Goal: Information Seeking & Learning: Learn about a topic

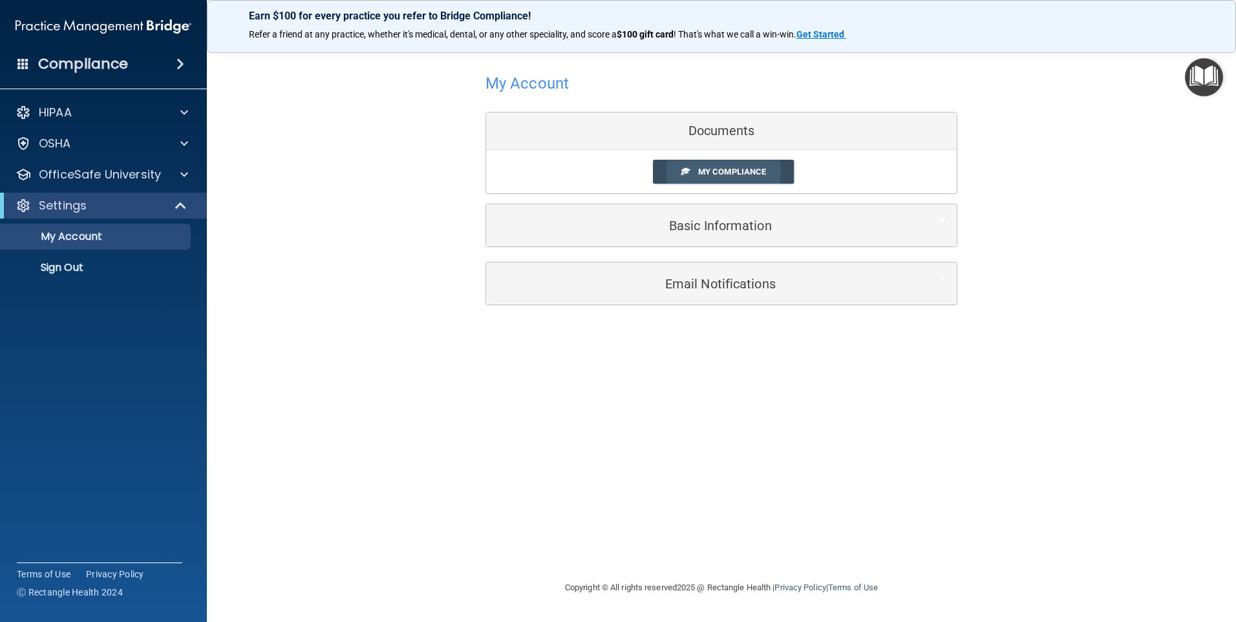
click at [689, 167] on span at bounding box center [685, 171] width 8 height 8
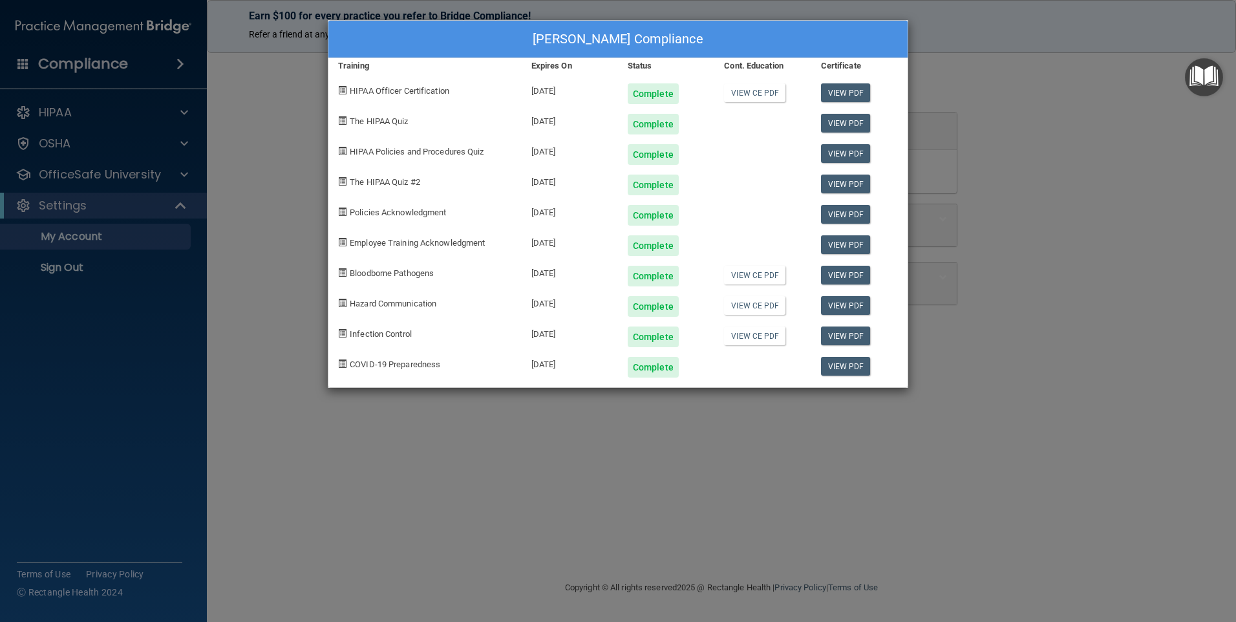
click at [990, 97] on div "[PERSON_NAME] Compliance Training Expires On Status Cont. Education Certificate…" at bounding box center [618, 311] width 1236 height 622
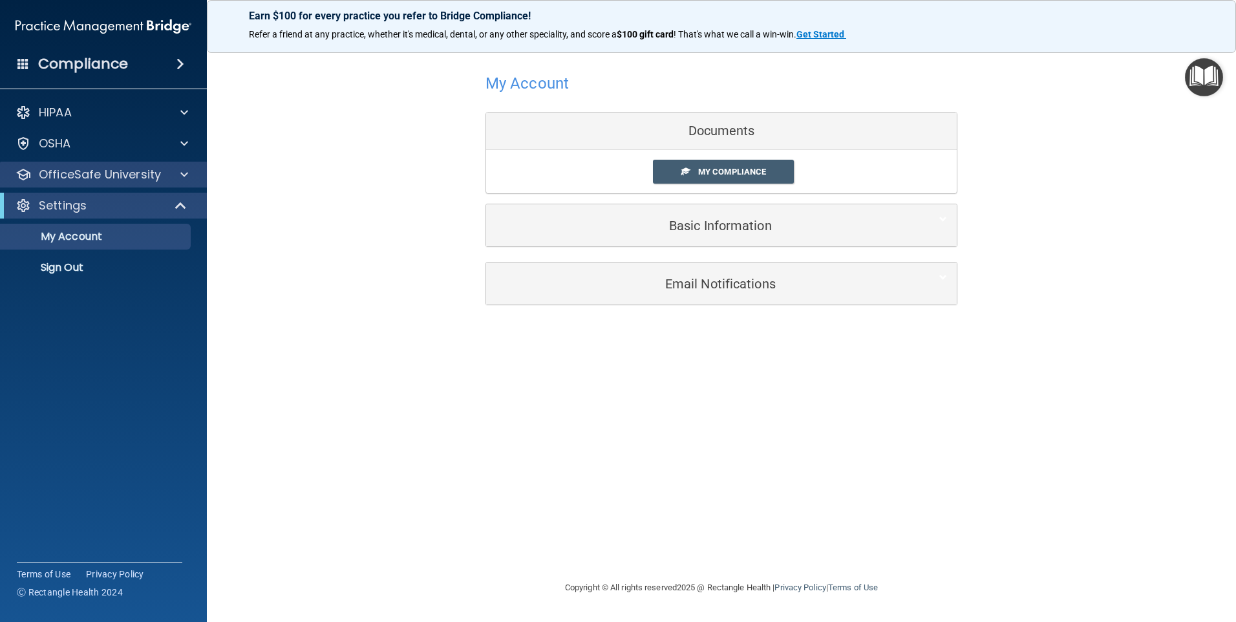
click at [95, 185] on div "OfficeSafe University" at bounding box center [103, 175] width 207 height 26
click at [136, 178] on p "OfficeSafe University" at bounding box center [100, 175] width 122 height 16
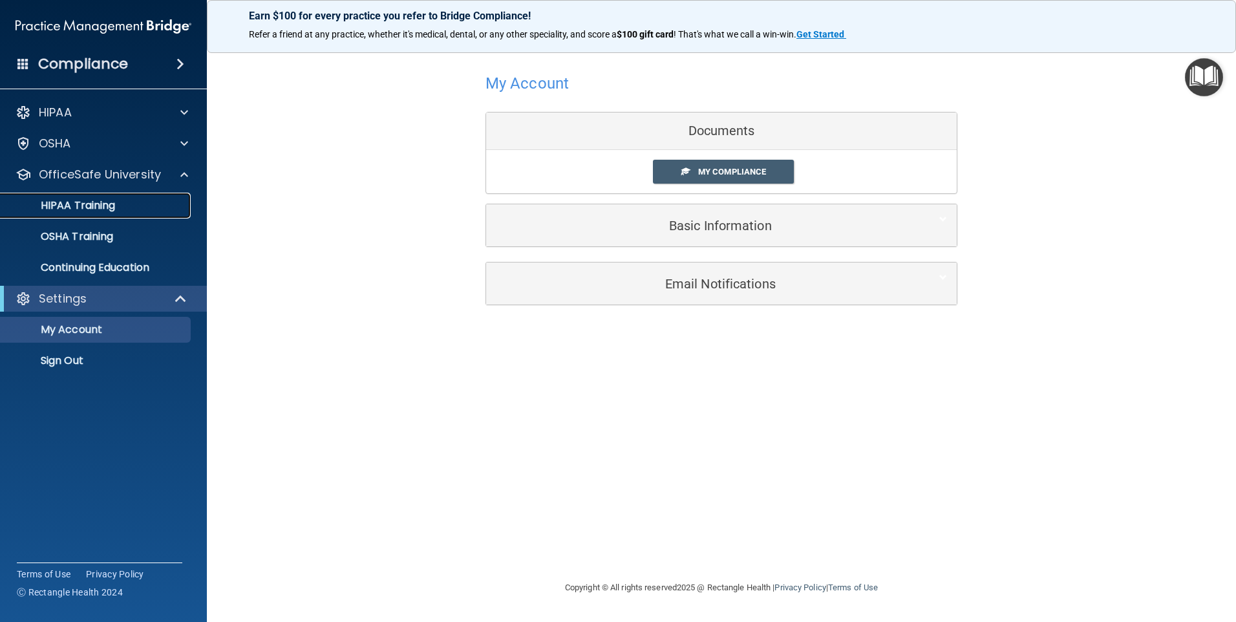
click at [115, 209] on p "HIPAA Training" at bounding box center [61, 205] width 107 height 13
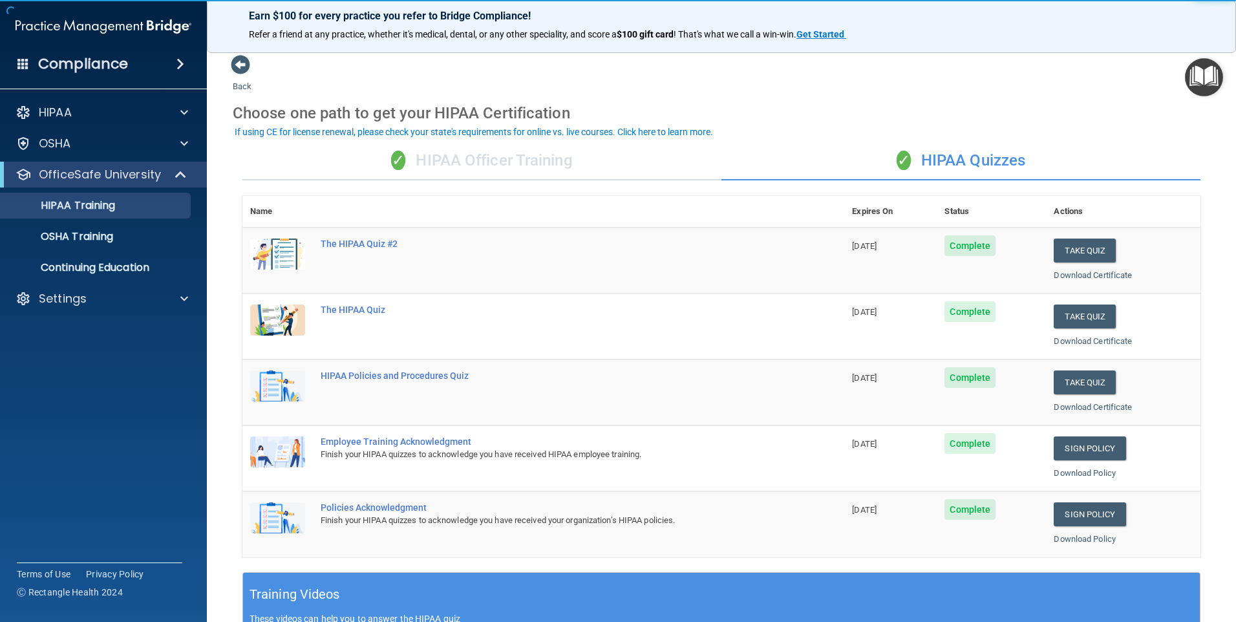
click at [513, 174] on div "✓ HIPAA Officer Training" at bounding box center [481, 161] width 479 height 39
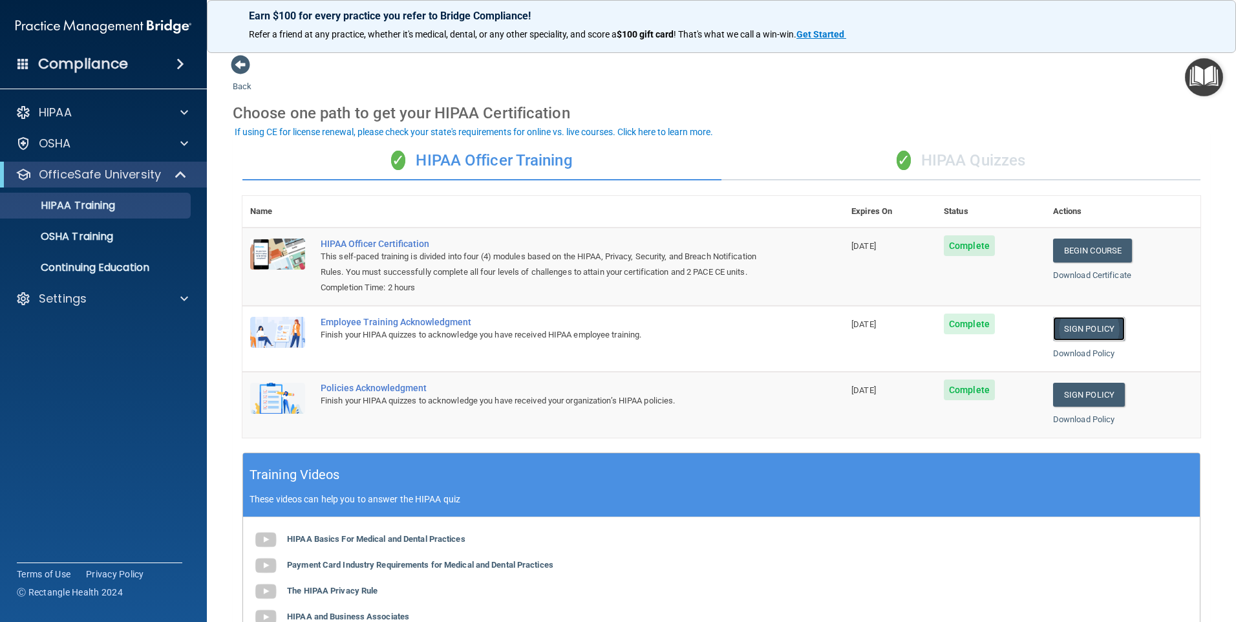
click at [1085, 330] on link "Sign Policy" at bounding box center [1089, 329] width 72 height 24
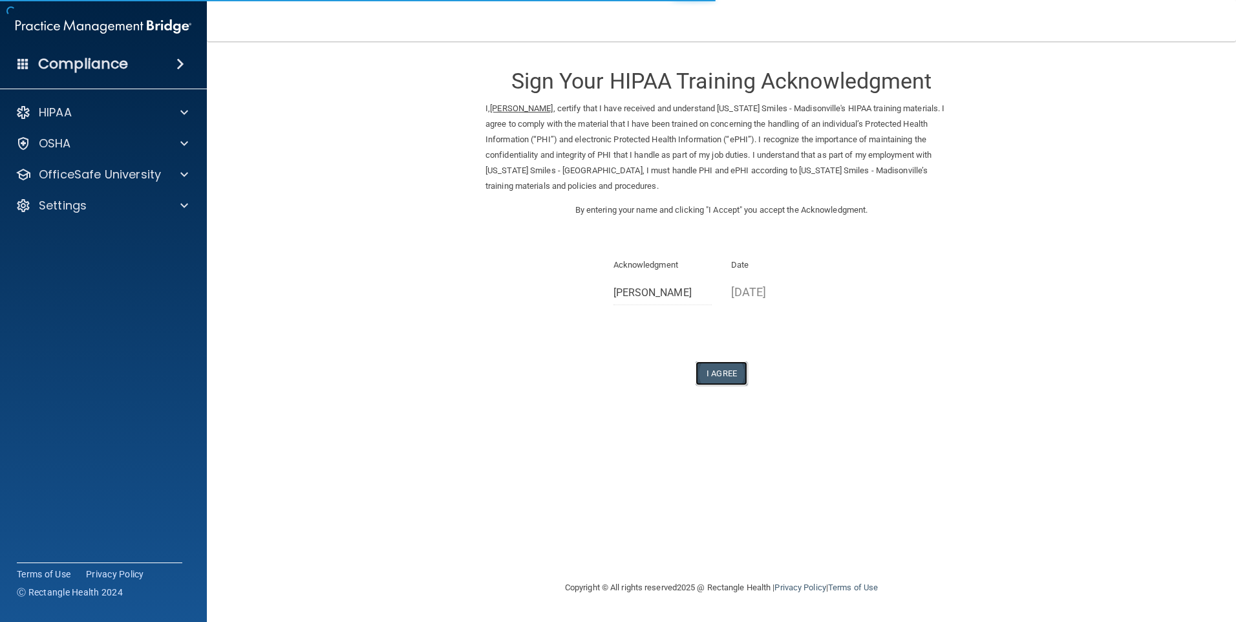
click at [719, 370] on button "I Agree" at bounding box center [721, 373] width 52 height 24
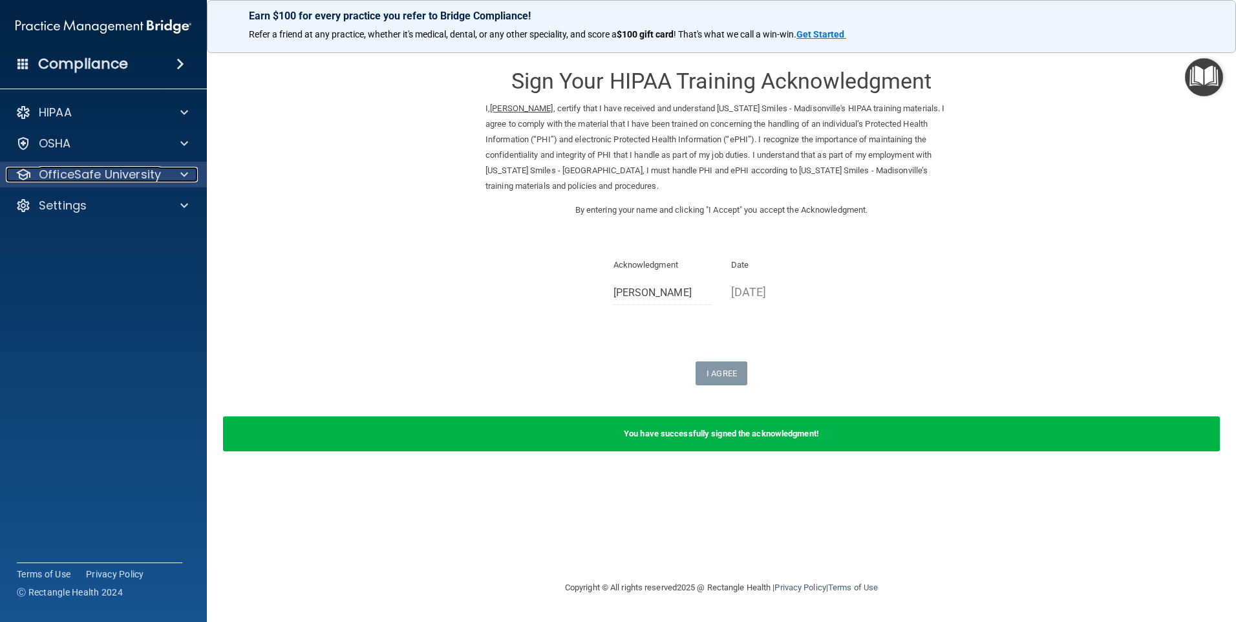
click at [129, 180] on p "OfficeSafe University" at bounding box center [100, 175] width 122 height 16
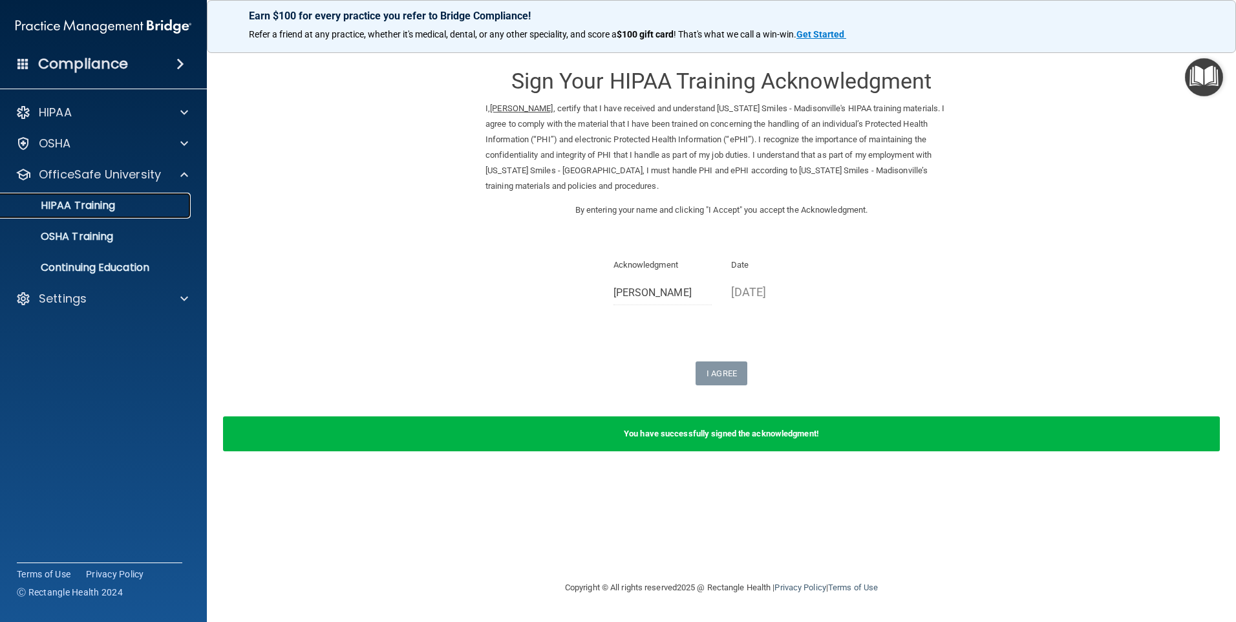
click at [109, 200] on p "HIPAA Training" at bounding box center [61, 205] width 107 height 13
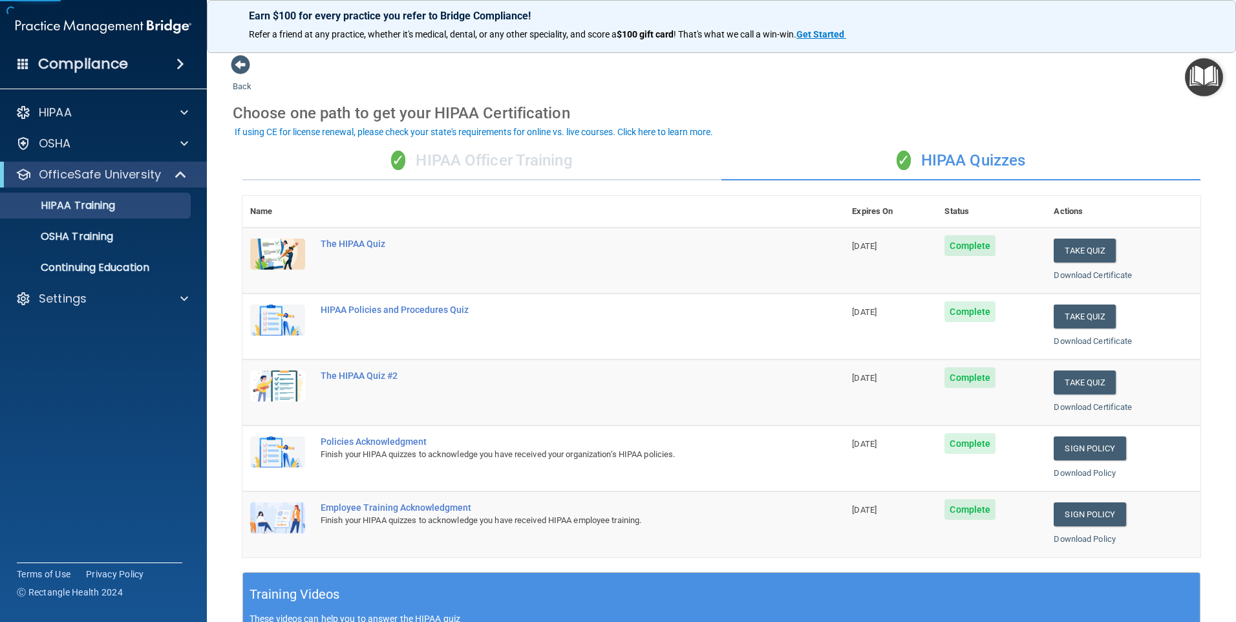
click at [443, 179] on div "✓ HIPAA Officer Training" at bounding box center [481, 161] width 479 height 39
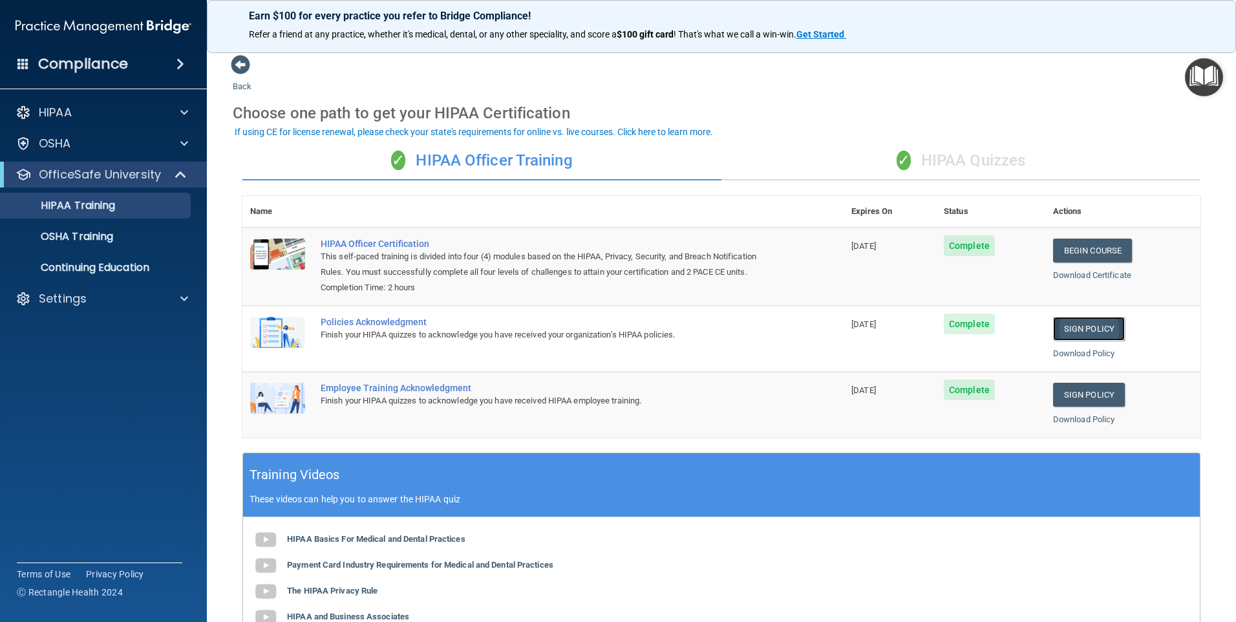
click at [1072, 327] on link "Sign Policy" at bounding box center [1089, 329] width 72 height 24
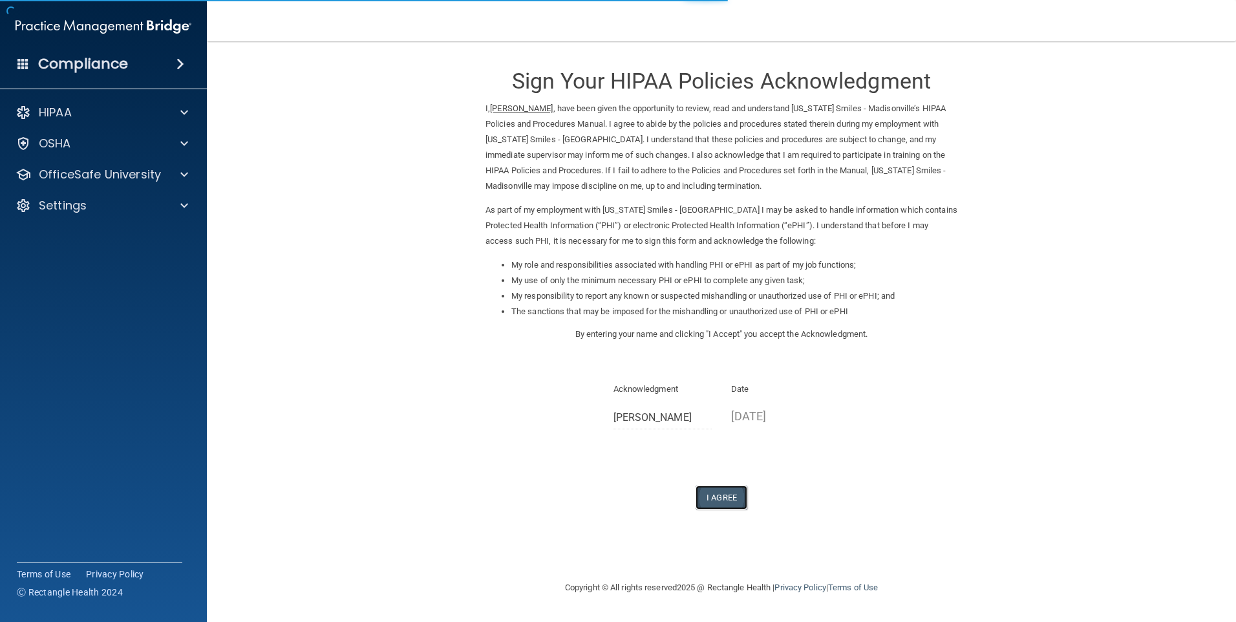
click at [721, 503] on button "I Agree" at bounding box center [721, 497] width 52 height 24
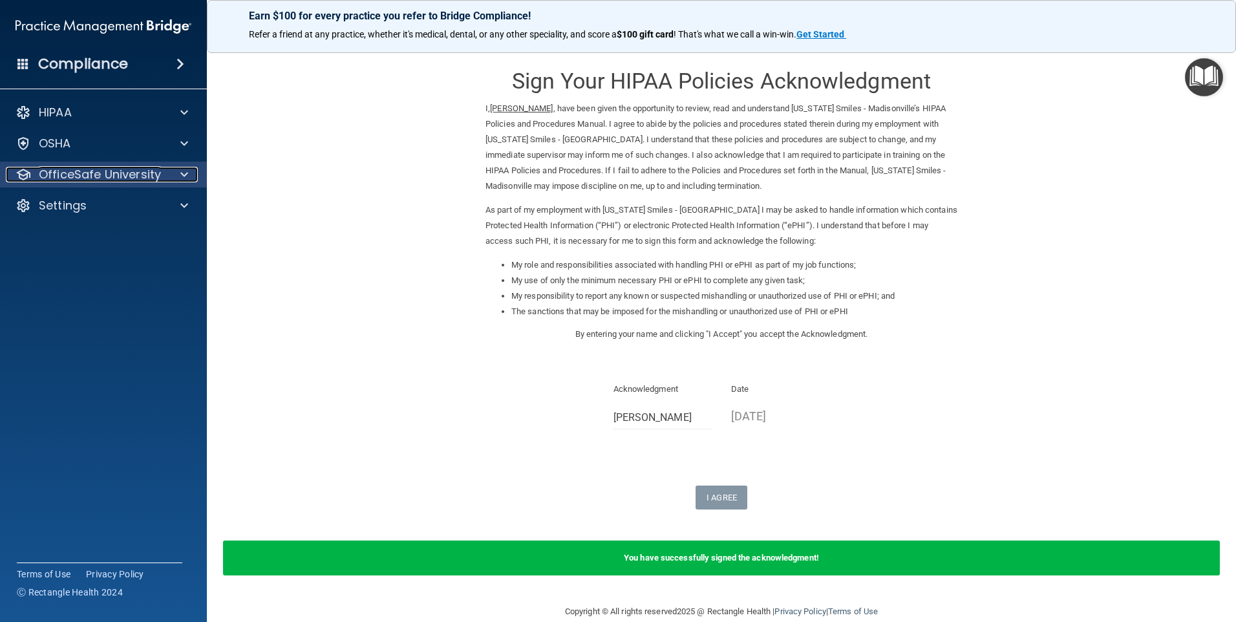
click at [114, 171] on p "OfficeSafe University" at bounding box center [100, 175] width 122 height 16
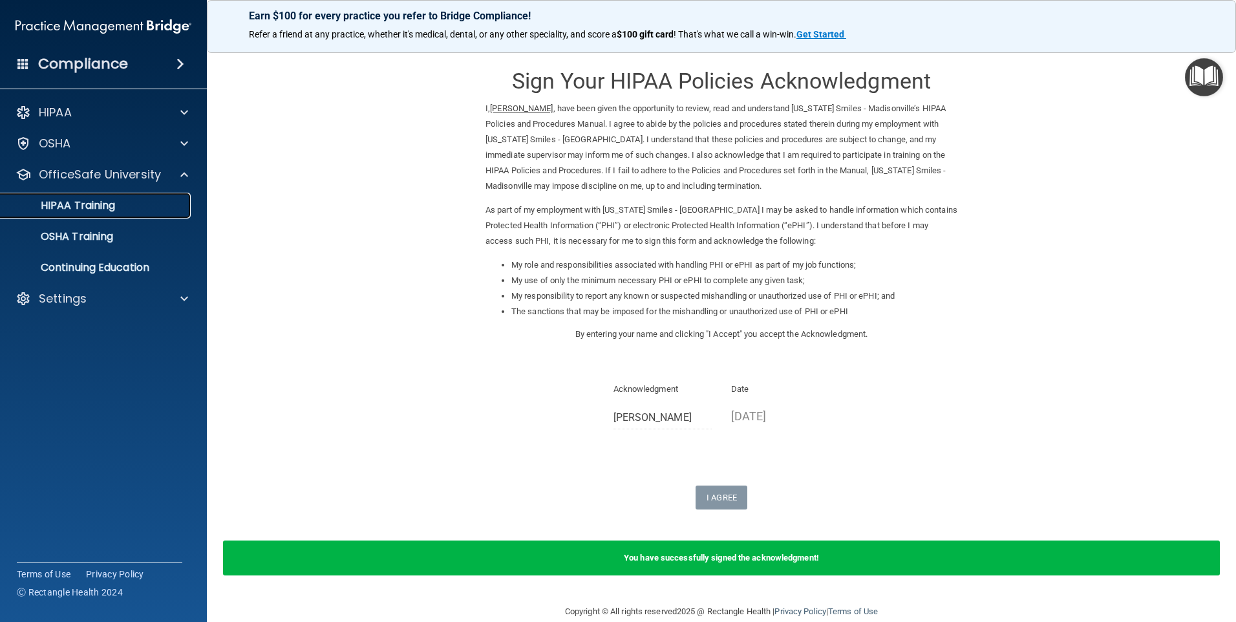
click at [140, 204] on div "HIPAA Training" at bounding box center [96, 205] width 176 height 13
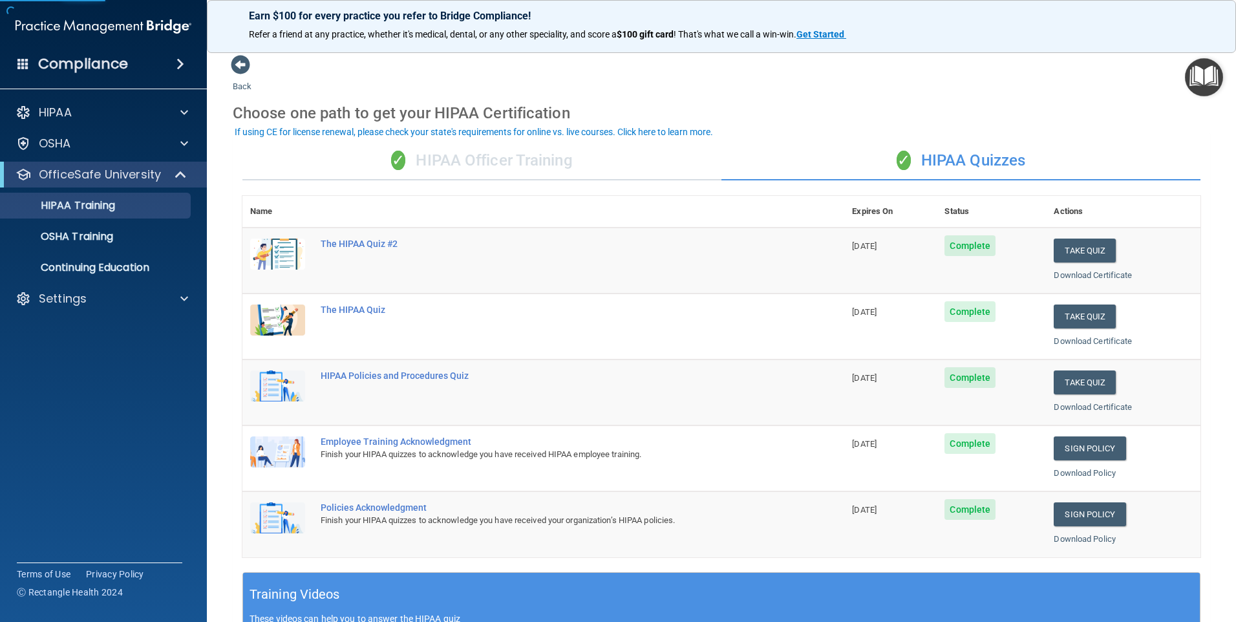
click at [420, 160] on div "✓ HIPAA Officer Training" at bounding box center [481, 161] width 479 height 39
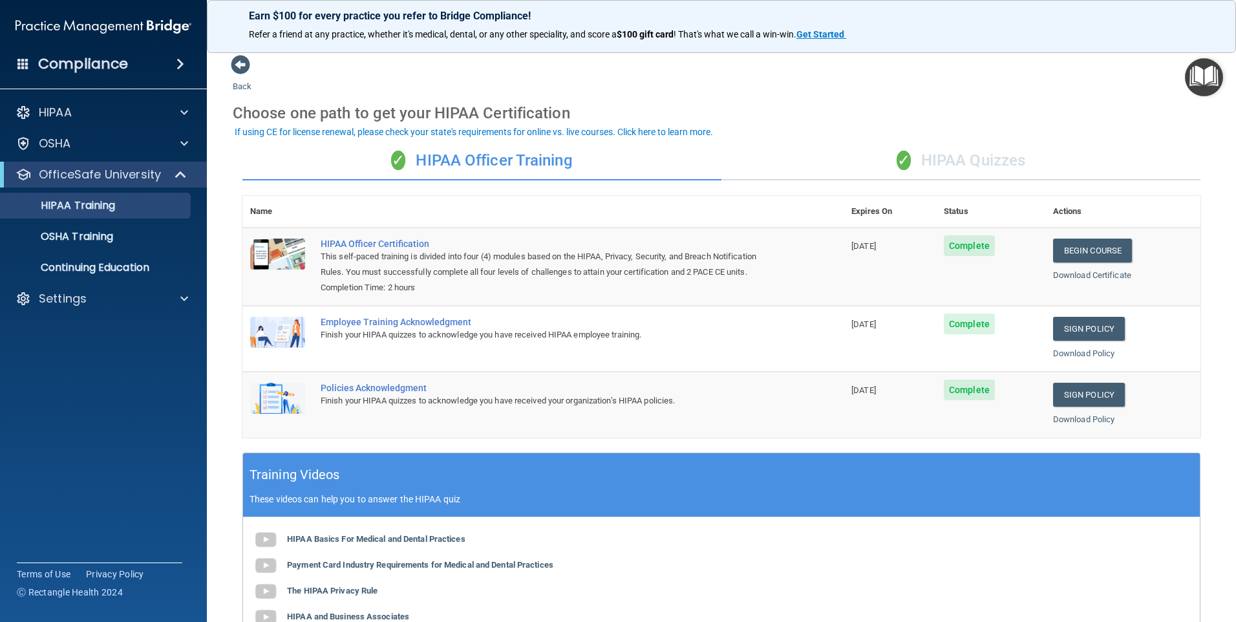
click at [937, 184] on div "✓ HIPAA Officer Training ✓ HIPAA Quizzes Name Expires On Status Actions HIPAA O…" at bounding box center [721, 467] width 977 height 670
click at [935, 159] on div "✓ HIPAA Quizzes" at bounding box center [960, 161] width 479 height 39
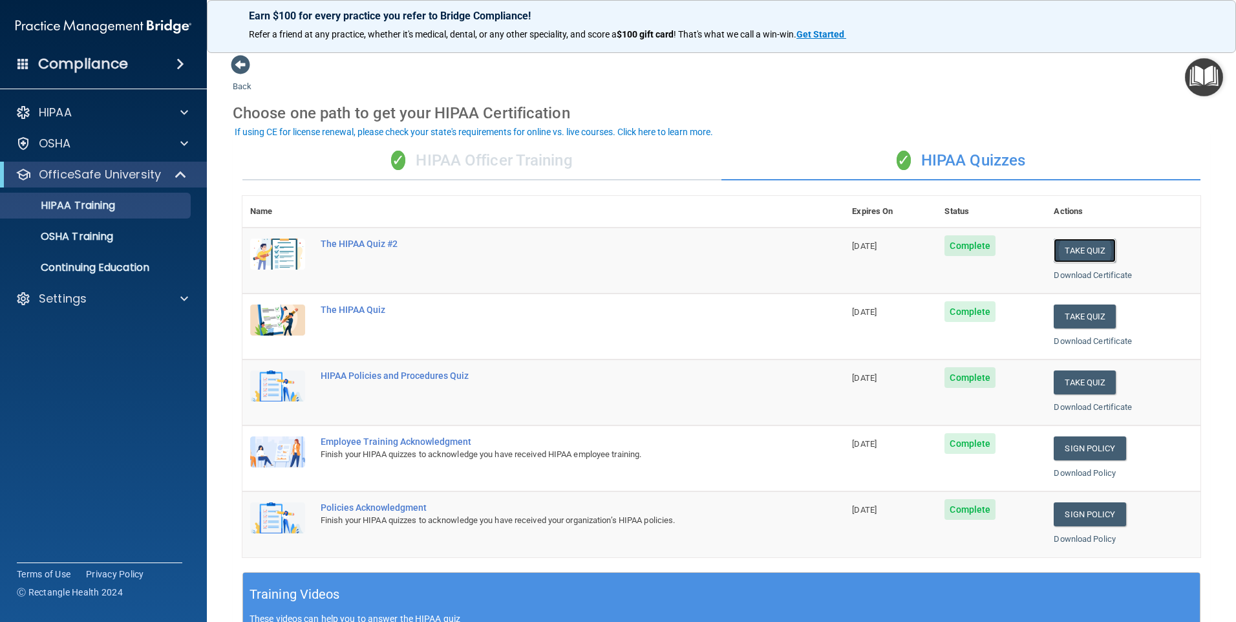
click at [1072, 258] on button "Take Quiz" at bounding box center [1085, 251] width 62 height 24
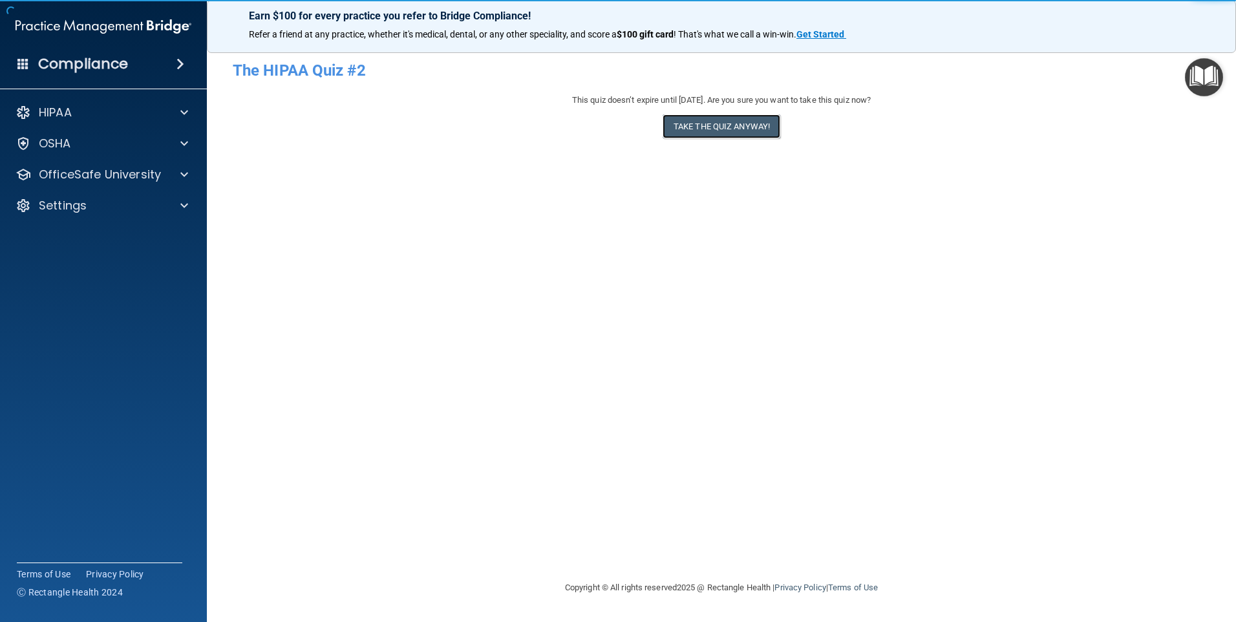
click at [733, 131] on button "Take the quiz anyway!" at bounding box center [722, 126] width 118 height 24
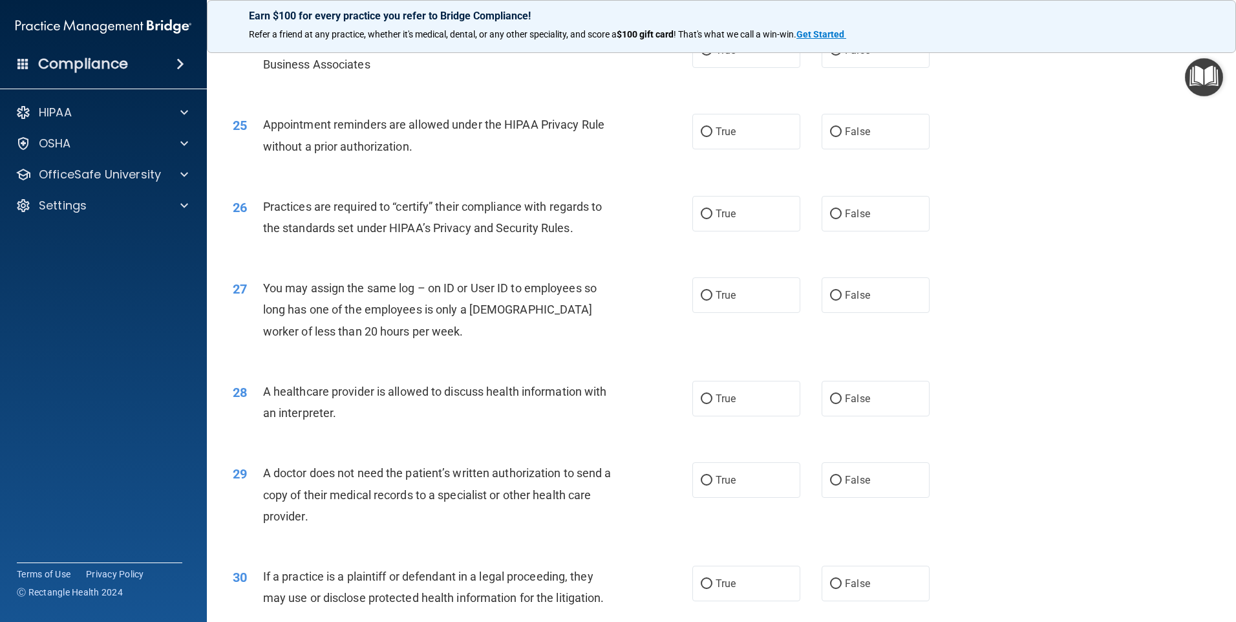
scroll to position [2387, 0]
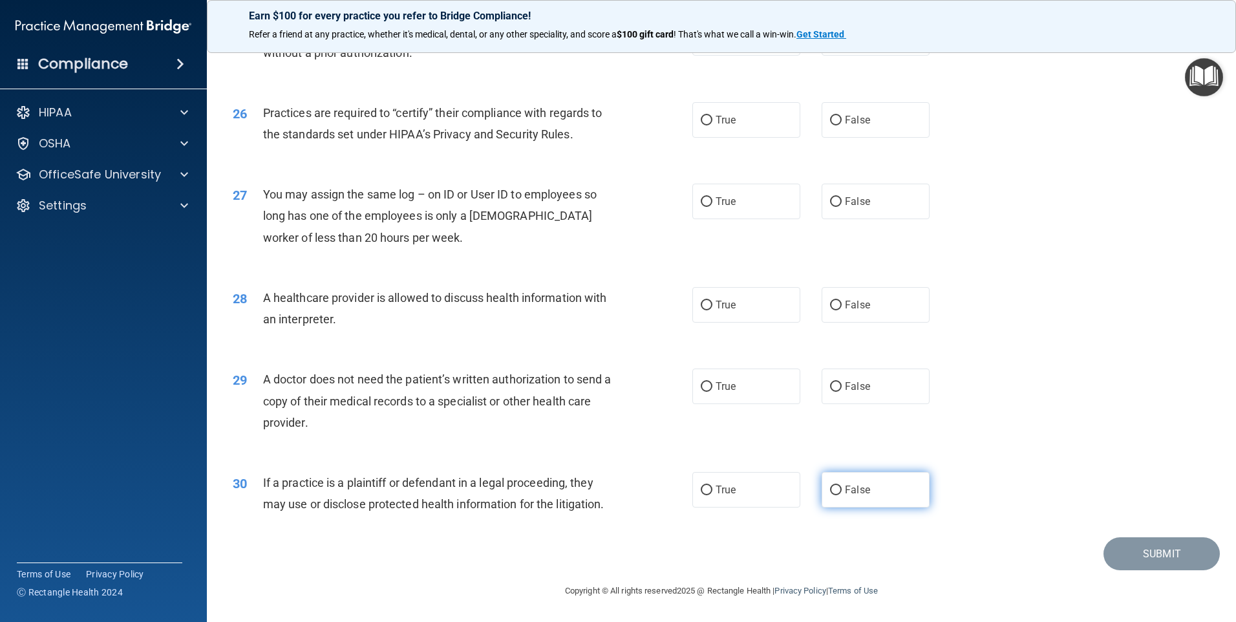
click at [834, 483] on label "False" at bounding box center [876, 490] width 108 height 36
click at [834, 485] on input "False" at bounding box center [836, 490] width 12 height 10
radio input "true"
click at [831, 382] on input "False" at bounding box center [836, 387] width 12 height 10
radio input "true"
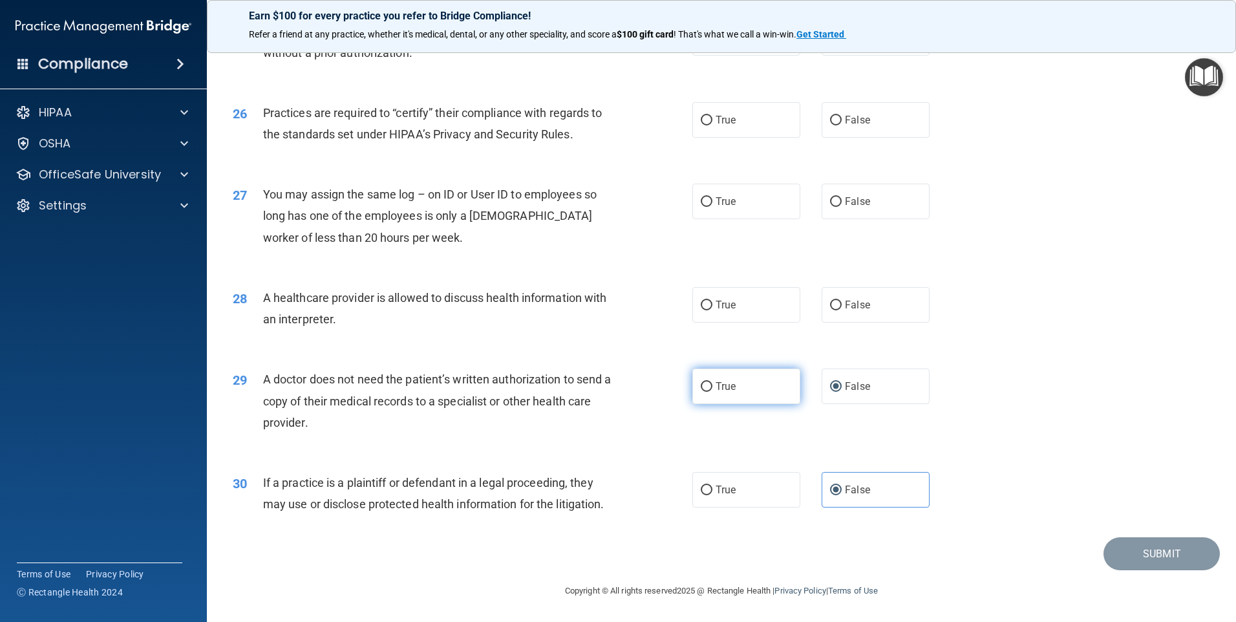
click at [719, 387] on span "True" at bounding box center [726, 386] width 20 height 12
click at [712, 387] on input "True" at bounding box center [707, 387] width 12 height 10
radio input "true"
radio input "false"
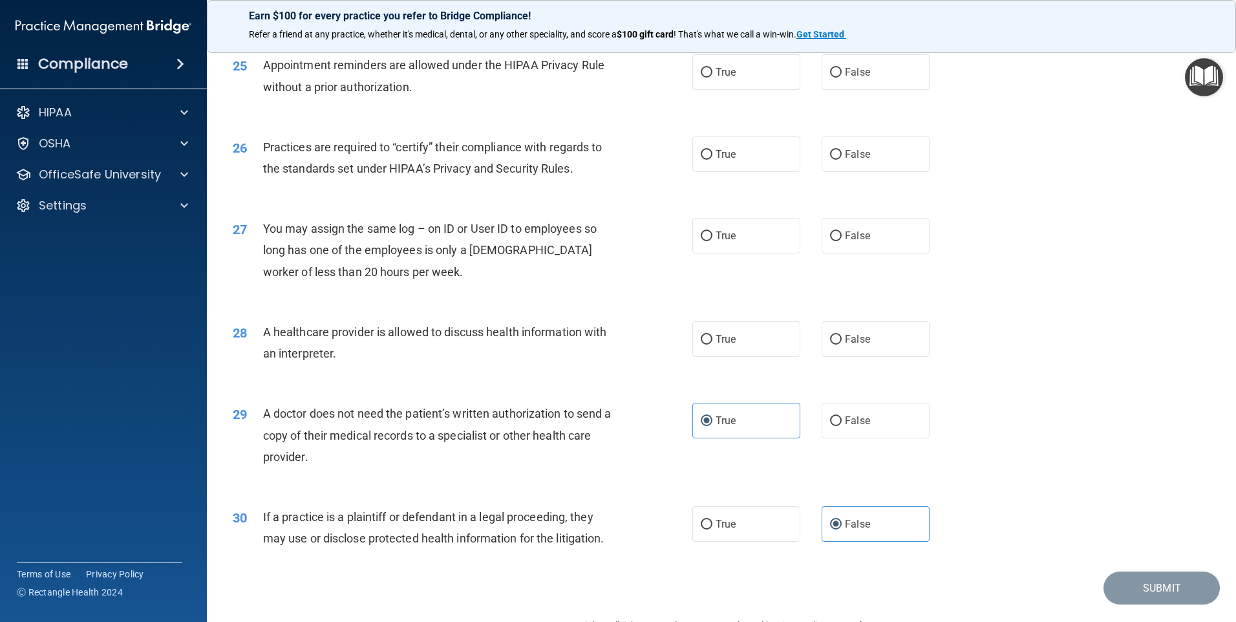
scroll to position [2322, 0]
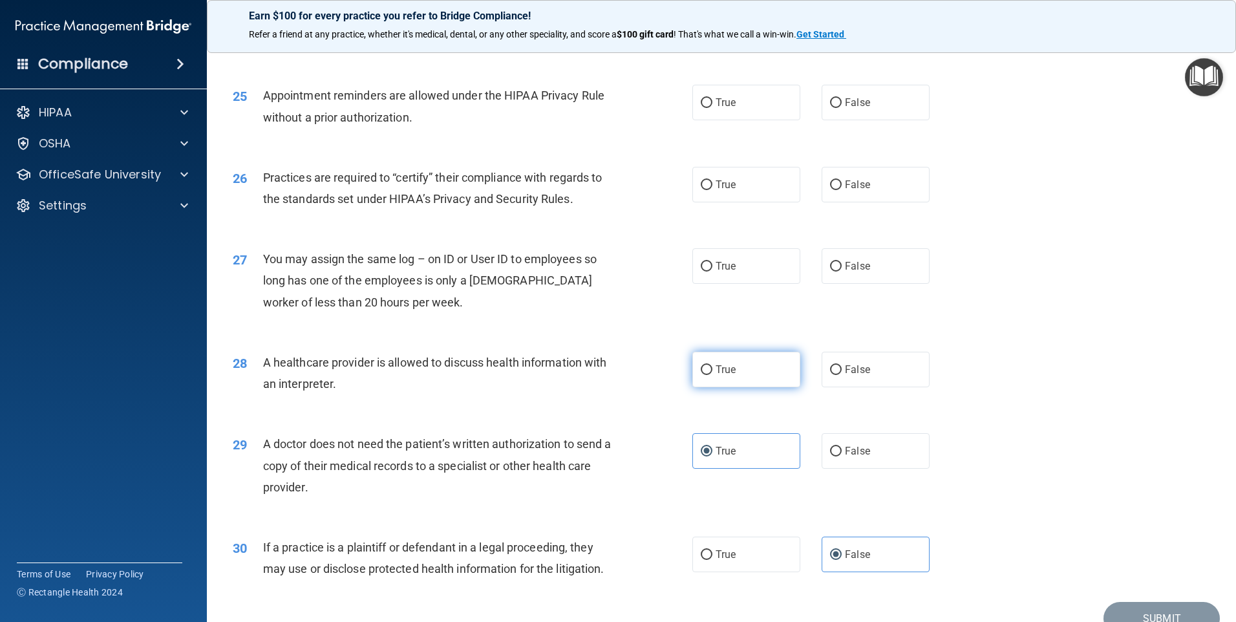
click at [710, 374] on label "True" at bounding box center [746, 370] width 108 height 36
click at [710, 374] on input "True" at bounding box center [707, 370] width 12 height 10
radio input "true"
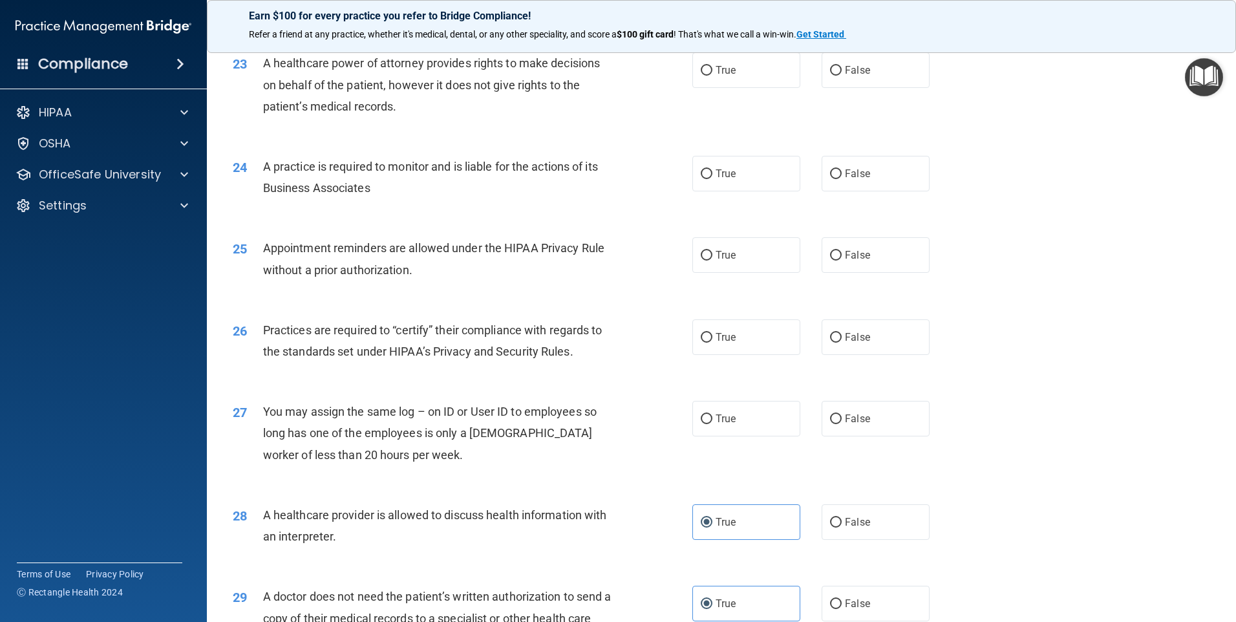
scroll to position [2128, 0]
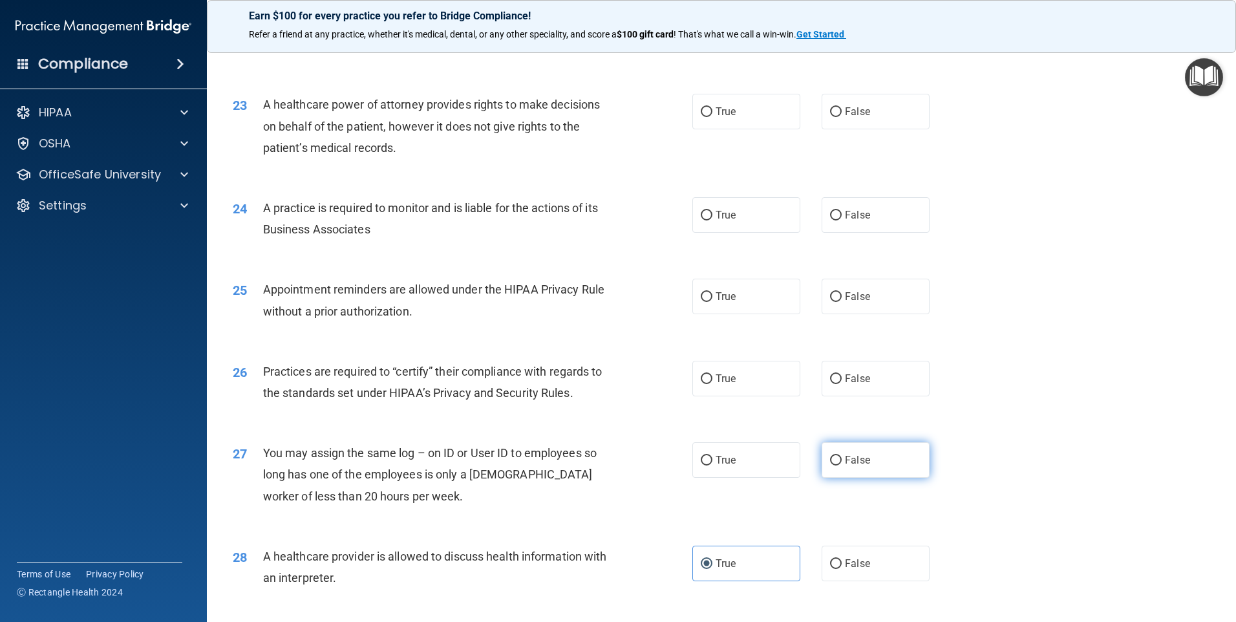
click at [853, 445] on label "False" at bounding box center [876, 460] width 108 height 36
click at [842, 456] on input "False" at bounding box center [836, 461] width 12 height 10
radio input "true"
click at [705, 389] on label "True" at bounding box center [746, 379] width 108 height 36
click at [705, 384] on input "True" at bounding box center [707, 379] width 12 height 10
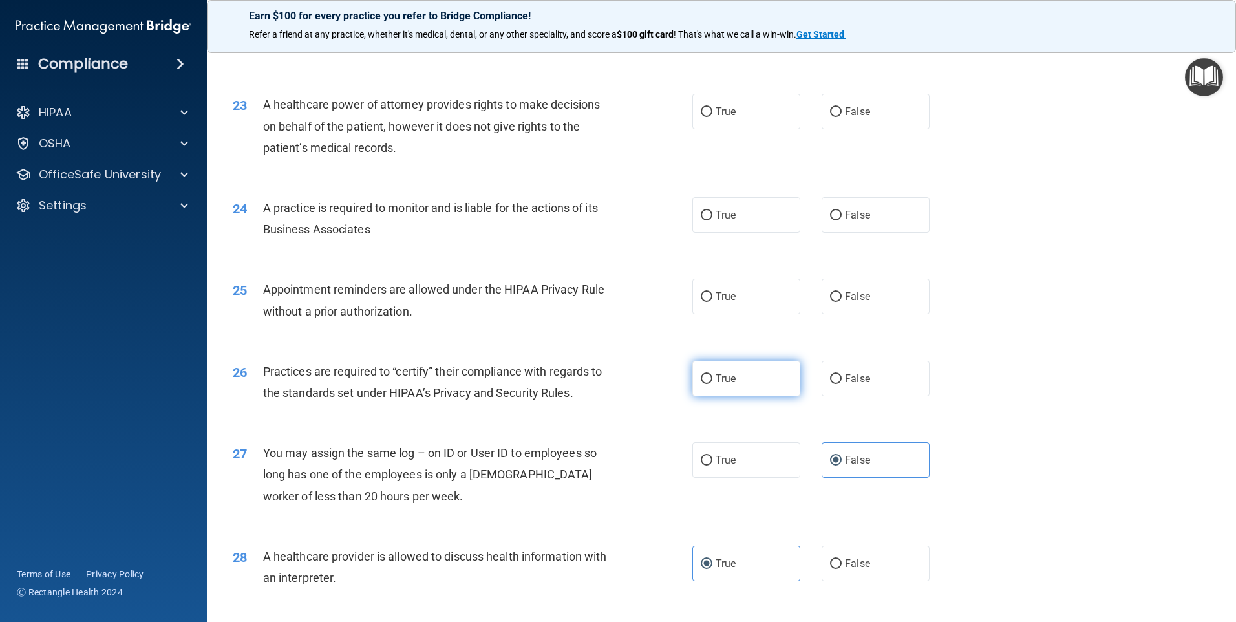
radio input "true"
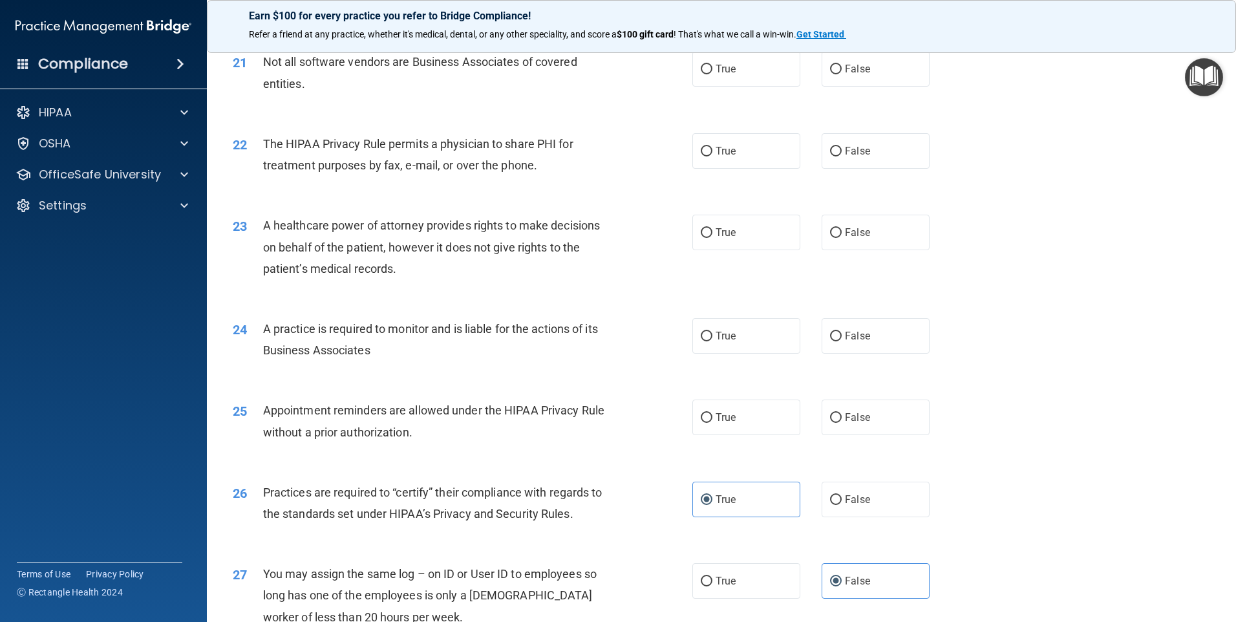
scroll to position [1999, 0]
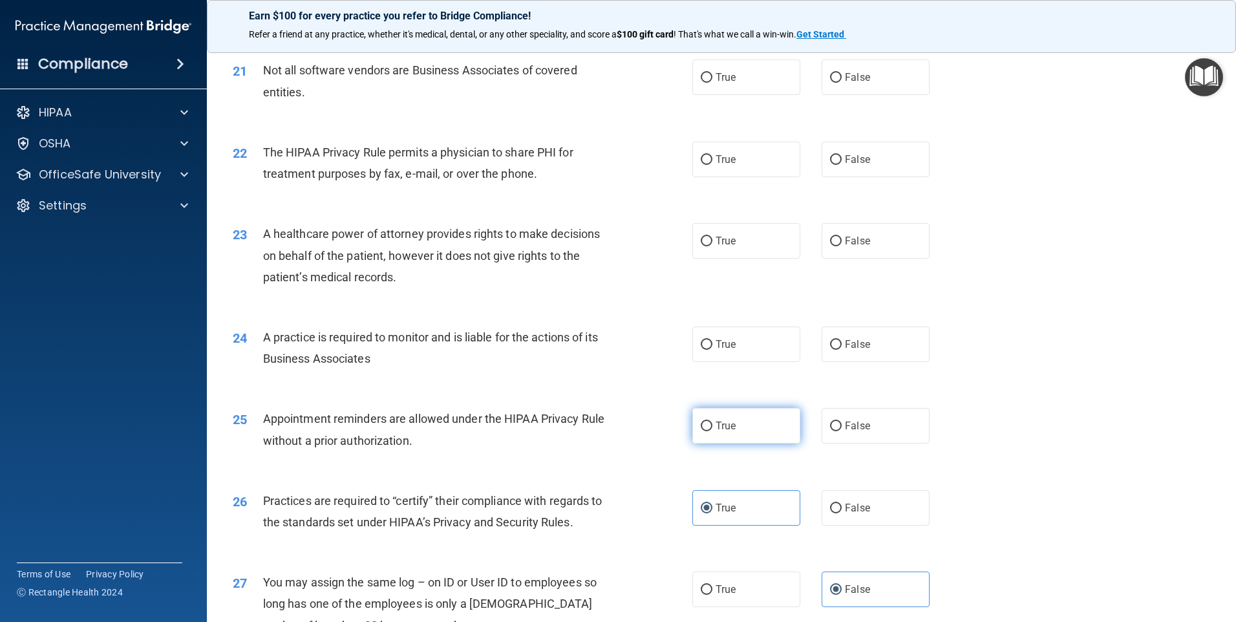
click at [725, 430] on span "True" at bounding box center [726, 425] width 20 height 12
click at [712, 430] on input "True" at bounding box center [707, 426] width 12 height 10
radio input "true"
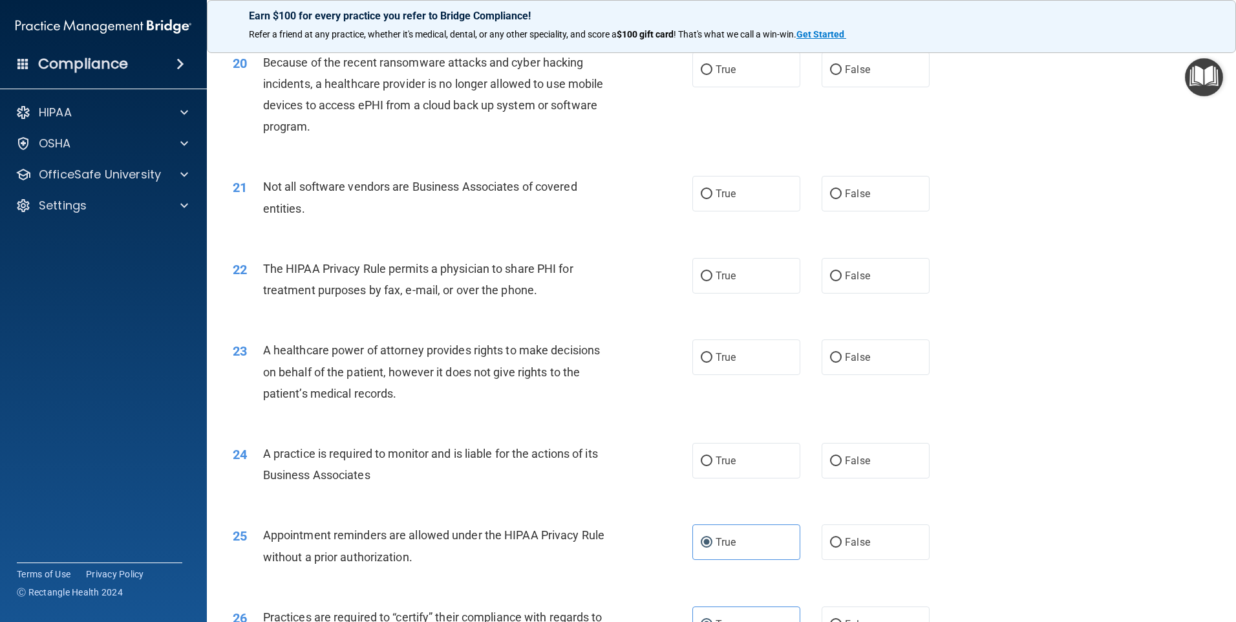
scroll to position [1870, 0]
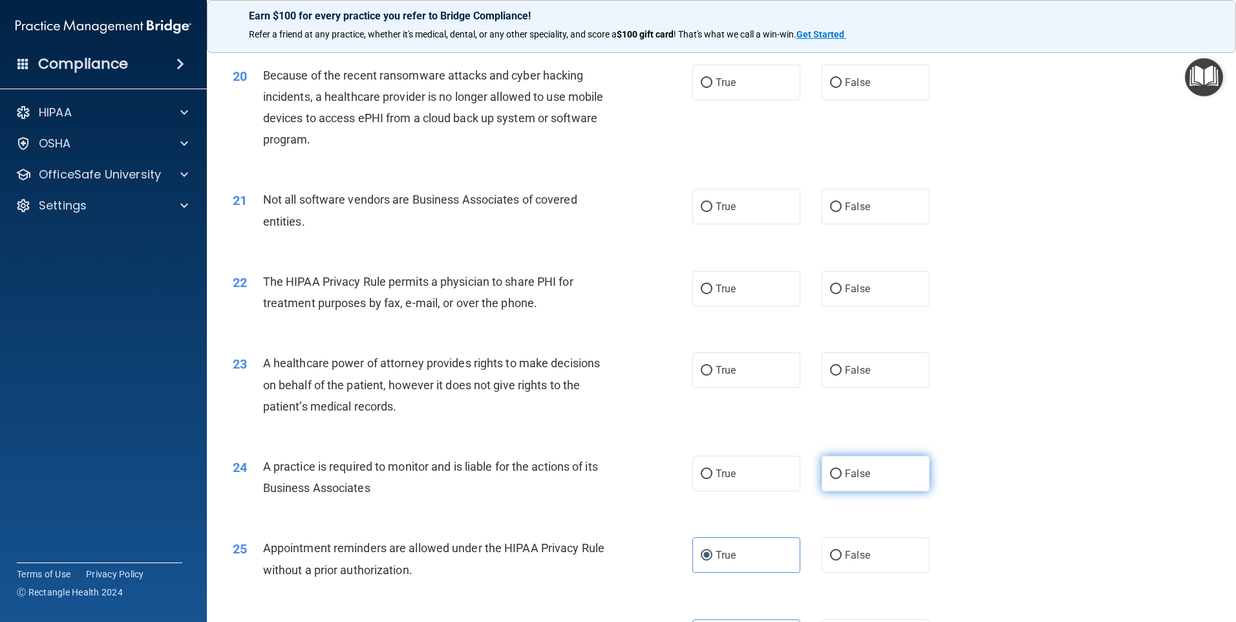
drag, startPoint x: 846, startPoint y: 469, endPoint x: 723, endPoint y: 456, distance: 124.1
click at [845, 469] on span "False" at bounding box center [857, 473] width 25 height 12
click at [842, 469] on input "False" at bounding box center [836, 474] width 12 height 10
radio input "true"
click at [878, 367] on label "False" at bounding box center [876, 370] width 108 height 36
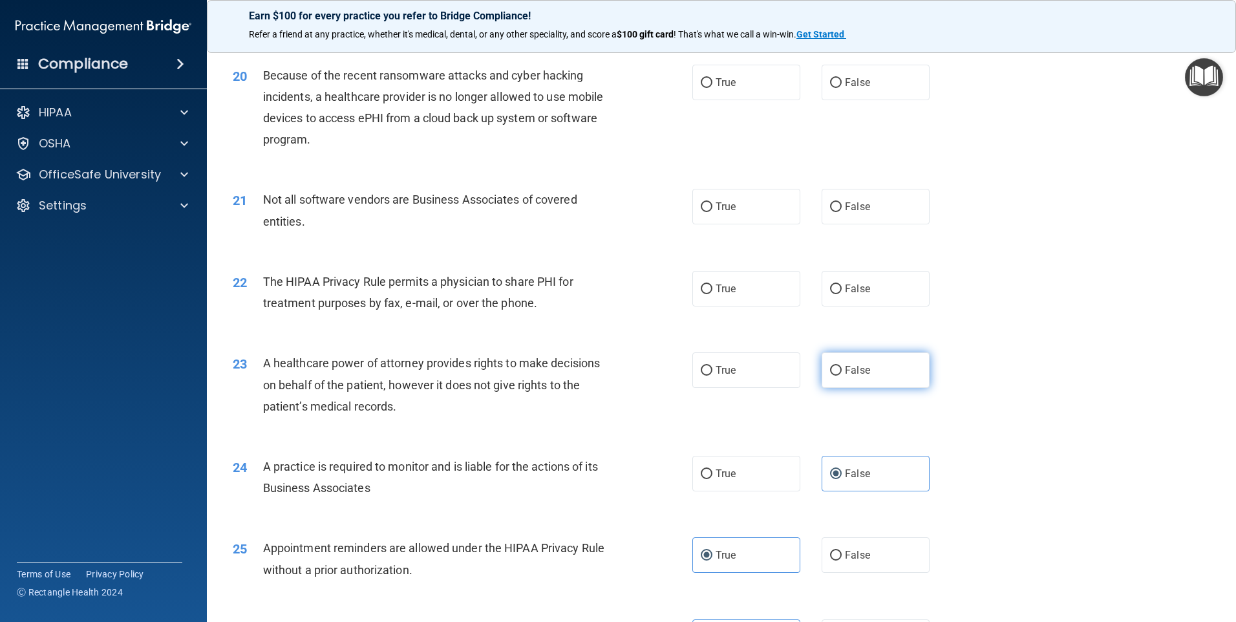
click at [842, 367] on input "False" at bounding box center [836, 371] width 12 height 10
radio input "true"
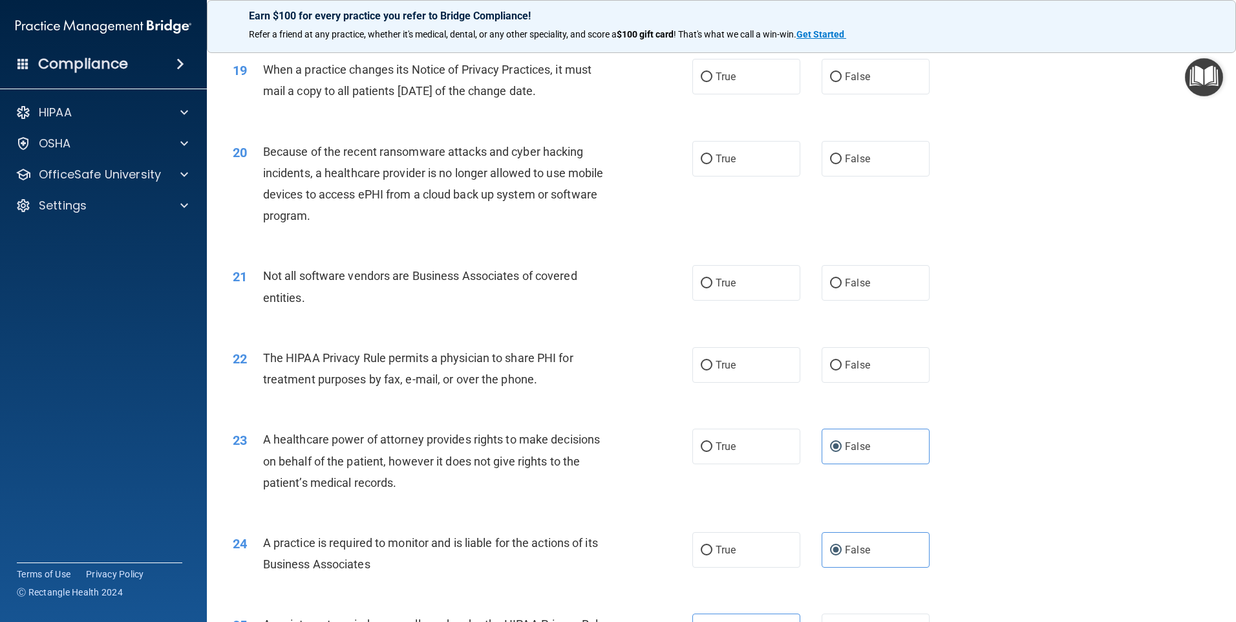
scroll to position [1741, 0]
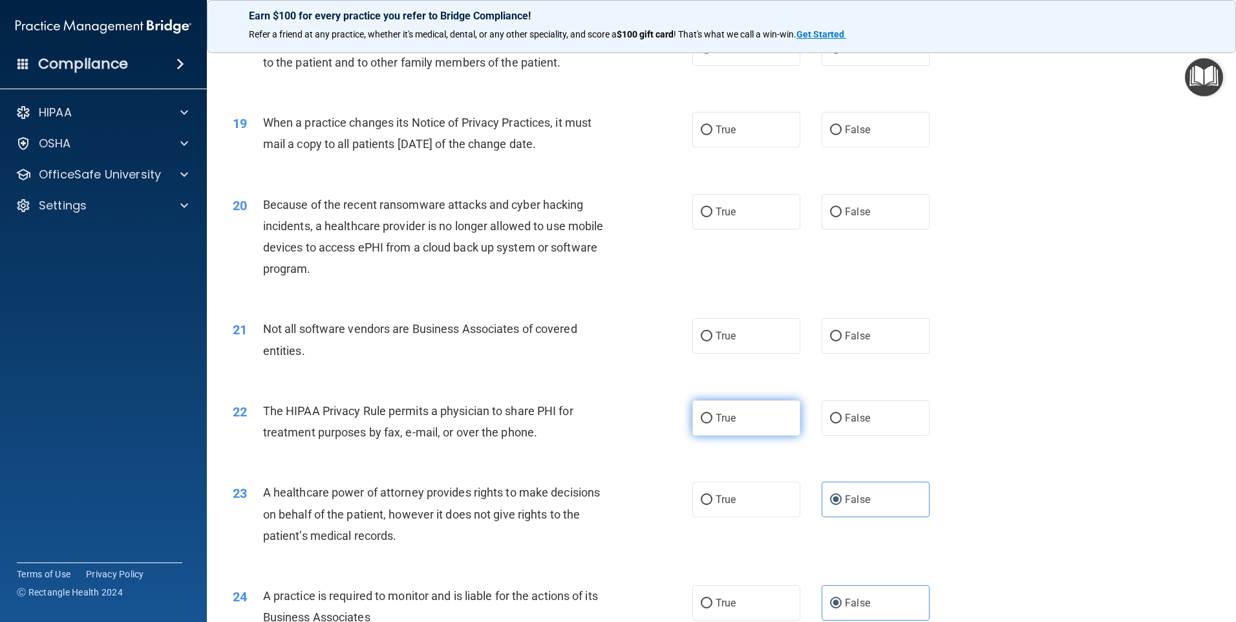
click at [767, 407] on label "True" at bounding box center [746, 418] width 108 height 36
click at [712, 414] on input "True" at bounding box center [707, 419] width 12 height 10
radio input "true"
click at [893, 398] on div "22 The HIPAA Privacy Rule permits a physician to share PHI for treatment purpos…" at bounding box center [721, 424] width 997 height 81
click at [875, 416] on label "False" at bounding box center [876, 418] width 108 height 36
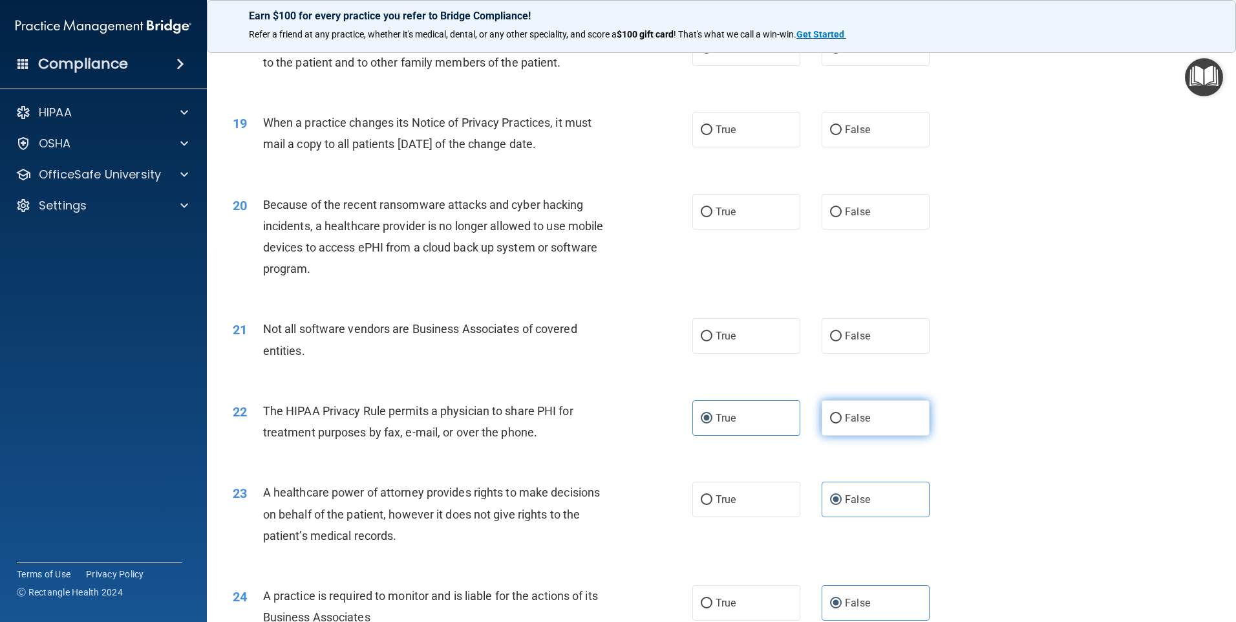
click at [842, 416] on input "False" at bounding box center [836, 419] width 12 height 10
radio input "true"
radio input "false"
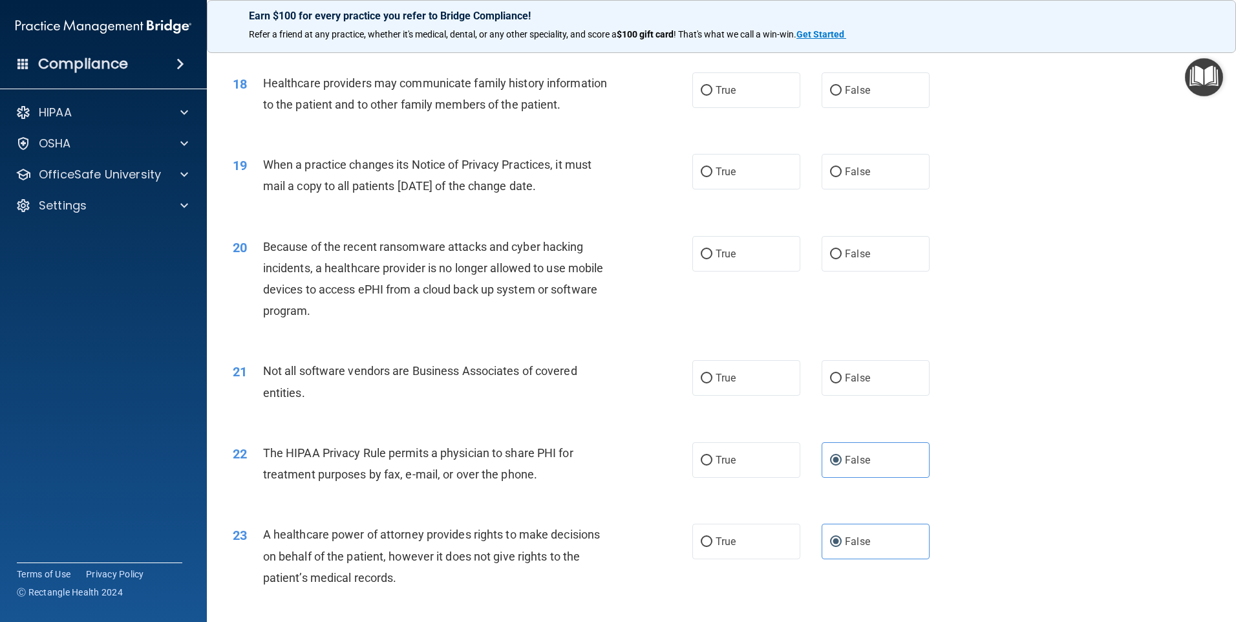
scroll to position [1676, 0]
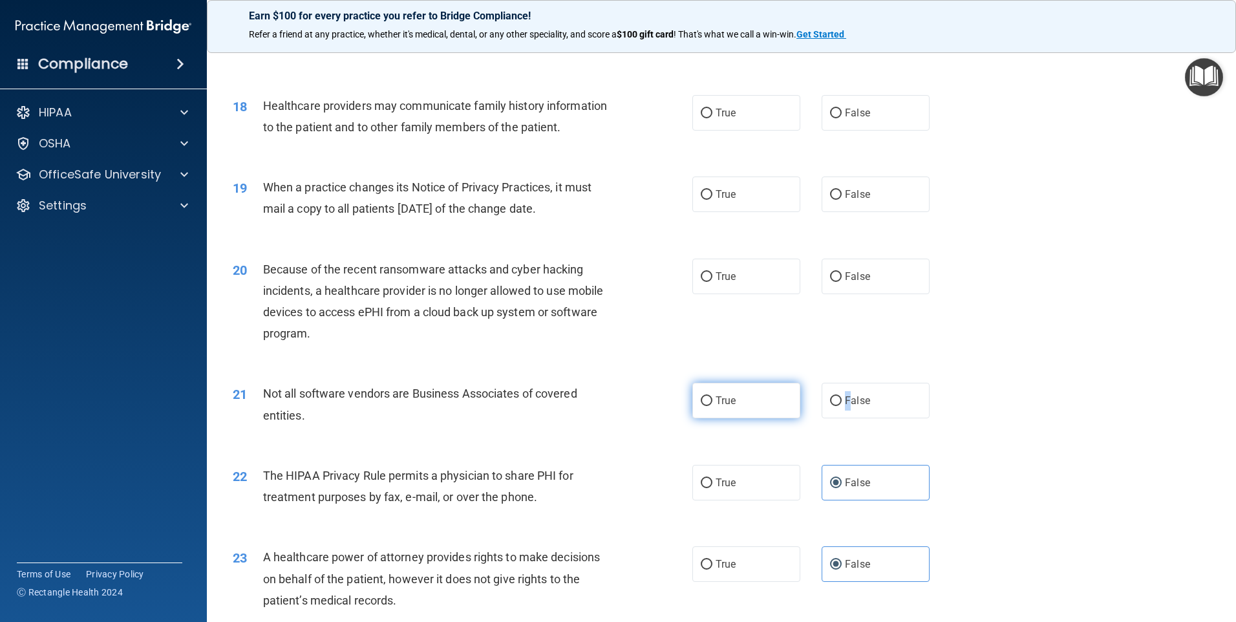
drag, startPoint x: 845, startPoint y: 396, endPoint x: 730, endPoint y: 400, distance: 115.8
click at [730, 400] on div "True False" at bounding box center [821, 401] width 259 height 36
click at [730, 401] on span "True" at bounding box center [726, 400] width 20 height 12
click at [712, 401] on input "True" at bounding box center [707, 401] width 12 height 10
radio input "true"
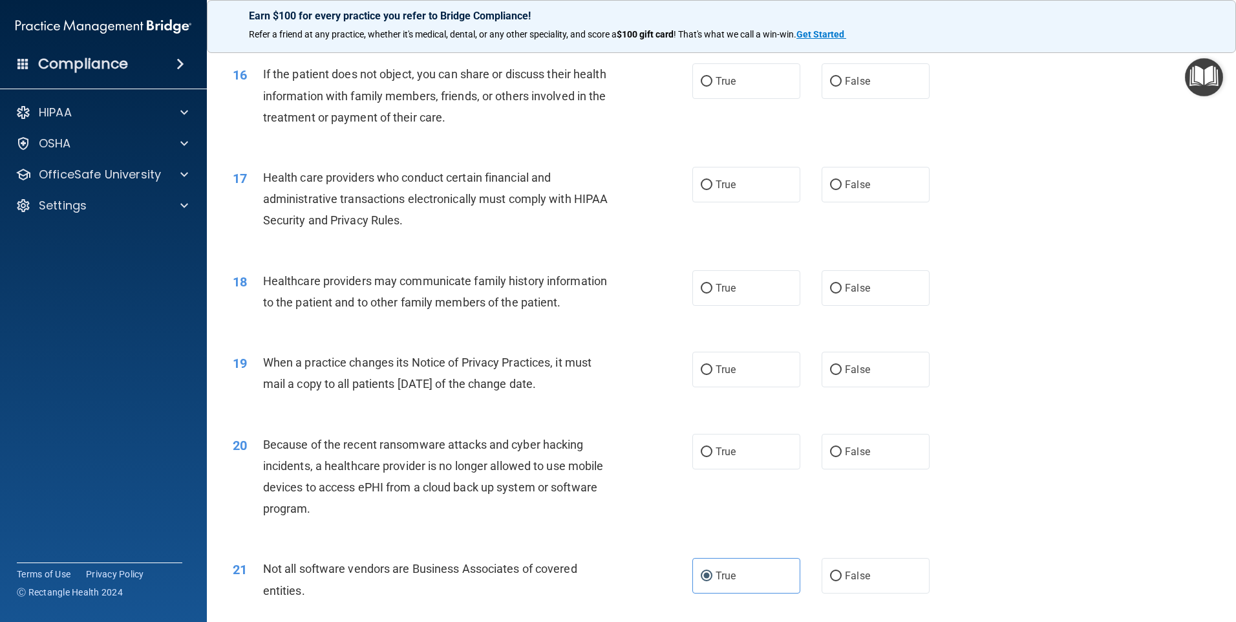
scroll to position [1482, 0]
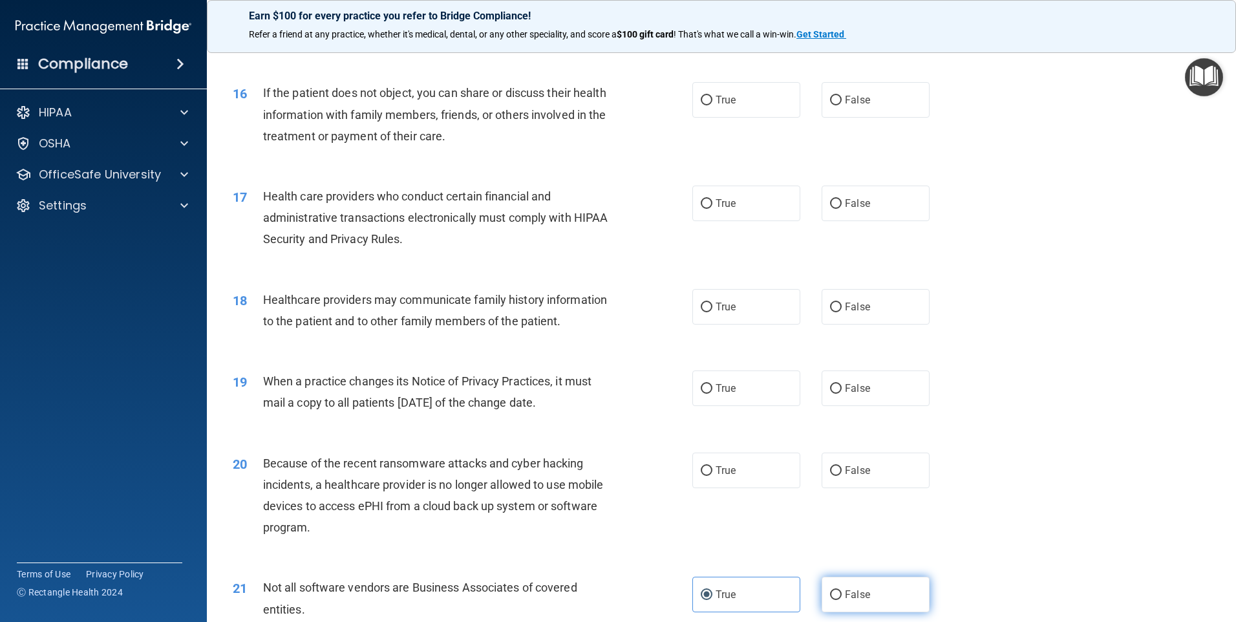
click at [833, 581] on label "False" at bounding box center [876, 595] width 108 height 36
click at [833, 590] on input "False" at bounding box center [836, 595] width 12 height 10
radio input "true"
radio input "false"
click at [735, 467] on label "True" at bounding box center [746, 470] width 108 height 36
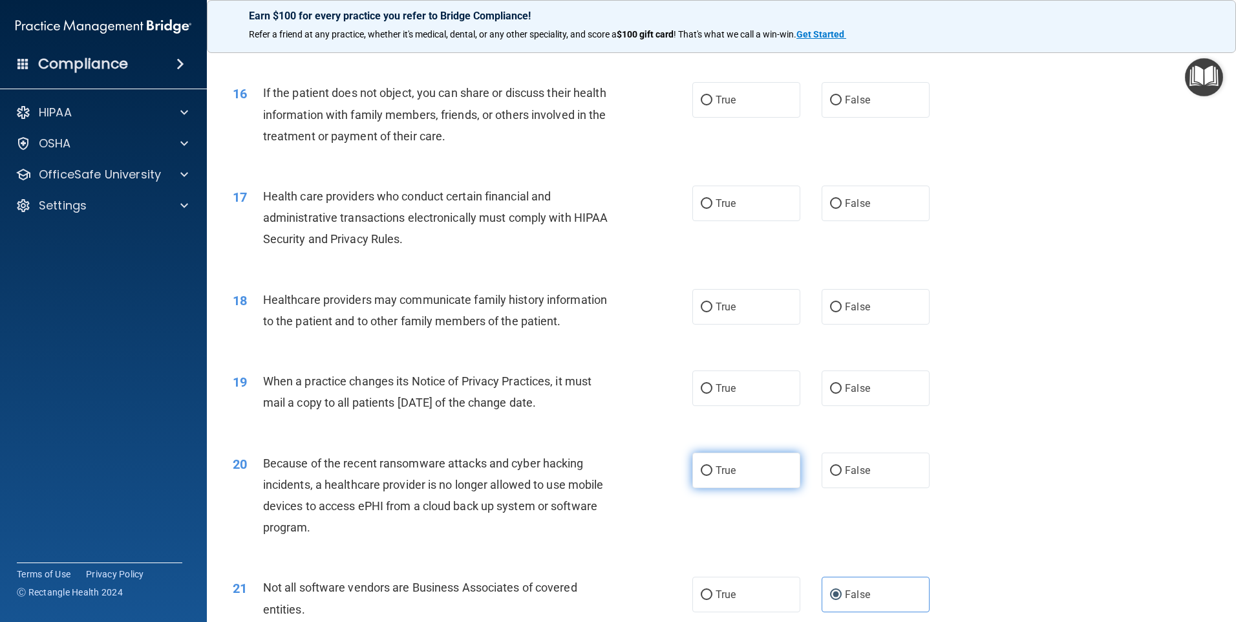
click at [712, 467] on input "True" at bounding box center [707, 471] width 12 height 10
radio input "true"
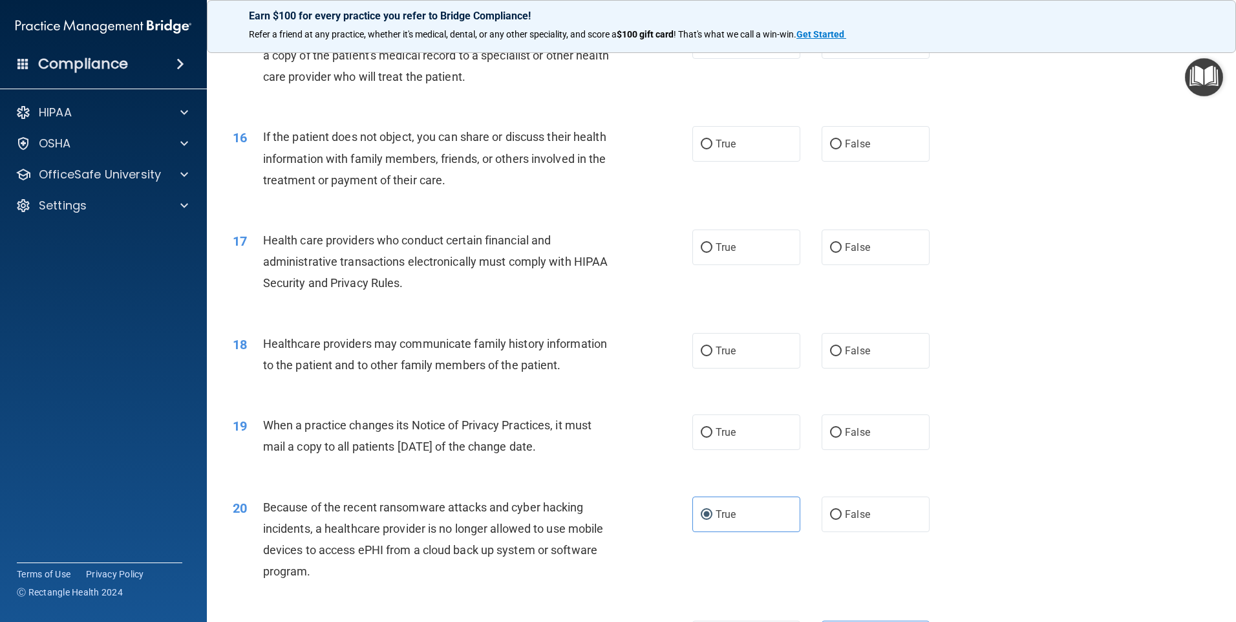
scroll to position [1417, 0]
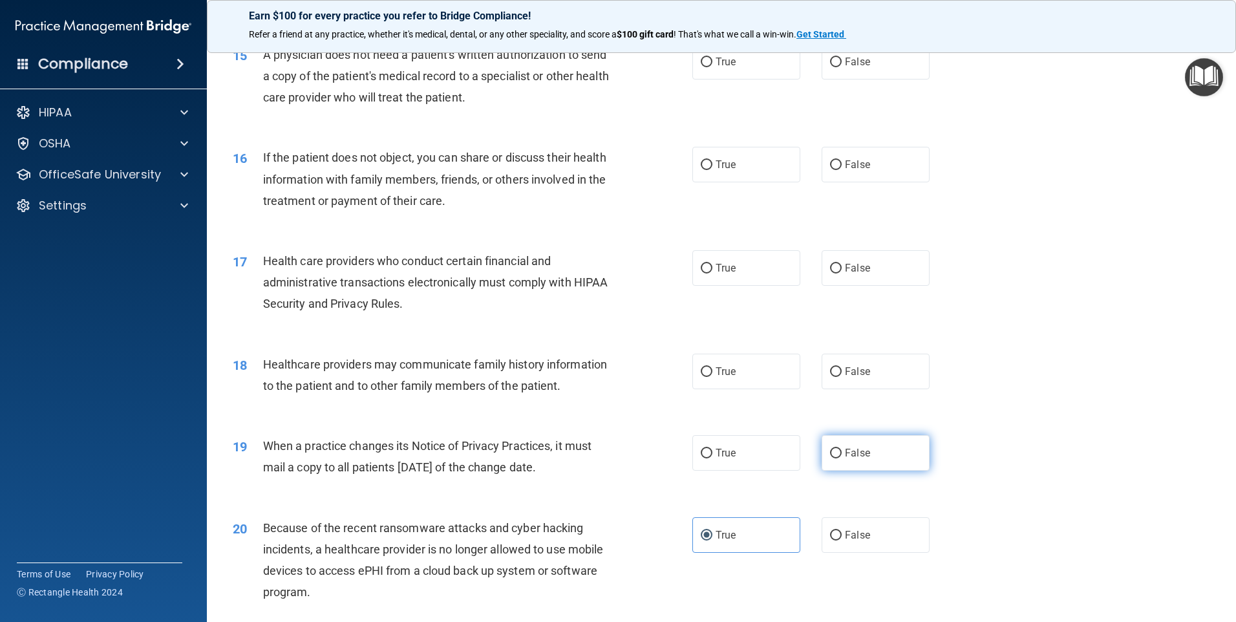
drag, startPoint x: 939, startPoint y: 443, endPoint x: 900, endPoint y: 441, distance: 38.9
click at [931, 443] on div "True False" at bounding box center [821, 453] width 259 height 36
click at [875, 441] on label "False" at bounding box center [876, 453] width 108 height 36
click at [842, 449] on input "False" at bounding box center [836, 454] width 12 height 10
radio input "true"
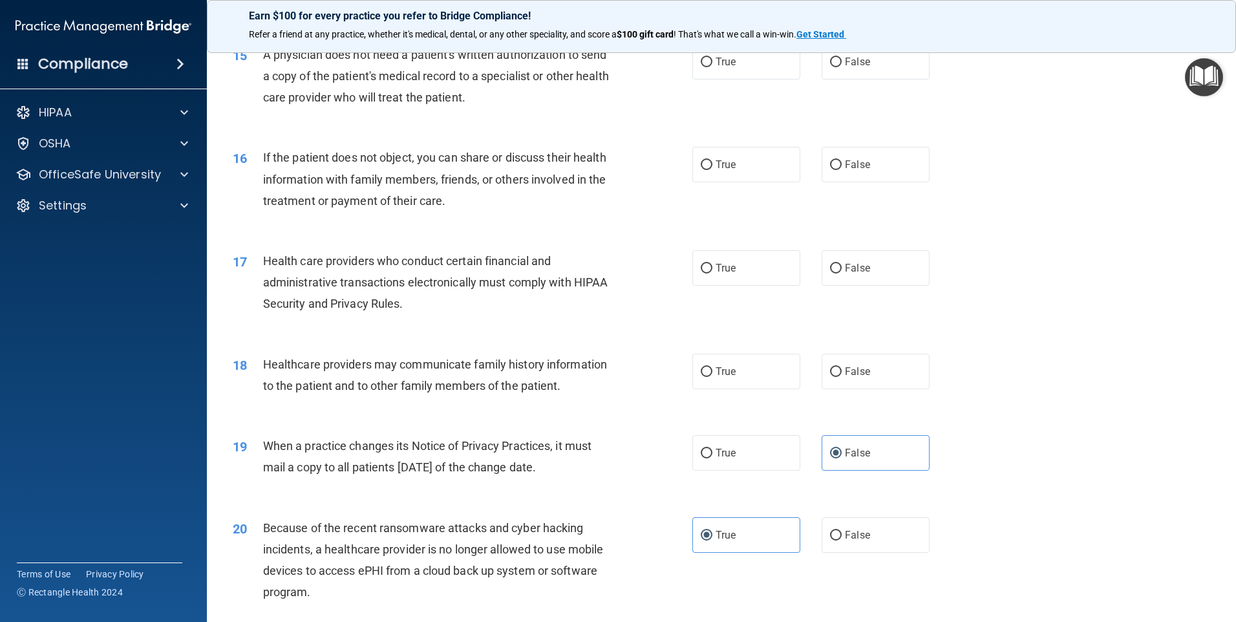
drag, startPoint x: 762, startPoint y: 379, endPoint x: 791, endPoint y: 337, distance: 51.1
click at [761, 376] on label "True" at bounding box center [746, 372] width 108 height 36
click at [712, 376] on input "True" at bounding box center [707, 372] width 12 height 10
radio input "true"
drag, startPoint x: 844, startPoint y: 280, endPoint x: 835, endPoint y: 268, distance: 14.7
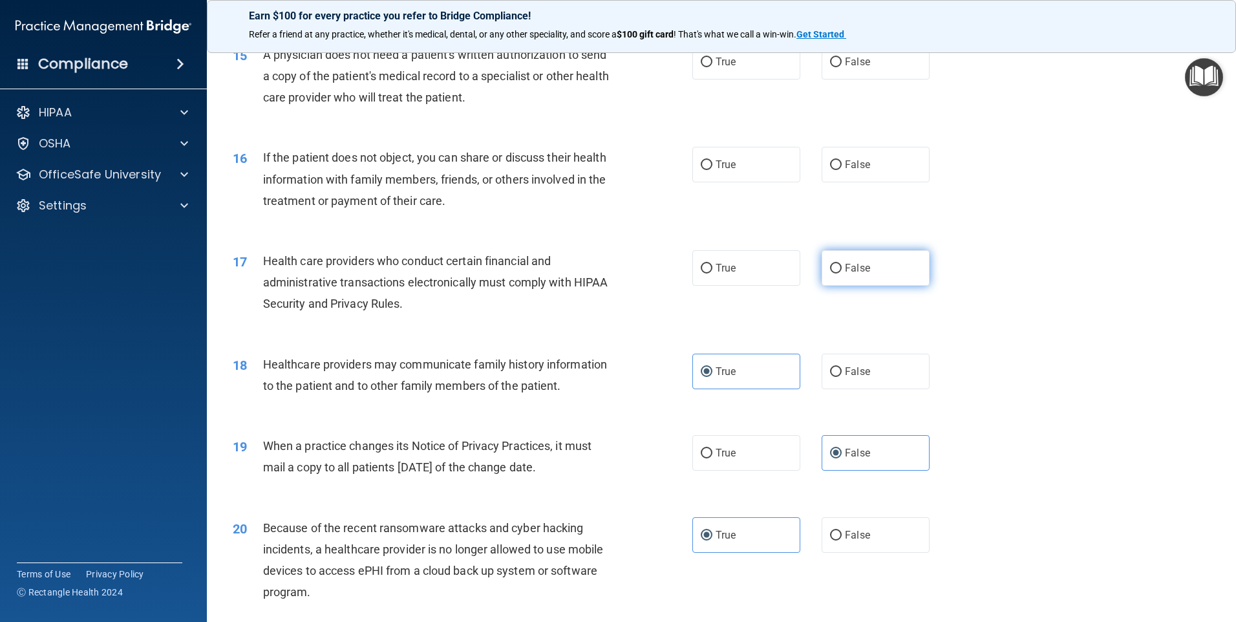
click at [839, 273] on label "False" at bounding box center [876, 268] width 108 height 36
drag, startPoint x: 835, startPoint y: 268, endPoint x: 740, endPoint y: 186, distance: 125.6
click at [740, 186] on div "16 If the patient does not object, you can share or discuss their health inform…" at bounding box center [721, 182] width 997 height 103
click at [736, 160] on label "True" at bounding box center [746, 165] width 108 height 36
click at [712, 160] on input "True" at bounding box center [707, 165] width 12 height 10
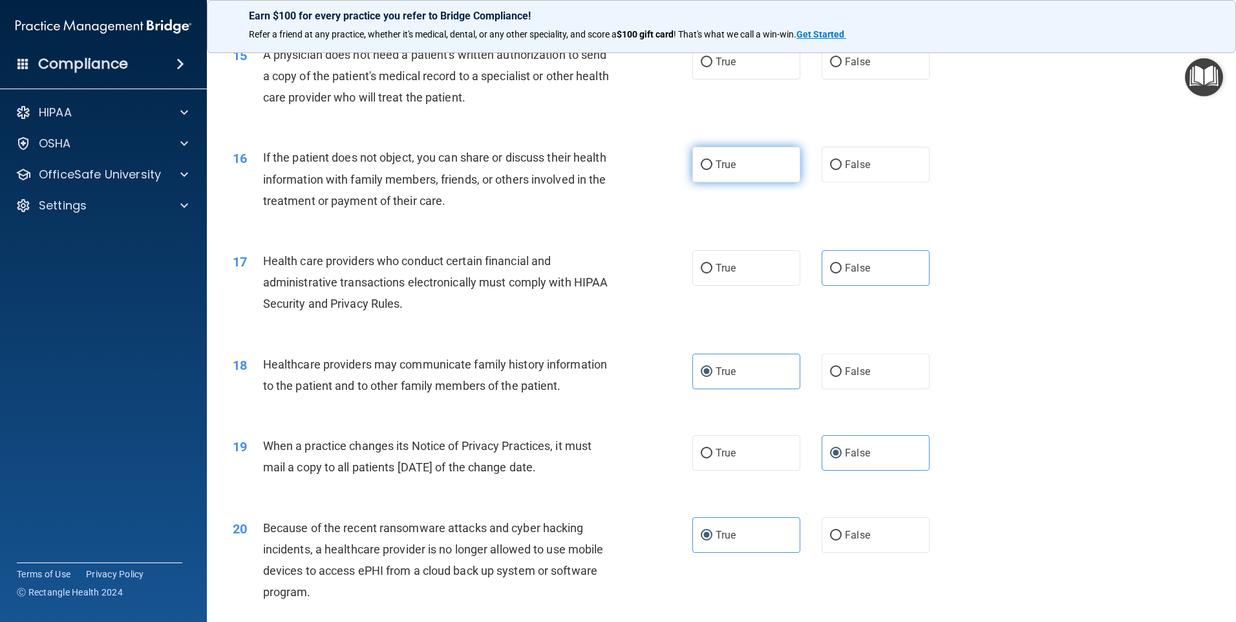
radio input "true"
click at [851, 260] on label "False" at bounding box center [876, 268] width 108 height 36
click at [842, 264] on input "False" at bounding box center [836, 269] width 12 height 10
radio input "true"
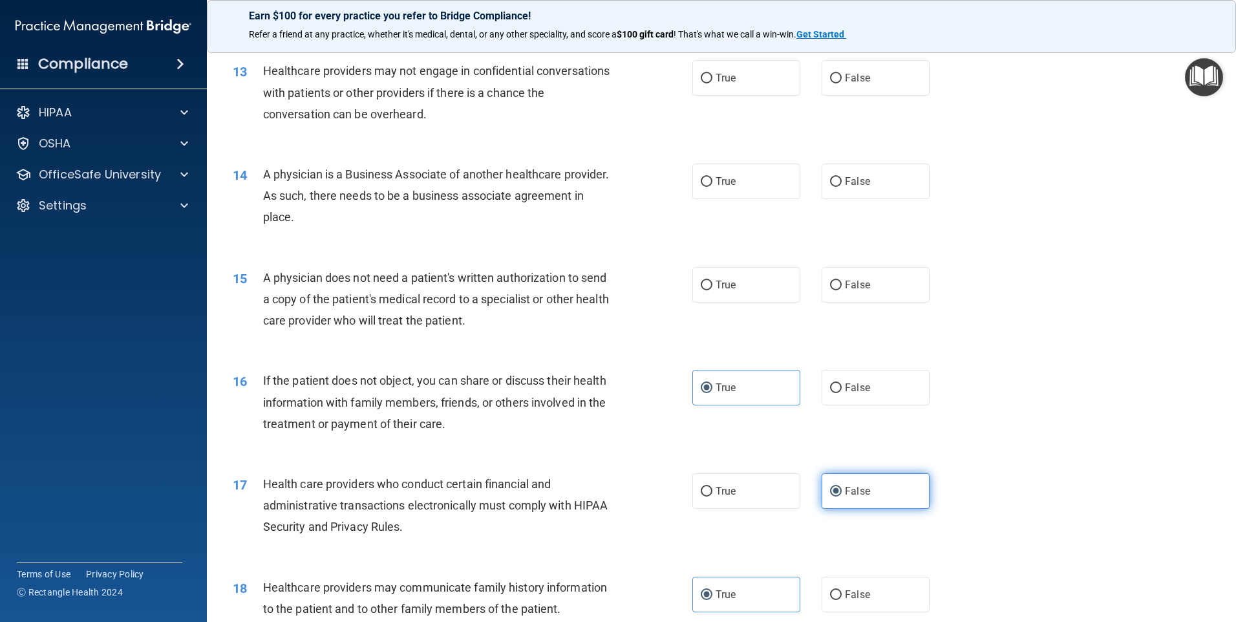
scroll to position [1159, 0]
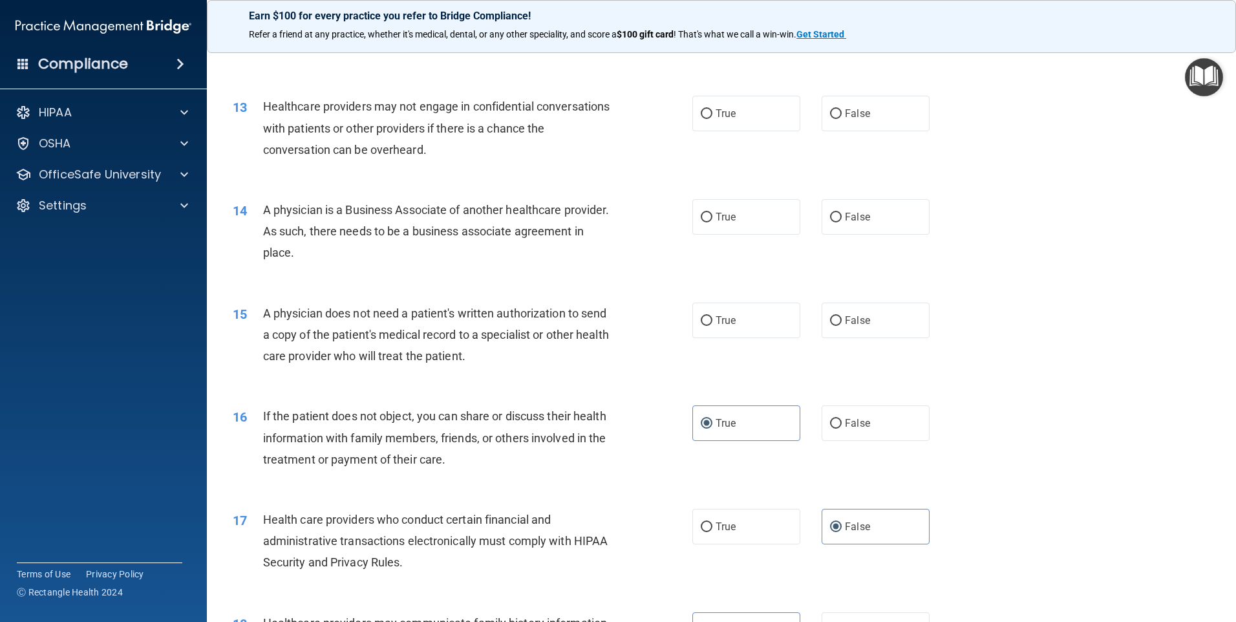
drag, startPoint x: 743, startPoint y: 323, endPoint x: 726, endPoint y: 293, distance: 35.0
click at [730, 300] on div "15 A physician does not need a patient's written authorization to send a copy o…" at bounding box center [721, 337] width 997 height 103
drag, startPoint x: 726, startPoint y: 293, endPoint x: 708, endPoint y: 228, distance: 67.6
click at [706, 229] on label "True" at bounding box center [746, 217] width 108 height 36
click at [706, 222] on input "True" at bounding box center [707, 218] width 12 height 10
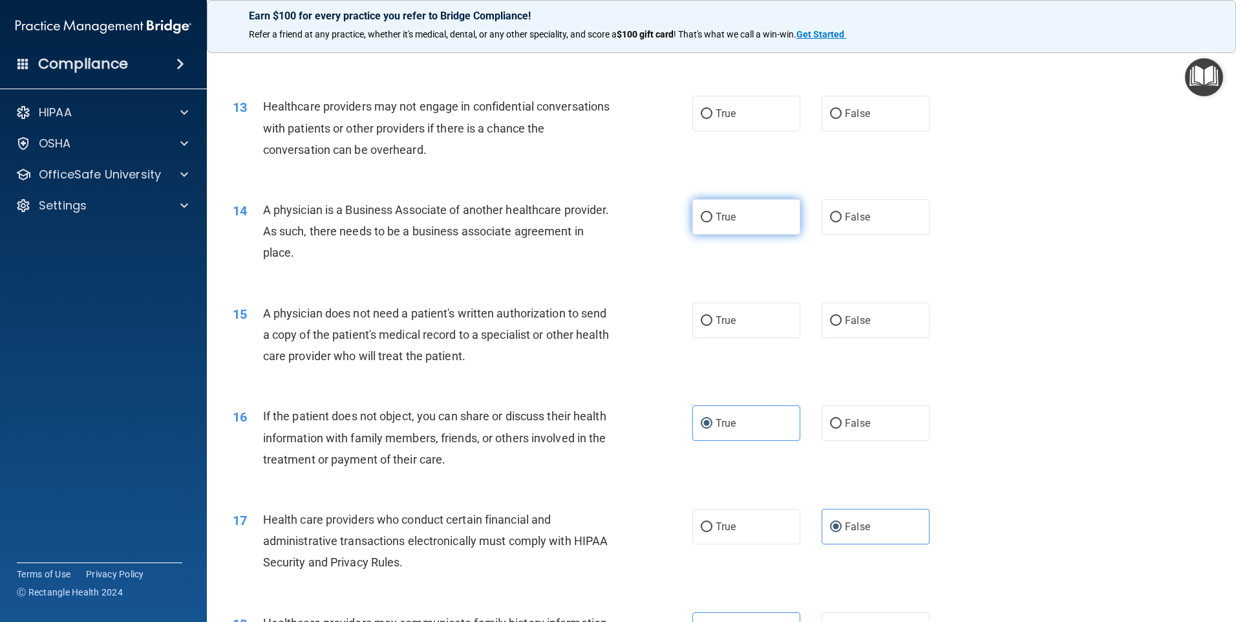
radio input "true"
click at [739, 321] on label "True" at bounding box center [746, 320] width 108 height 36
click at [712, 321] on input "True" at bounding box center [707, 321] width 12 height 10
radio input "true"
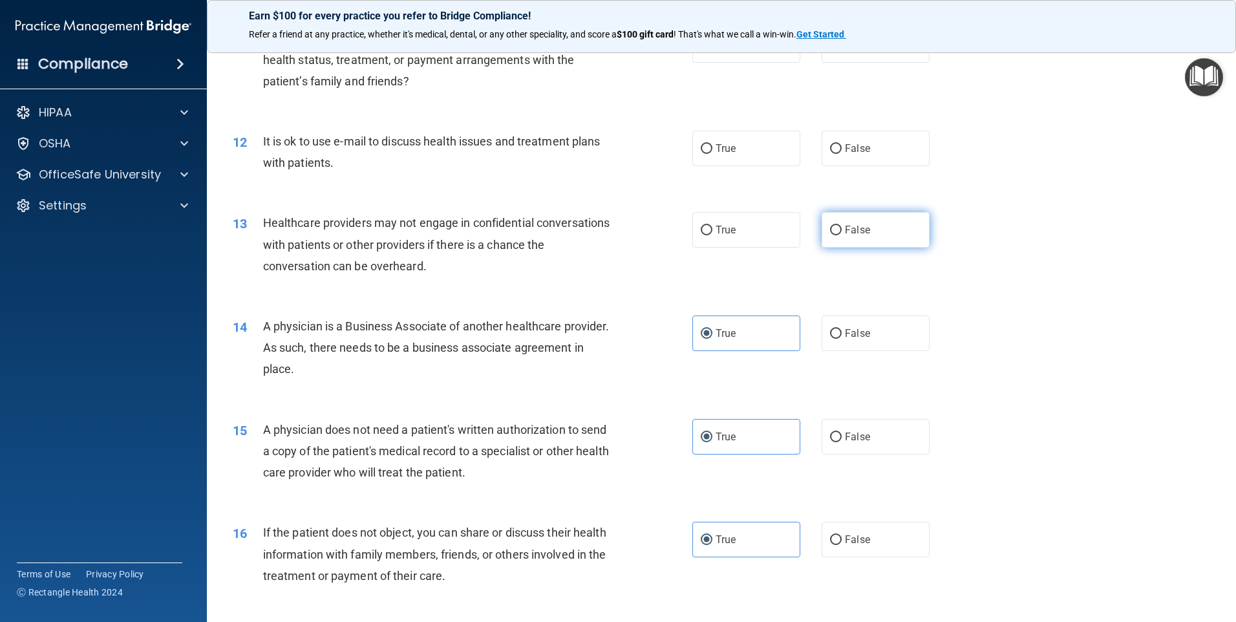
scroll to position [965, 0]
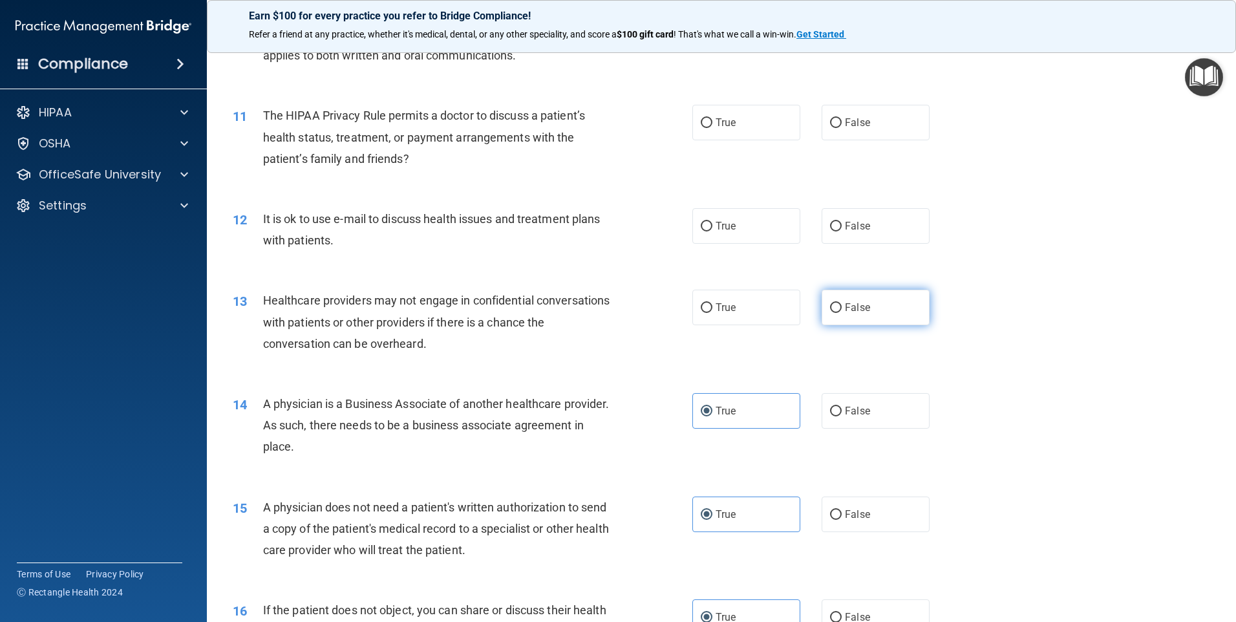
click at [843, 290] on label "False" at bounding box center [876, 308] width 108 height 36
click at [842, 303] on input "False" at bounding box center [836, 308] width 12 height 10
radio input "true"
click at [853, 233] on label "False" at bounding box center [876, 226] width 108 height 36
click at [842, 231] on input "False" at bounding box center [836, 227] width 12 height 10
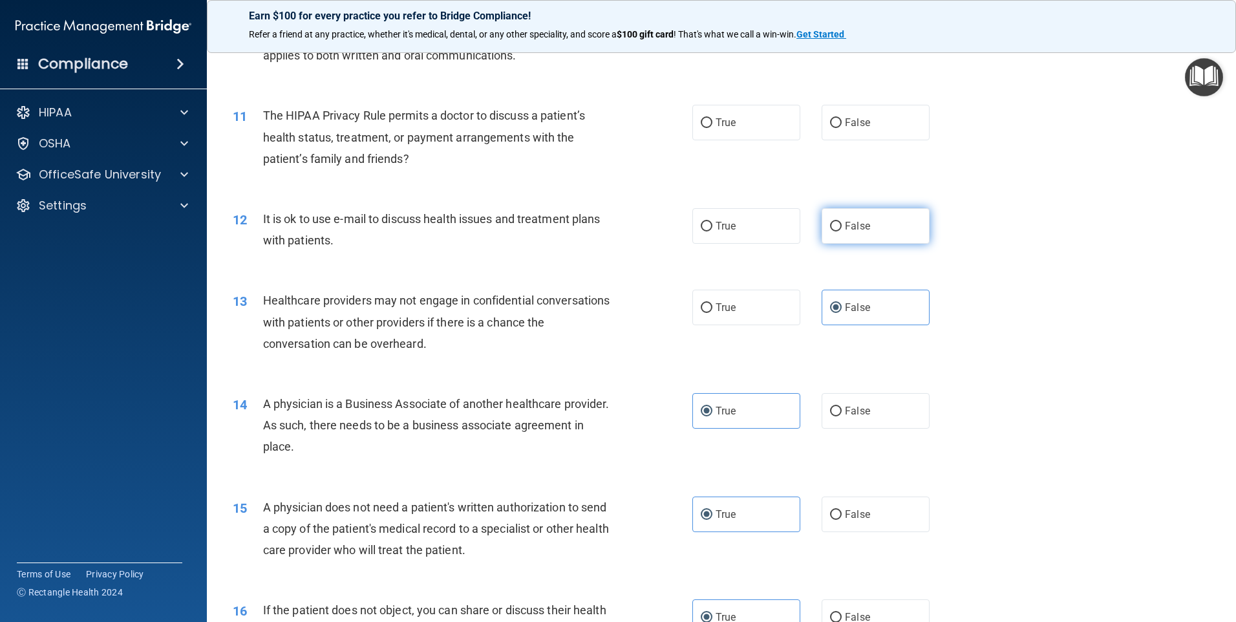
radio input "true"
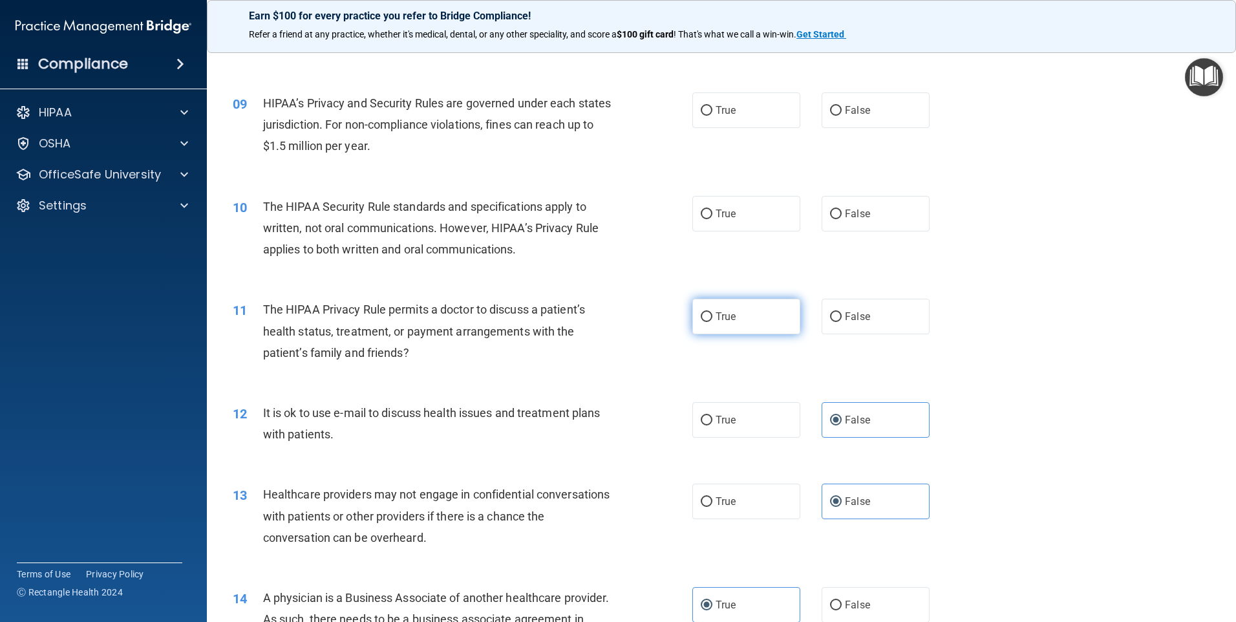
click at [743, 309] on label "True" at bounding box center [746, 317] width 108 height 36
click at [712, 312] on input "True" at bounding box center [707, 317] width 12 height 10
radio input "true"
click at [838, 221] on label "False" at bounding box center [876, 214] width 108 height 36
click at [838, 219] on input "False" at bounding box center [836, 214] width 12 height 10
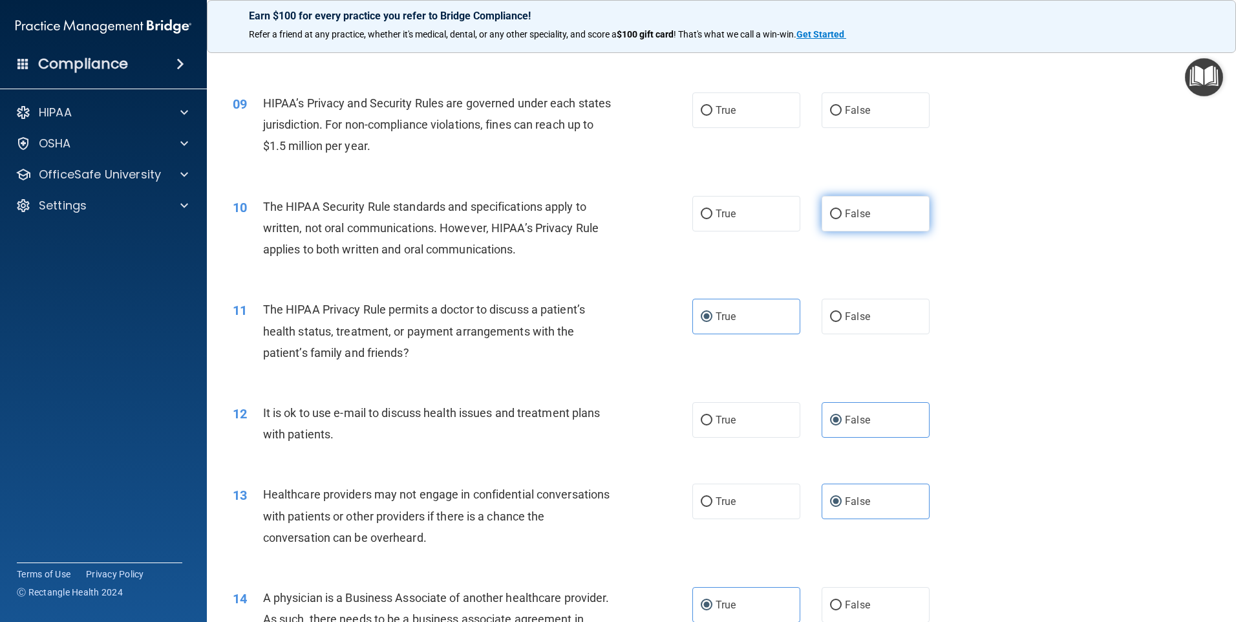
radio input "true"
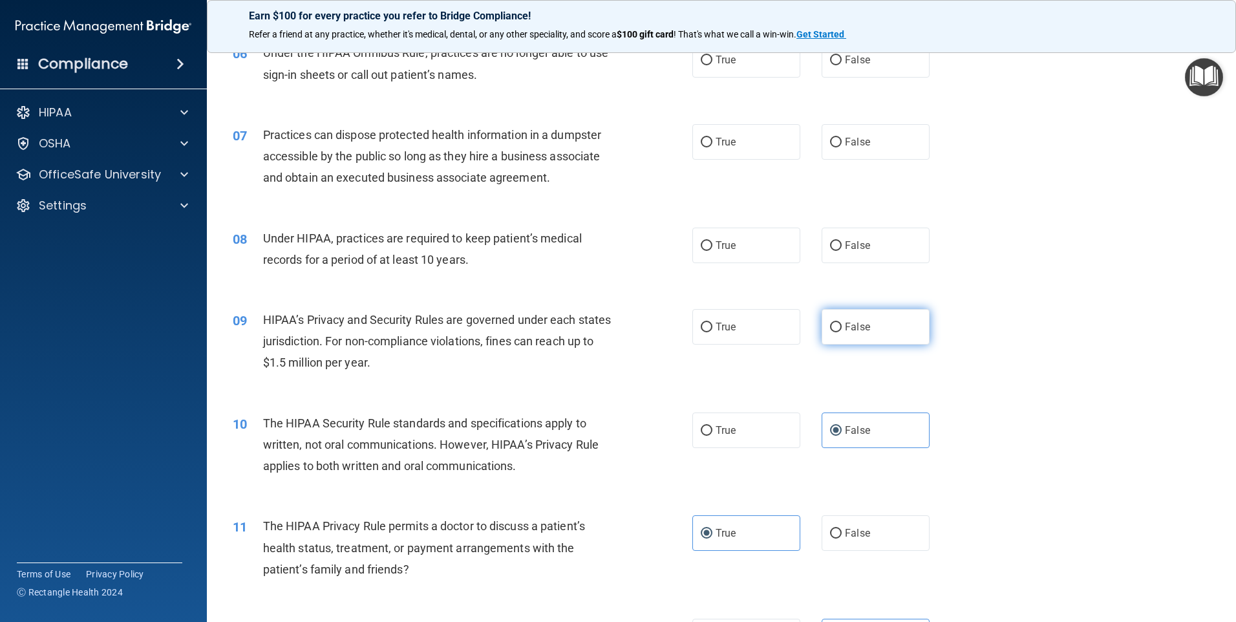
scroll to position [577, 0]
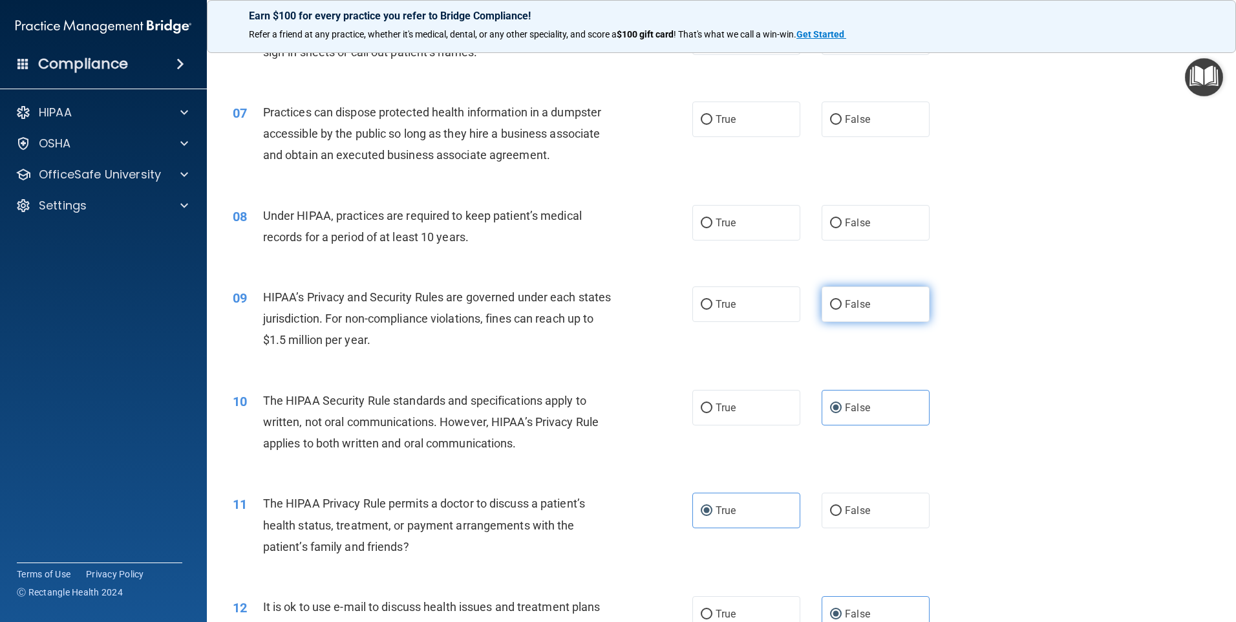
drag, startPoint x: 882, startPoint y: 302, endPoint x: 864, endPoint y: 305, distance: 17.7
click at [882, 302] on label "False" at bounding box center [876, 304] width 108 height 36
click at [842, 302] on input "False" at bounding box center [836, 305] width 12 height 10
radio input "true"
click at [758, 228] on label "True" at bounding box center [746, 223] width 108 height 36
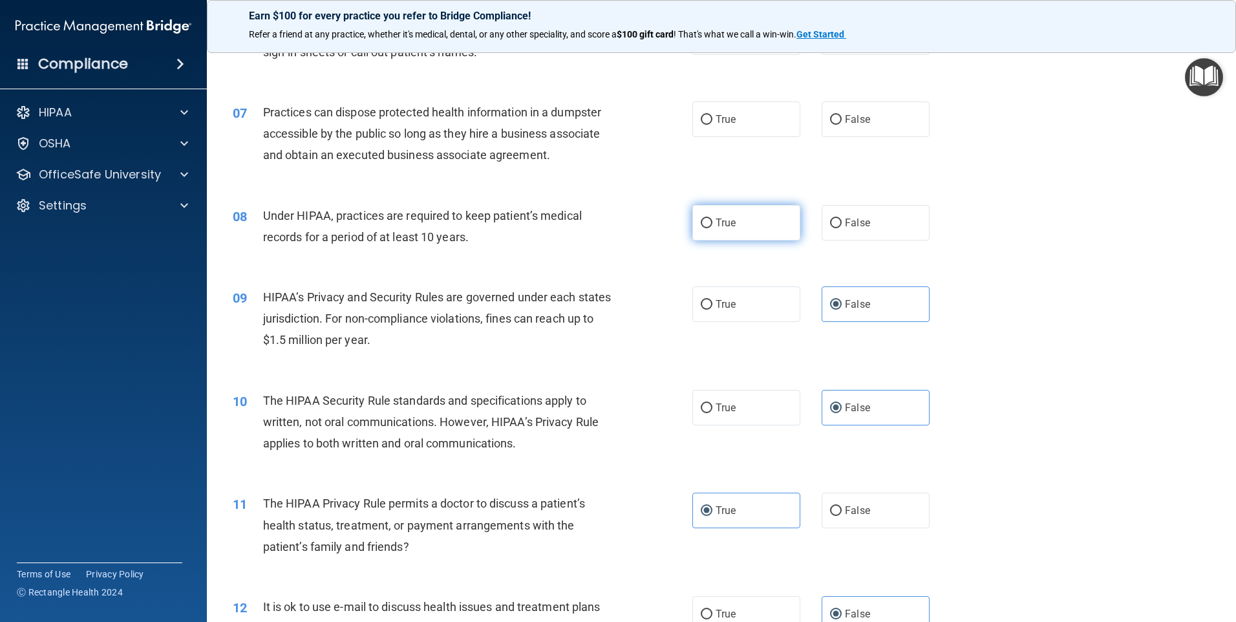
click at [712, 228] on input "True" at bounding box center [707, 223] width 12 height 10
radio input "true"
click at [721, 140] on div "07 Practices can dispose protected health information in a dumpster accessible …" at bounding box center [721, 136] width 997 height 103
click at [717, 126] on label "True" at bounding box center [746, 119] width 108 height 36
click at [712, 125] on input "True" at bounding box center [707, 120] width 12 height 10
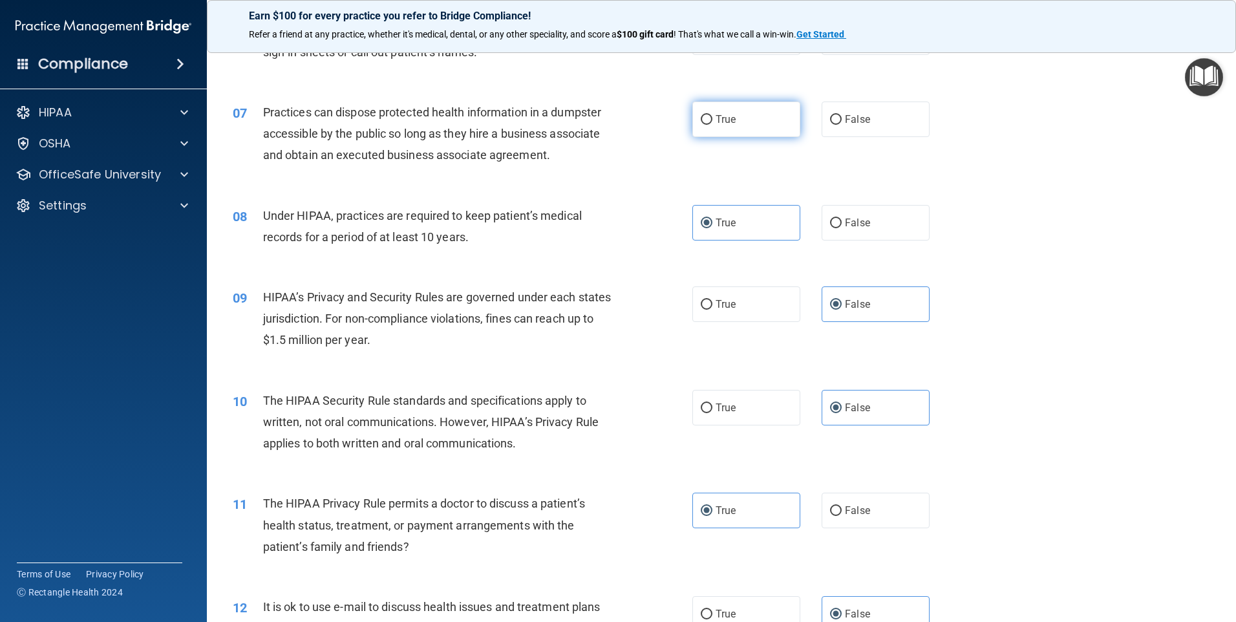
radio input "true"
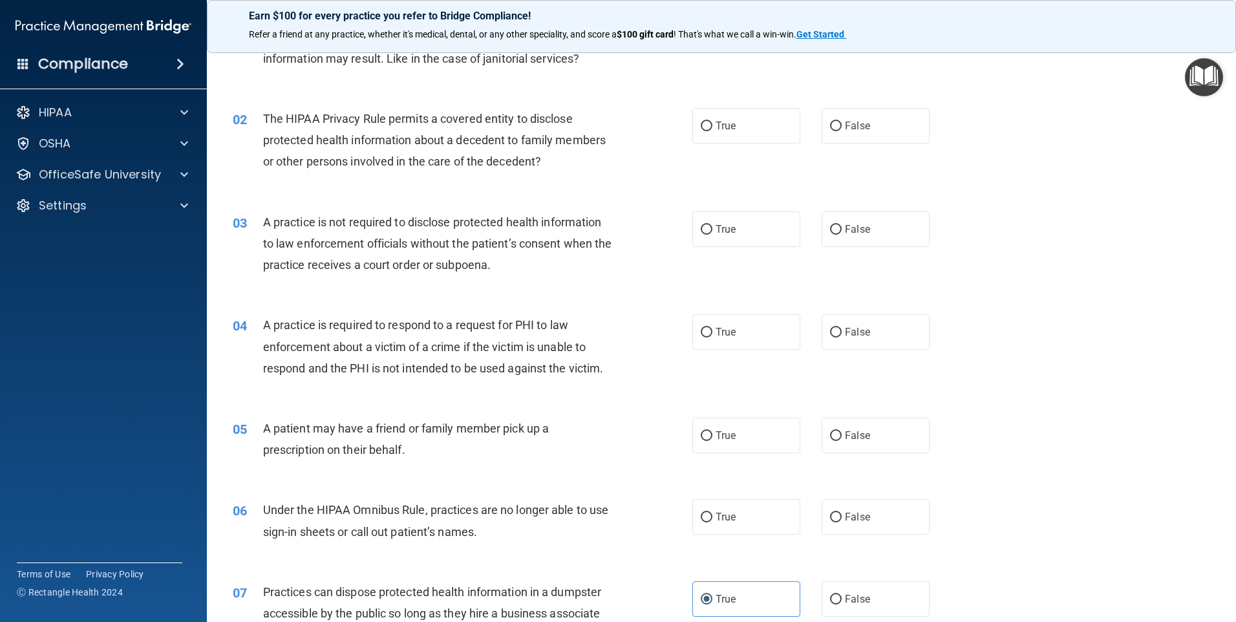
scroll to position [60, 0]
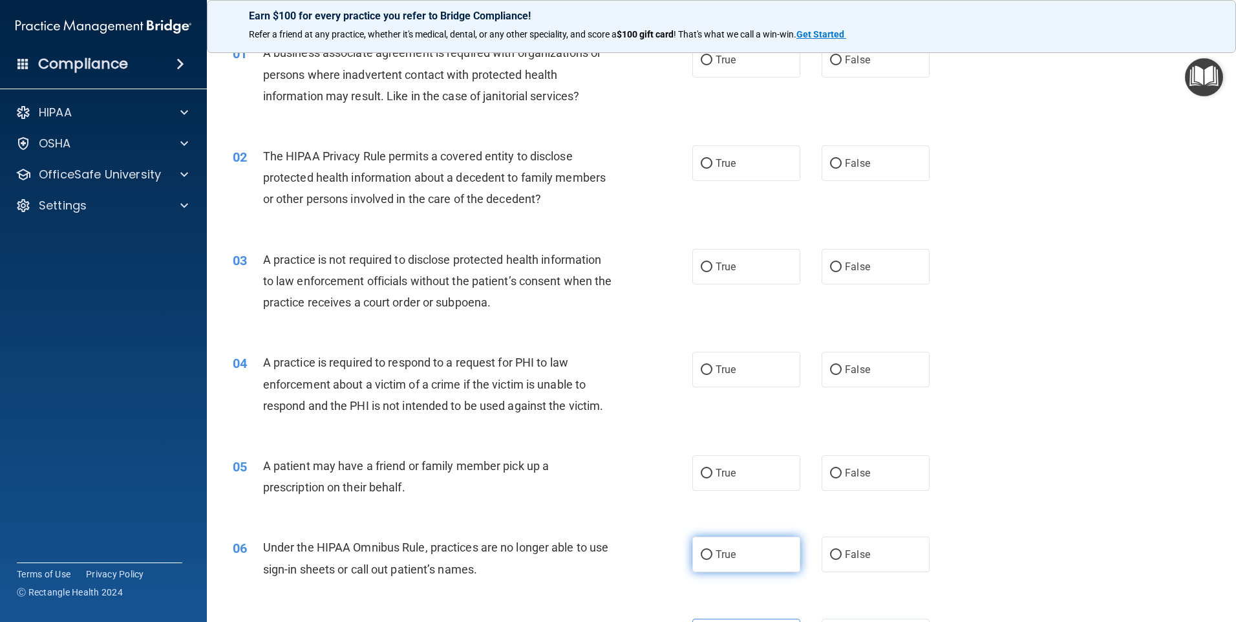
click at [748, 560] on label "True" at bounding box center [746, 554] width 108 height 36
click at [712, 560] on input "True" at bounding box center [707, 555] width 12 height 10
radio input "true"
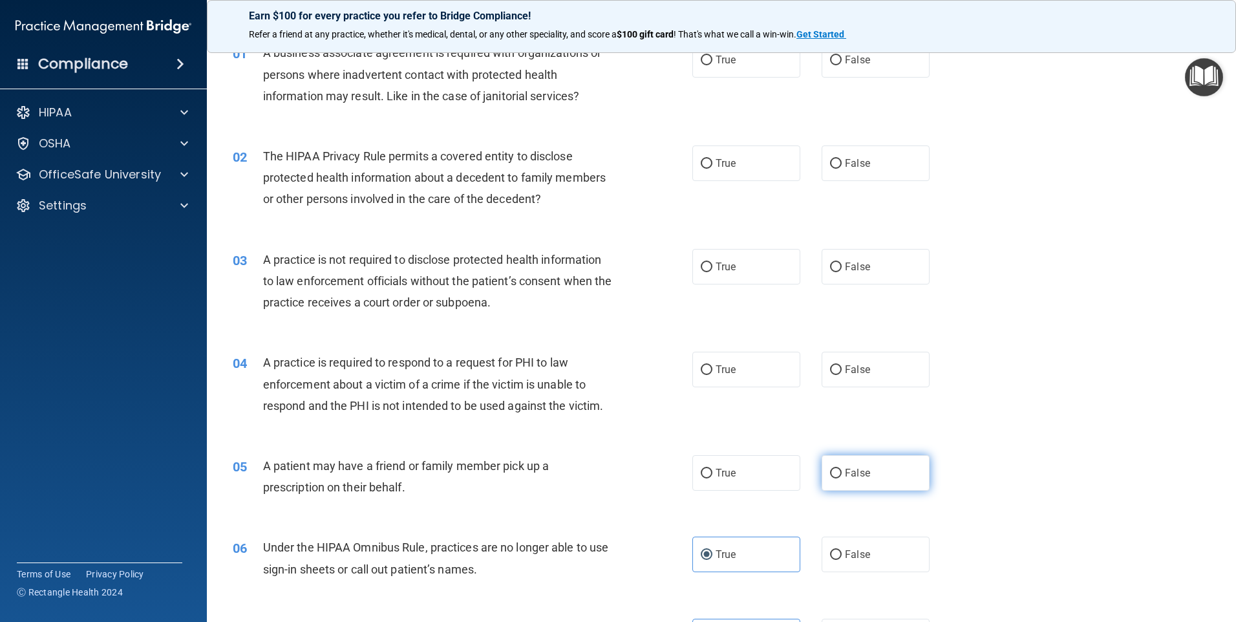
click at [862, 471] on span "False" at bounding box center [857, 473] width 25 height 12
click at [842, 471] on input "False" at bounding box center [836, 474] width 12 height 10
radio input "true"
click at [735, 363] on label "True" at bounding box center [746, 370] width 108 height 36
click at [712, 365] on input "True" at bounding box center [707, 370] width 12 height 10
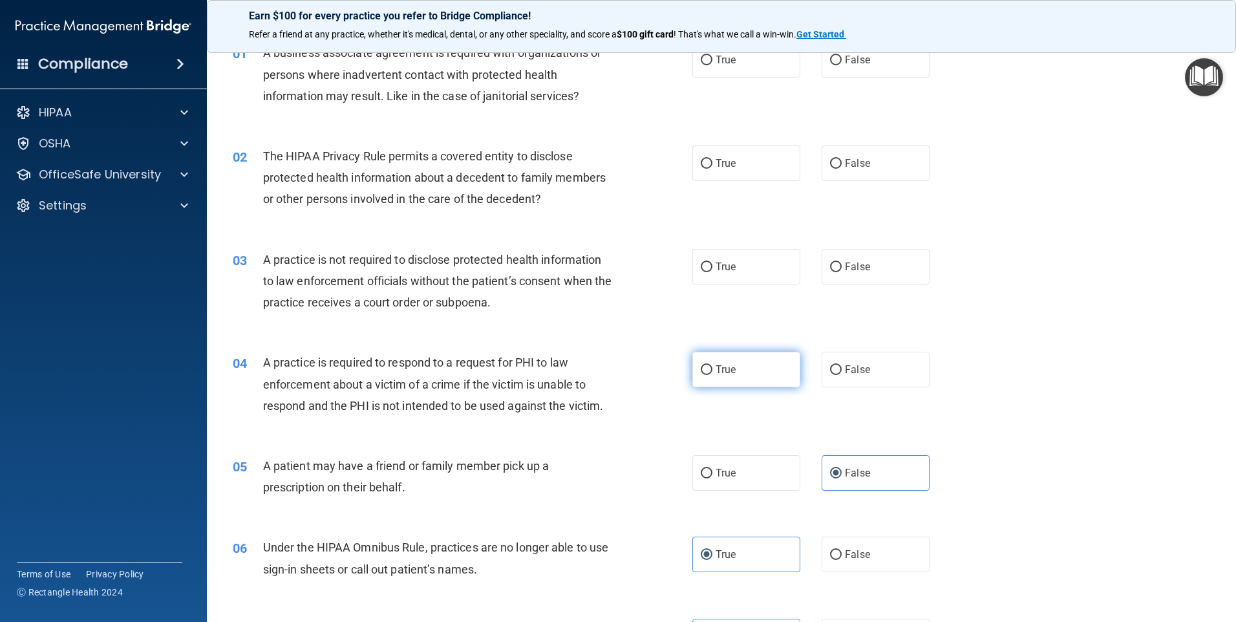
radio input "true"
click at [846, 264] on span "False" at bounding box center [857, 266] width 25 height 12
click at [842, 264] on input "False" at bounding box center [836, 267] width 12 height 10
radio input "true"
click at [737, 175] on label "True" at bounding box center [746, 163] width 108 height 36
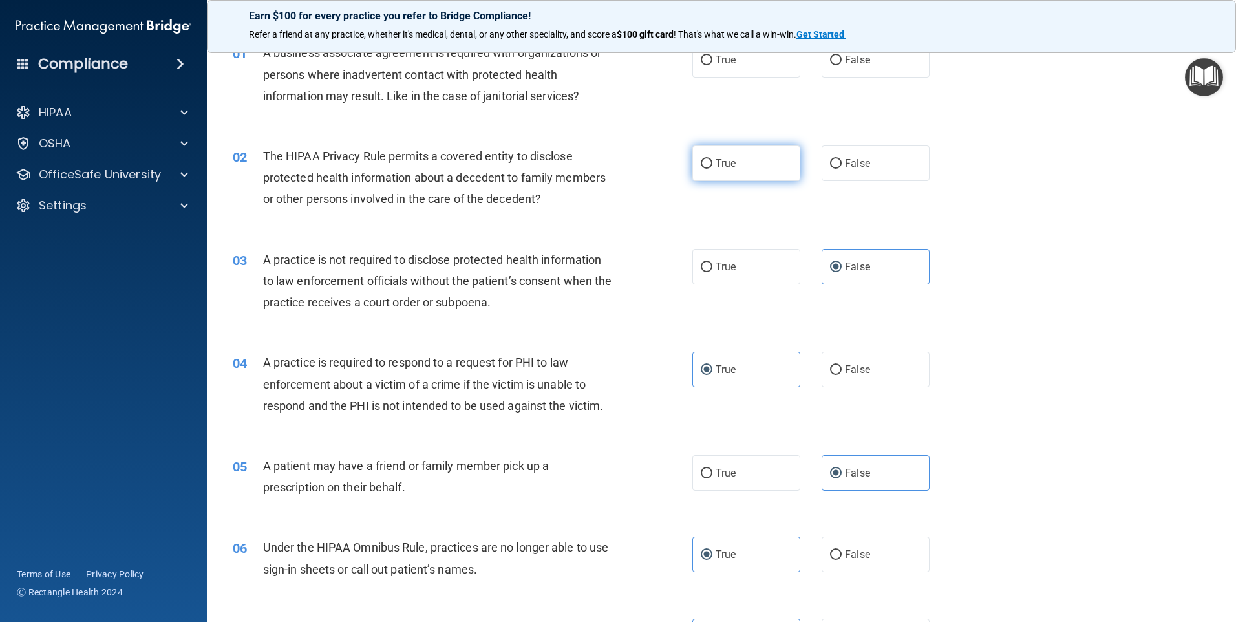
click at [712, 169] on input "True" at bounding box center [707, 164] width 12 height 10
radio input "true"
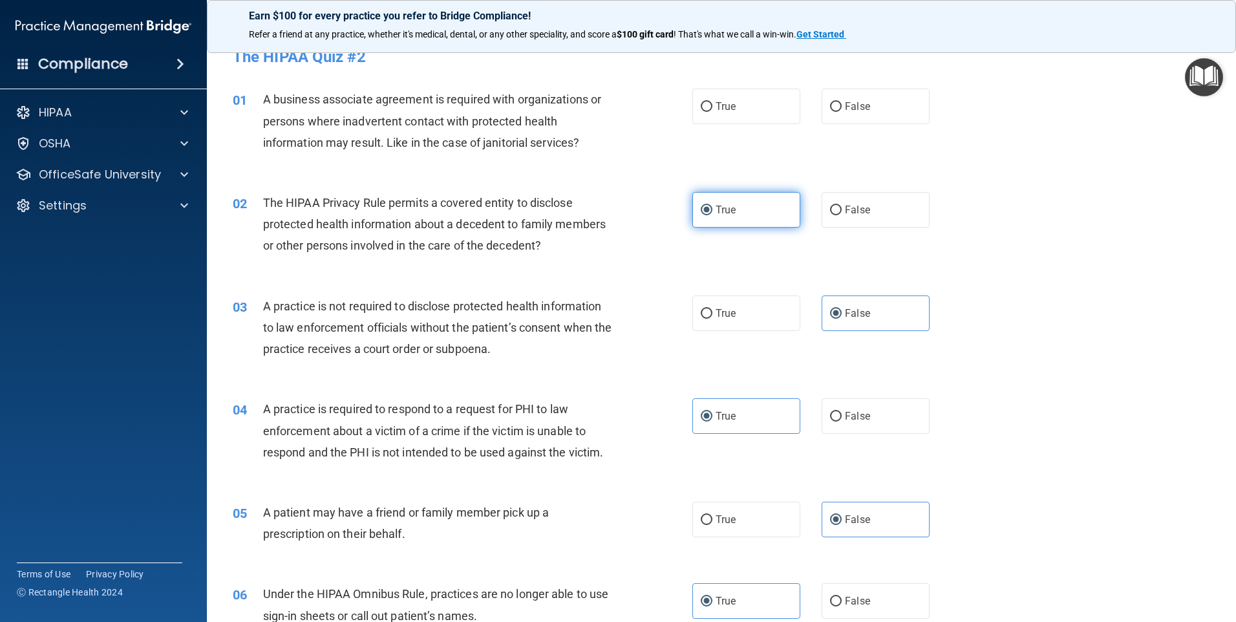
scroll to position [0, 0]
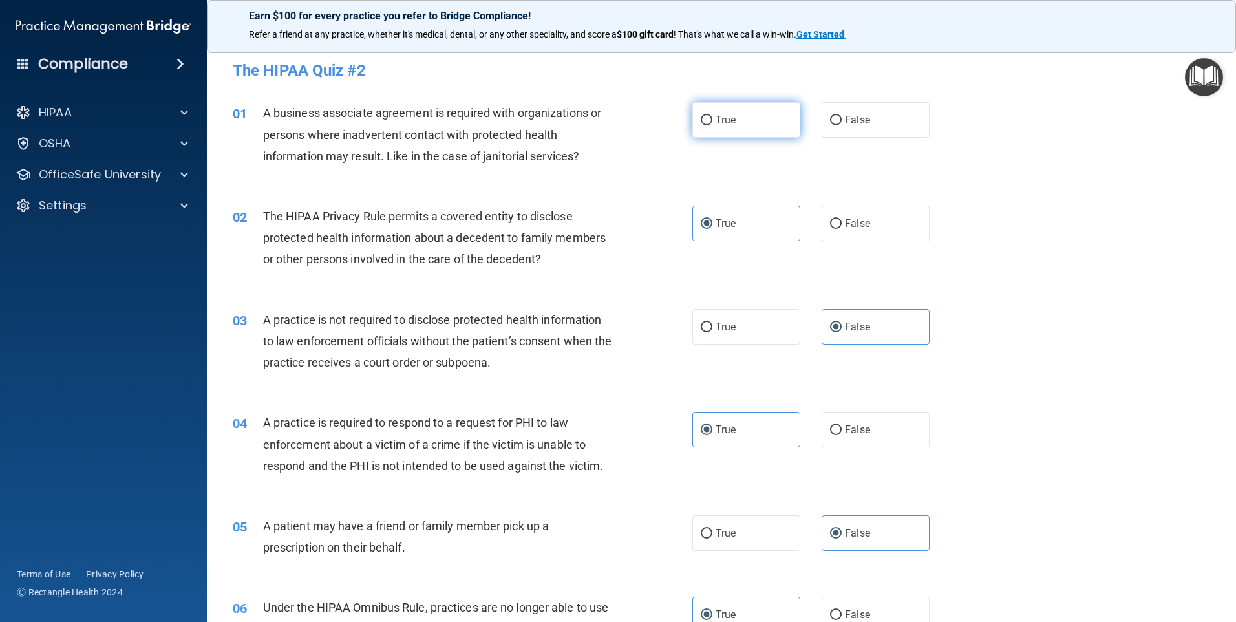
click at [739, 129] on label "True" at bounding box center [746, 120] width 108 height 36
click at [712, 125] on input "True" at bounding box center [707, 121] width 12 height 10
radio input "true"
click at [838, 106] on label "False" at bounding box center [876, 120] width 108 height 36
click at [838, 116] on input "False" at bounding box center [836, 121] width 12 height 10
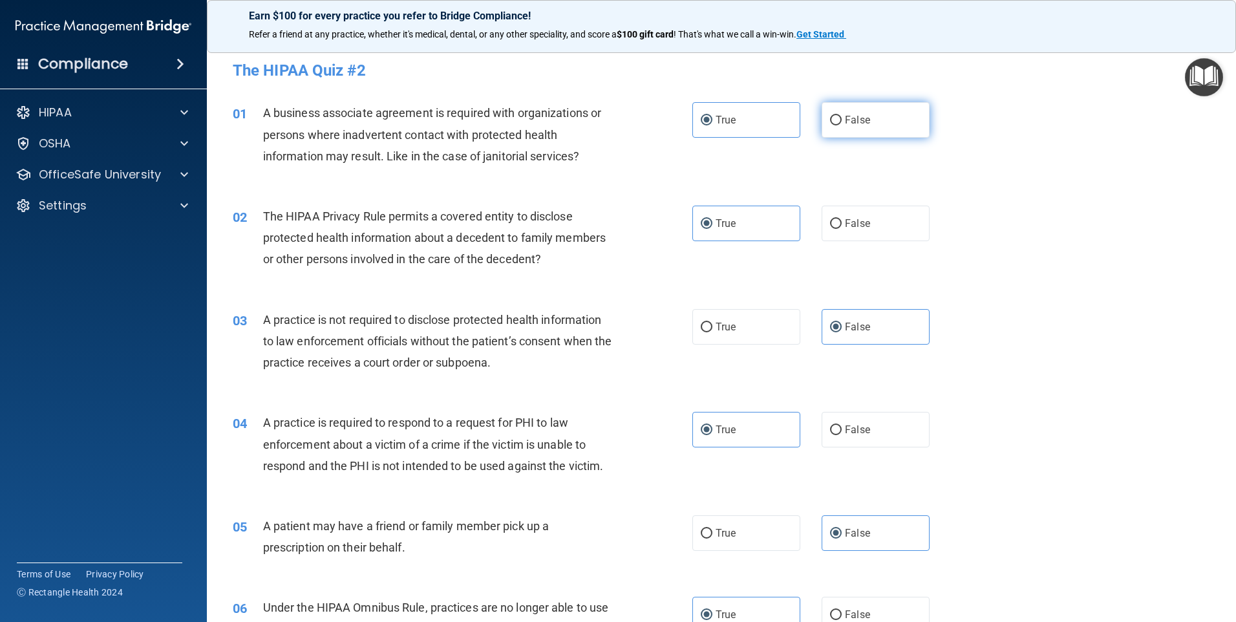
radio input "true"
radio input "false"
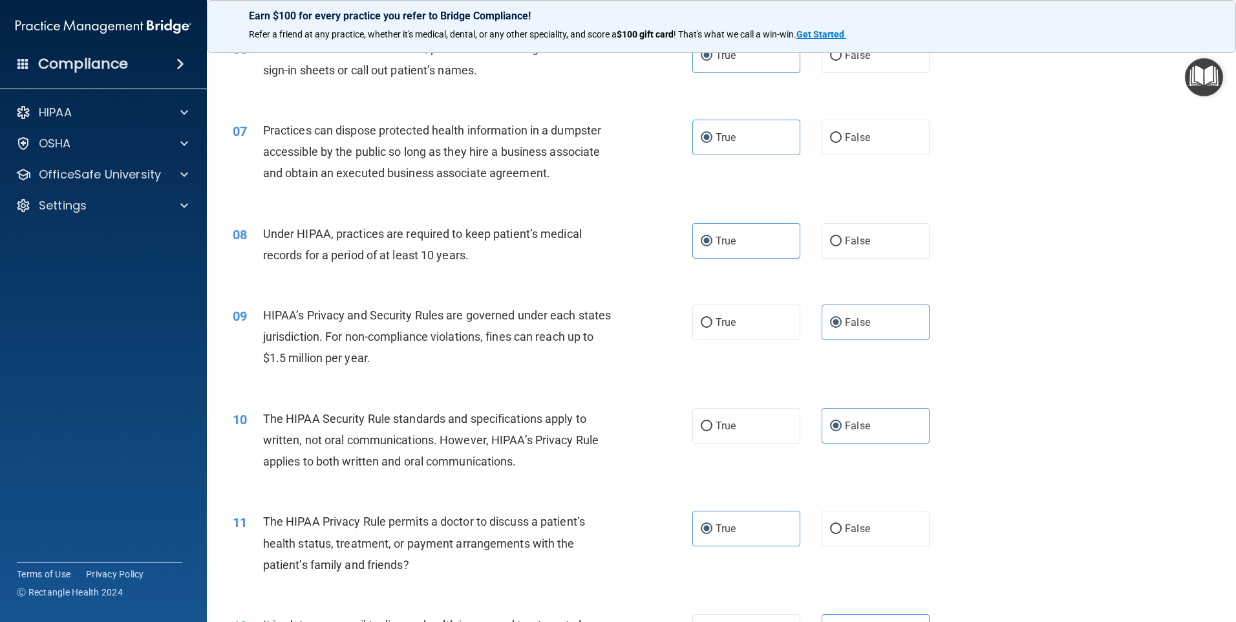
scroll to position [582, 0]
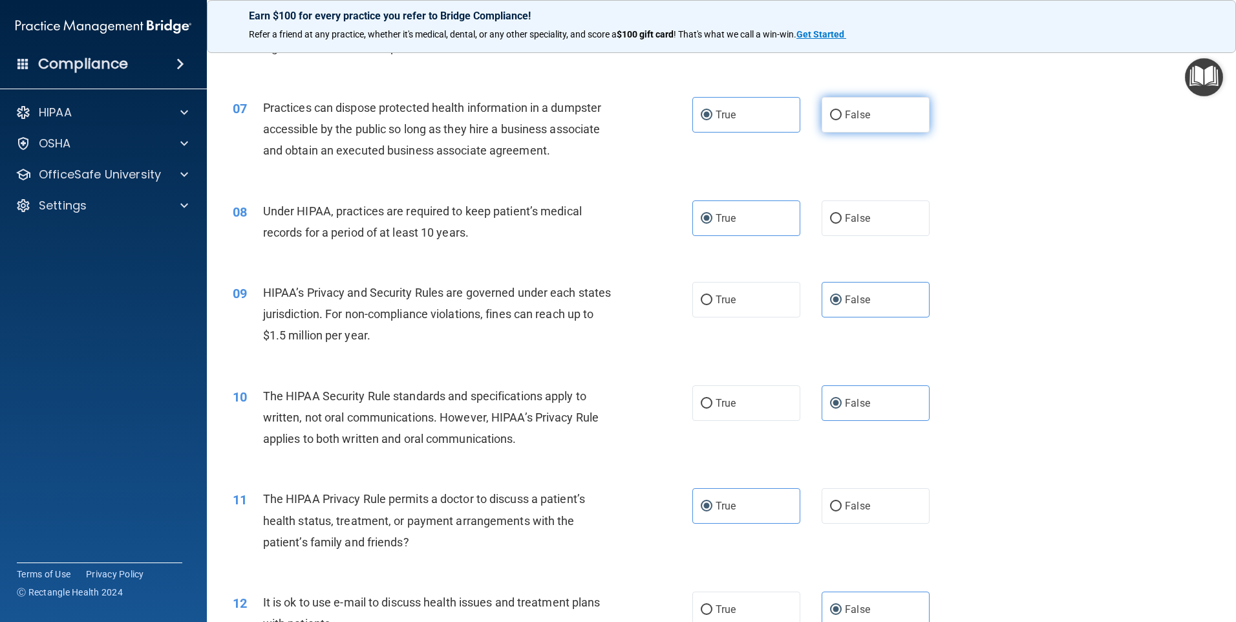
click at [827, 125] on label "False" at bounding box center [876, 115] width 108 height 36
click at [830, 120] on input "False" at bounding box center [836, 116] width 12 height 10
radio input "true"
radio input "false"
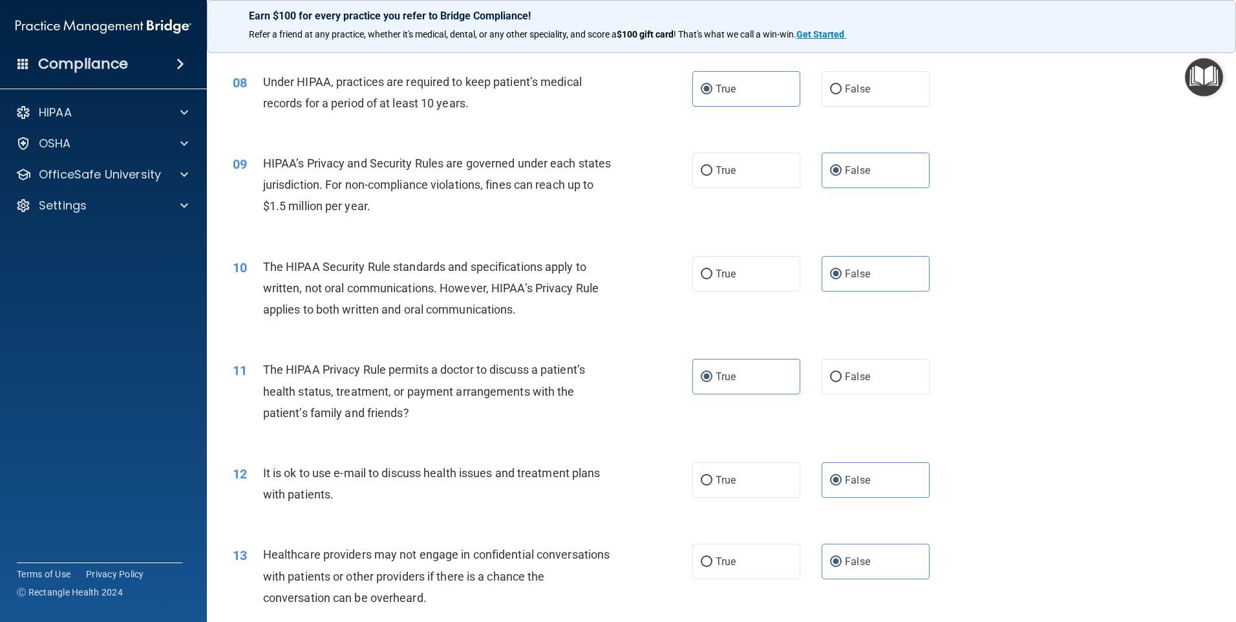
scroll to position [776, 0]
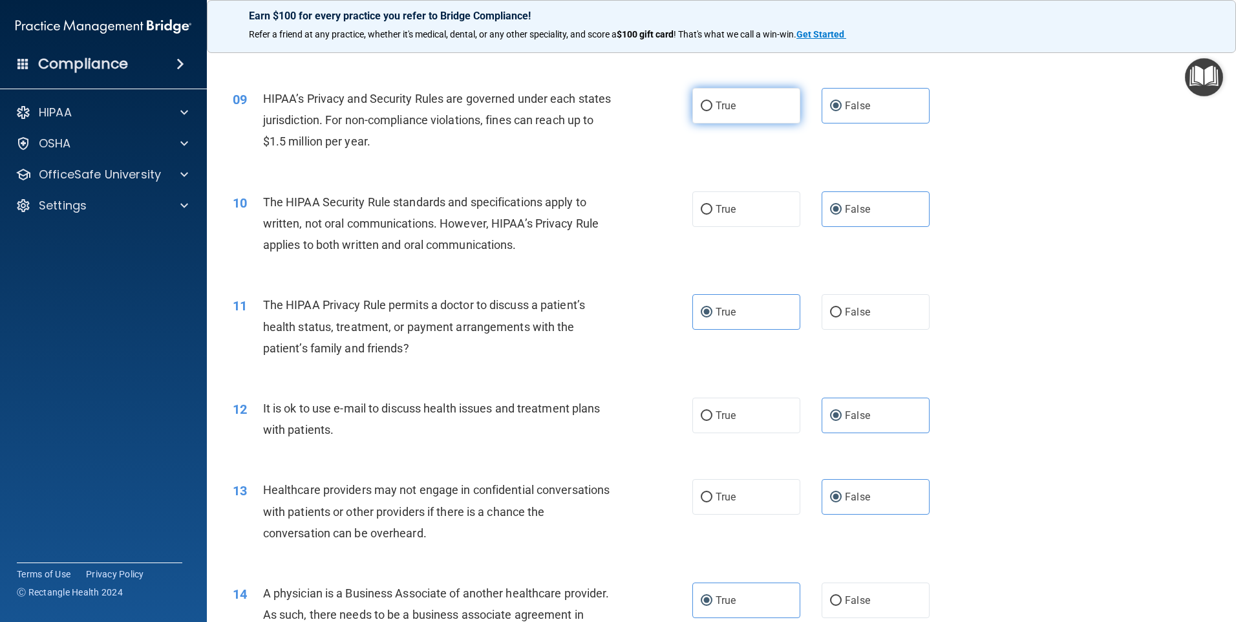
click at [705, 106] on input "True" at bounding box center [707, 106] width 12 height 10
radio input "true"
radio input "false"
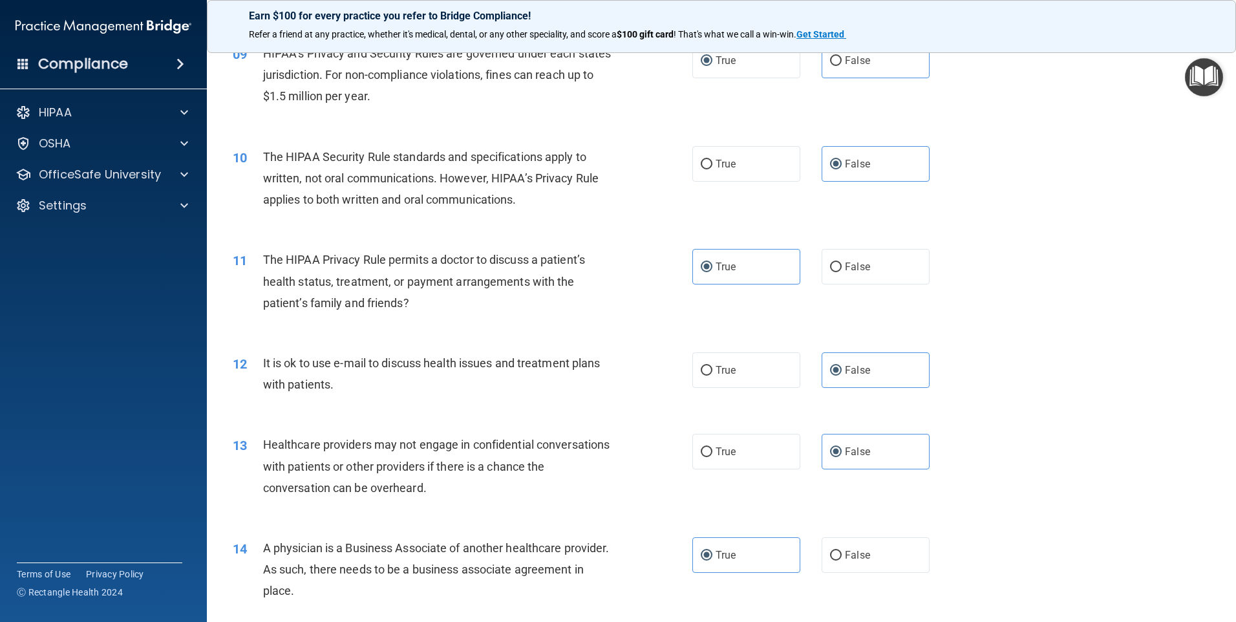
scroll to position [840, 0]
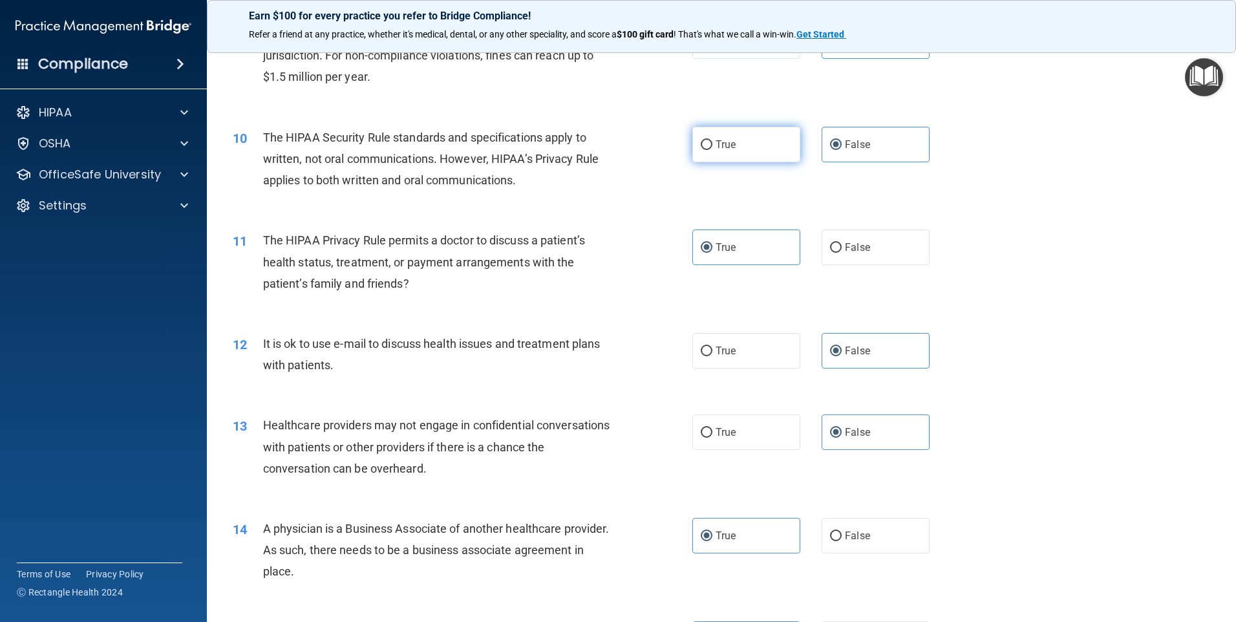
click at [704, 145] on input "True" at bounding box center [707, 145] width 12 height 10
radio input "true"
radio input "false"
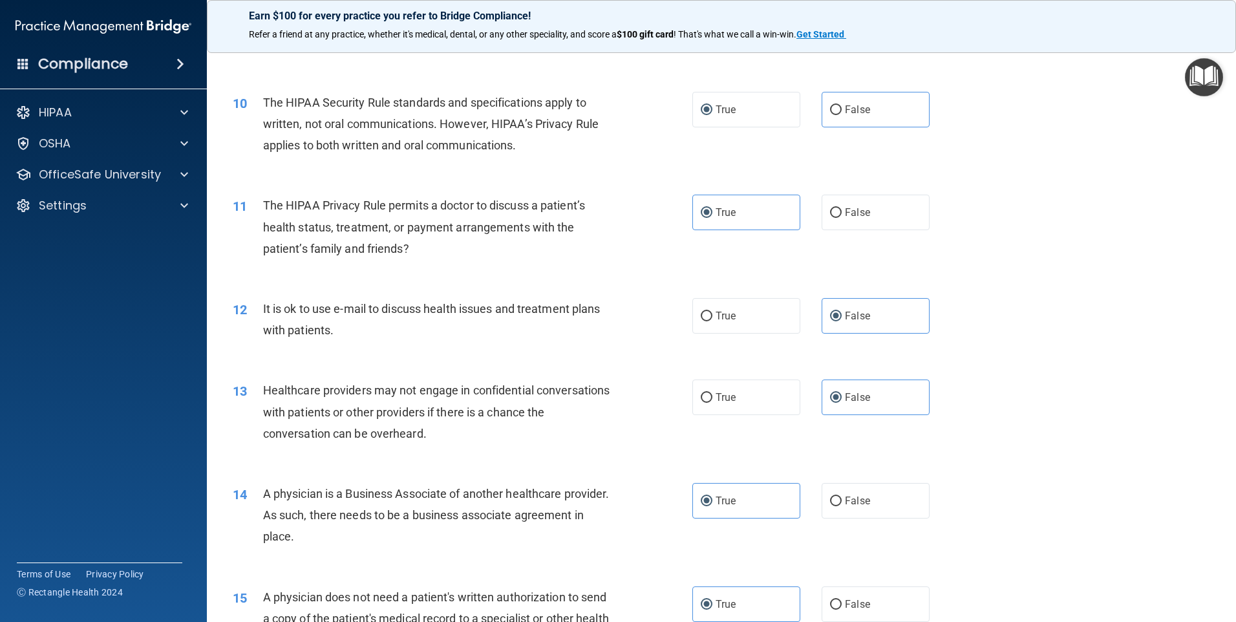
scroll to position [905, 0]
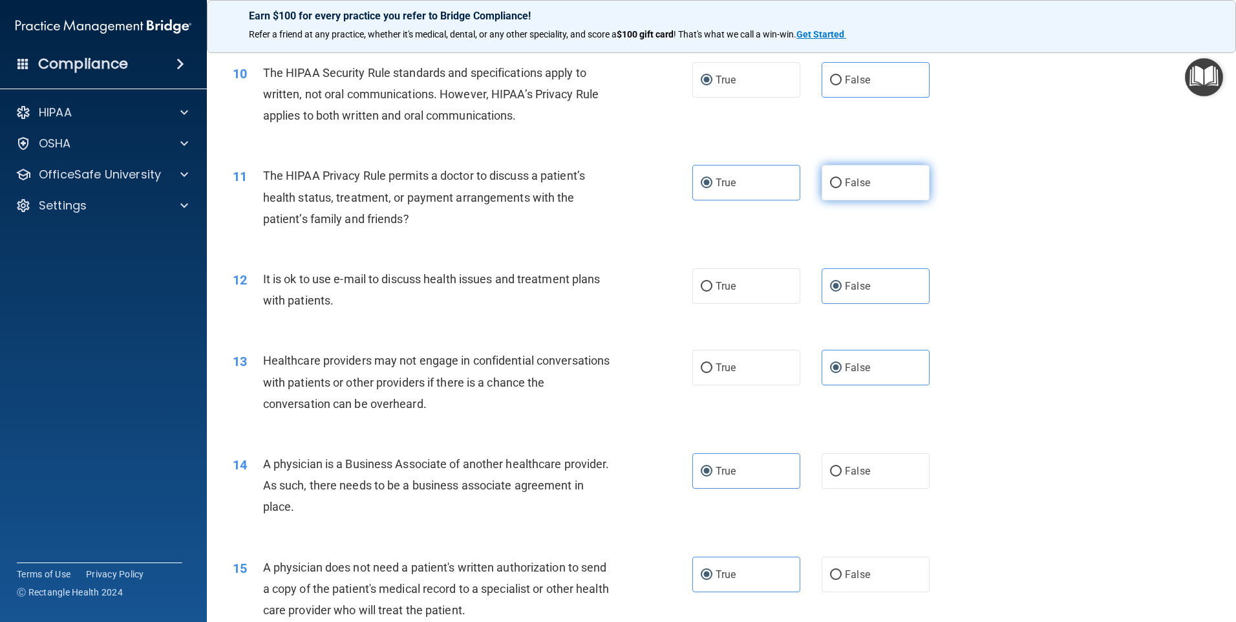
click at [864, 184] on label "False" at bounding box center [876, 183] width 108 height 36
click at [842, 184] on input "False" at bounding box center [836, 183] width 12 height 10
radio input "true"
radio input "false"
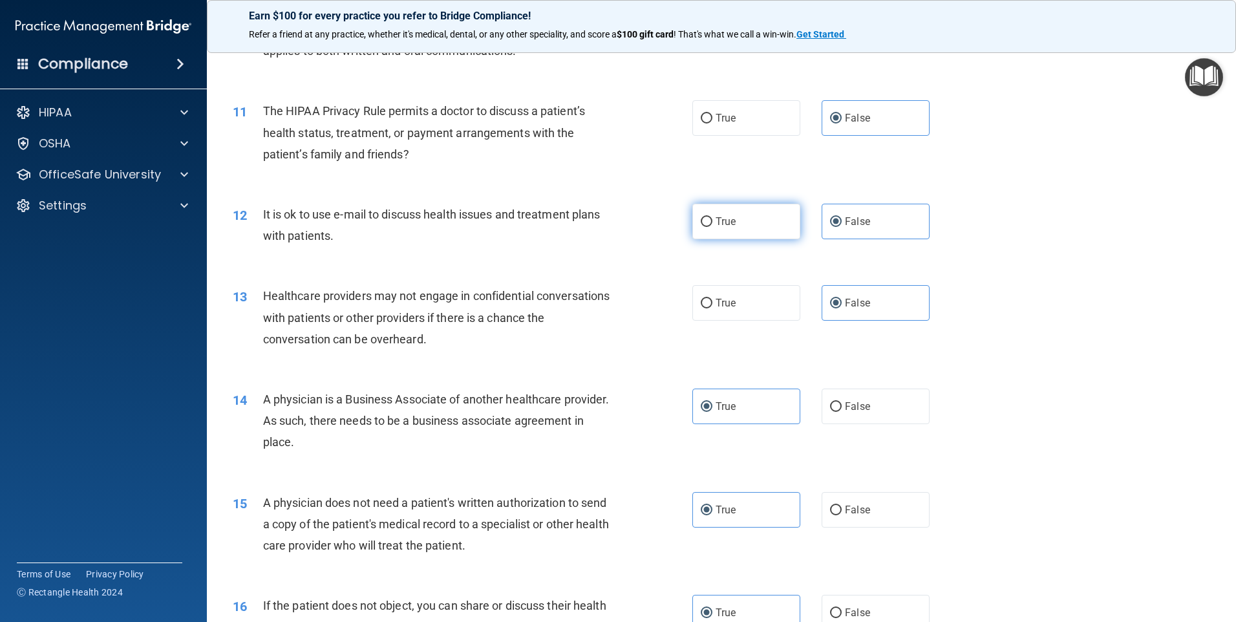
click at [704, 218] on input "True" at bounding box center [707, 222] width 12 height 10
radio input "true"
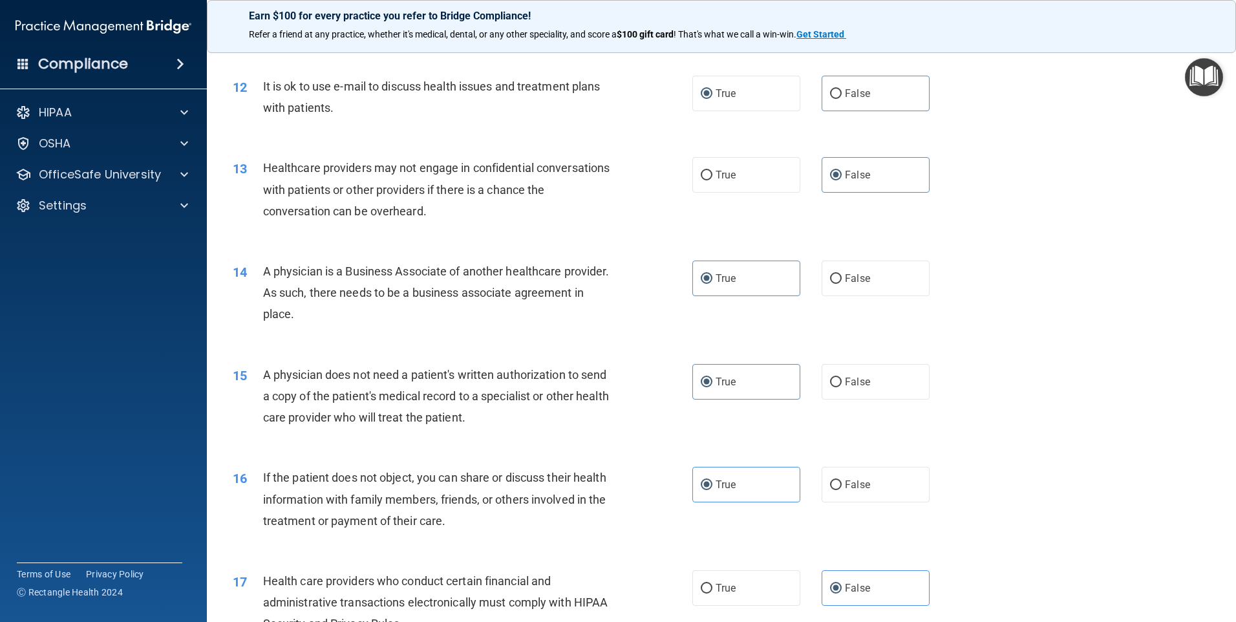
scroll to position [1099, 0]
click at [822, 89] on label "False" at bounding box center [876, 92] width 108 height 36
click at [830, 89] on input "False" at bounding box center [836, 93] width 12 height 10
radio input "true"
radio input "false"
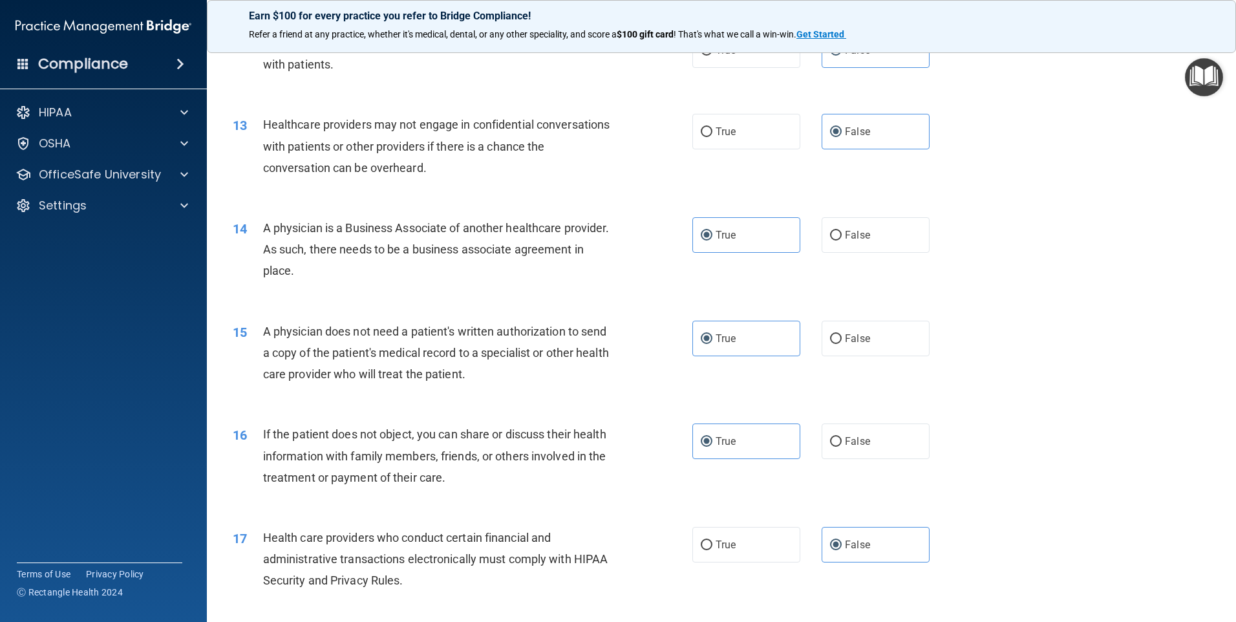
scroll to position [1163, 0]
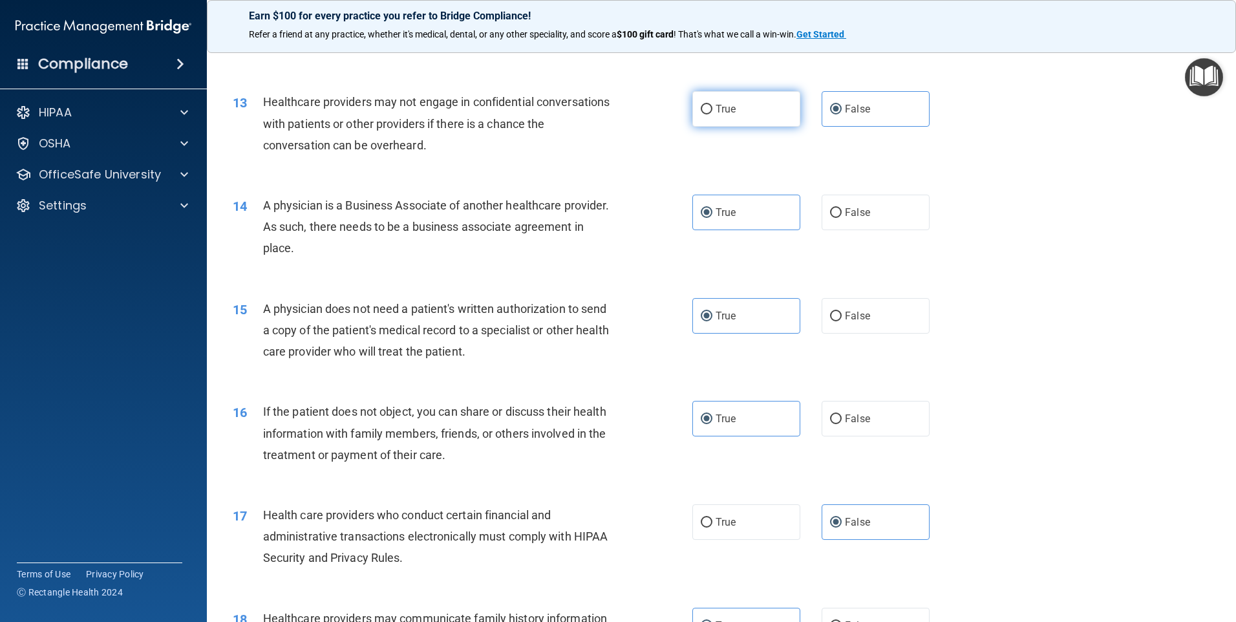
click at [724, 108] on span "True" at bounding box center [726, 109] width 20 height 12
click at [712, 108] on input "True" at bounding box center [707, 110] width 12 height 10
radio input "true"
radio input "false"
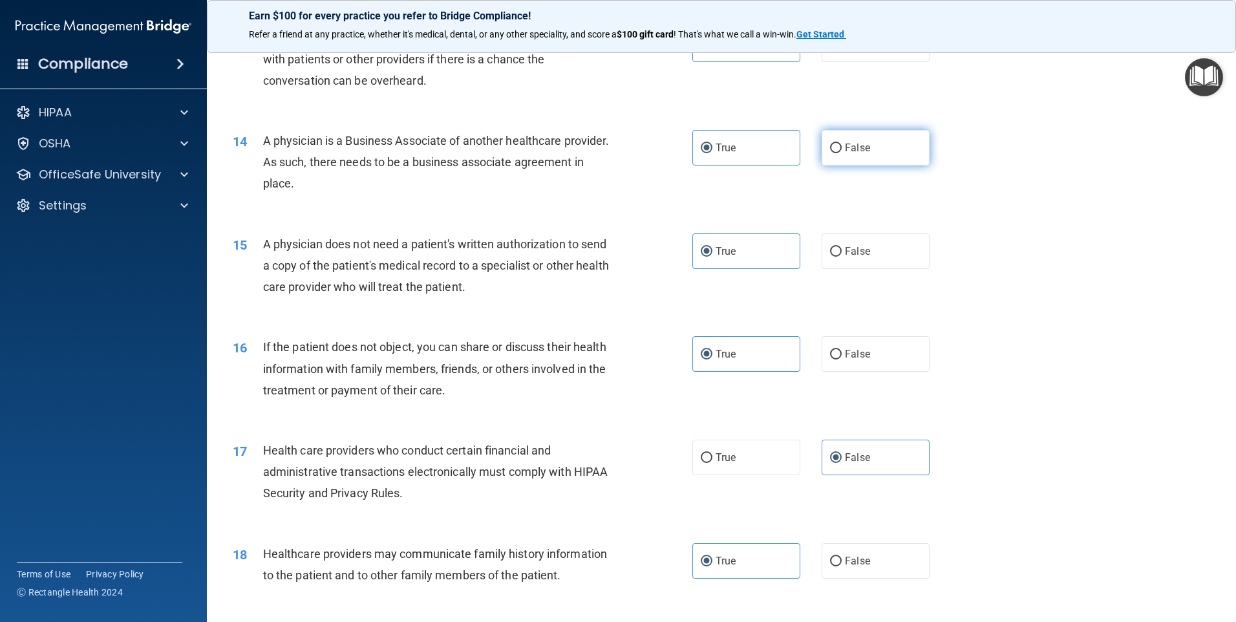
click at [833, 151] on input "False" at bounding box center [836, 148] width 12 height 10
radio input "true"
radio input "false"
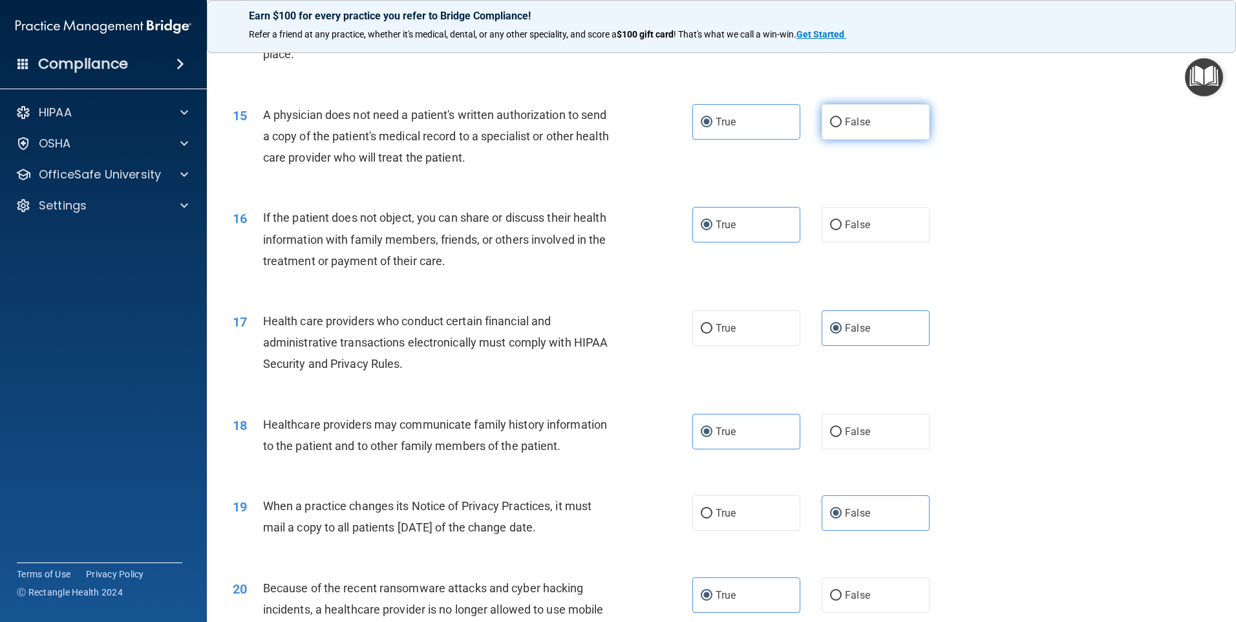
click at [830, 125] on input "False" at bounding box center [836, 123] width 12 height 10
radio input "true"
radio input "false"
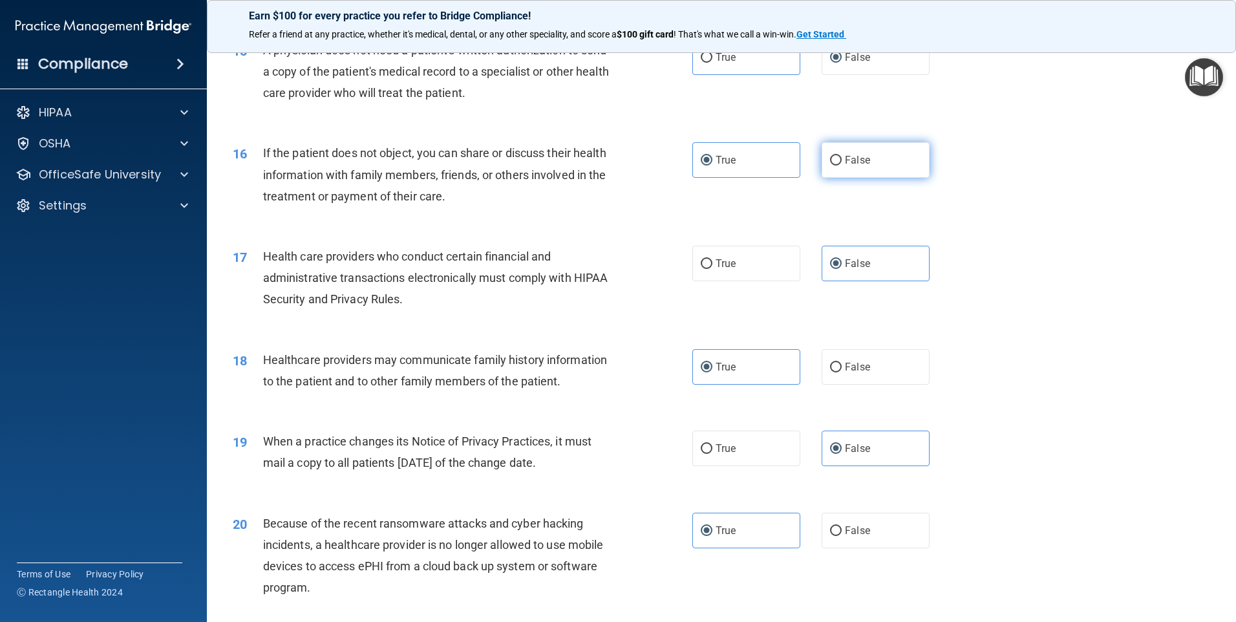
click at [830, 162] on input "False" at bounding box center [836, 161] width 12 height 10
radio input "true"
radio input "false"
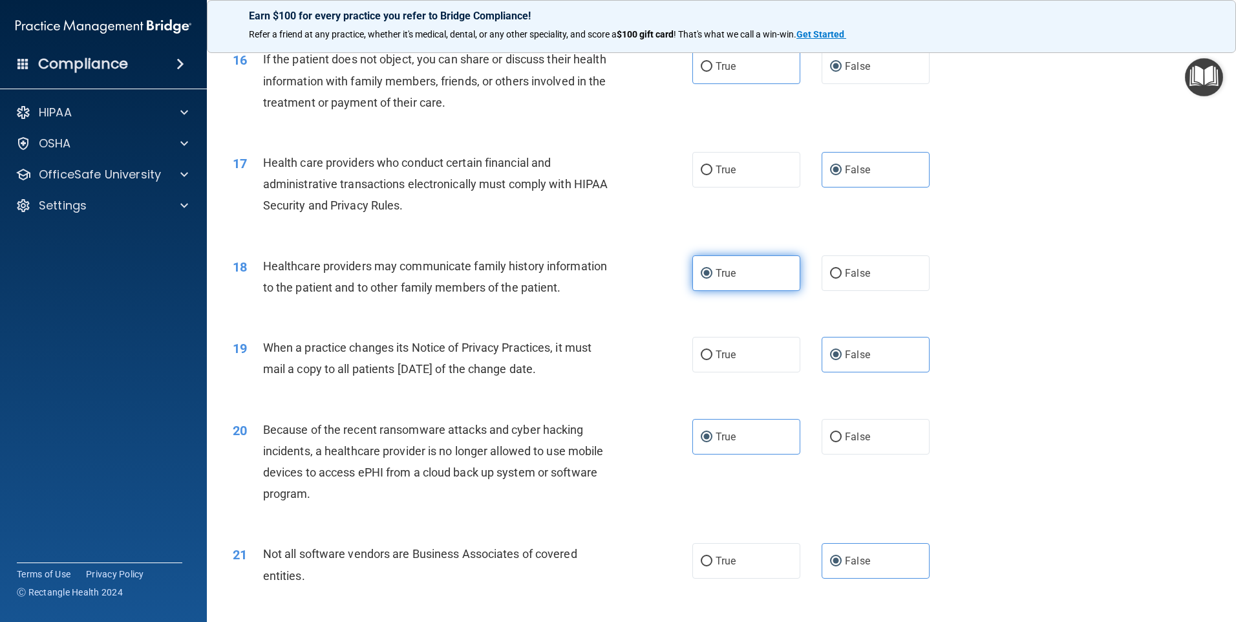
scroll to position [1551, 0]
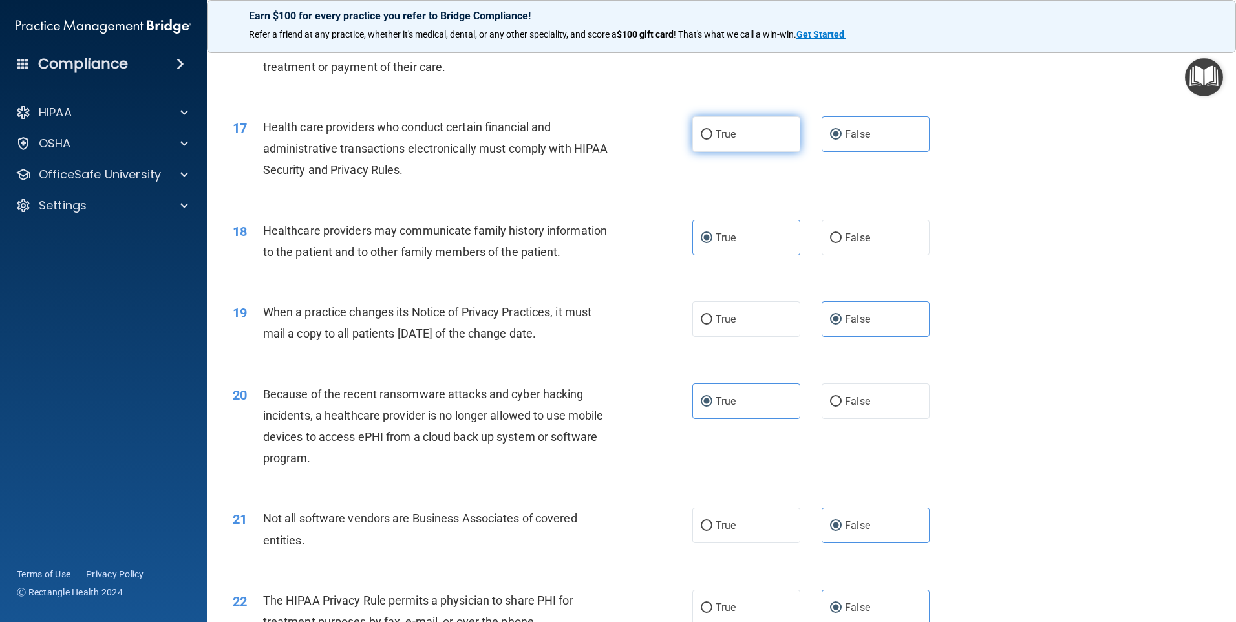
click at [701, 140] on input "True" at bounding box center [707, 135] width 12 height 10
radio input "true"
radio input "false"
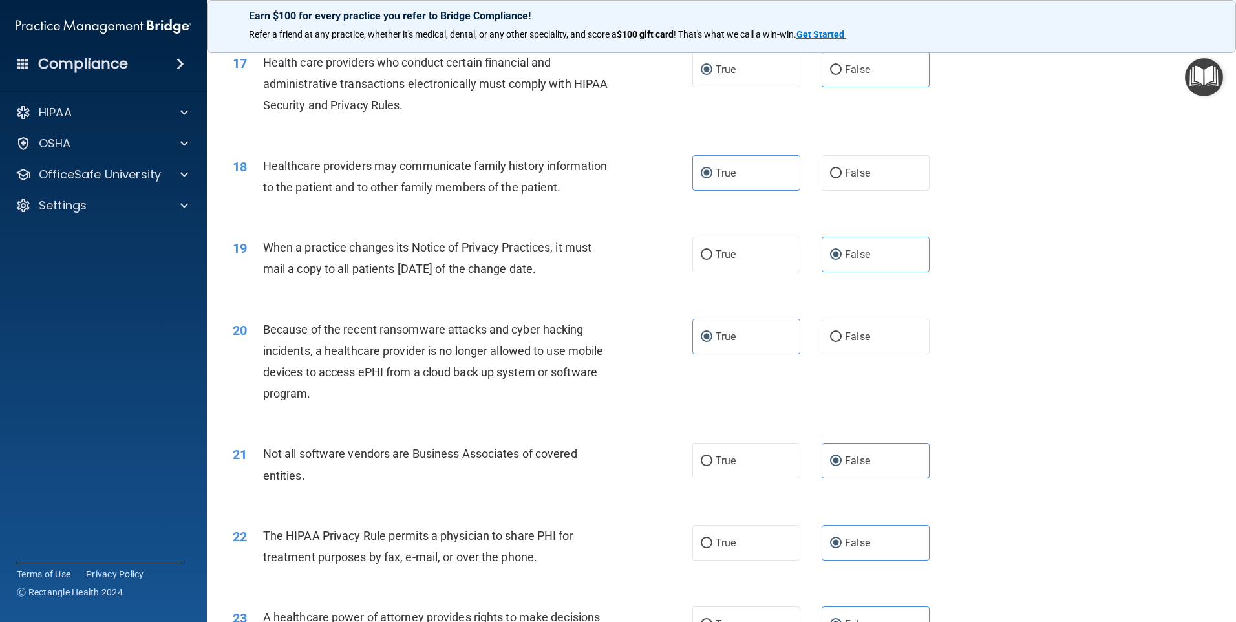
scroll to position [1681, 0]
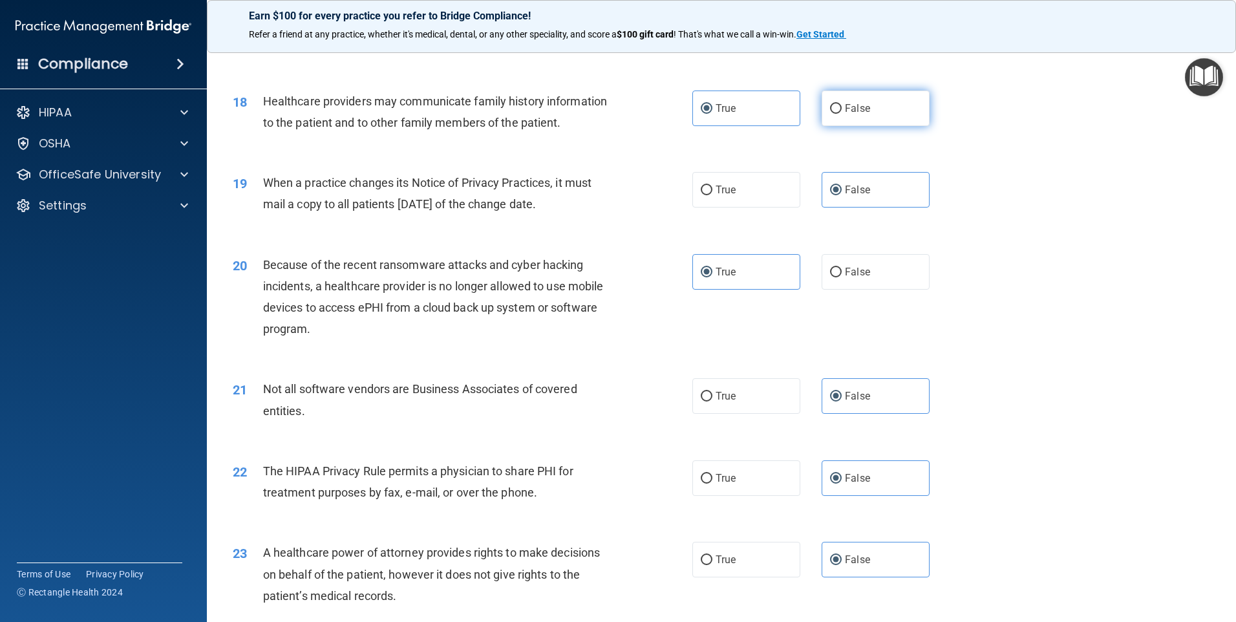
click at [845, 110] on span "False" at bounding box center [857, 108] width 25 height 12
click at [842, 110] on input "False" at bounding box center [836, 109] width 12 height 10
radio input "true"
radio input "false"
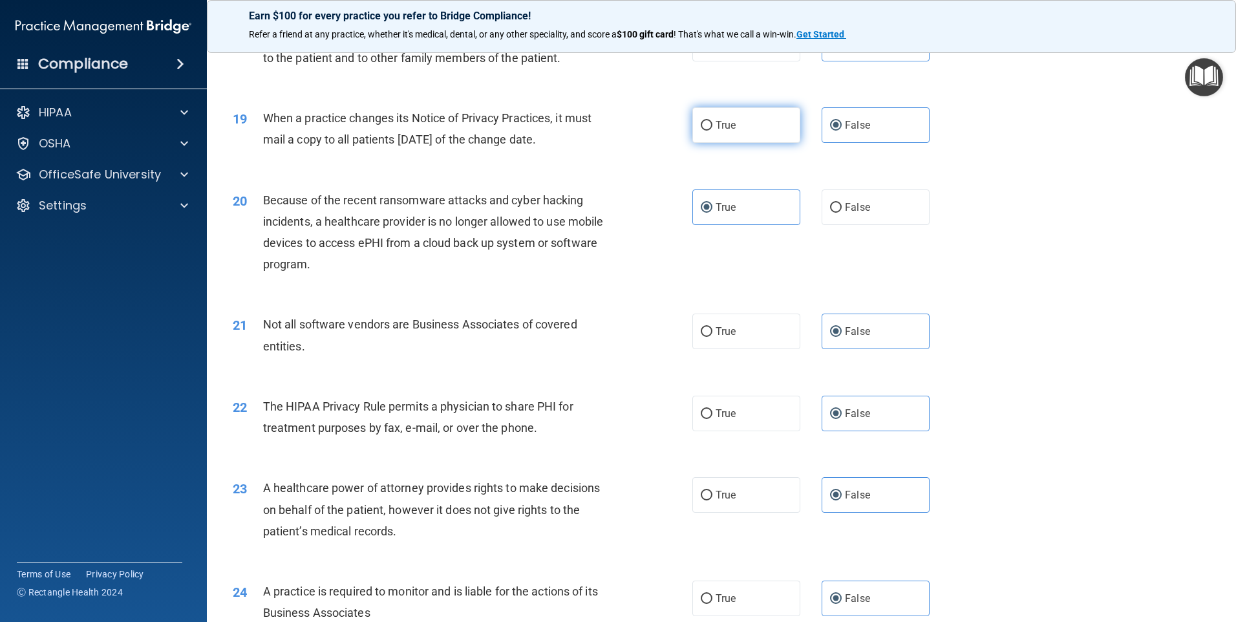
click at [754, 138] on label "True" at bounding box center [746, 125] width 108 height 36
click at [712, 131] on input "True" at bounding box center [707, 126] width 12 height 10
radio input "true"
radio input "false"
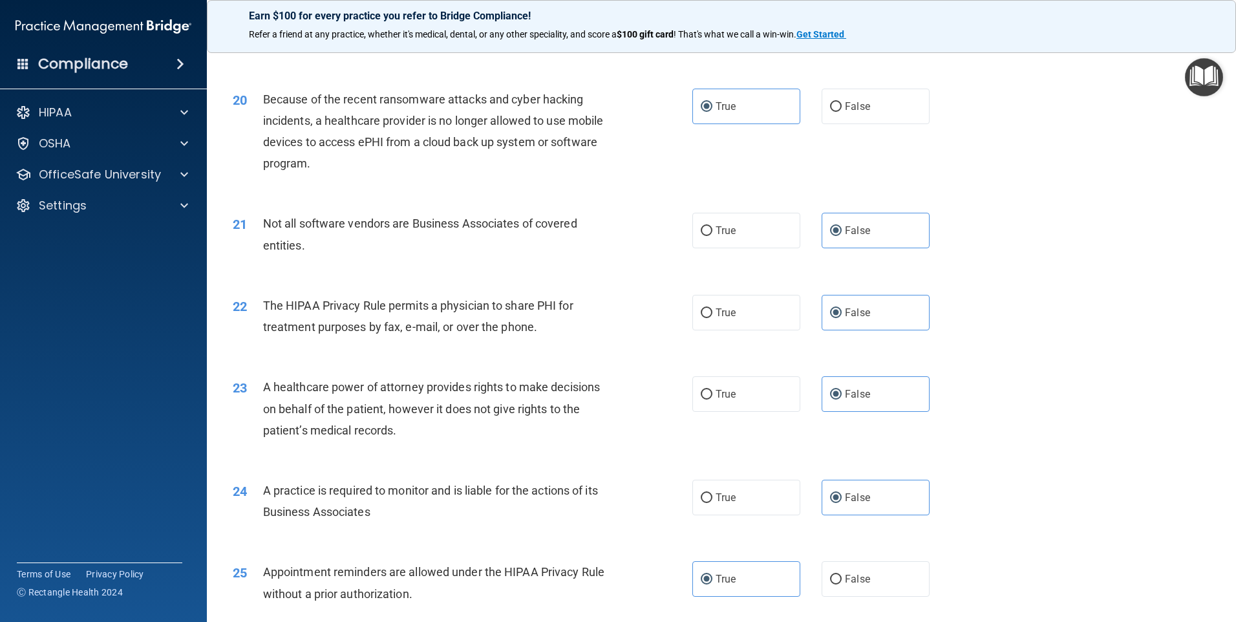
scroll to position [1874, 0]
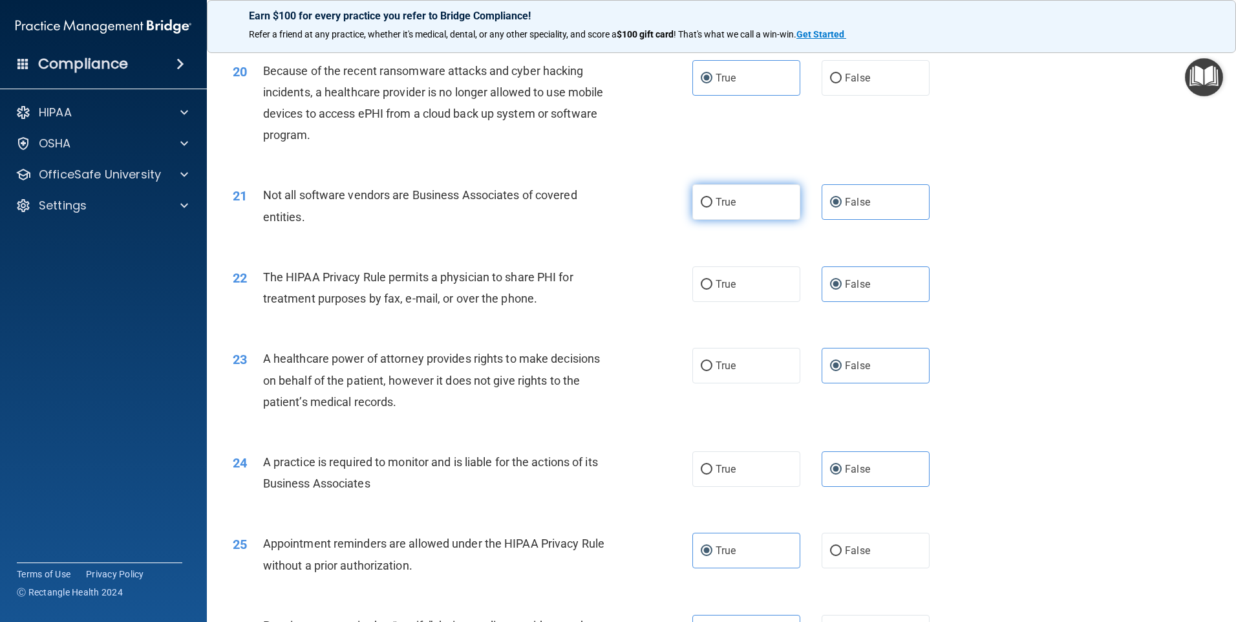
click at [738, 213] on label "True" at bounding box center [746, 202] width 108 height 36
click at [712, 207] on input "True" at bounding box center [707, 203] width 12 height 10
radio input "true"
radio input "false"
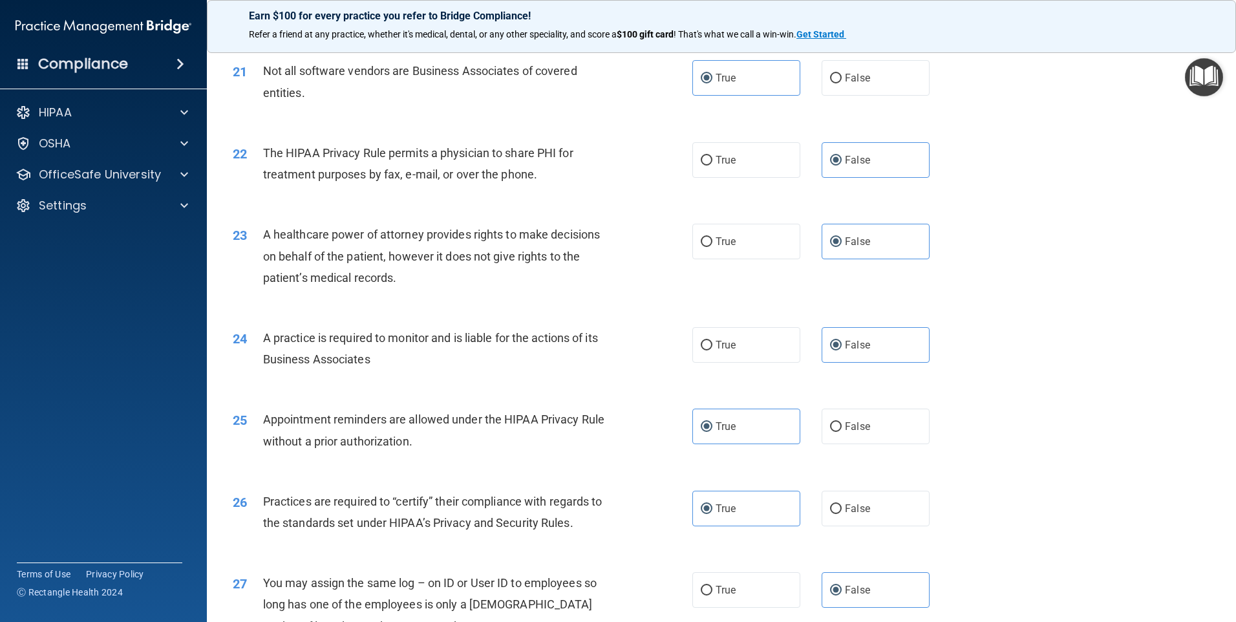
scroll to position [2004, 0]
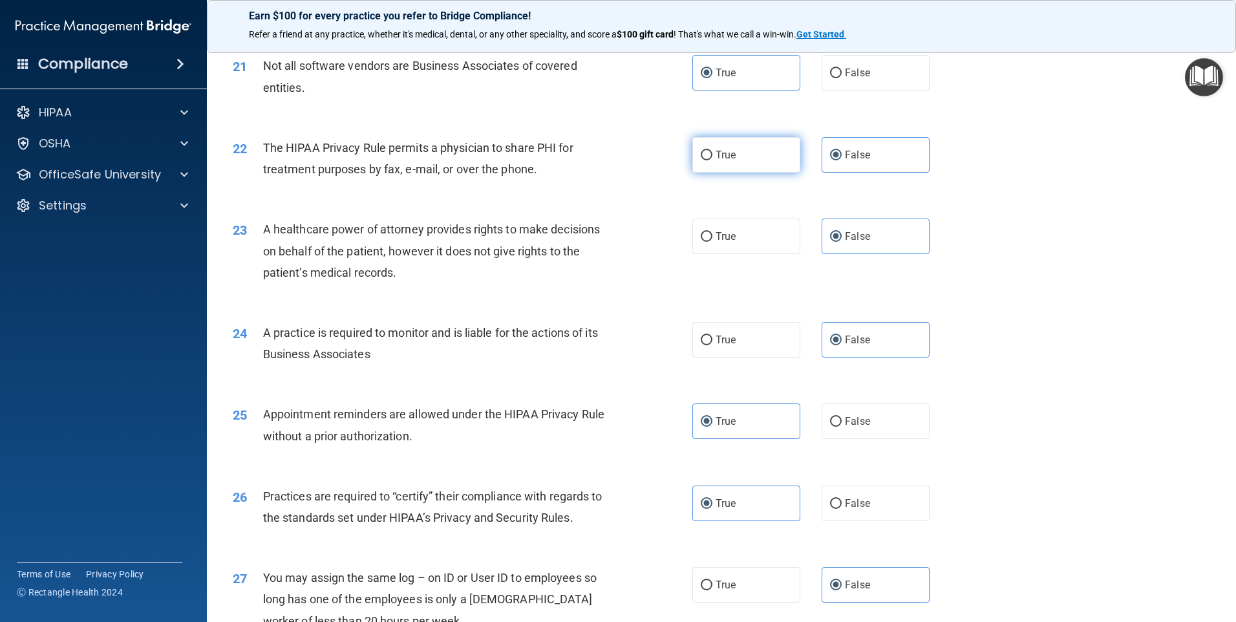
click at [720, 170] on label "True" at bounding box center [746, 155] width 108 height 36
click at [712, 160] on input "True" at bounding box center [707, 156] width 12 height 10
radio input "true"
radio input "false"
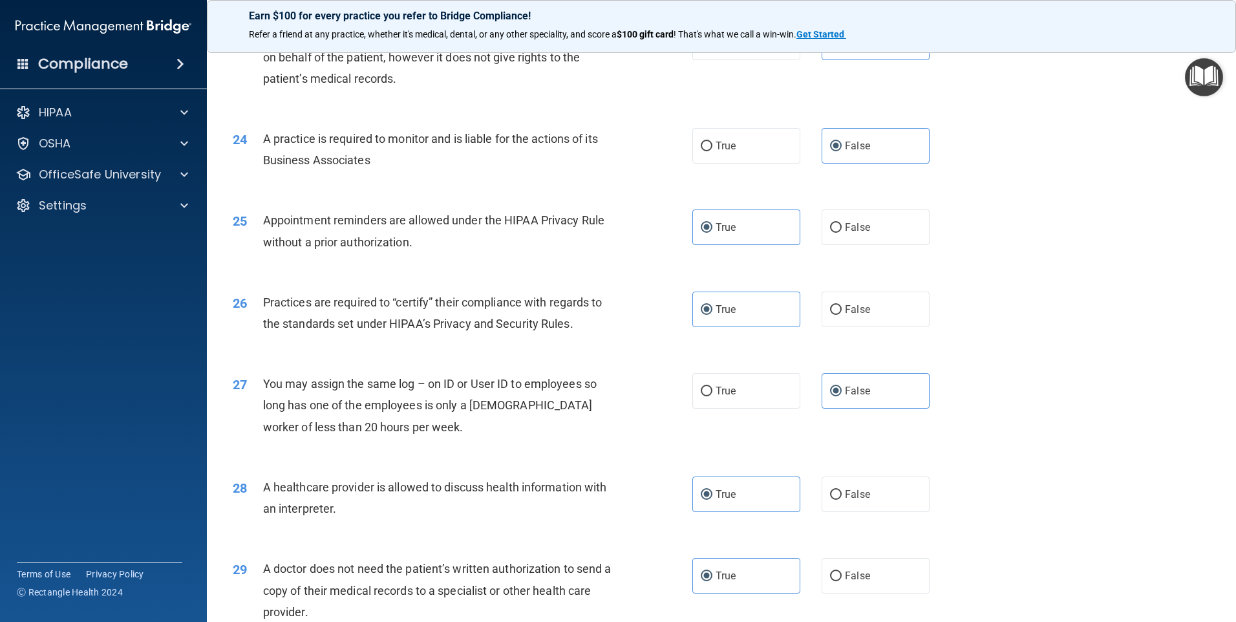
scroll to position [2262, 0]
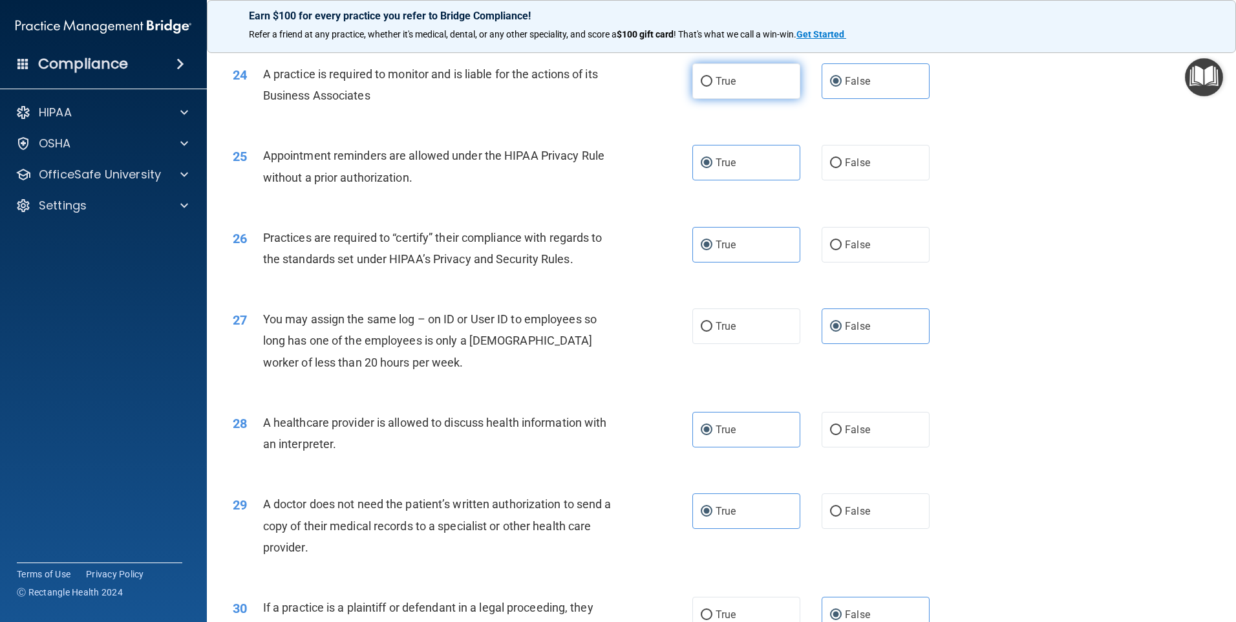
click at [728, 81] on span "True" at bounding box center [726, 81] width 20 height 12
click at [712, 81] on input "True" at bounding box center [707, 82] width 12 height 10
radio input "true"
radio input "false"
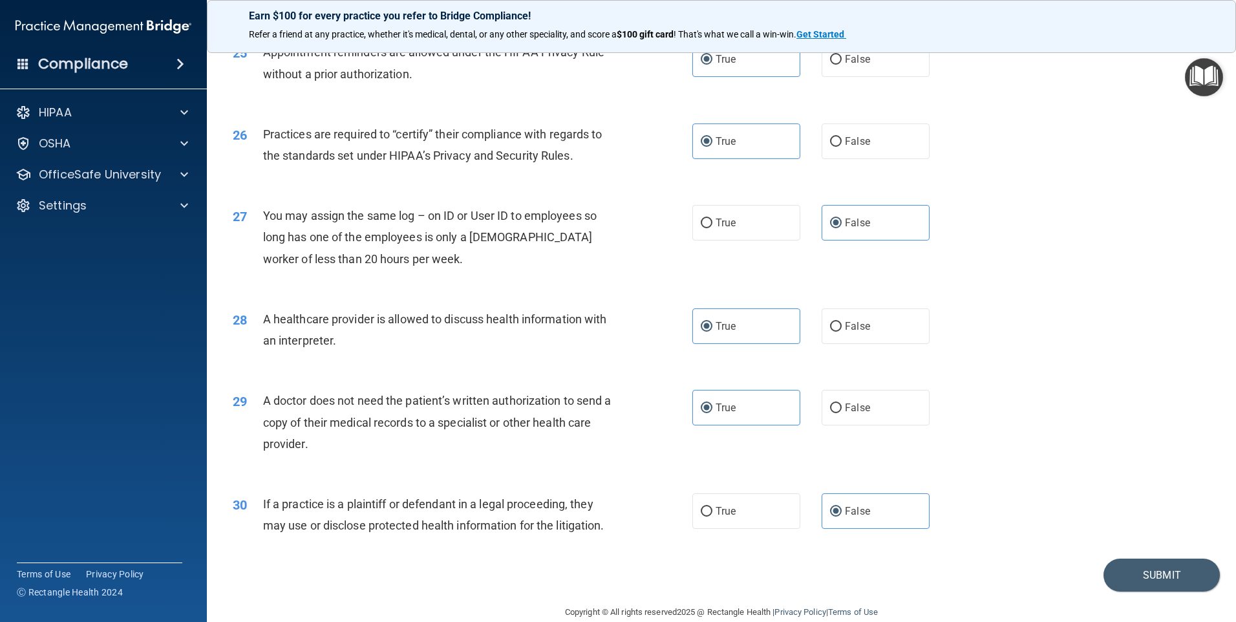
scroll to position [2387, 0]
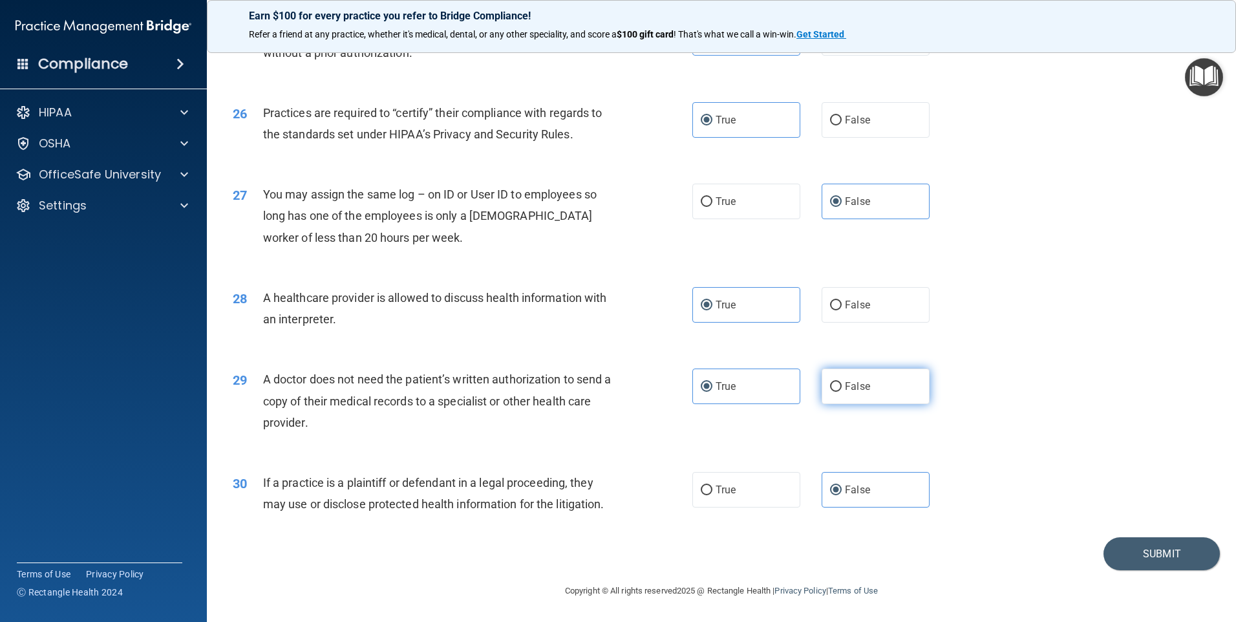
click at [835, 399] on label "False" at bounding box center [876, 386] width 108 height 36
click at [835, 392] on input "False" at bounding box center [836, 387] width 12 height 10
radio input "true"
radio input "false"
click at [1128, 546] on button "Submit" at bounding box center [1161, 553] width 116 height 33
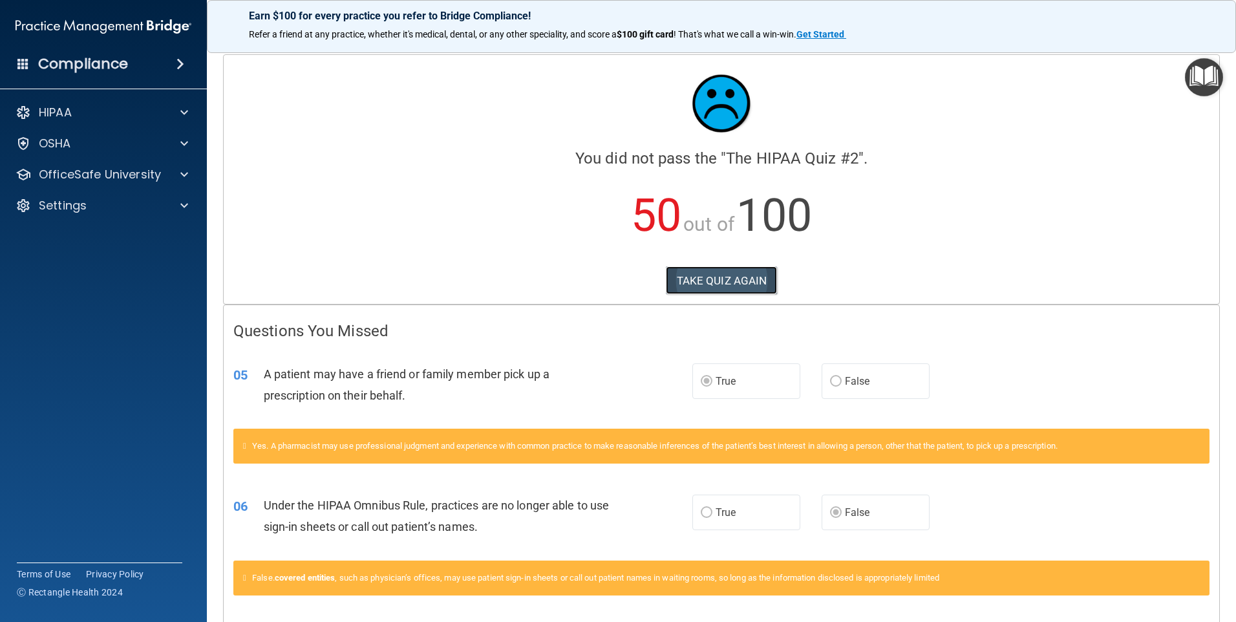
click at [709, 285] on button "TAKE QUIZ AGAIN" at bounding box center [722, 280] width 112 height 28
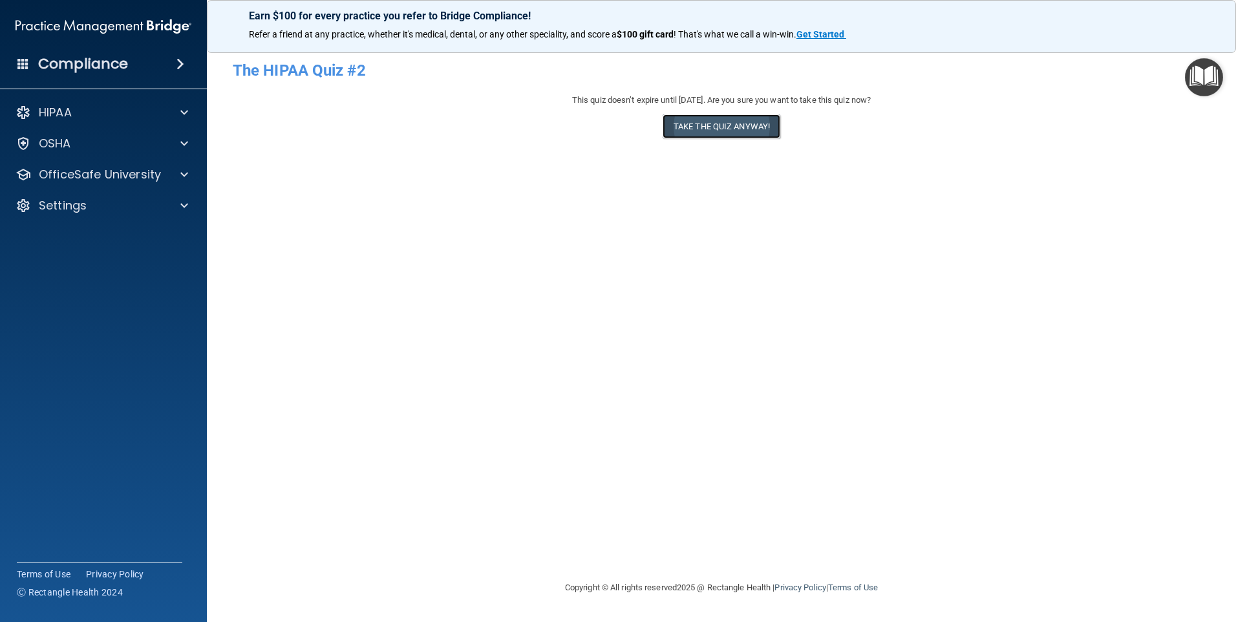
click at [707, 126] on button "Take the quiz anyway!" at bounding box center [722, 126] width 118 height 24
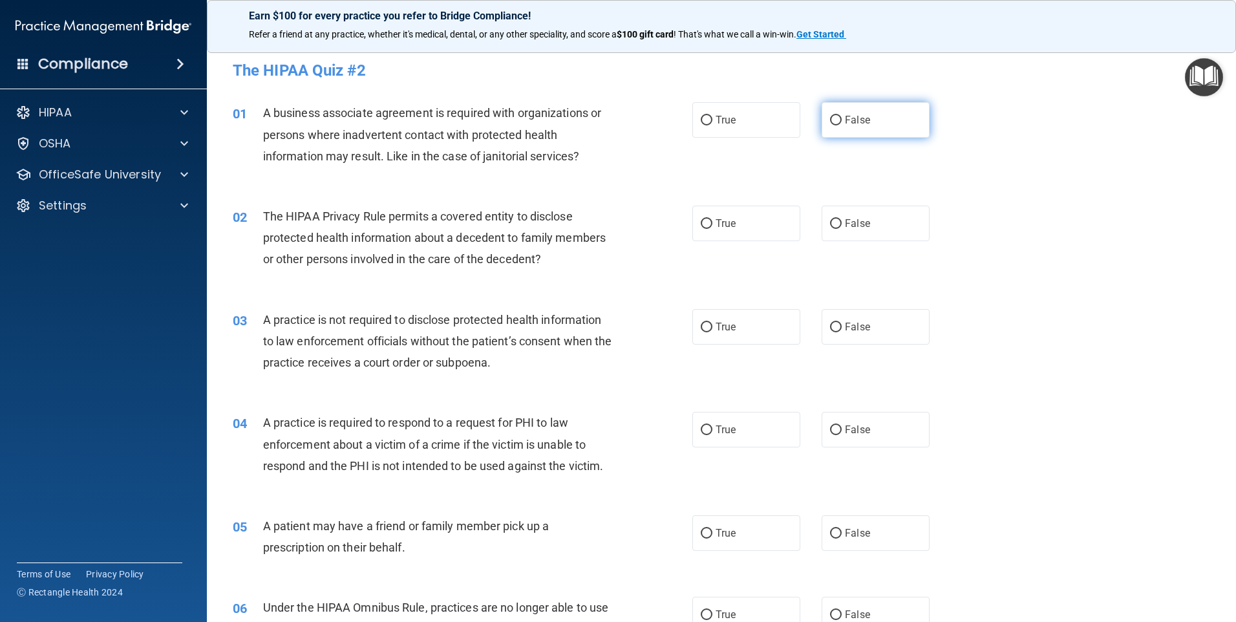
click at [835, 127] on label "False" at bounding box center [876, 120] width 108 height 36
click at [835, 125] on input "False" at bounding box center [836, 121] width 12 height 10
radio input "true"
click at [849, 225] on span "False" at bounding box center [857, 223] width 25 height 12
click at [842, 225] on input "False" at bounding box center [836, 224] width 12 height 10
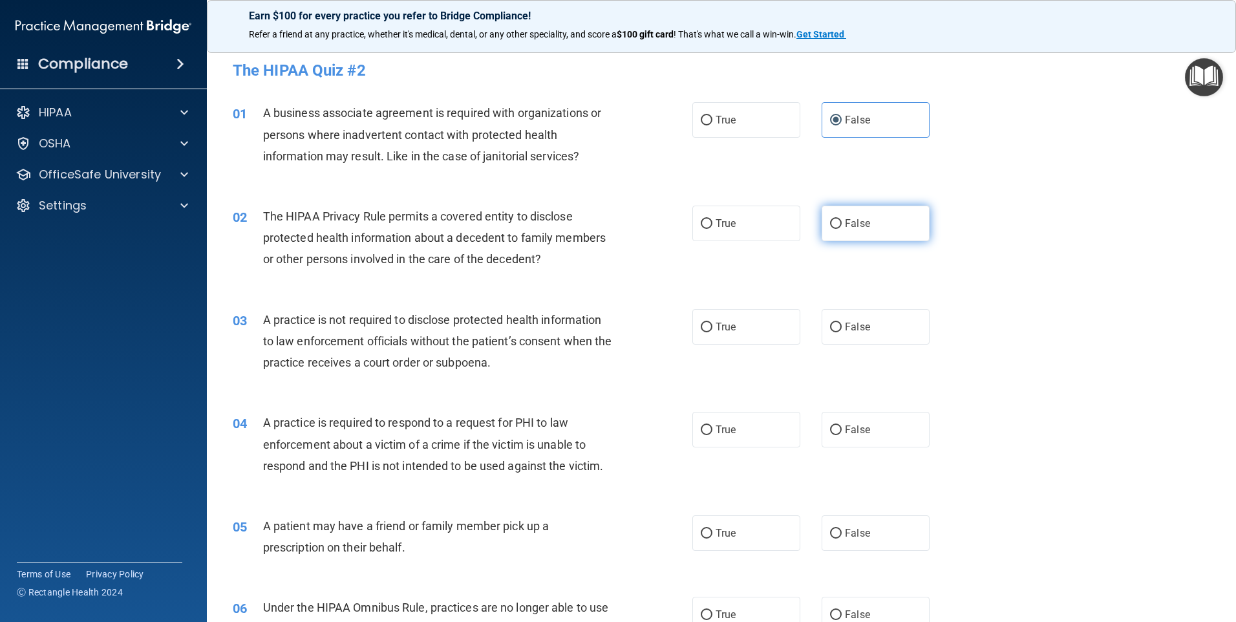
radio input "true"
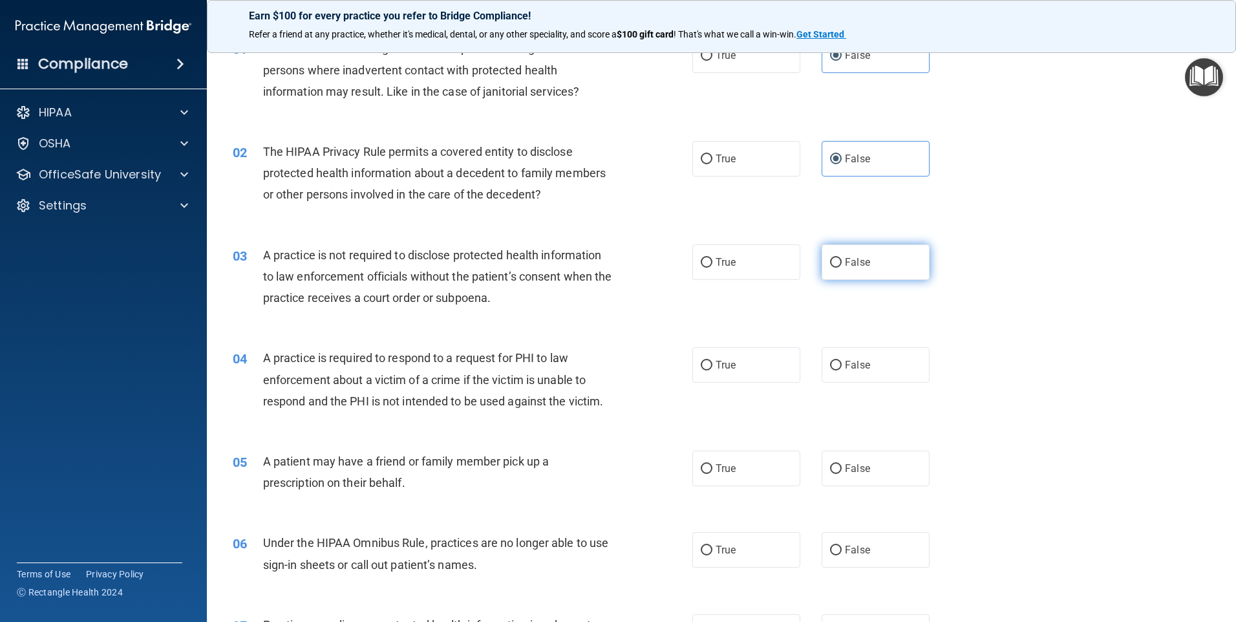
click at [833, 275] on label "False" at bounding box center [876, 262] width 108 height 36
click at [833, 268] on input "False" at bounding box center [836, 263] width 12 height 10
radio input "true"
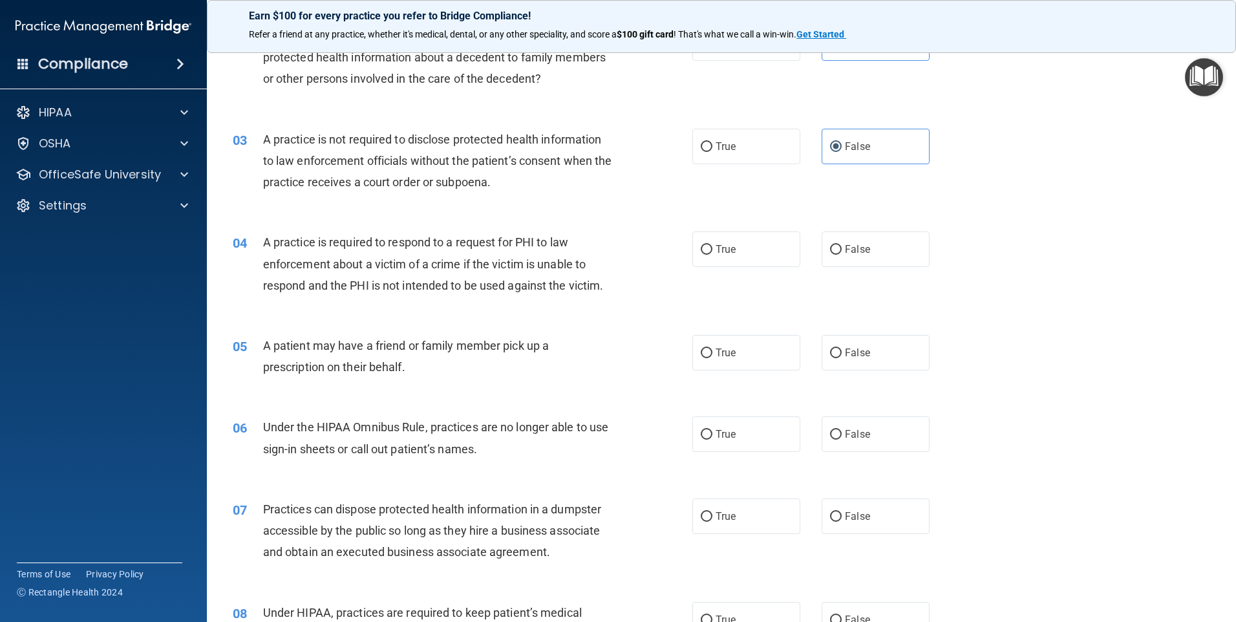
scroll to position [194, 0]
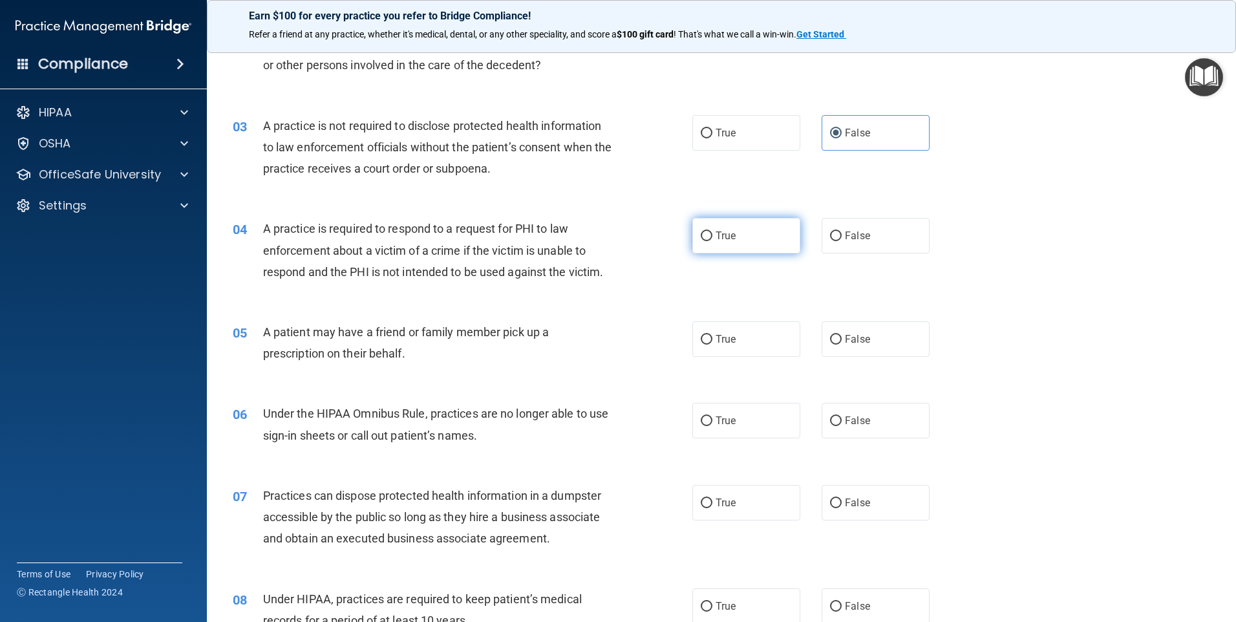
click at [739, 237] on label "True" at bounding box center [746, 236] width 108 height 36
click at [712, 237] on input "True" at bounding box center [707, 236] width 12 height 10
radio input "true"
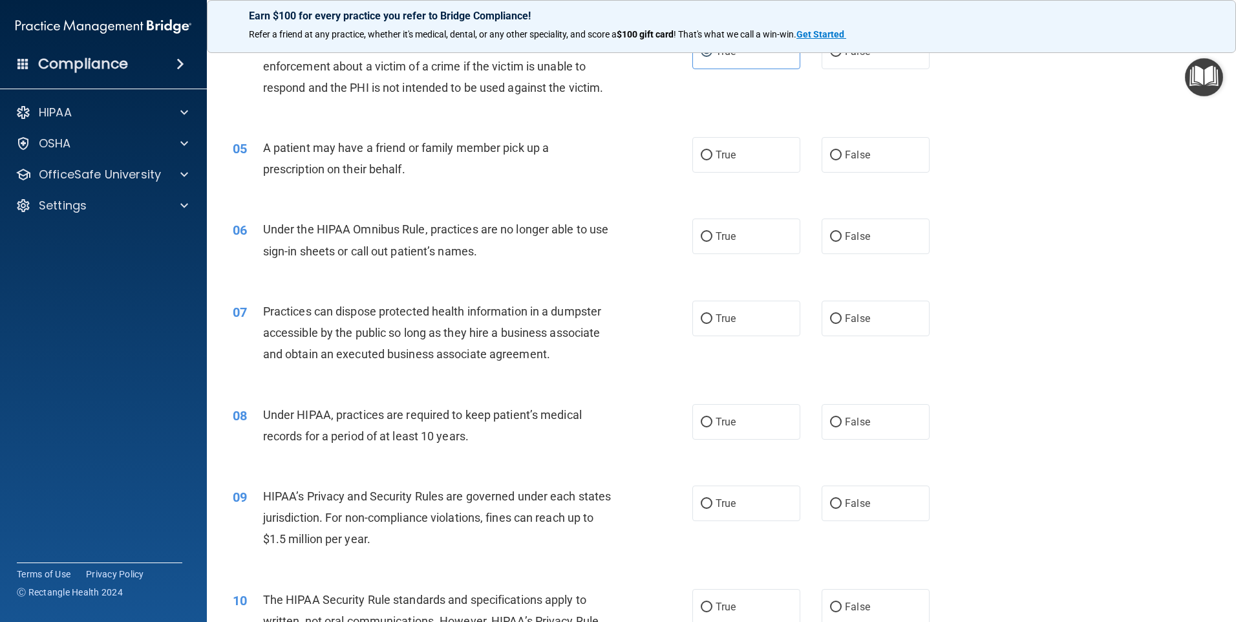
scroll to position [388, 0]
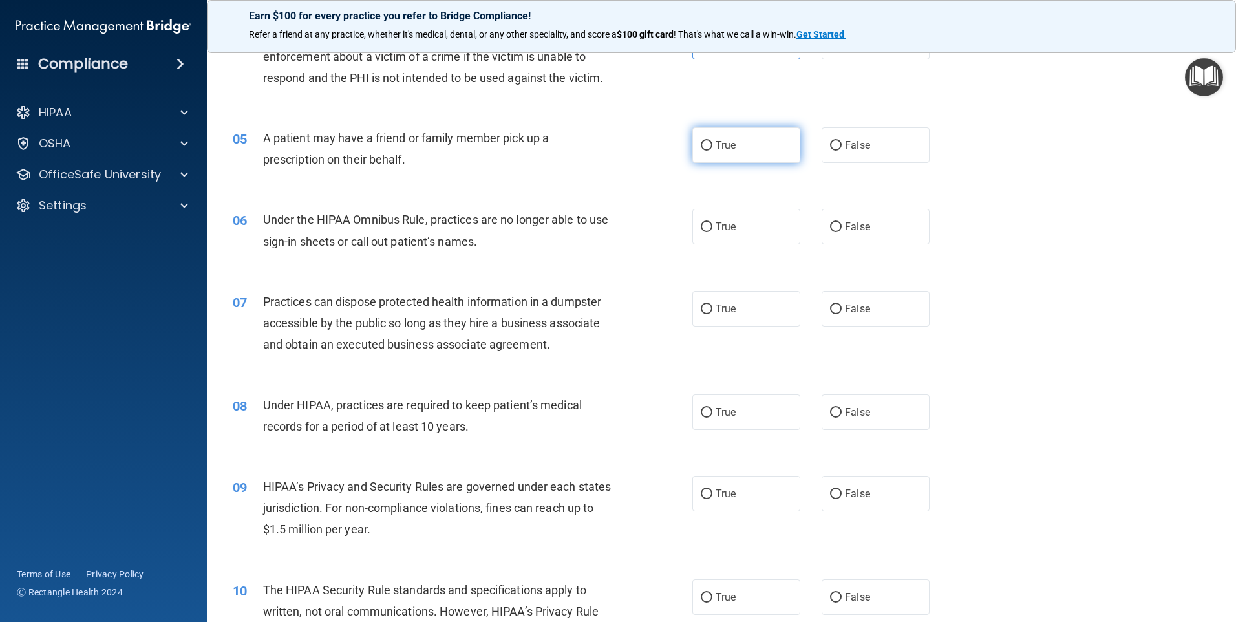
click at [697, 140] on label "True" at bounding box center [746, 145] width 108 height 36
click at [701, 141] on input "True" at bounding box center [707, 146] width 12 height 10
radio input "true"
click at [782, 232] on label "True" at bounding box center [746, 227] width 108 height 36
click at [712, 232] on input "True" at bounding box center [707, 227] width 12 height 10
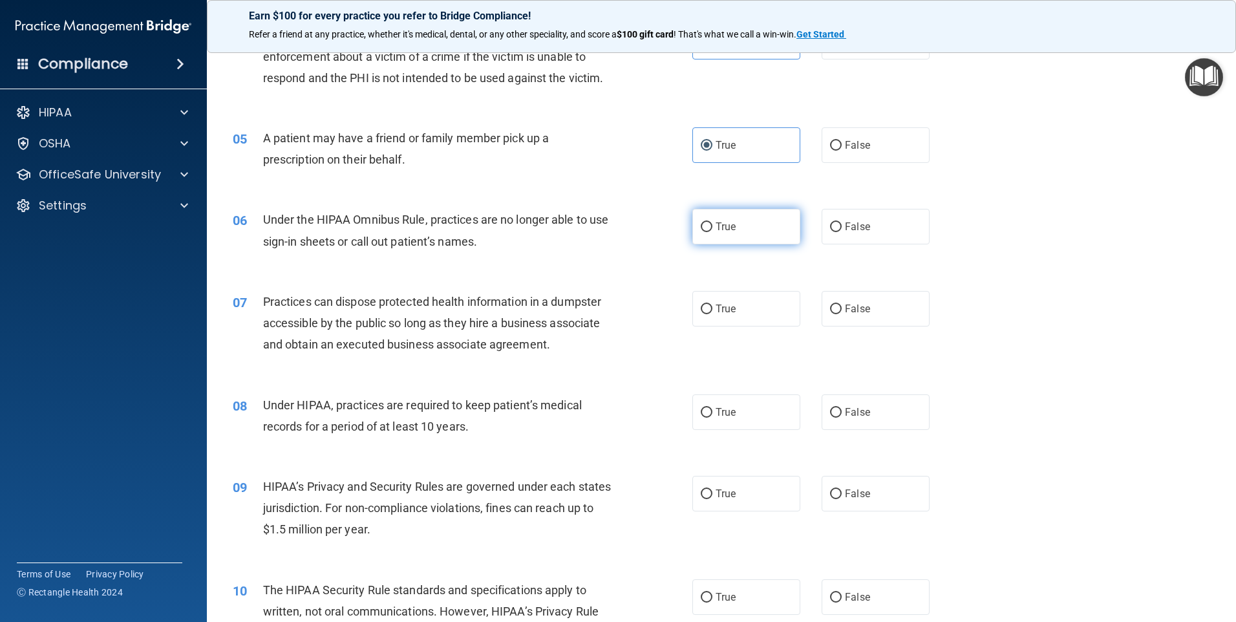
radio input "true"
click at [864, 240] on label "False" at bounding box center [876, 227] width 108 height 36
click at [842, 232] on input "False" at bounding box center [836, 227] width 12 height 10
radio input "true"
radio input "false"
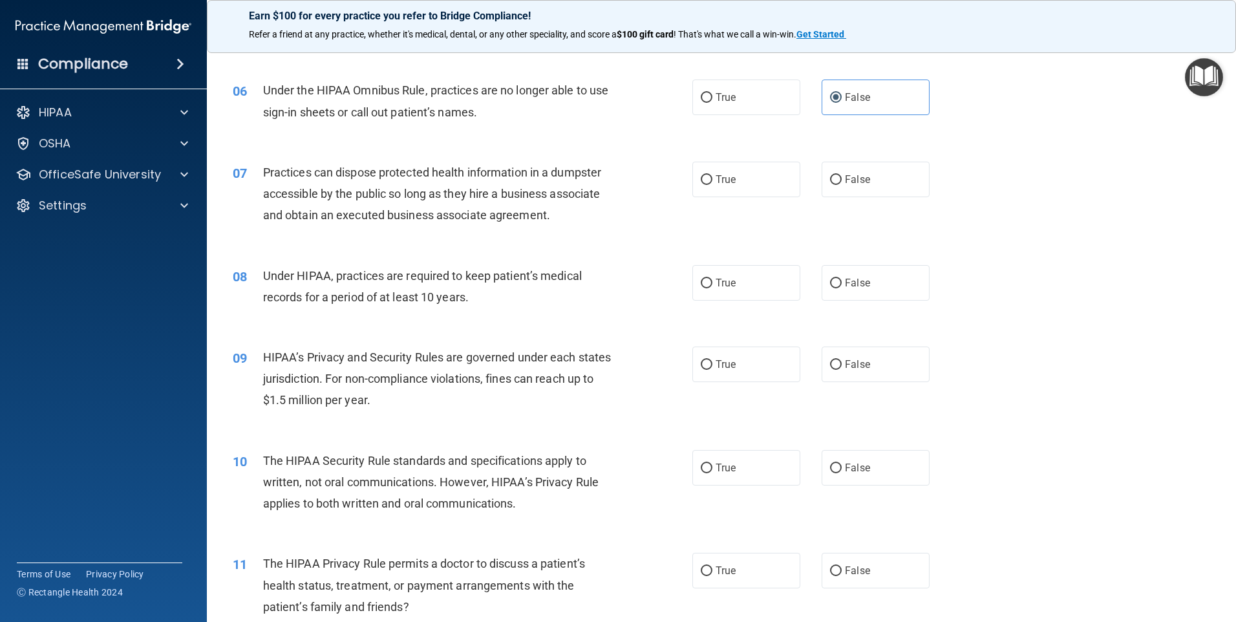
scroll to position [582, 0]
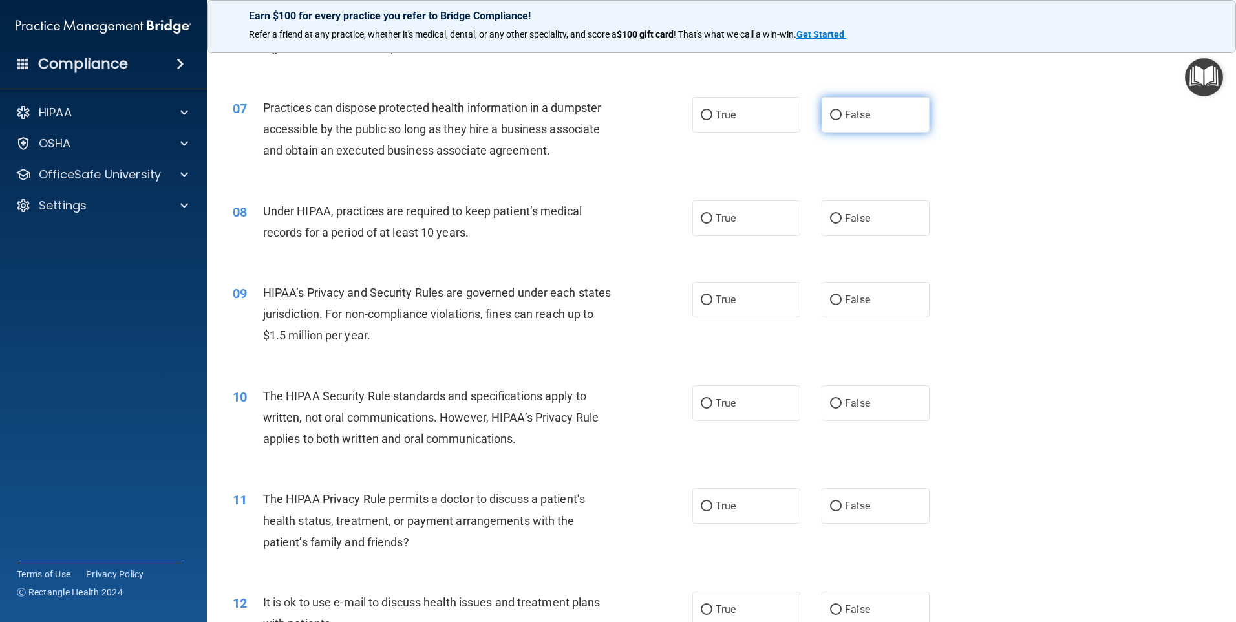
click at [859, 125] on label "False" at bounding box center [876, 115] width 108 height 36
click at [842, 120] on input "False" at bounding box center [836, 116] width 12 height 10
radio input "true"
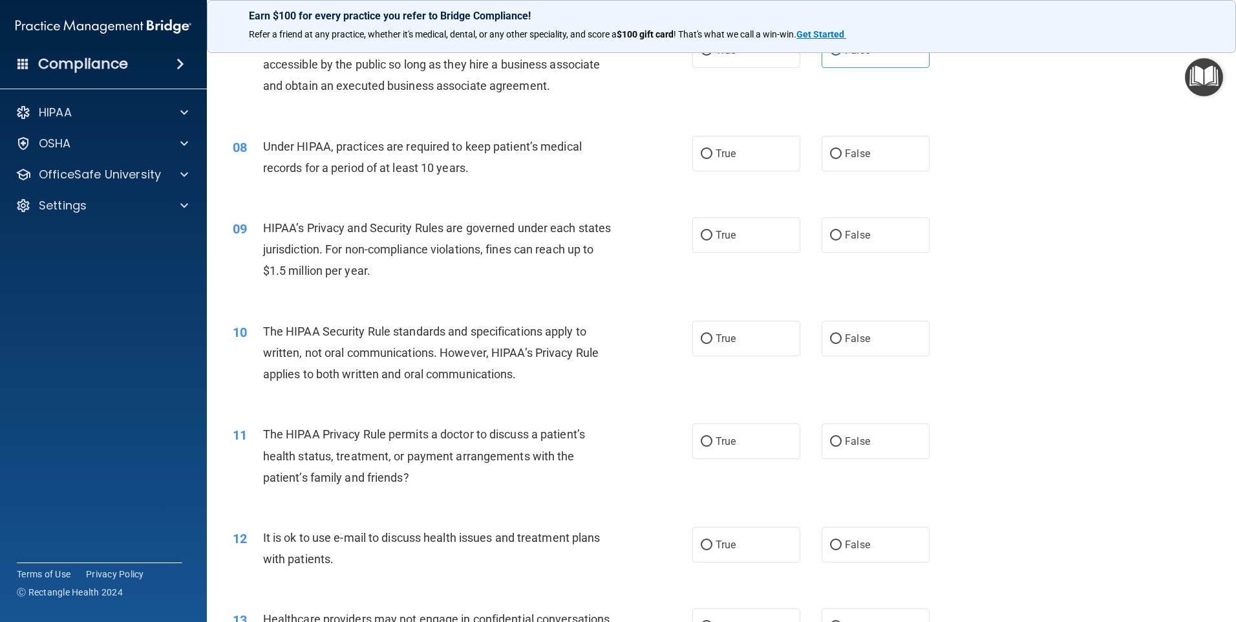
scroll to position [711, 0]
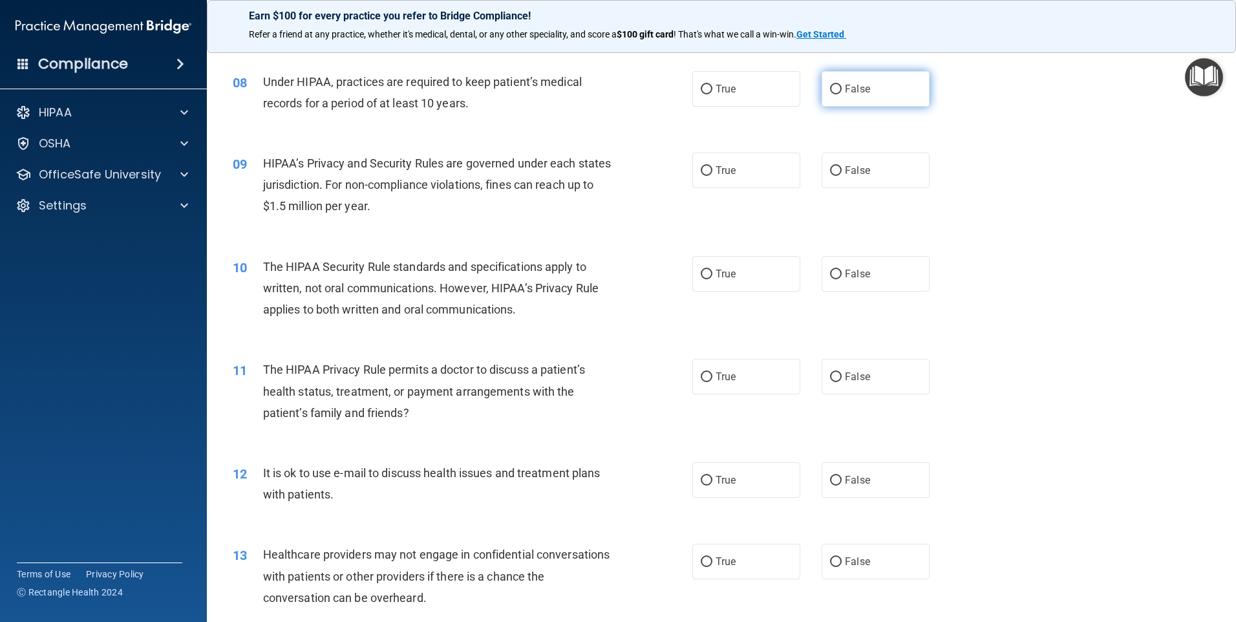
click at [858, 87] on span "False" at bounding box center [857, 89] width 25 height 12
click at [842, 87] on input "False" at bounding box center [836, 90] width 12 height 10
radio input "true"
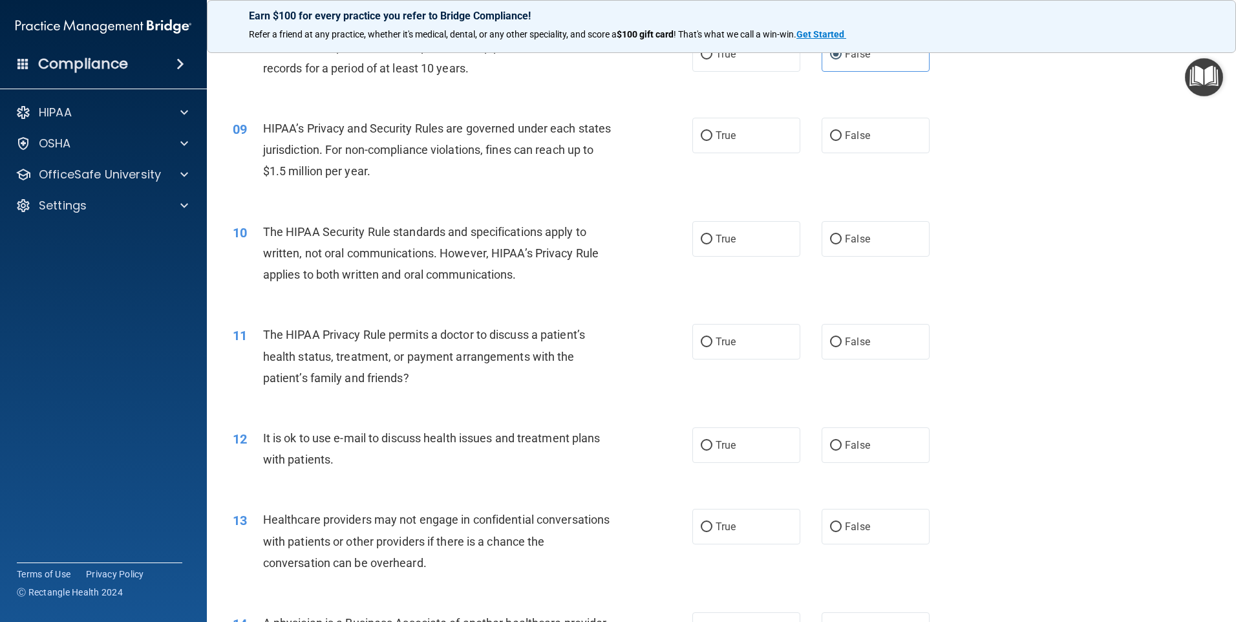
scroll to position [776, 0]
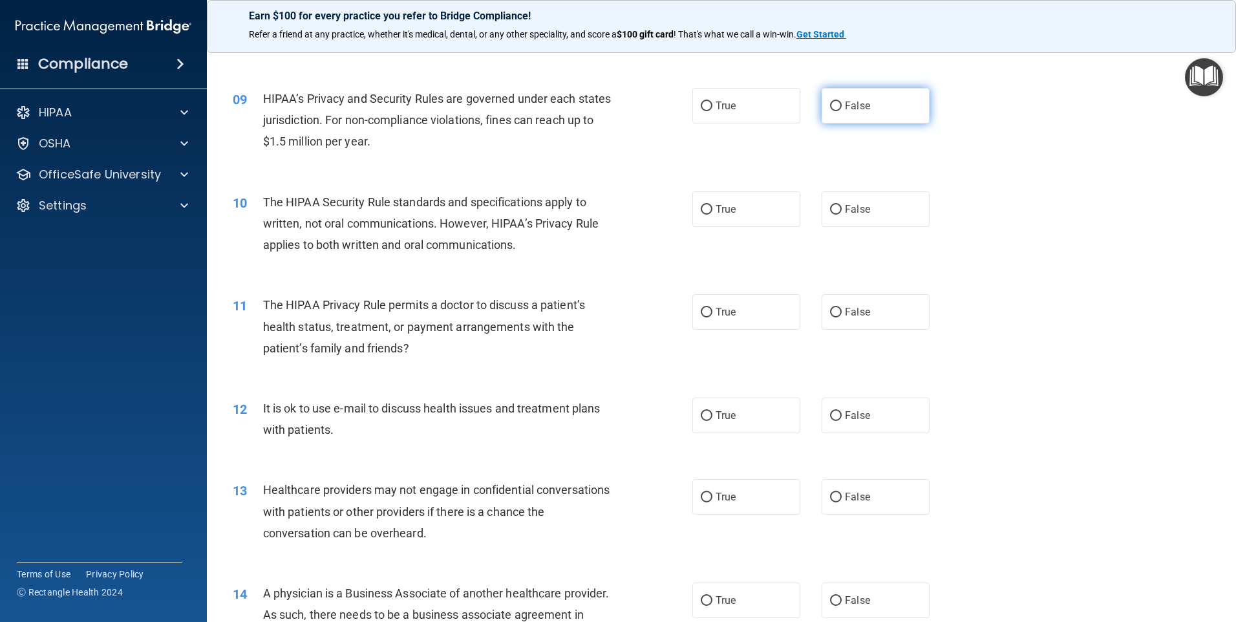
click at [875, 115] on label "False" at bounding box center [876, 106] width 108 height 36
click at [842, 111] on input "False" at bounding box center [836, 106] width 12 height 10
radio input "true"
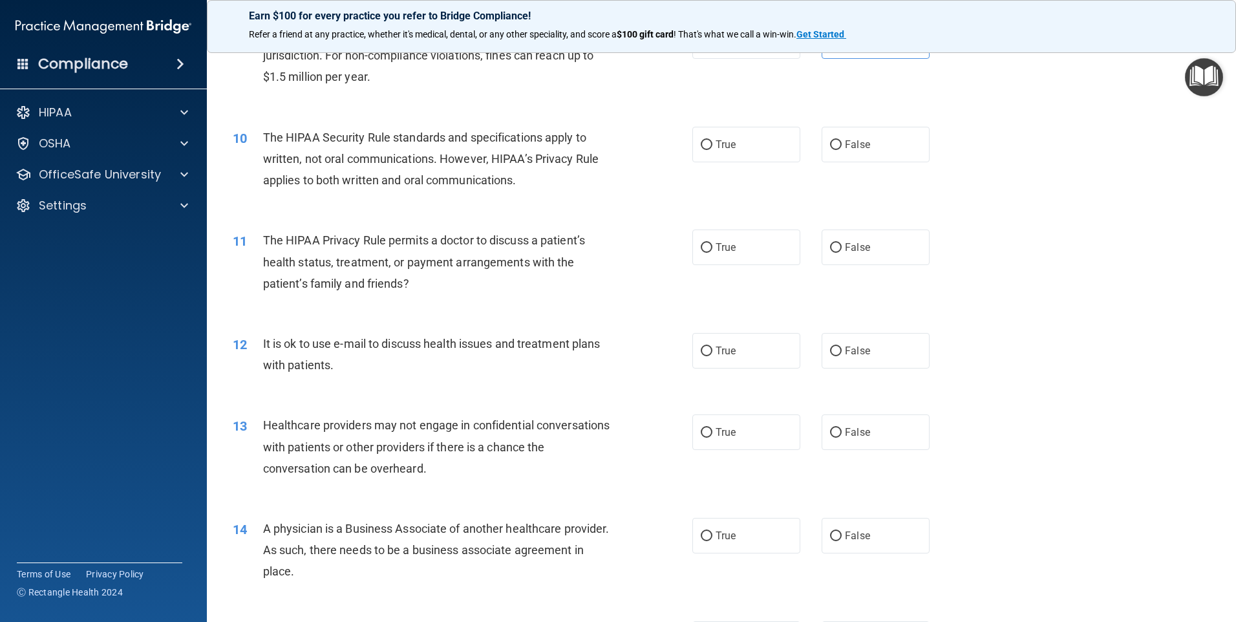
scroll to position [905, 0]
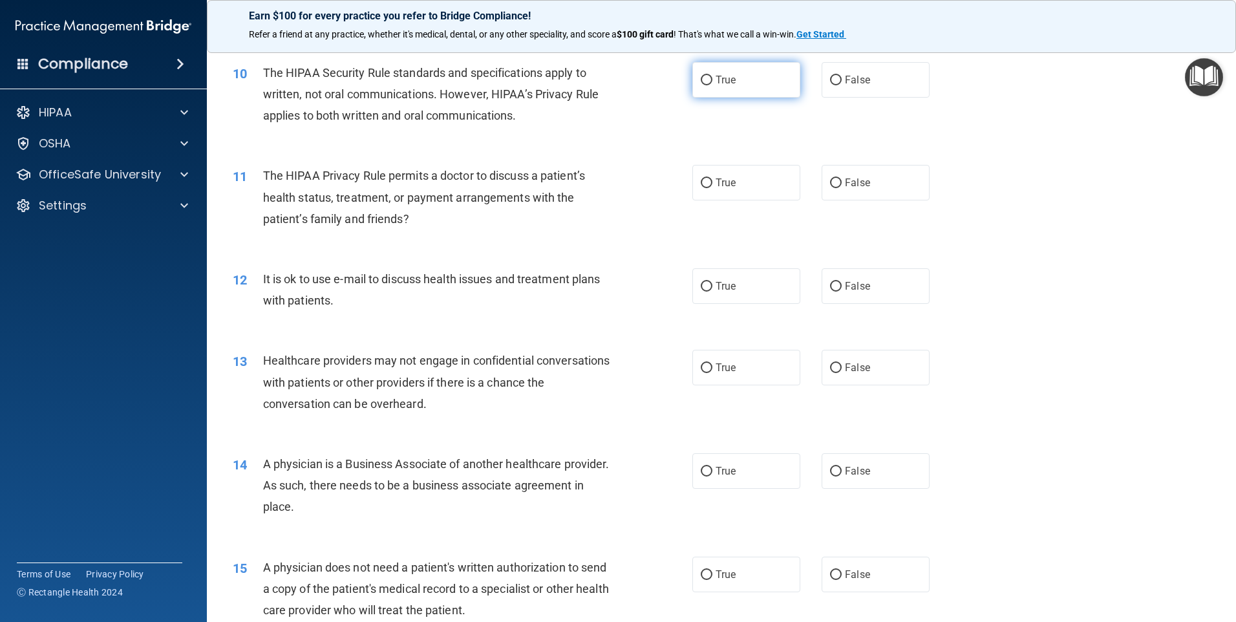
click at [725, 73] on label "True" at bounding box center [746, 80] width 108 height 36
click at [712, 76] on input "True" at bounding box center [707, 81] width 12 height 10
radio input "true"
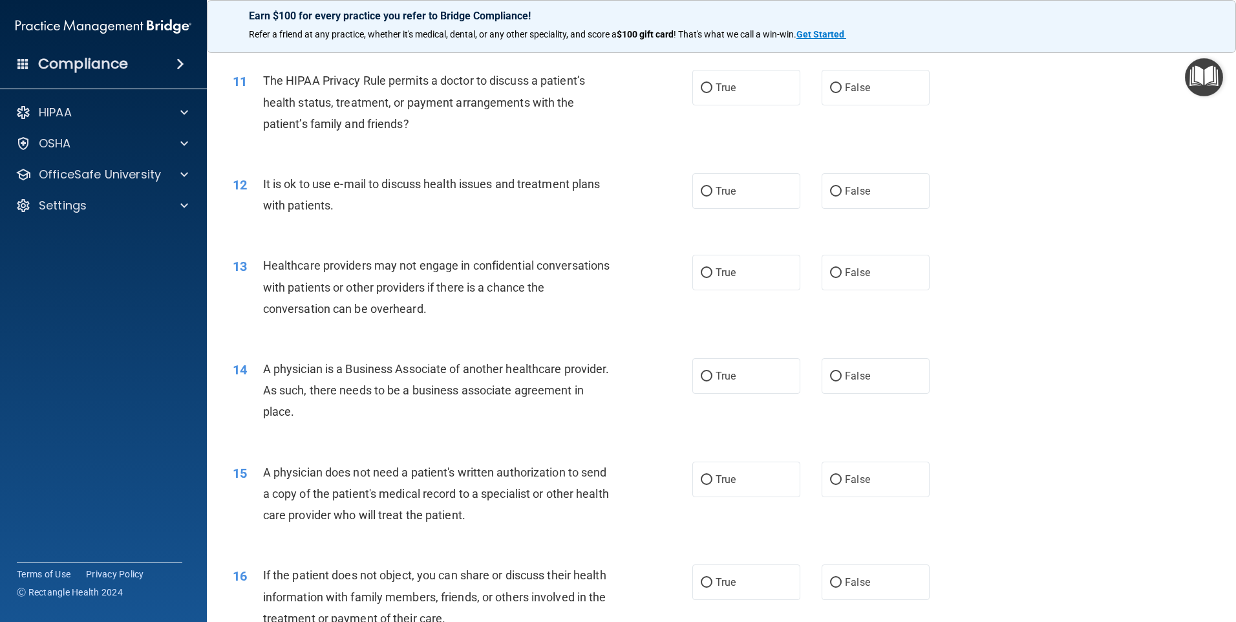
scroll to position [970, 0]
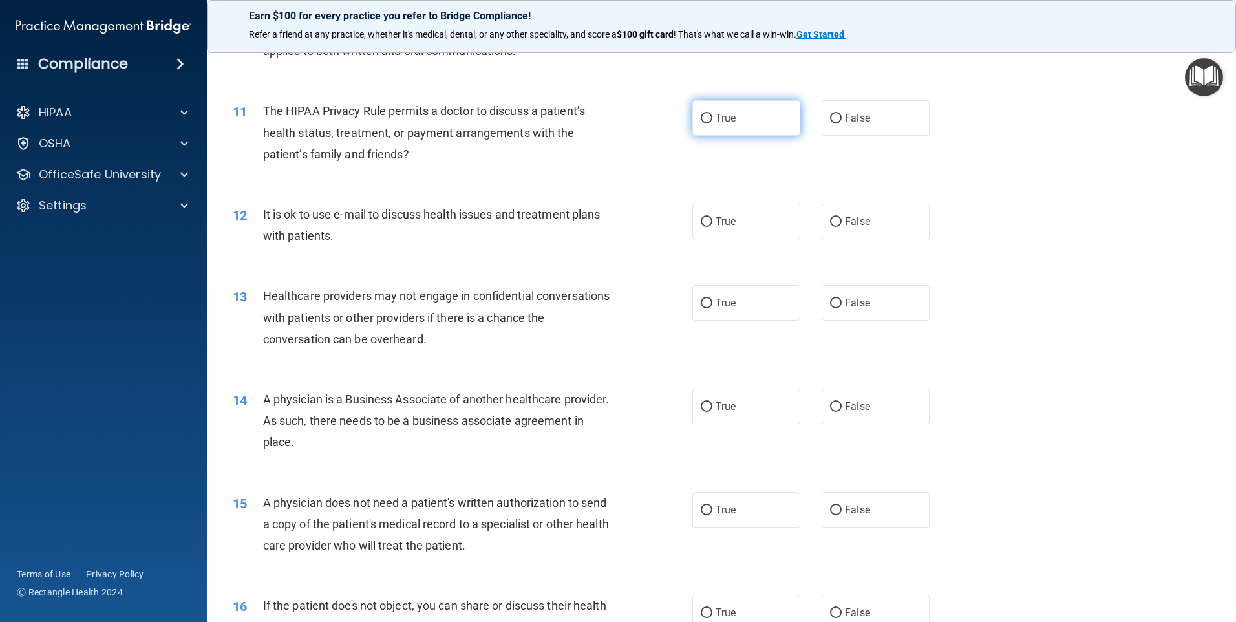
click at [725, 120] on span "True" at bounding box center [726, 118] width 20 height 12
click at [712, 120] on input "True" at bounding box center [707, 119] width 12 height 10
radio input "true"
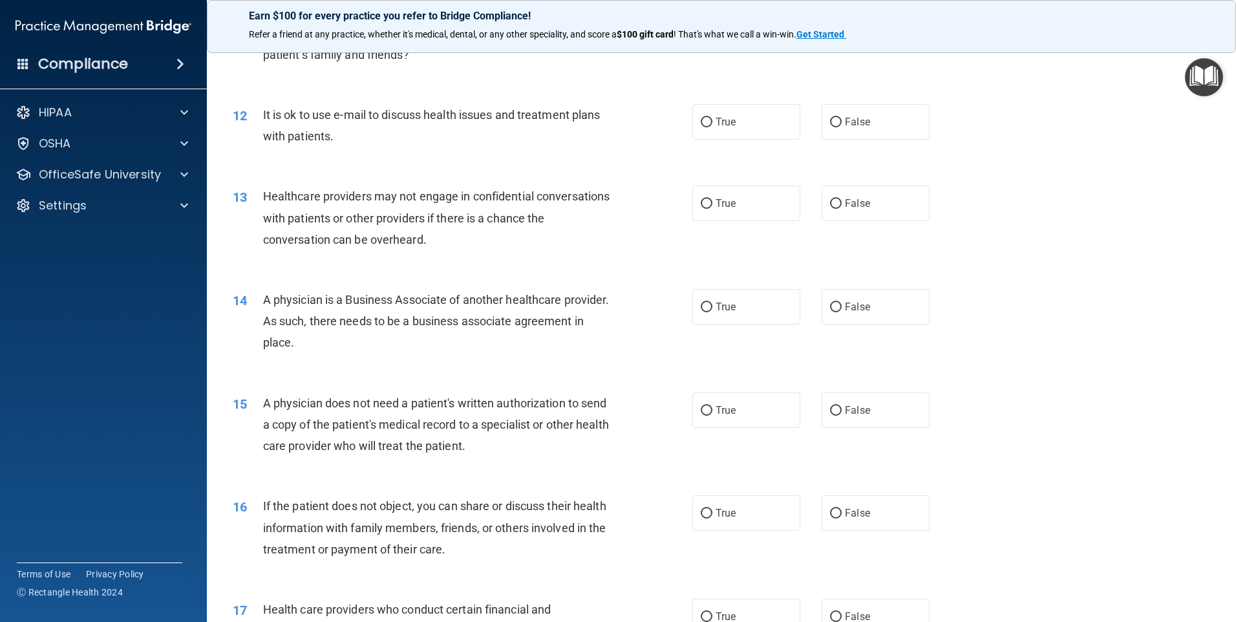
scroll to position [1099, 0]
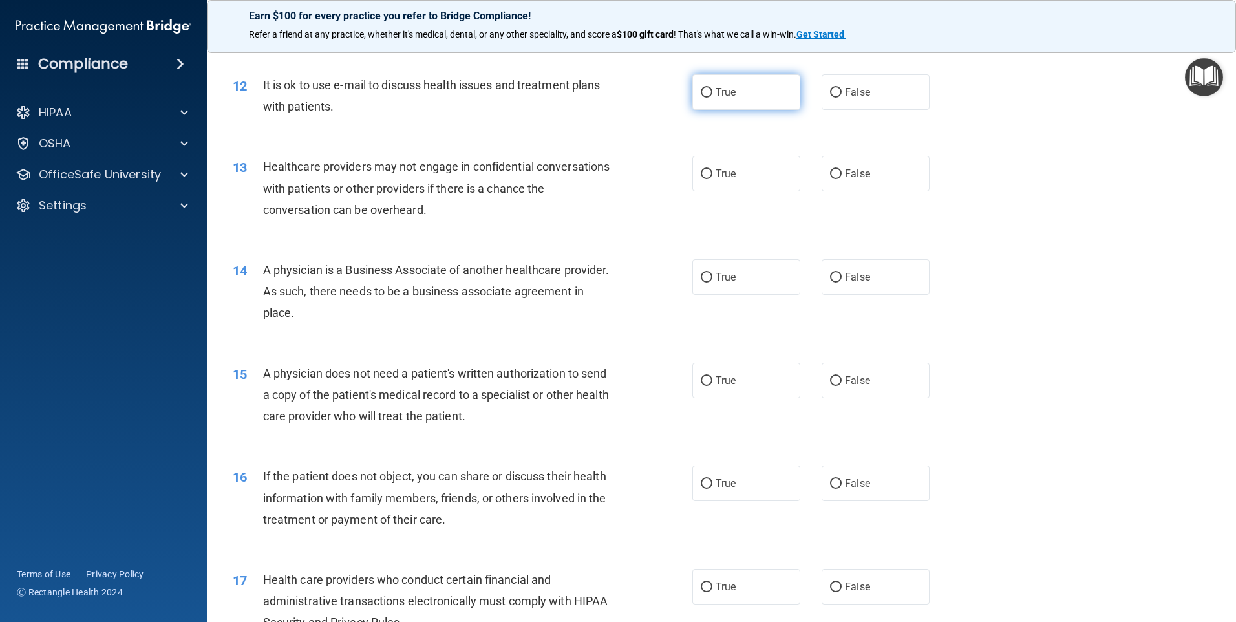
click at [742, 106] on label "True" at bounding box center [746, 92] width 108 height 36
click at [712, 98] on input "True" at bounding box center [707, 93] width 12 height 10
radio input "true"
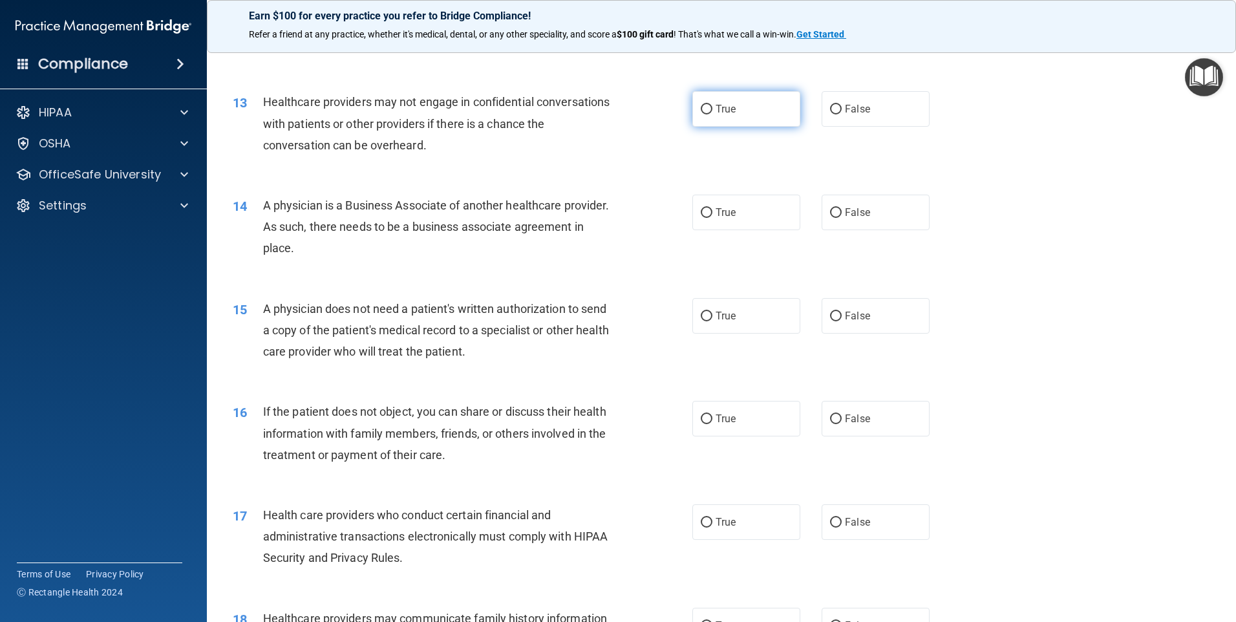
click at [717, 106] on span "True" at bounding box center [726, 109] width 20 height 12
click at [712, 106] on input "True" at bounding box center [707, 110] width 12 height 10
radio input "true"
click at [832, 224] on label "False" at bounding box center [876, 213] width 108 height 36
click at [832, 218] on input "False" at bounding box center [836, 213] width 12 height 10
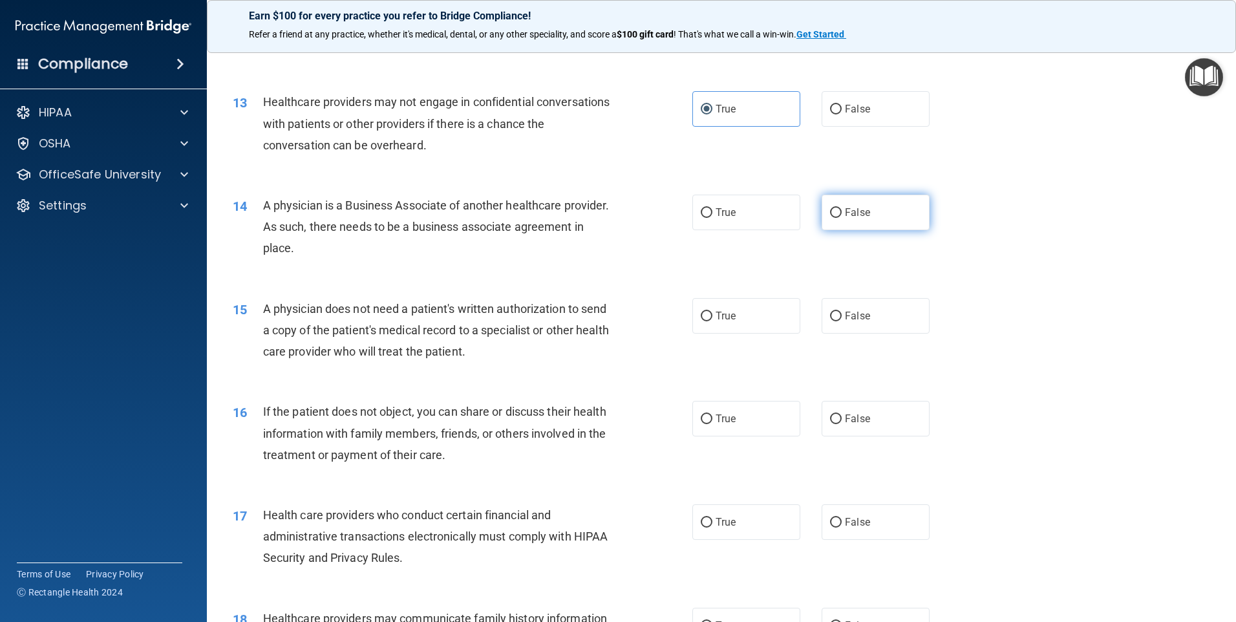
radio input "true"
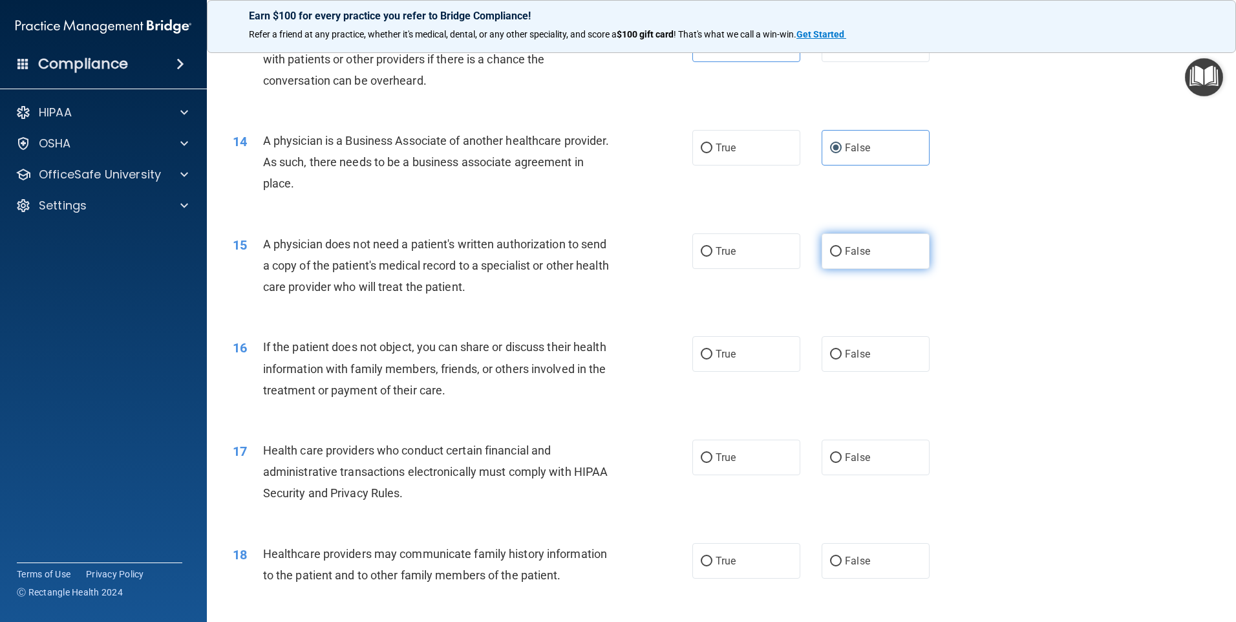
click at [840, 240] on label "False" at bounding box center [876, 251] width 108 height 36
click at [840, 247] on input "False" at bounding box center [836, 252] width 12 height 10
radio input "true"
click at [716, 353] on span "True" at bounding box center [726, 354] width 20 height 12
click at [712, 353] on input "True" at bounding box center [707, 355] width 12 height 10
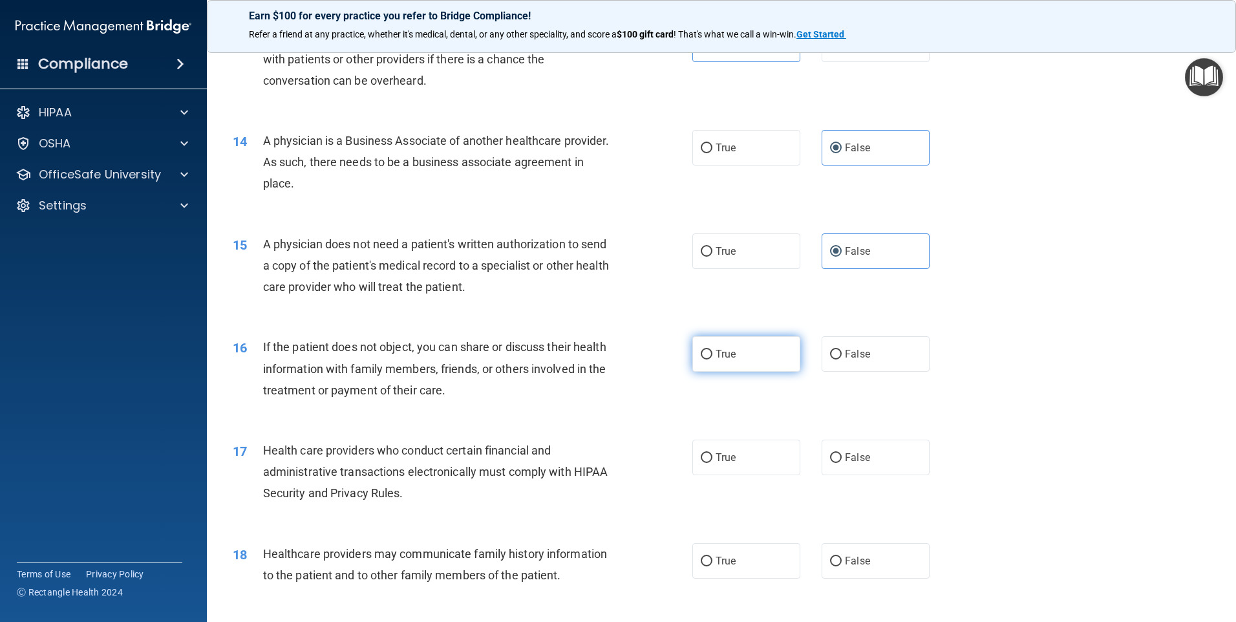
radio input "true"
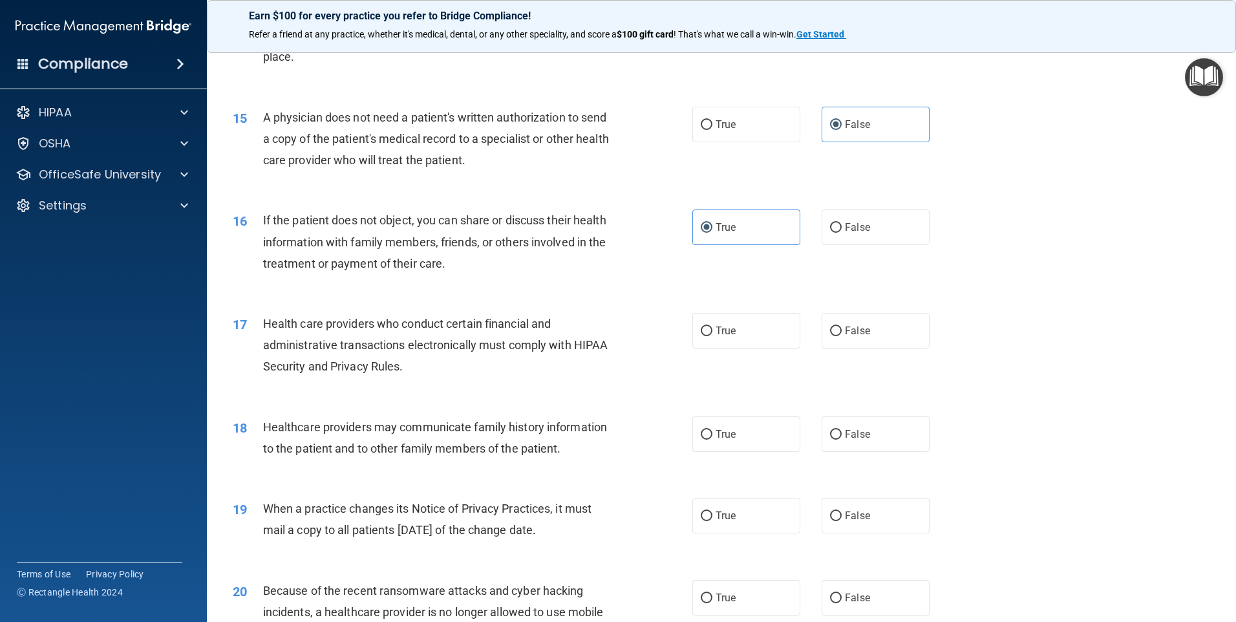
scroll to position [1357, 0]
drag, startPoint x: 544, startPoint y: 369, endPoint x: 602, endPoint y: 379, distance: 59.1
click at [602, 379] on div "17 Health care providers who conduct certain financial and administrative trans…" at bounding box center [462, 345] width 498 height 71
click at [701, 326] on input "True" at bounding box center [707, 329] width 12 height 10
radio input "true"
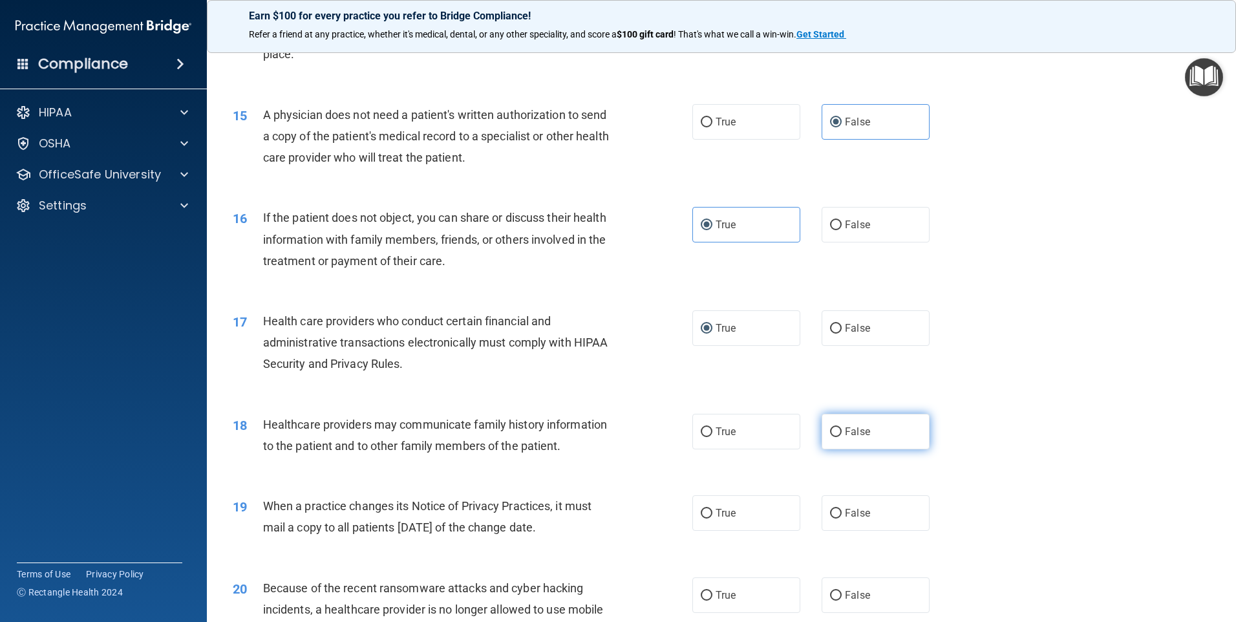
click at [838, 432] on label "False" at bounding box center [876, 432] width 108 height 36
click at [838, 432] on input "False" at bounding box center [836, 432] width 12 height 10
radio input "true"
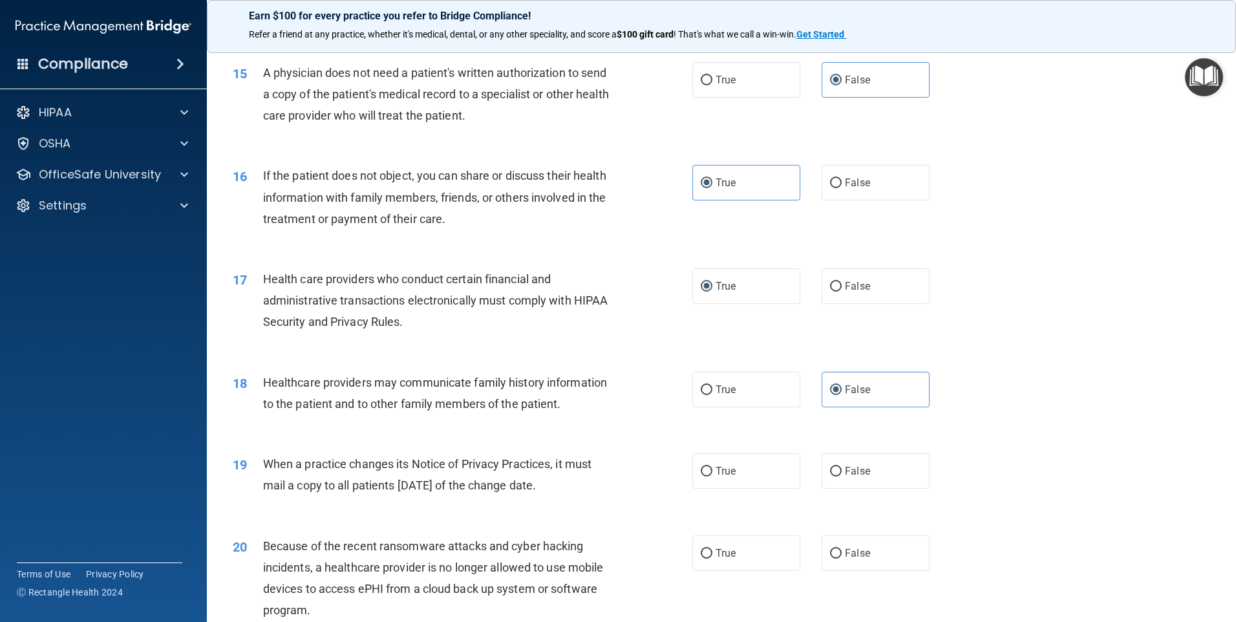
scroll to position [1422, 0]
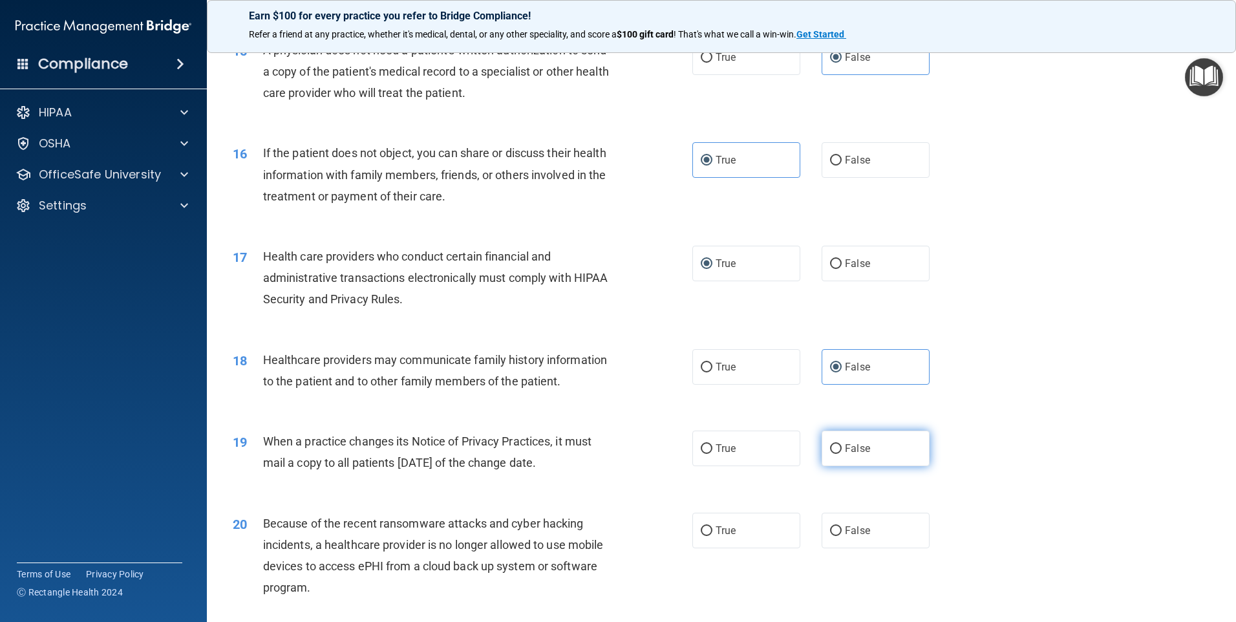
click at [822, 447] on label "False" at bounding box center [876, 448] width 108 height 36
click at [830, 447] on input "False" at bounding box center [836, 449] width 12 height 10
radio input "true"
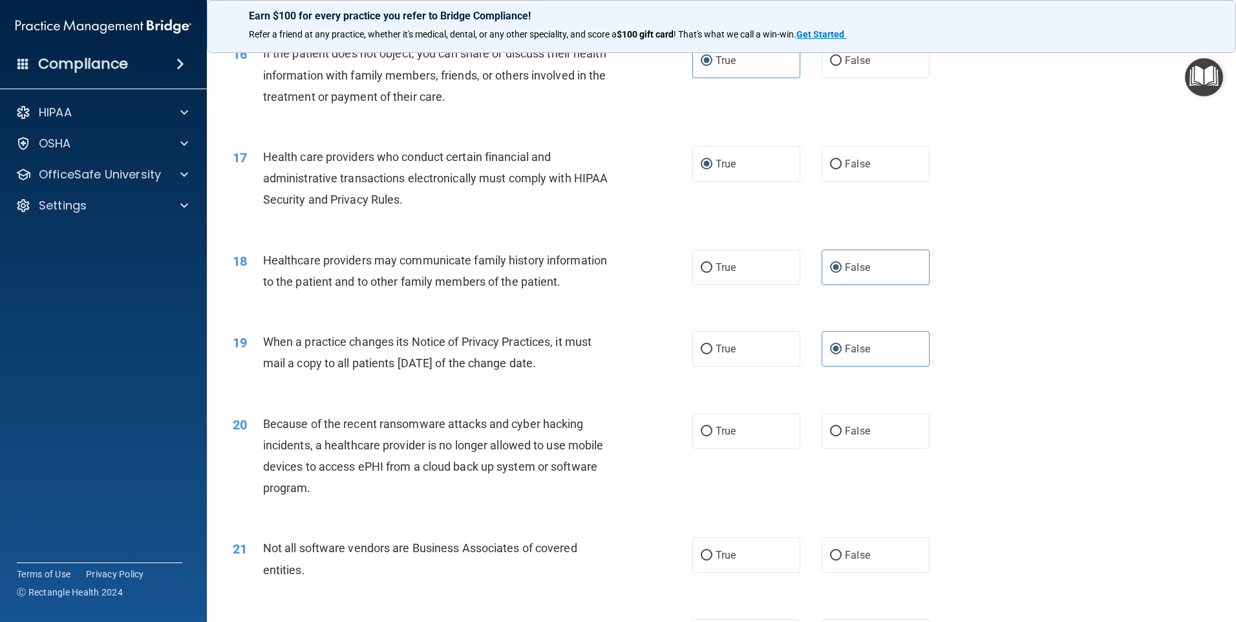
scroll to position [1551, 0]
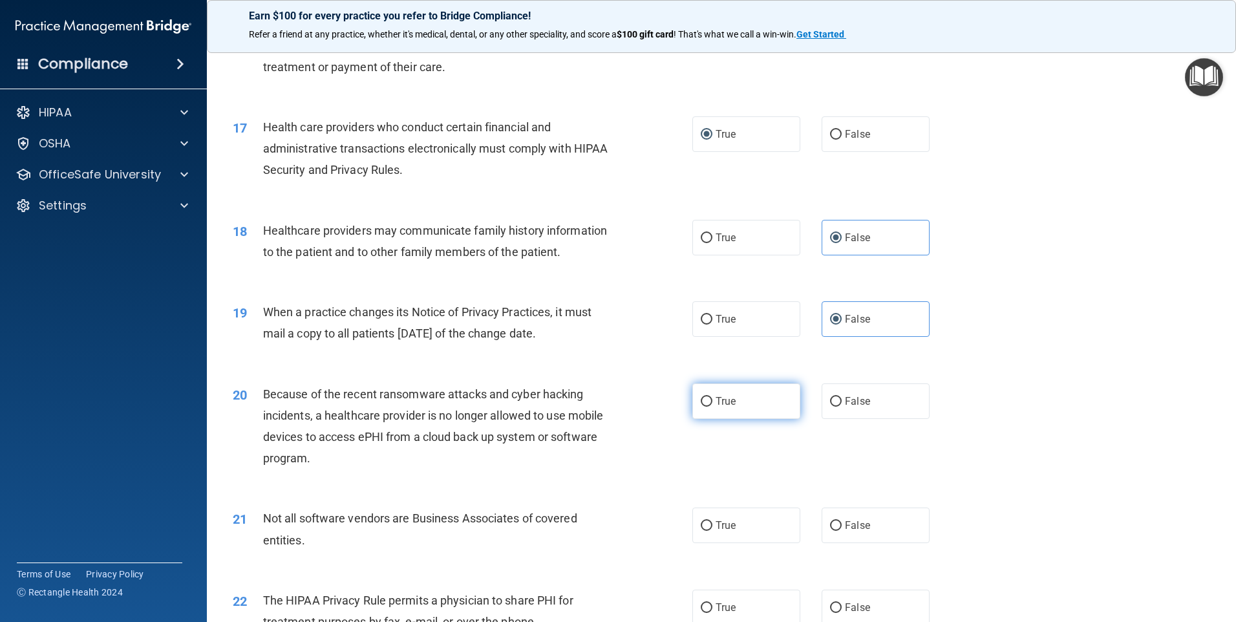
click at [712, 412] on label "True" at bounding box center [746, 401] width 108 height 36
click at [712, 407] on input "True" at bounding box center [707, 402] width 12 height 10
radio input "true"
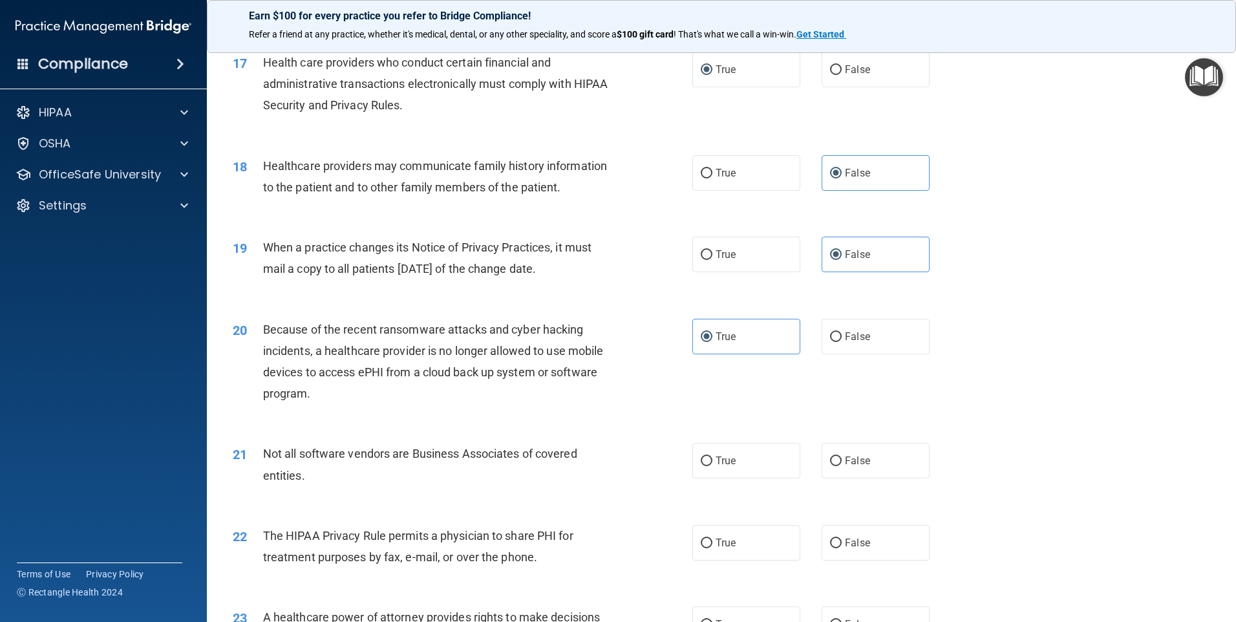
scroll to position [1681, 0]
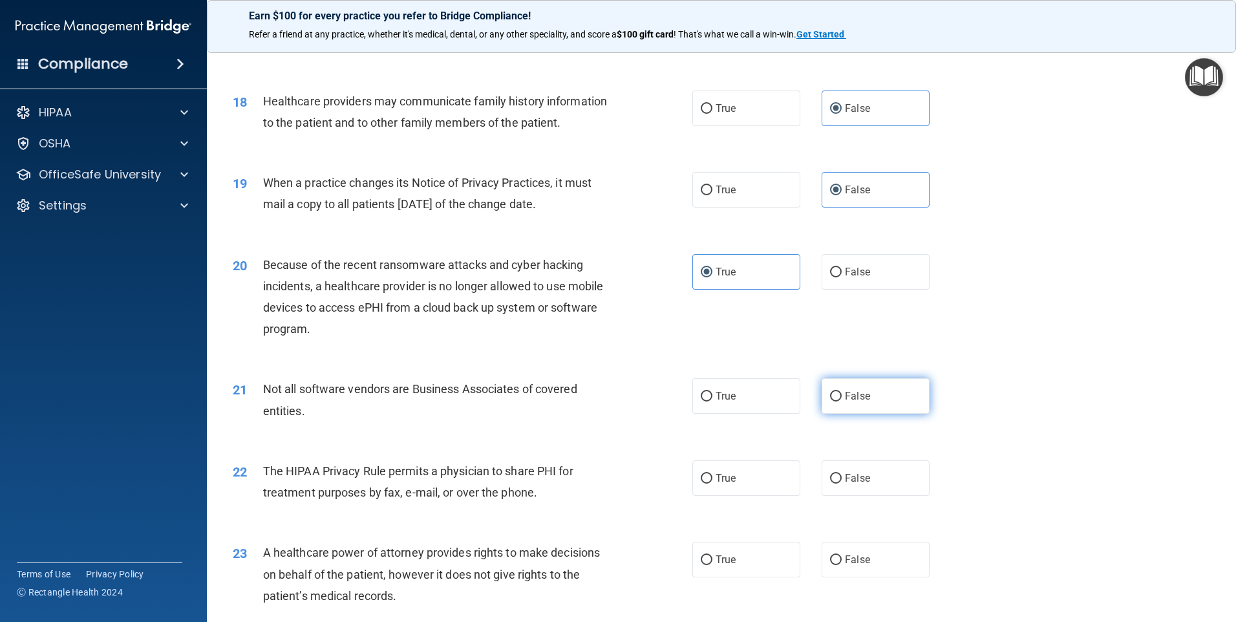
click at [830, 400] on input "False" at bounding box center [836, 397] width 12 height 10
radio input "true"
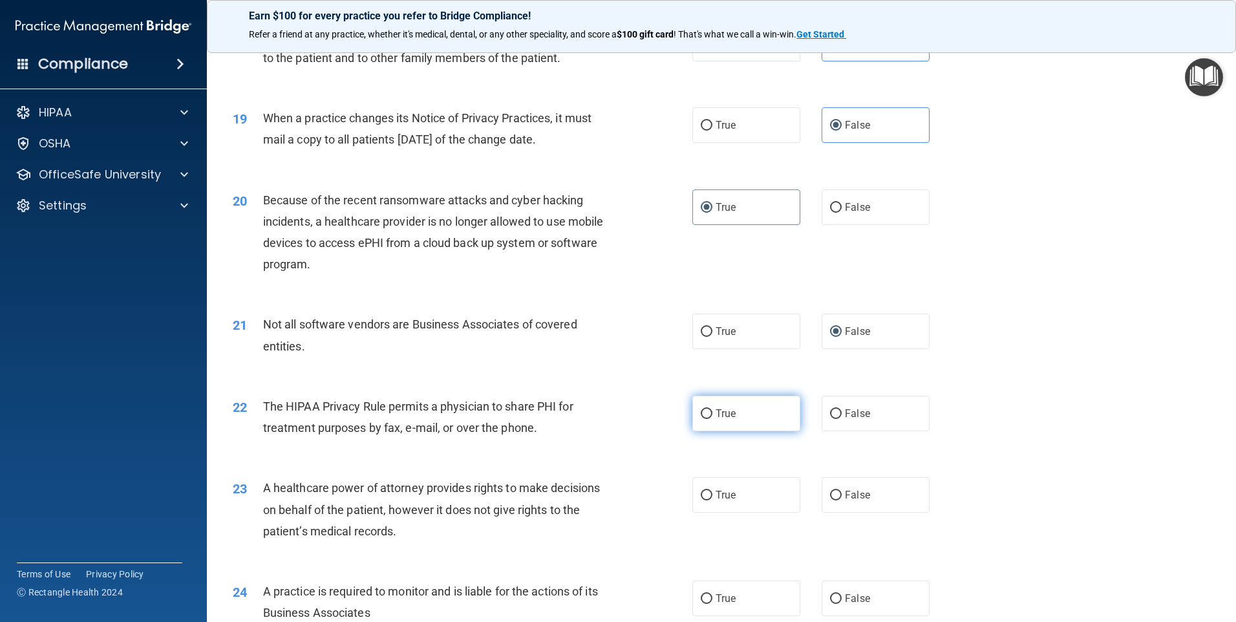
click at [714, 423] on label "True" at bounding box center [746, 414] width 108 height 36
click at [712, 419] on input "True" at bounding box center [707, 414] width 12 height 10
radio input "true"
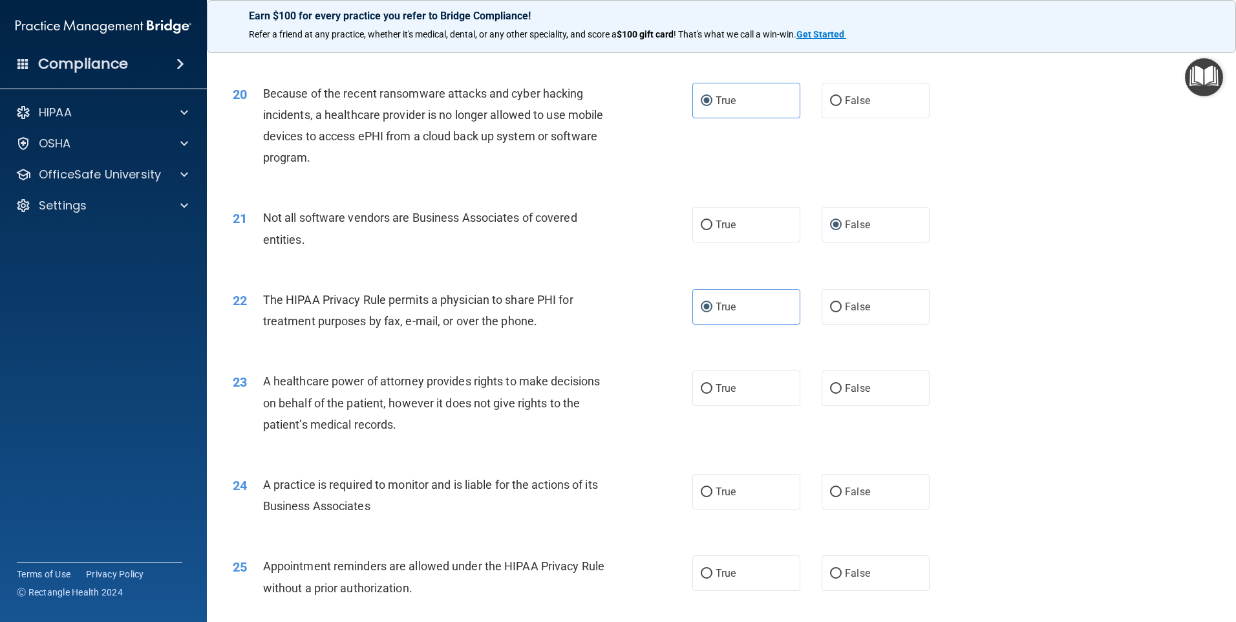
scroll to position [1874, 0]
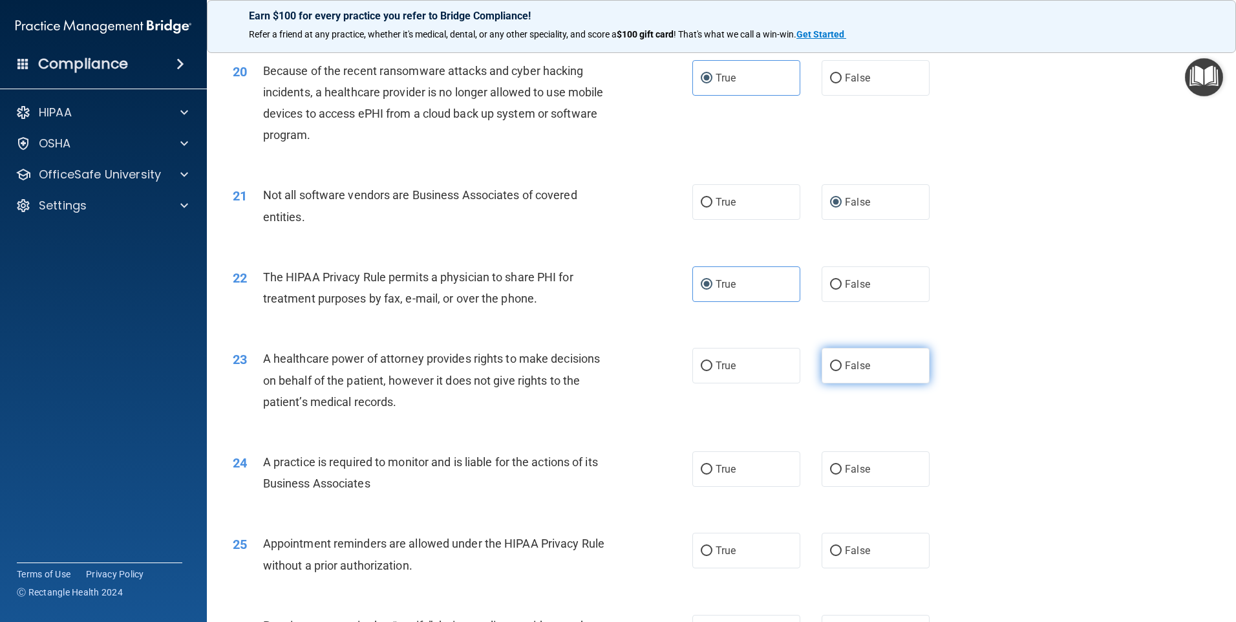
click at [830, 368] on input "False" at bounding box center [836, 366] width 12 height 10
radio input "true"
click at [702, 371] on input "True" at bounding box center [707, 366] width 12 height 10
radio input "true"
radio input "false"
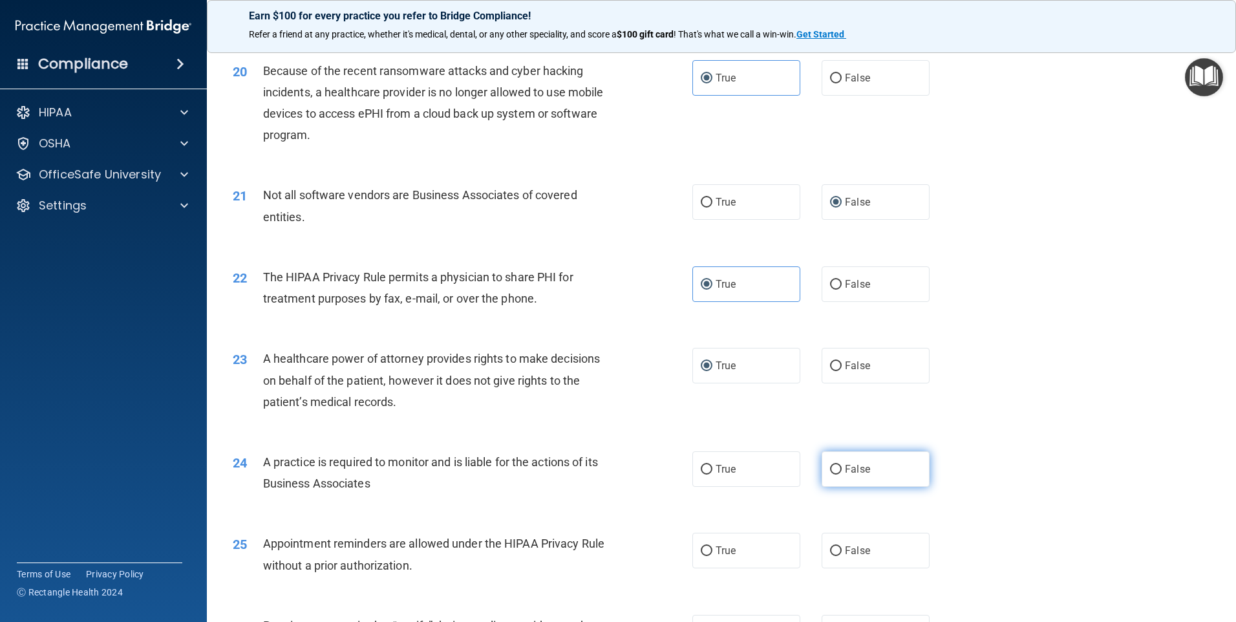
click at [845, 469] on span "False" at bounding box center [857, 469] width 25 height 12
click at [839, 469] on input "False" at bounding box center [836, 470] width 12 height 10
radio input "true"
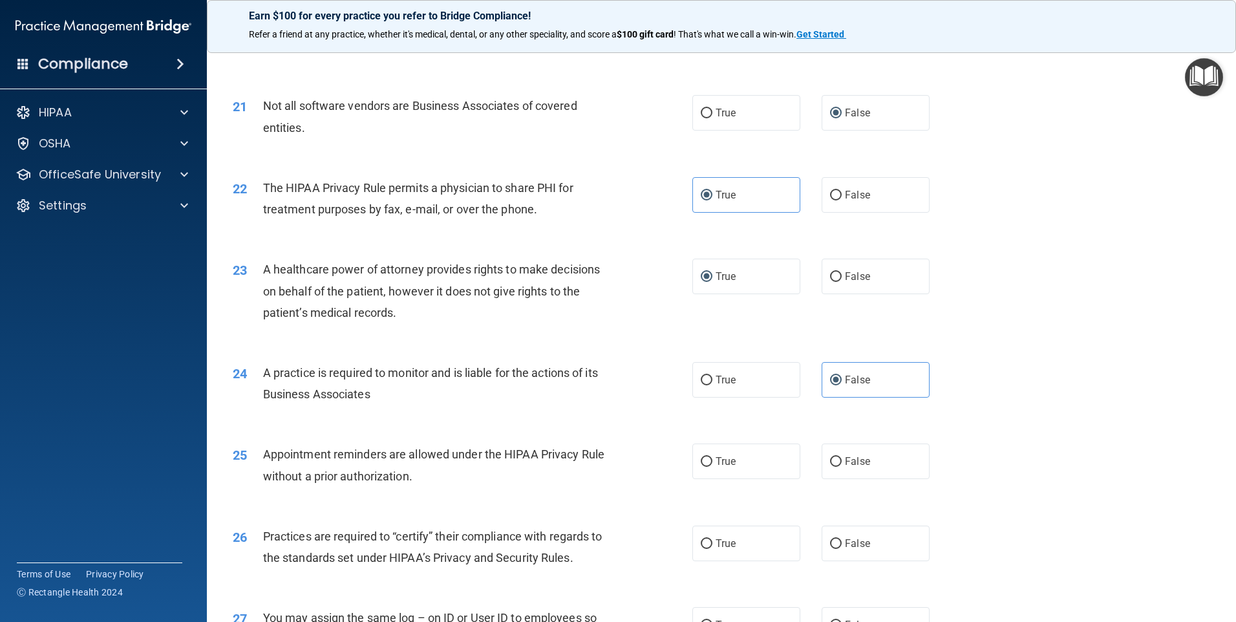
scroll to position [2004, 0]
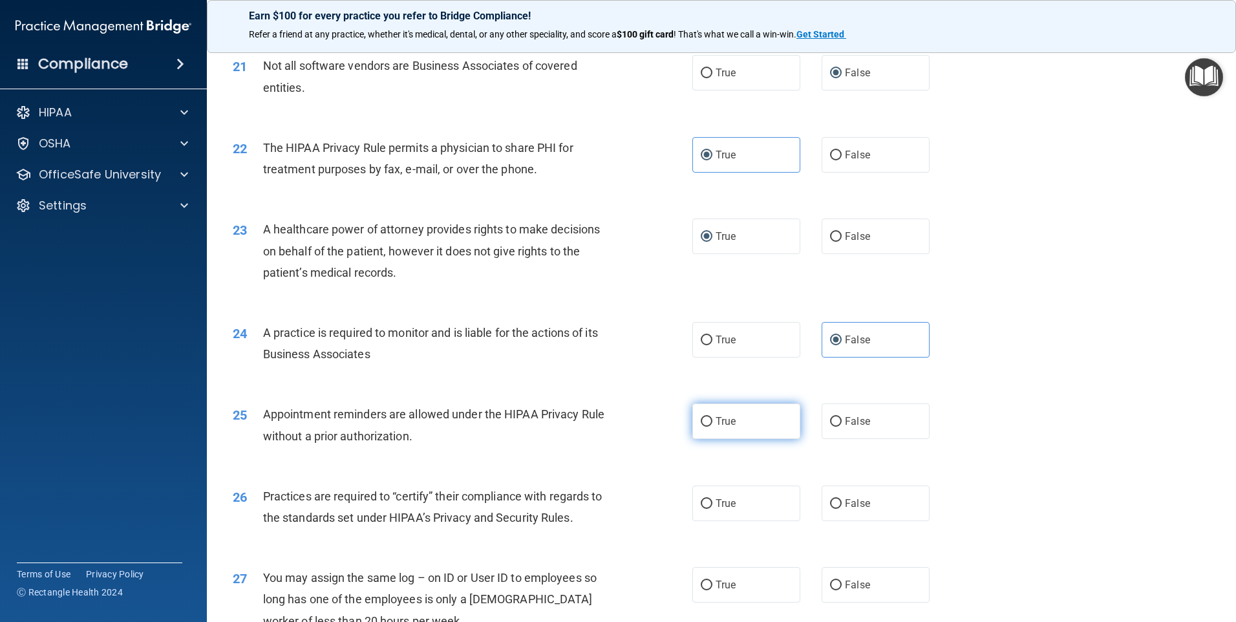
click at [717, 418] on span "True" at bounding box center [726, 421] width 20 height 12
click at [712, 418] on input "True" at bounding box center [707, 422] width 12 height 10
radio input "true"
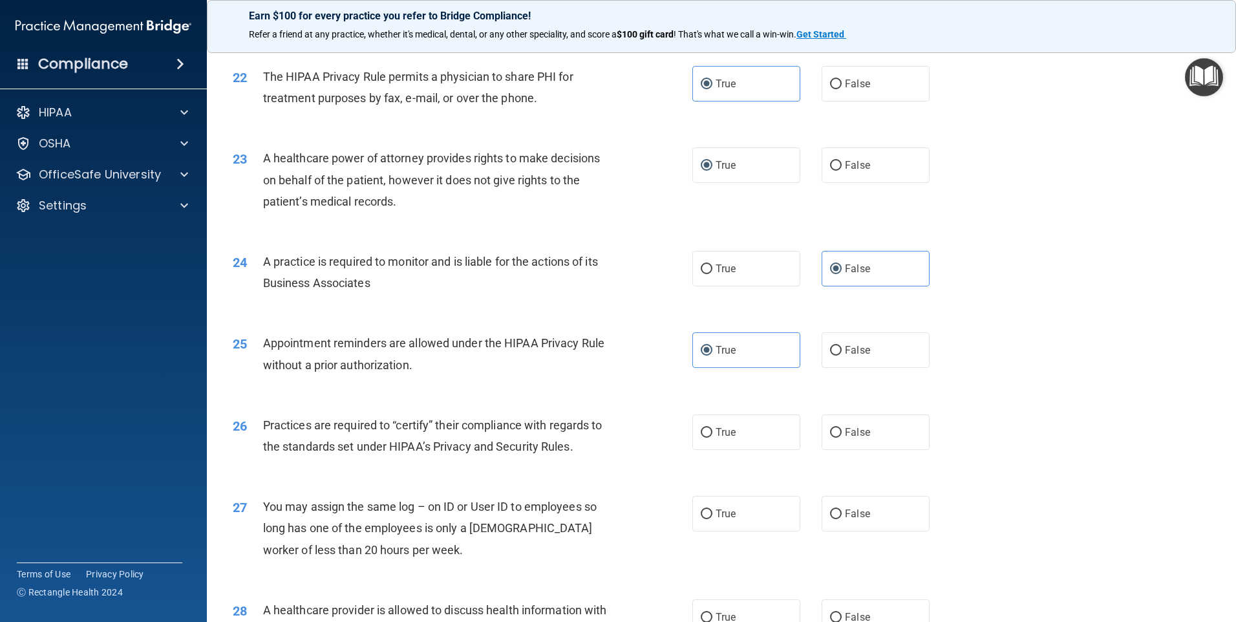
scroll to position [2133, 0]
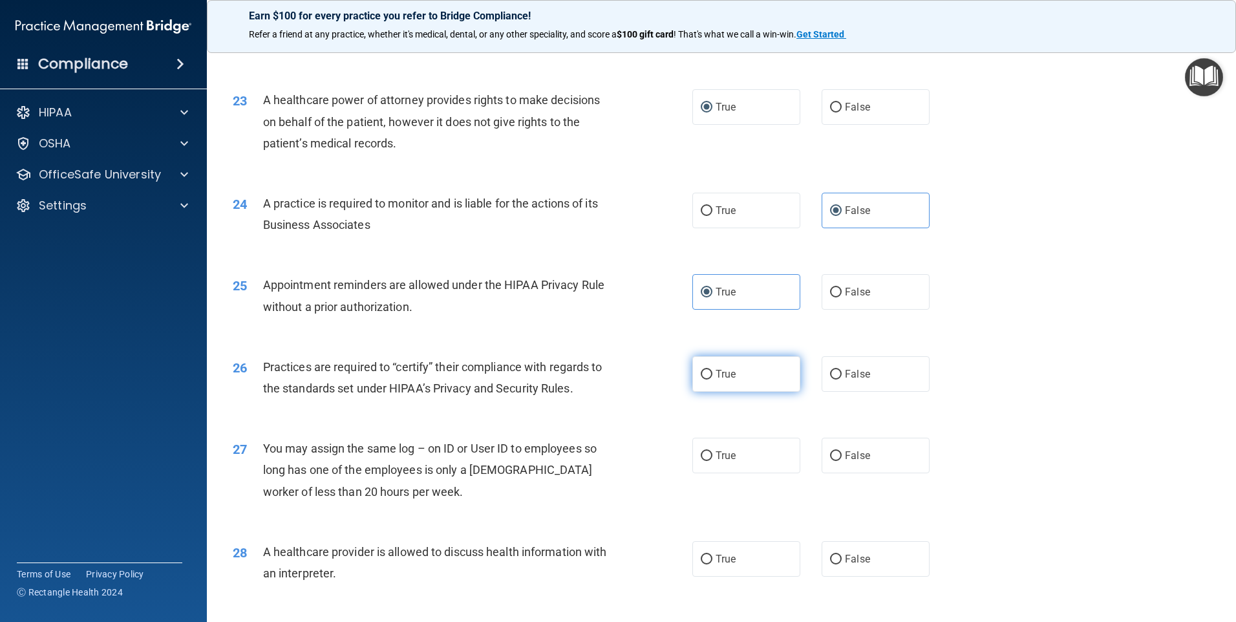
click at [697, 382] on label "True" at bounding box center [746, 374] width 108 height 36
click at [701, 379] on input "True" at bounding box center [707, 375] width 12 height 10
radio input "true"
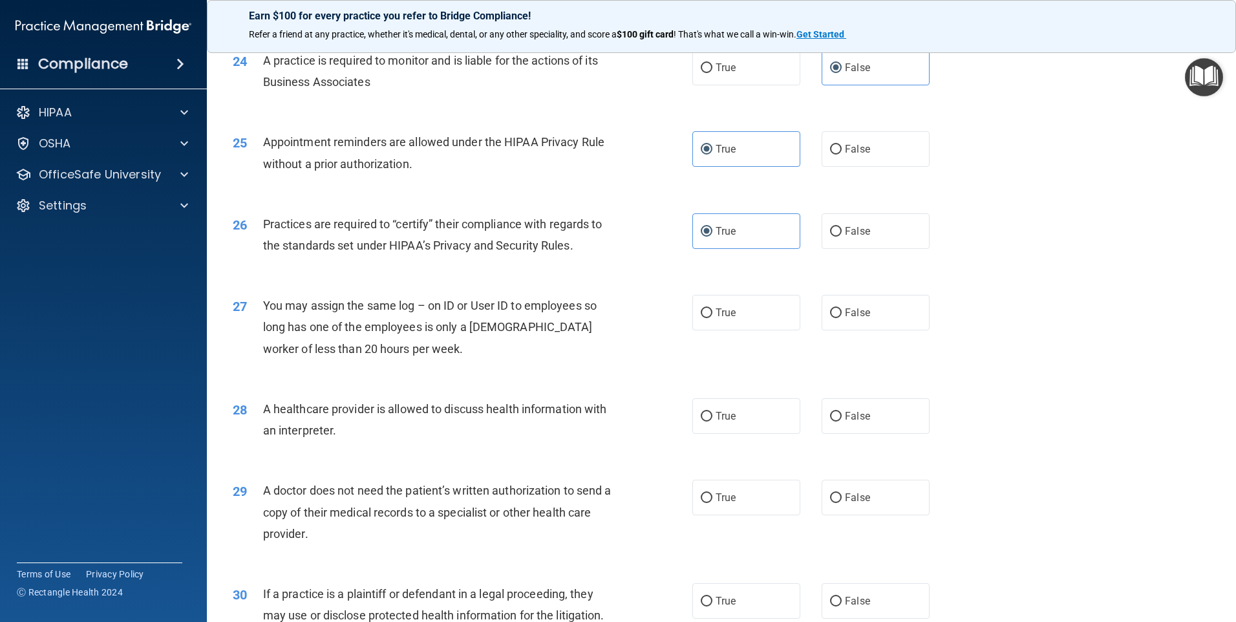
scroll to position [2327, 0]
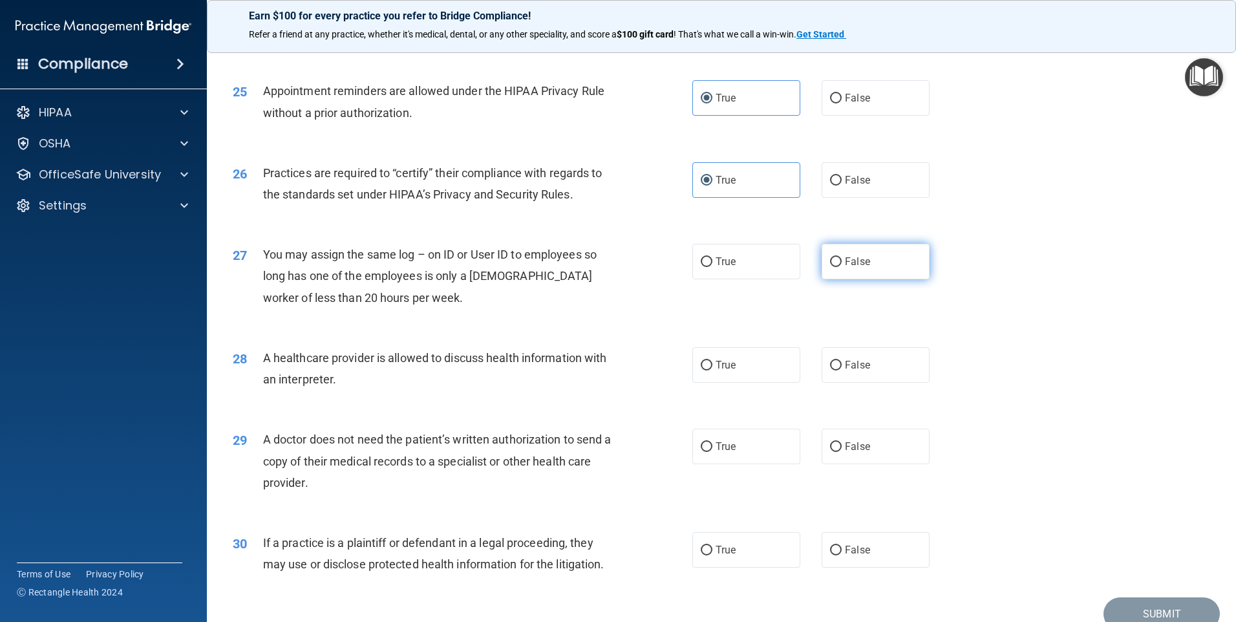
click at [845, 265] on span "False" at bounding box center [857, 261] width 25 height 12
click at [841, 265] on input "False" at bounding box center [836, 262] width 12 height 10
radio input "true"
click at [757, 364] on label "True" at bounding box center [746, 365] width 108 height 36
click at [712, 364] on input "True" at bounding box center [707, 366] width 12 height 10
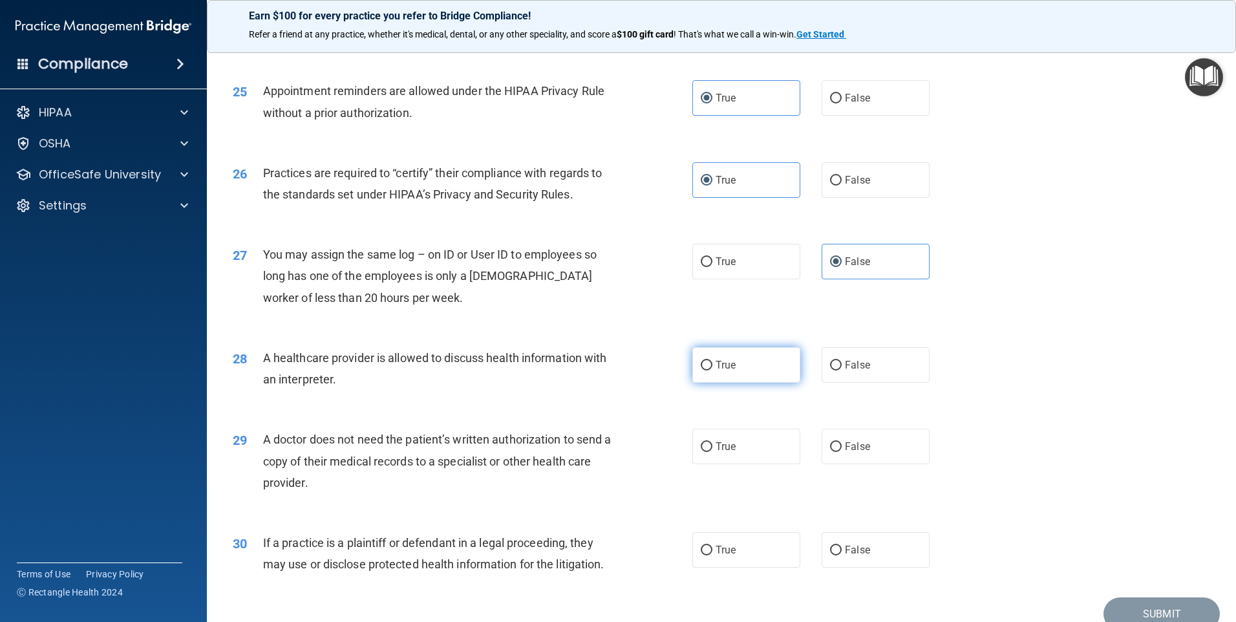
radio input "true"
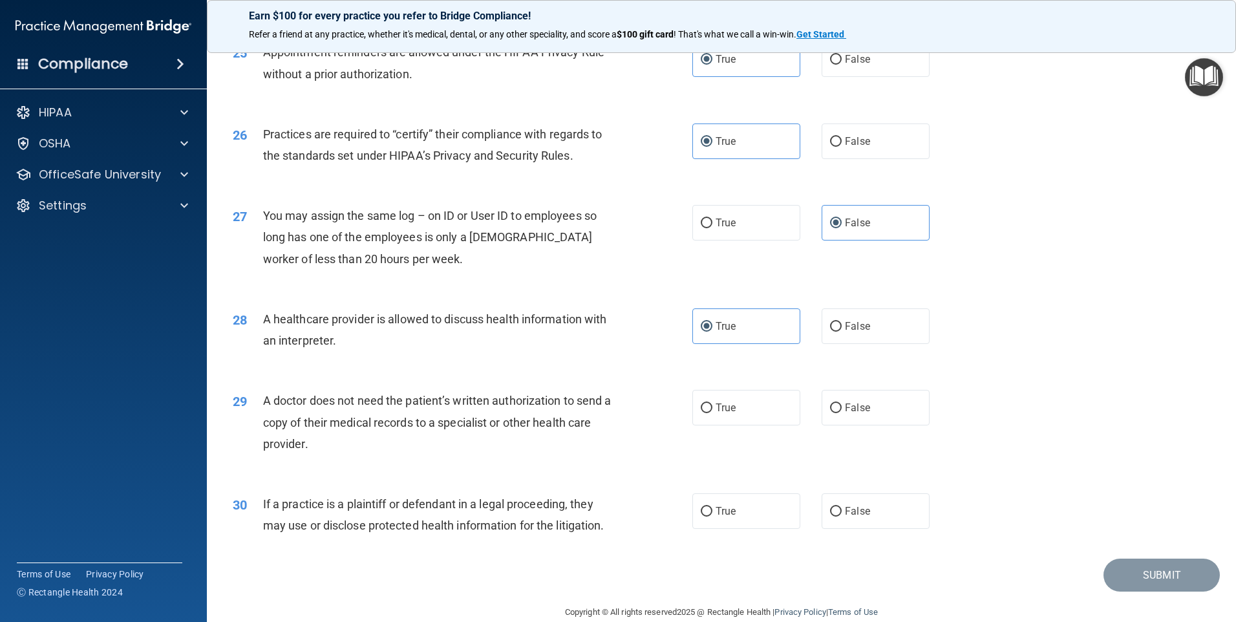
scroll to position [2387, 0]
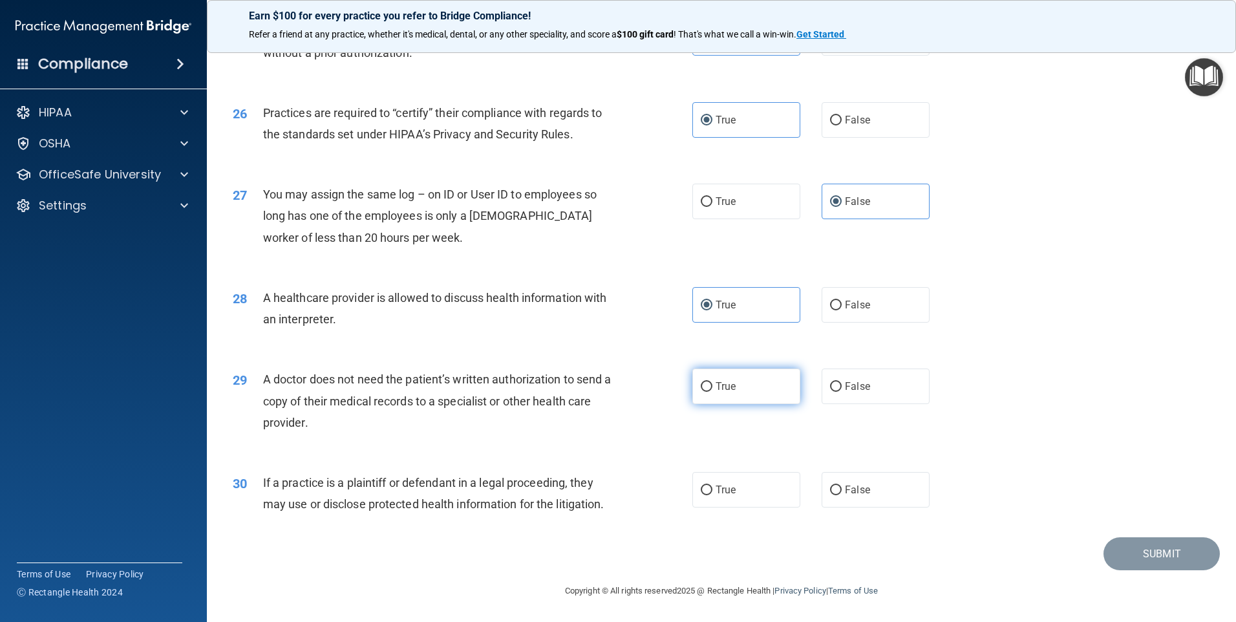
click at [732, 394] on label "True" at bounding box center [746, 386] width 108 height 36
click at [712, 392] on input "True" at bounding box center [707, 387] width 12 height 10
radio input "true"
click at [752, 482] on label "True" at bounding box center [746, 490] width 108 height 36
click at [712, 485] on input "True" at bounding box center [707, 490] width 12 height 10
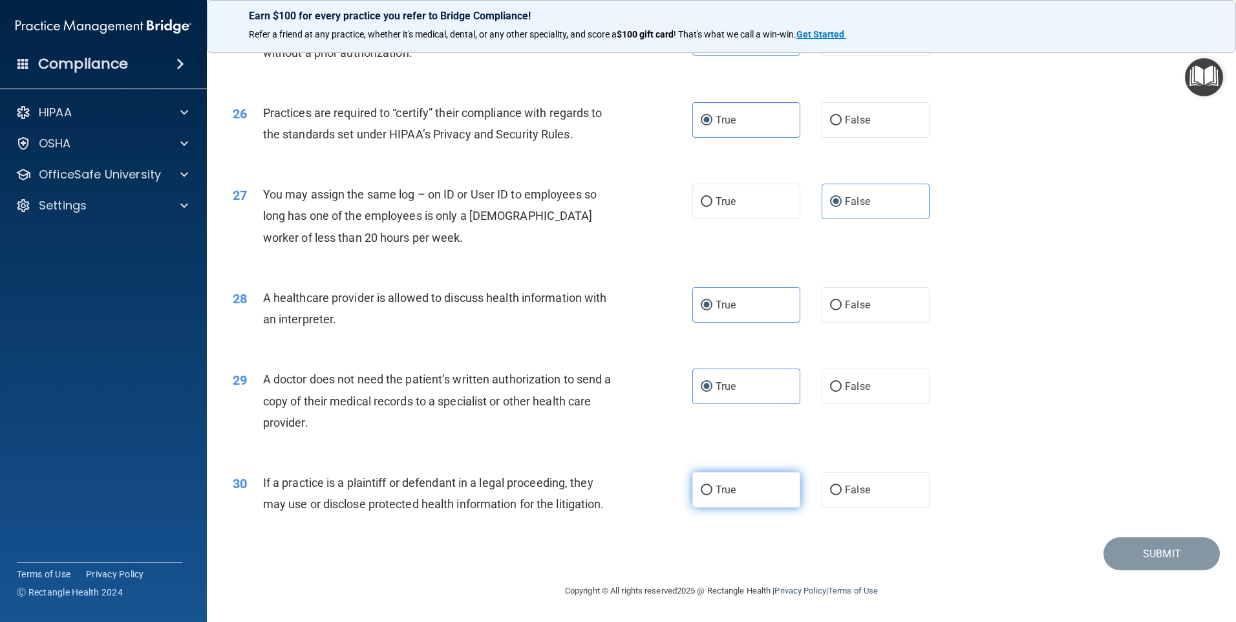
radio input "true"
click at [1189, 547] on button "Submit" at bounding box center [1161, 553] width 116 height 33
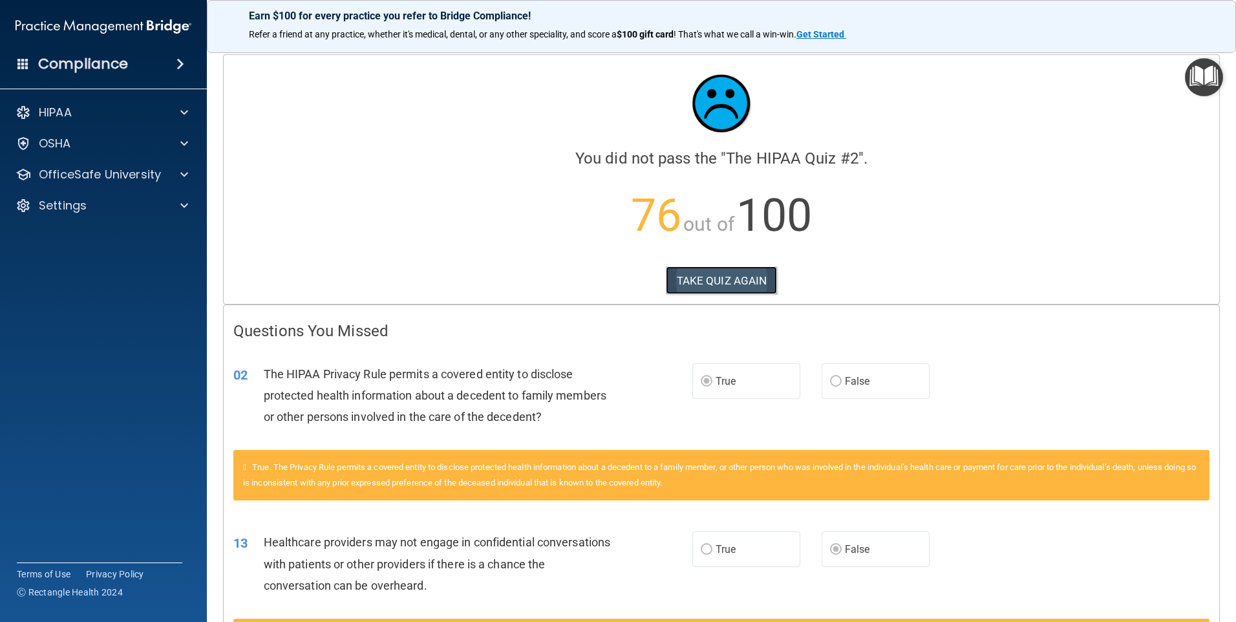
click at [733, 281] on button "TAKE QUIZ AGAIN" at bounding box center [722, 280] width 112 height 28
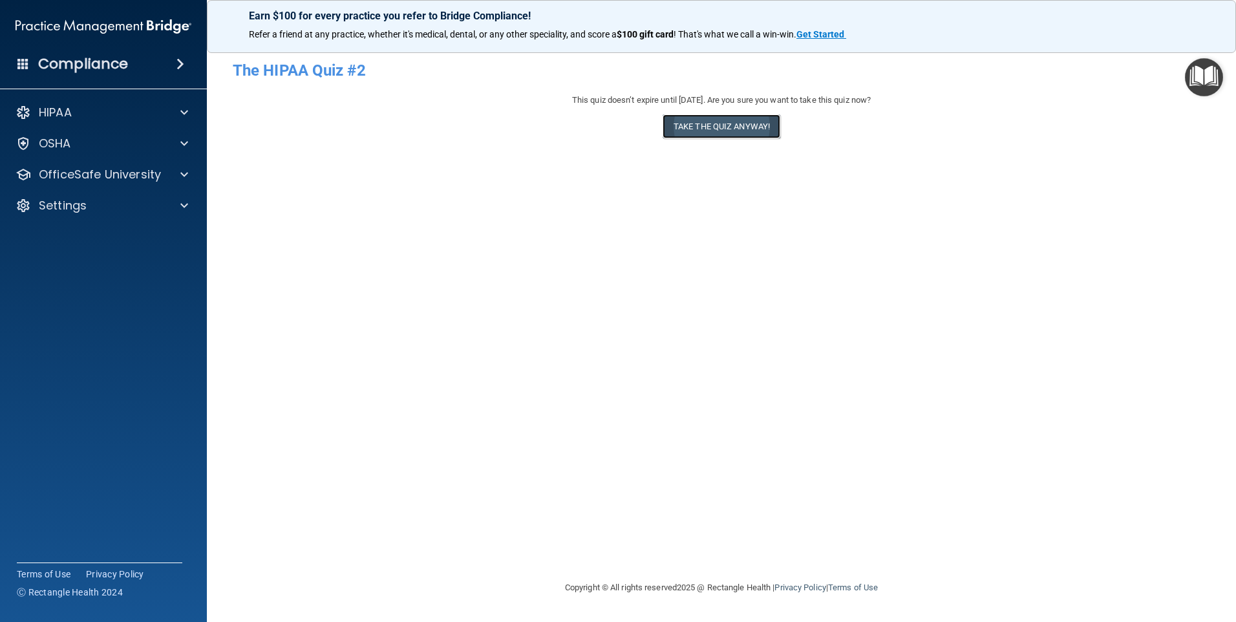
click at [747, 120] on button "Take the quiz anyway!" at bounding box center [722, 126] width 118 height 24
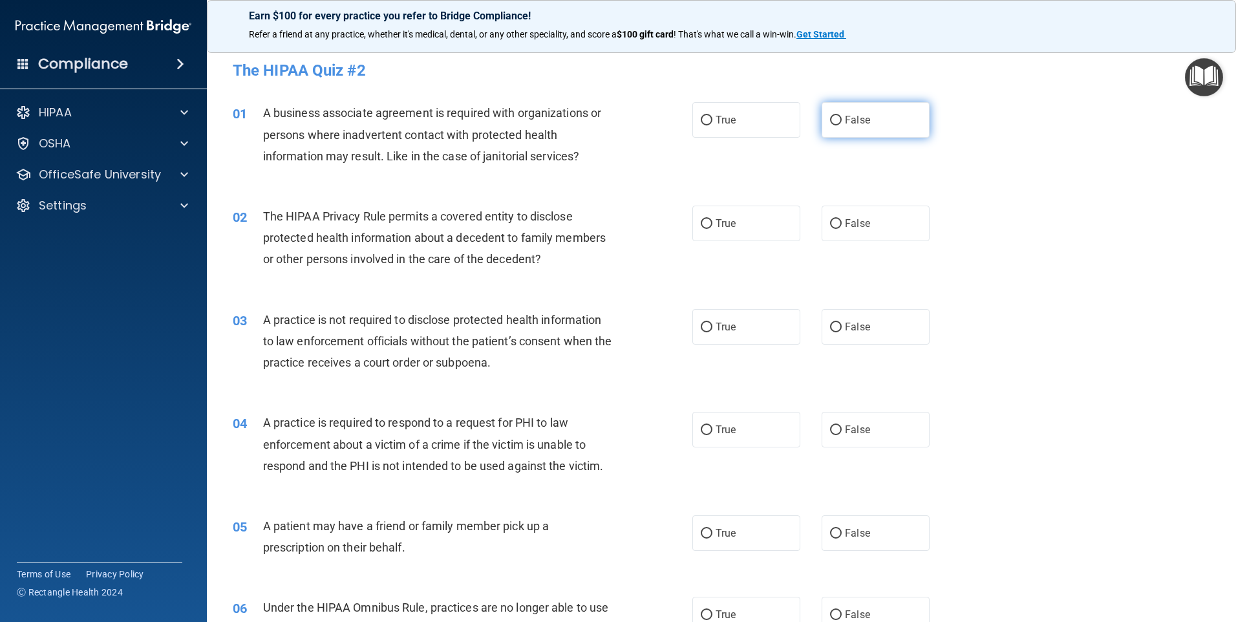
click at [896, 113] on label "False" at bounding box center [876, 120] width 108 height 36
click at [842, 116] on input "False" at bounding box center [836, 121] width 12 height 10
radio input "true"
click at [875, 219] on label "False" at bounding box center [876, 224] width 108 height 36
click at [842, 219] on input "False" at bounding box center [836, 224] width 12 height 10
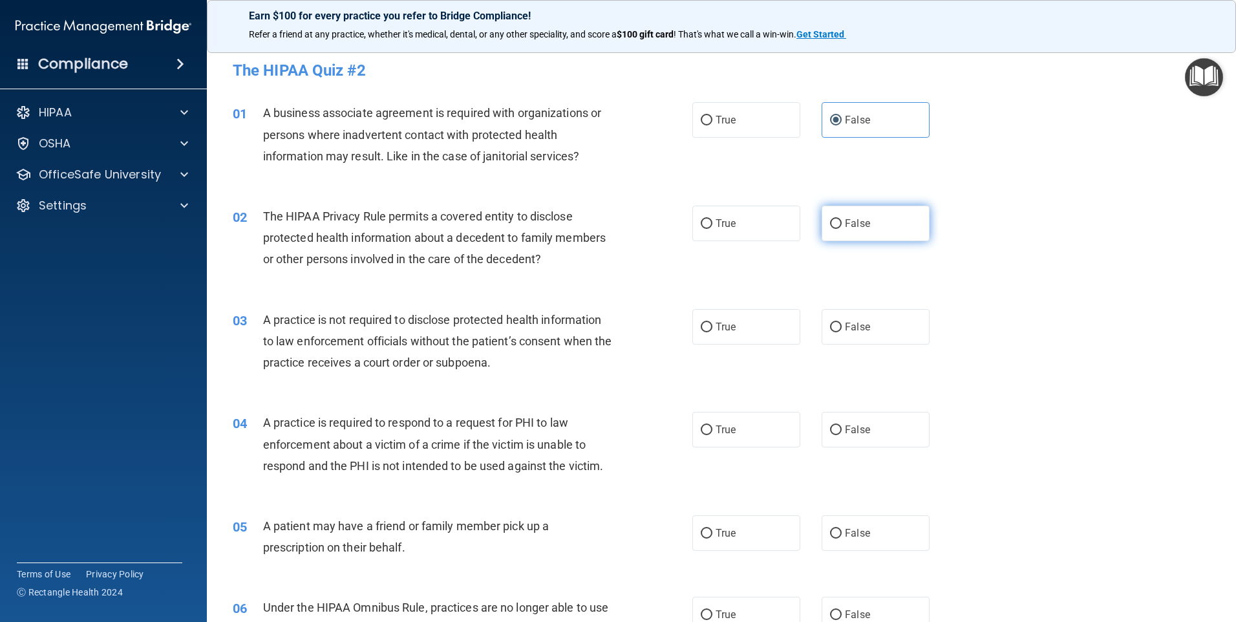
radio input "true"
click at [1031, 203] on div "02 The HIPAA Privacy Rule permits a covered entity to disclose protected health…" at bounding box center [721, 240] width 997 height 103
drag, startPoint x: 734, startPoint y: 216, endPoint x: 706, endPoint y: 222, distance: 28.4
click at [734, 216] on label "True" at bounding box center [746, 224] width 108 height 36
click at [712, 219] on input "True" at bounding box center [707, 224] width 12 height 10
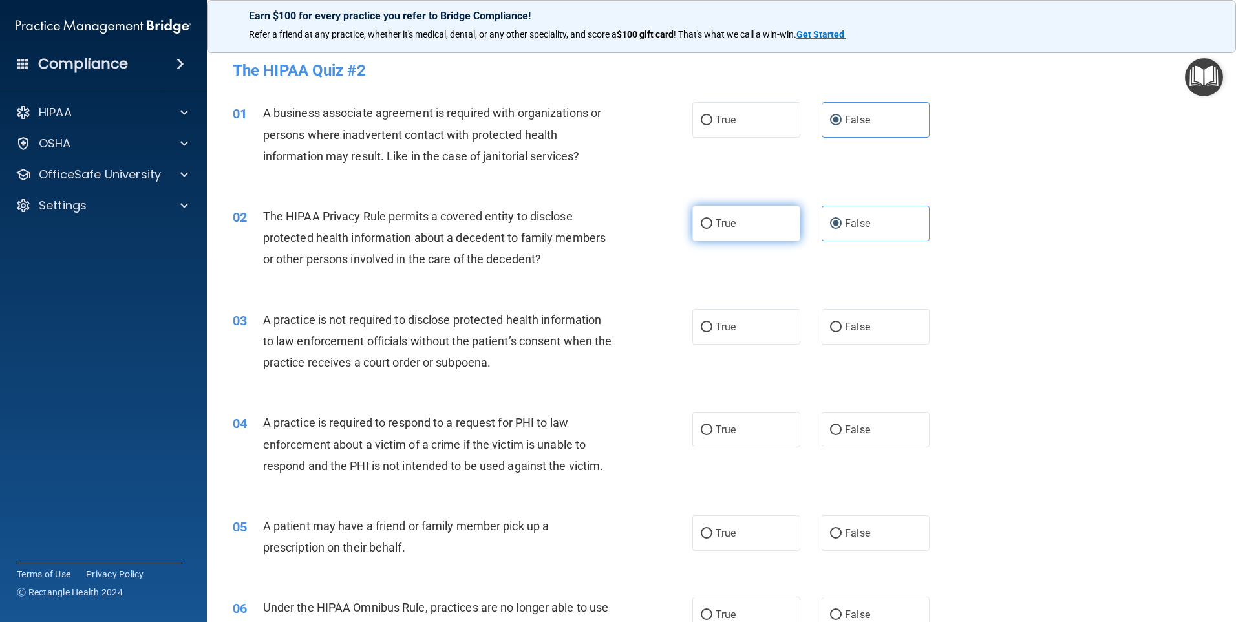
radio input "true"
radio input "false"
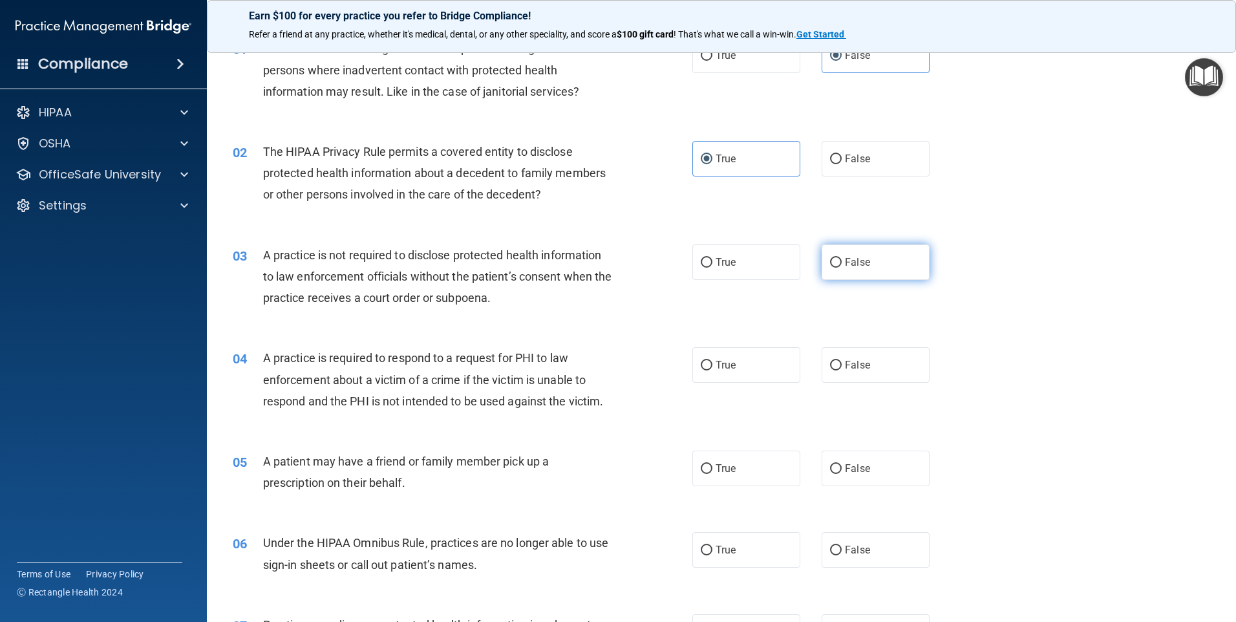
click at [836, 270] on label "False" at bounding box center [876, 262] width 108 height 36
click at [836, 268] on input "False" at bounding box center [836, 263] width 12 height 10
radio input "true"
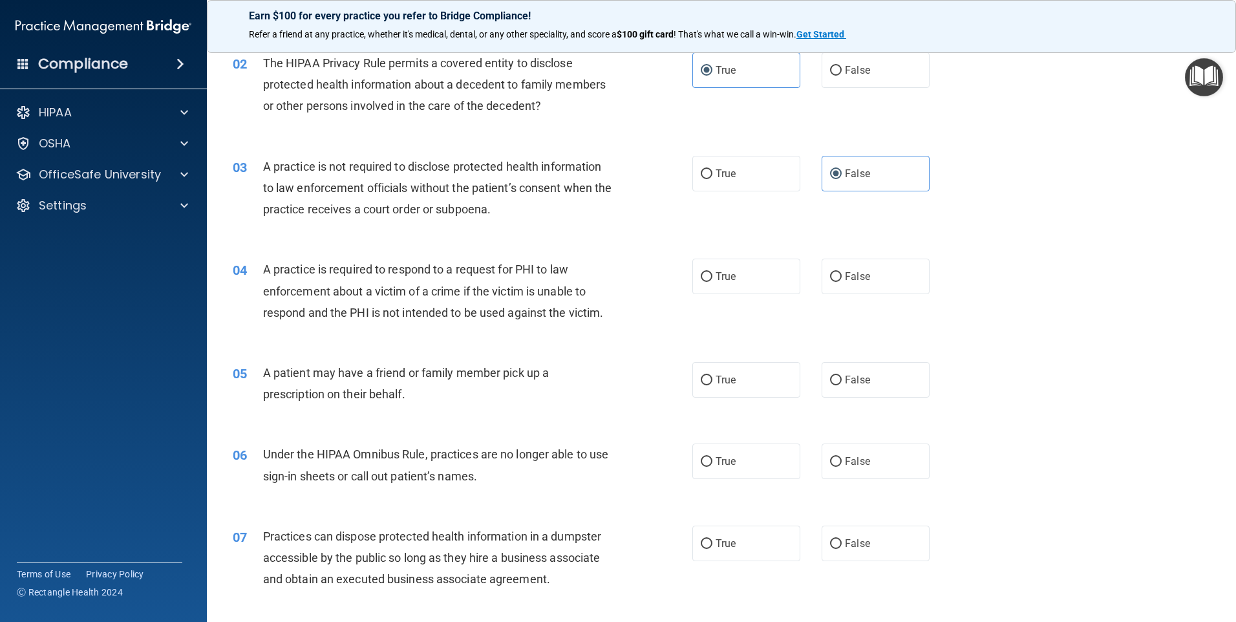
scroll to position [194, 0]
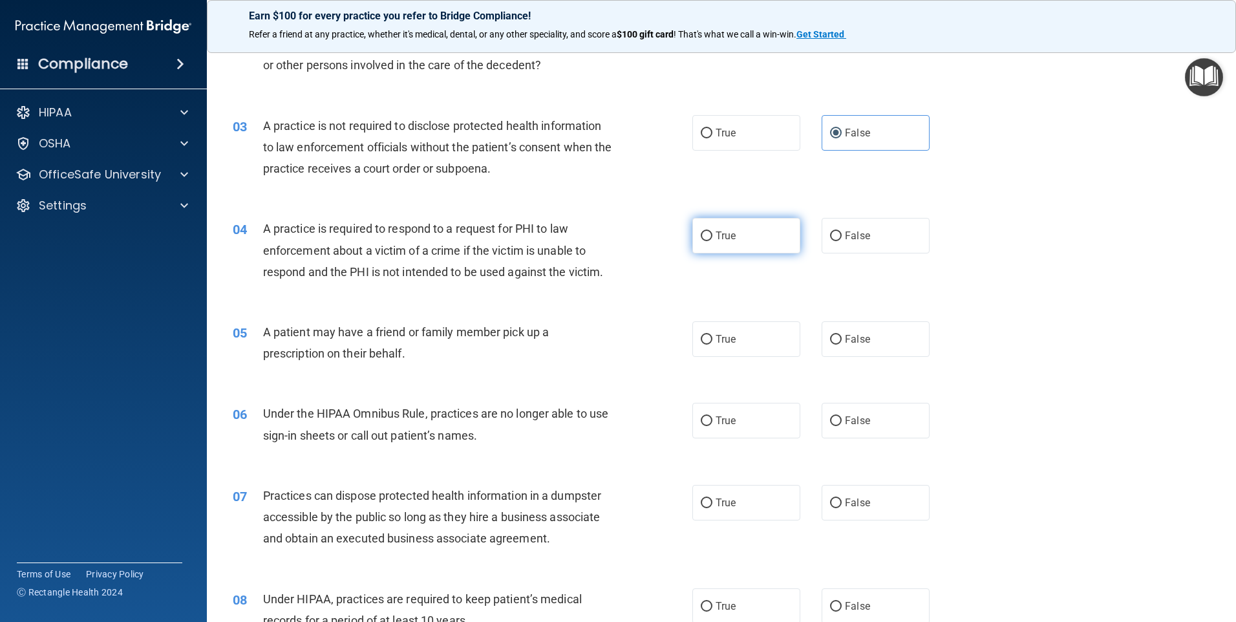
click at [701, 247] on label "True" at bounding box center [746, 236] width 108 height 36
click at [701, 241] on input "True" at bounding box center [707, 236] width 12 height 10
radio input "true"
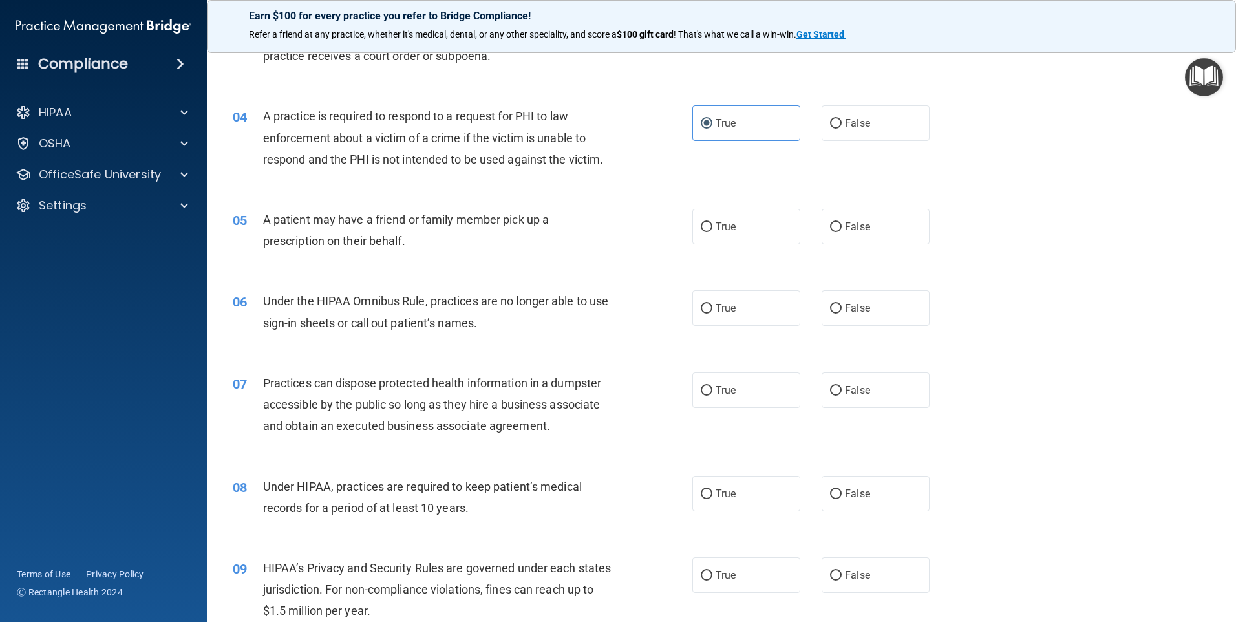
scroll to position [323, 0]
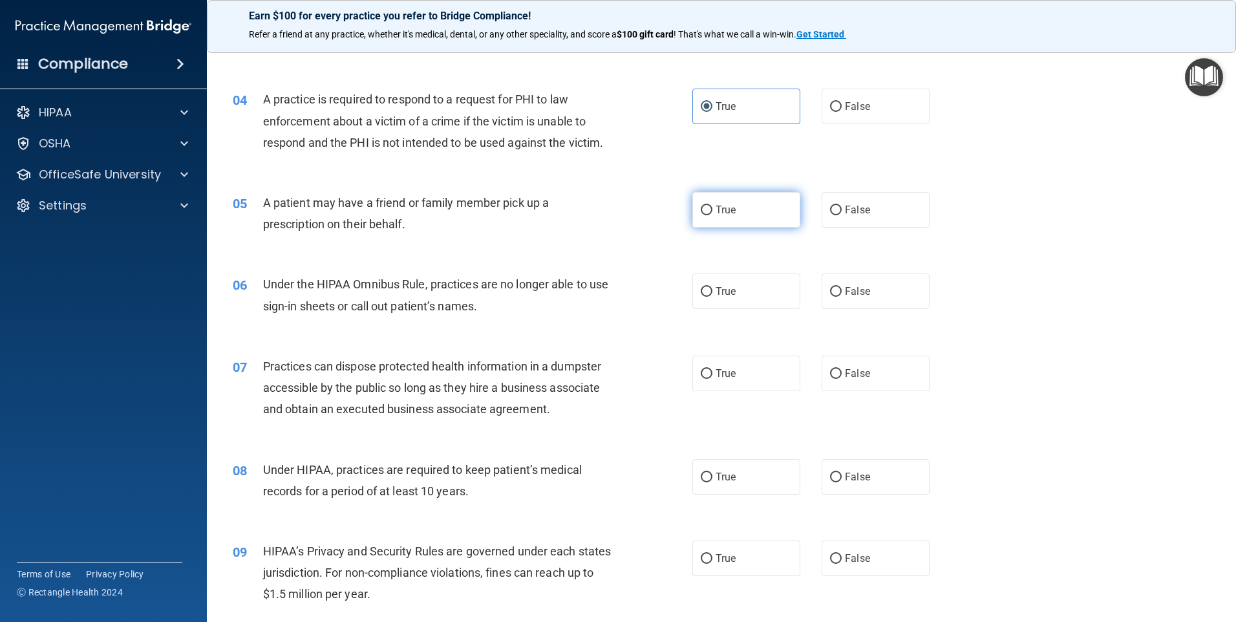
drag, startPoint x: 766, startPoint y: 216, endPoint x: 759, endPoint y: 218, distance: 7.0
click at [761, 218] on label "True" at bounding box center [746, 210] width 108 height 36
click at [712, 215] on input "True" at bounding box center [707, 211] width 12 height 10
radio input "true"
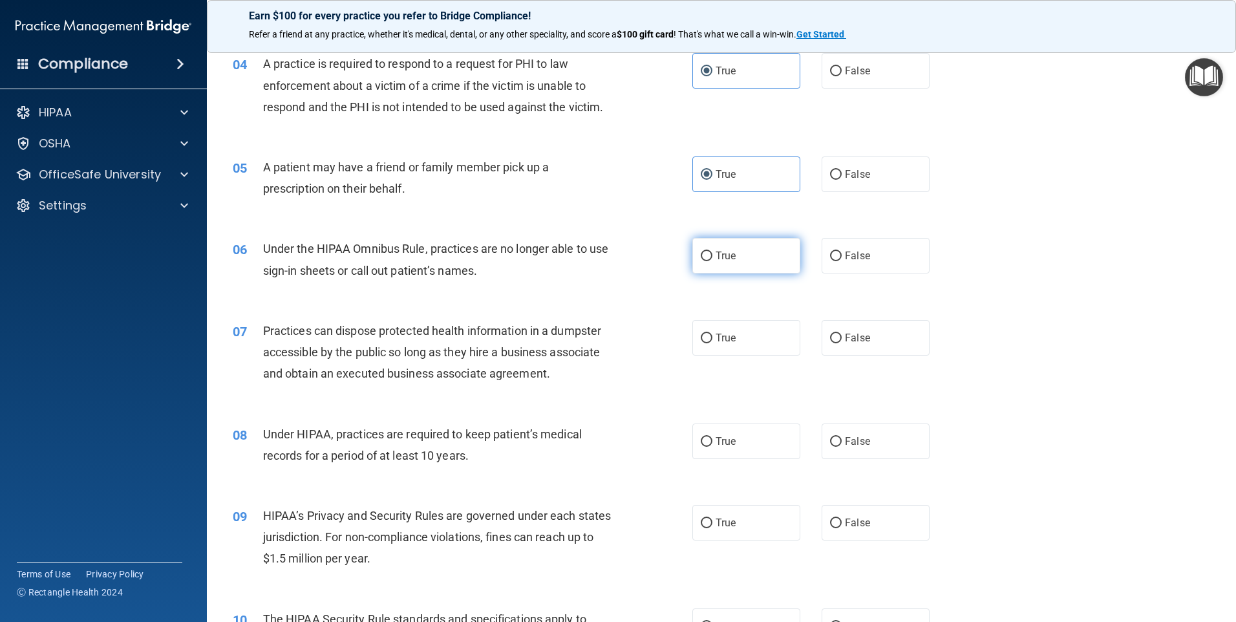
scroll to position [388, 0]
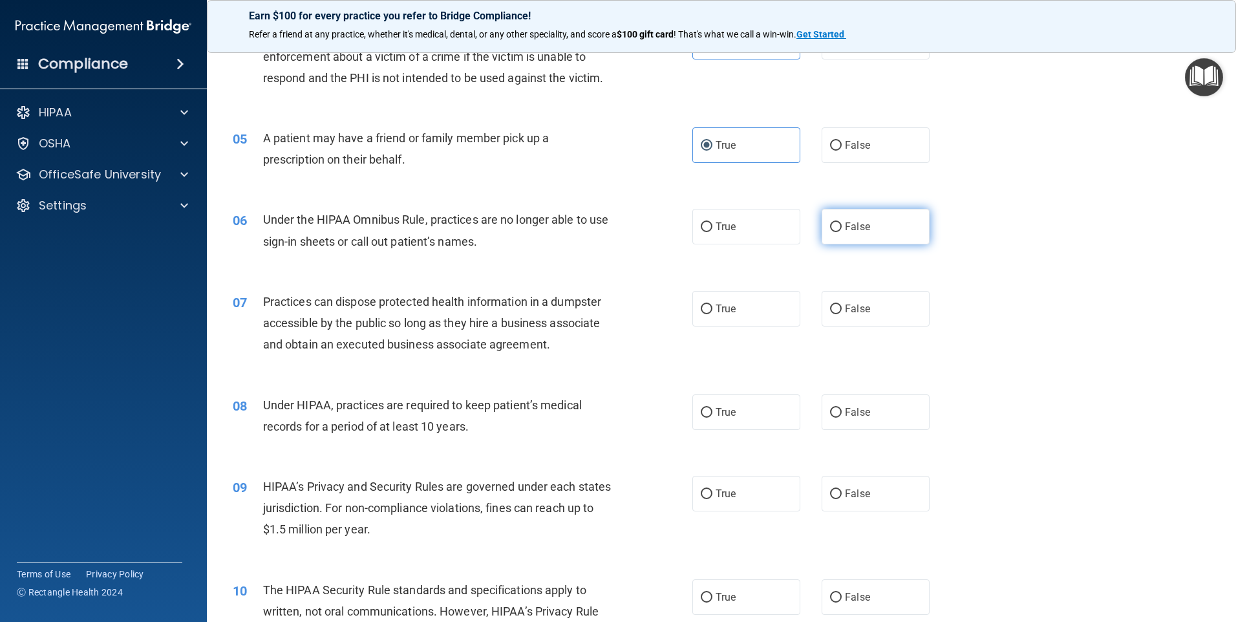
click at [845, 224] on span "False" at bounding box center [857, 226] width 25 height 12
click at [840, 224] on input "False" at bounding box center [836, 227] width 12 height 10
radio input "true"
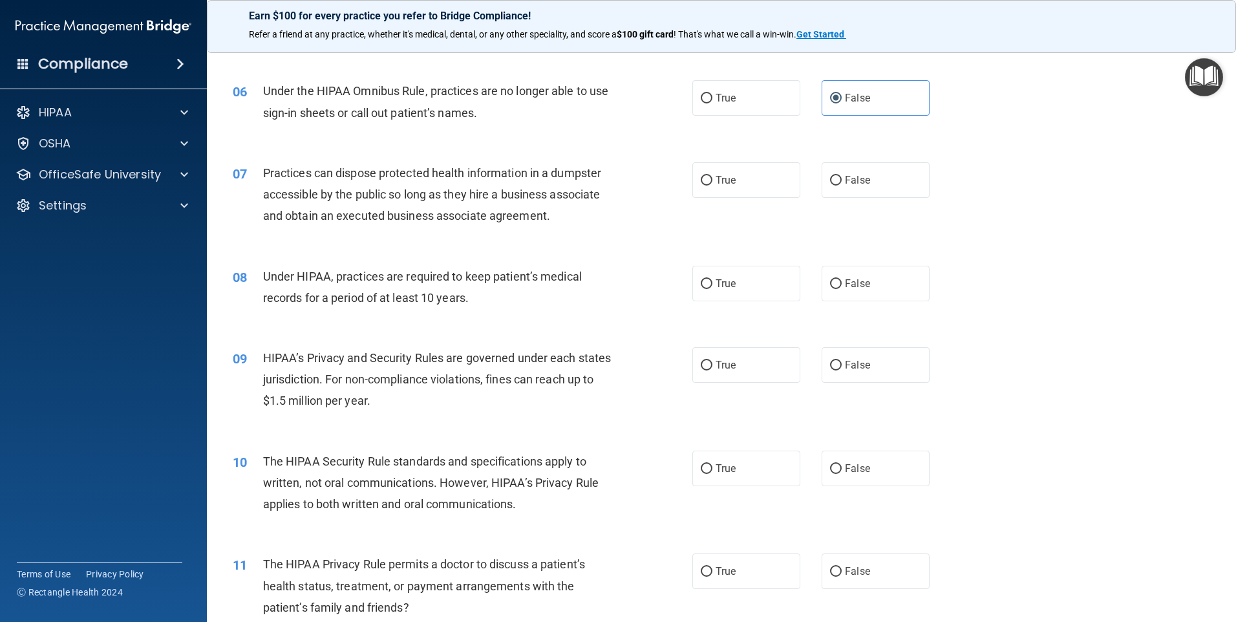
scroll to position [517, 0]
click at [873, 184] on label "False" at bounding box center [876, 180] width 108 height 36
click at [842, 184] on input "False" at bounding box center [836, 180] width 12 height 10
radio input "true"
click at [857, 282] on span "False" at bounding box center [857, 283] width 25 height 12
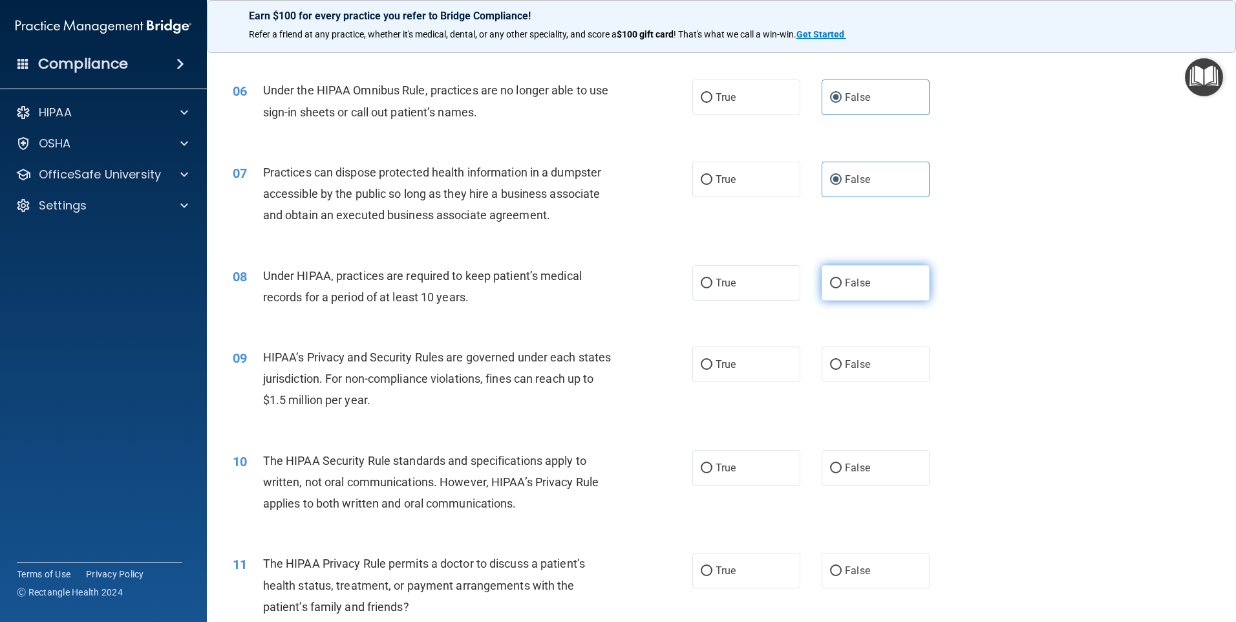
click at [842, 282] on input "False" at bounding box center [836, 284] width 12 height 10
radio input "true"
click at [854, 365] on span "False" at bounding box center [857, 364] width 25 height 12
click at [842, 365] on input "False" at bounding box center [836, 365] width 12 height 10
radio input "true"
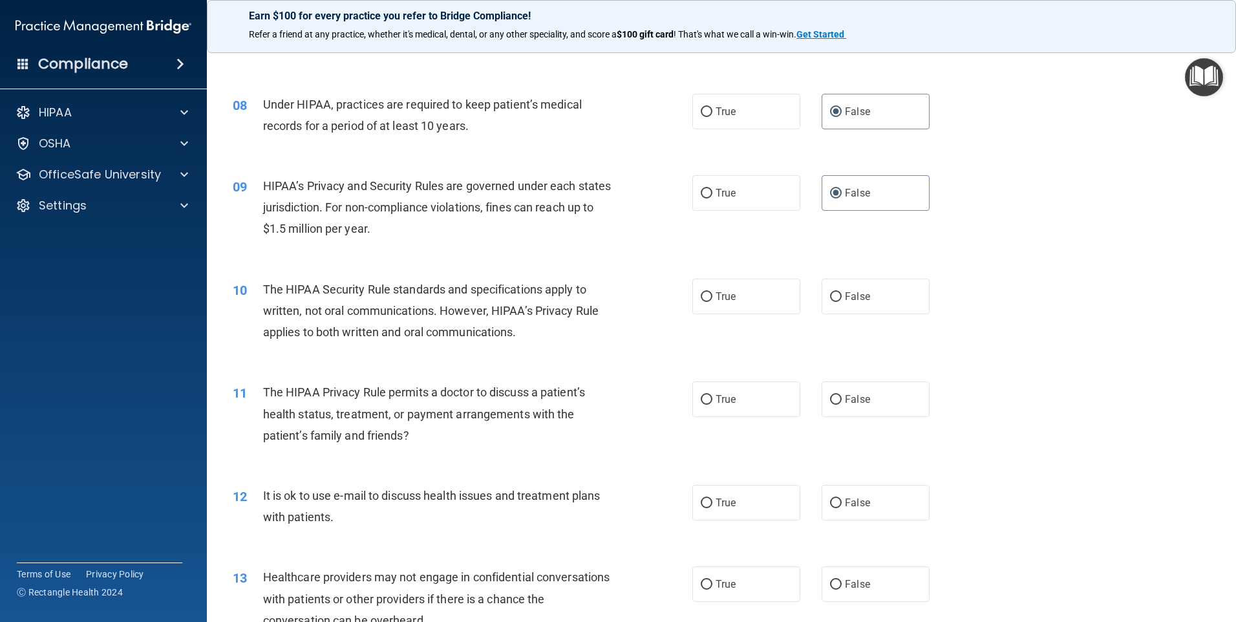
scroll to position [711, 0]
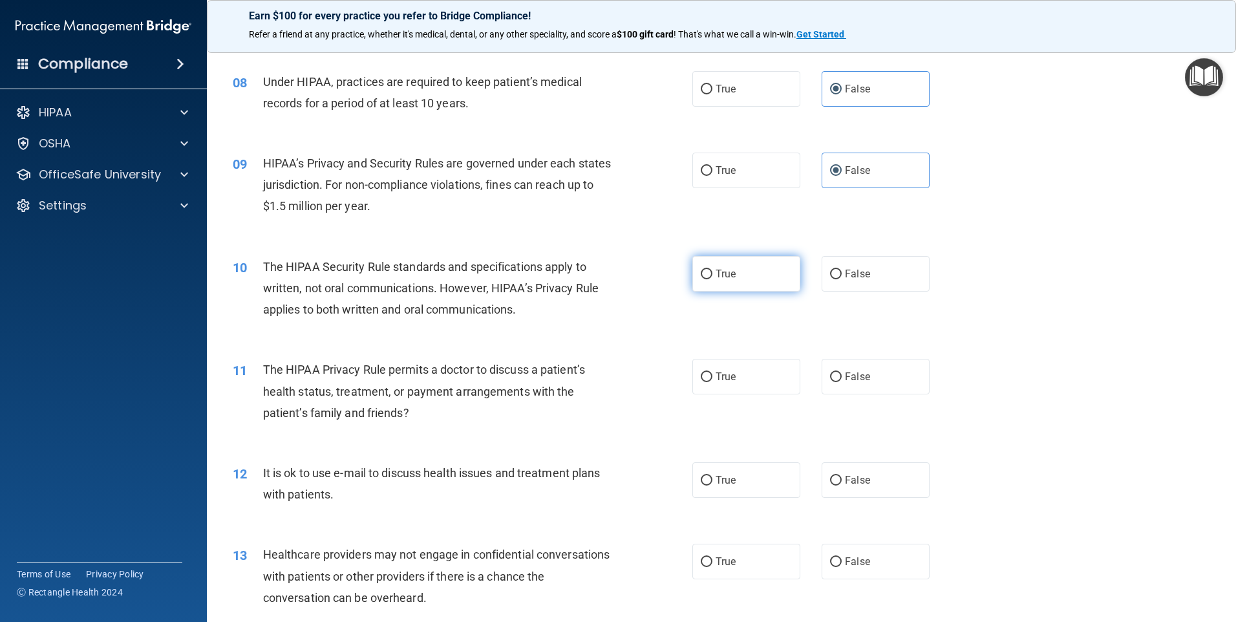
click at [719, 275] on span "True" at bounding box center [726, 274] width 20 height 12
click at [712, 275] on input "True" at bounding box center [707, 275] width 12 height 10
radio input "true"
click at [757, 376] on label "True" at bounding box center [746, 377] width 108 height 36
click at [712, 376] on input "True" at bounding box center [707, 377] width 12 height 10
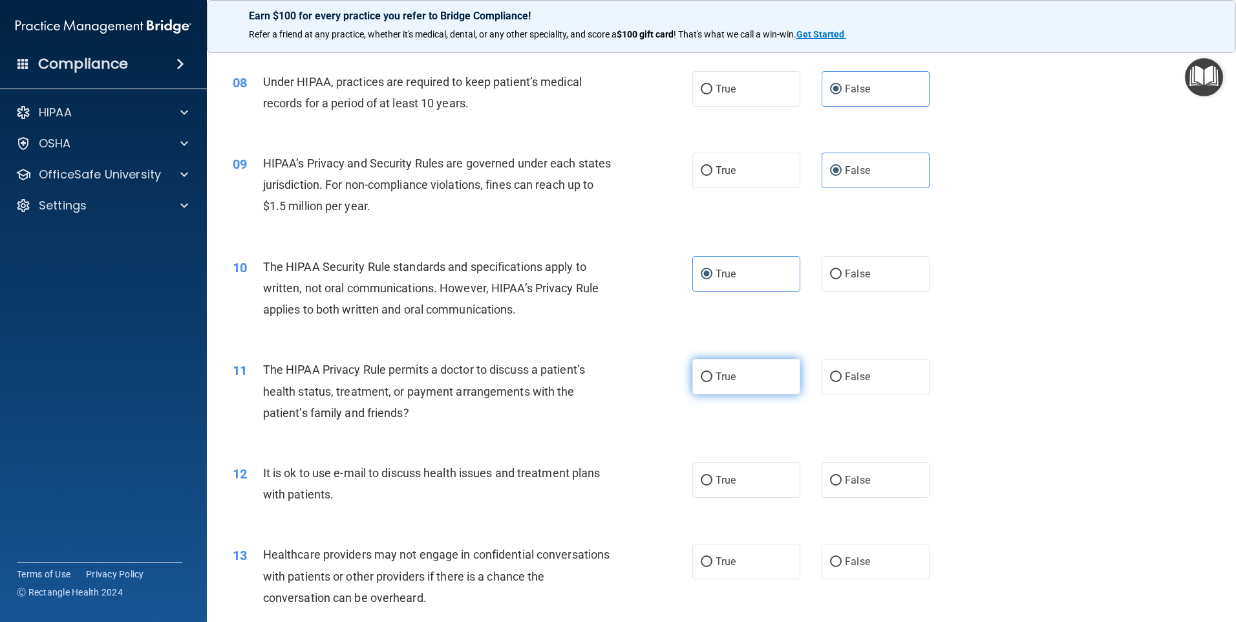
radio input "true"
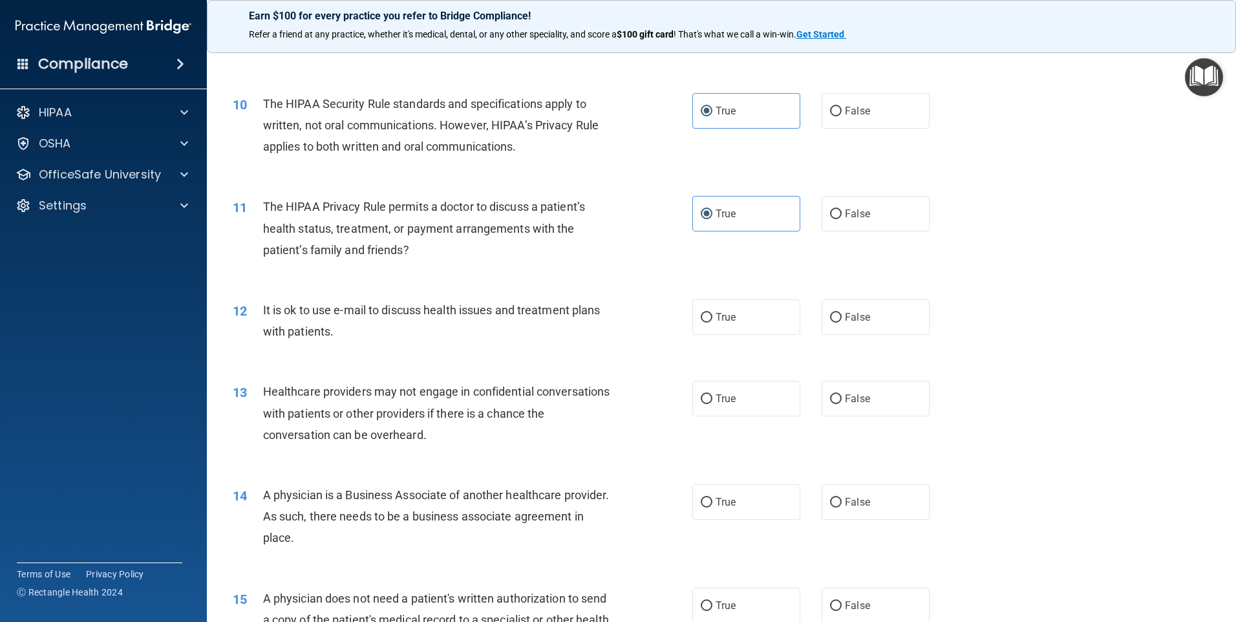
scroll to position [905, 0]
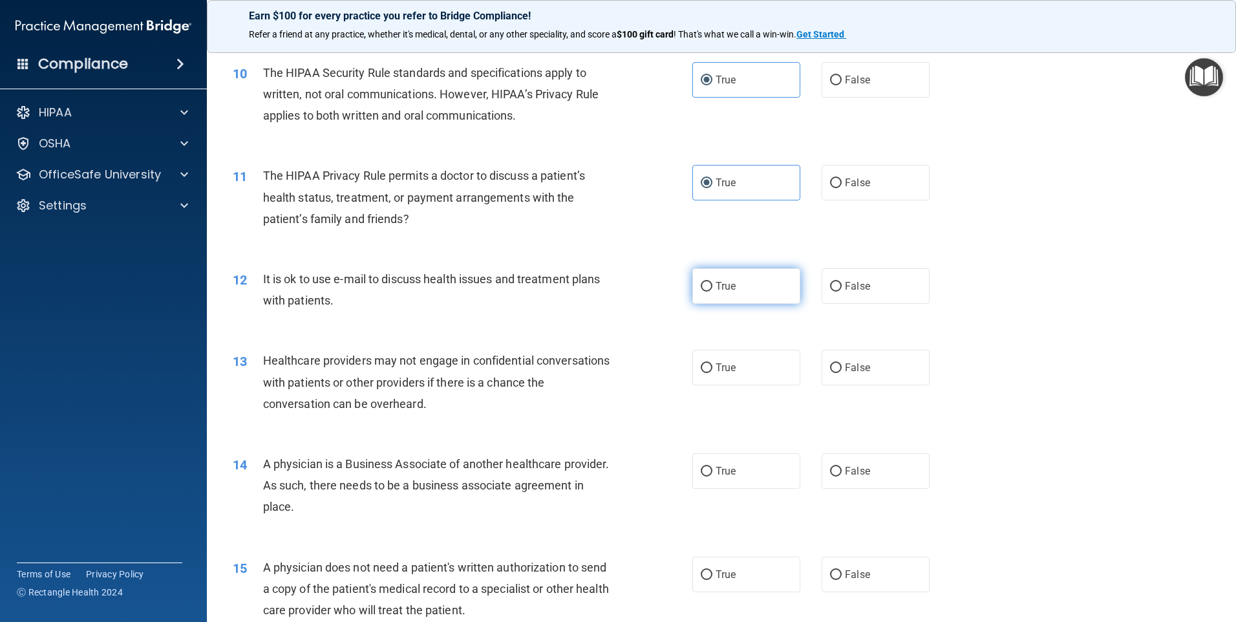
click at [743, 277] on label "True" at bounding box center [746, 286] width 108 height 36
click at [712, 282] on input "True" at bounding box center [707, 287] width 12 height 10
radio input "true"
click at [858, 362] on span "False" at bounding box center [857, 367] width 25 height 12
click at [842, 363] on input "False" at bounding box center [836, 368] width 12 height 10
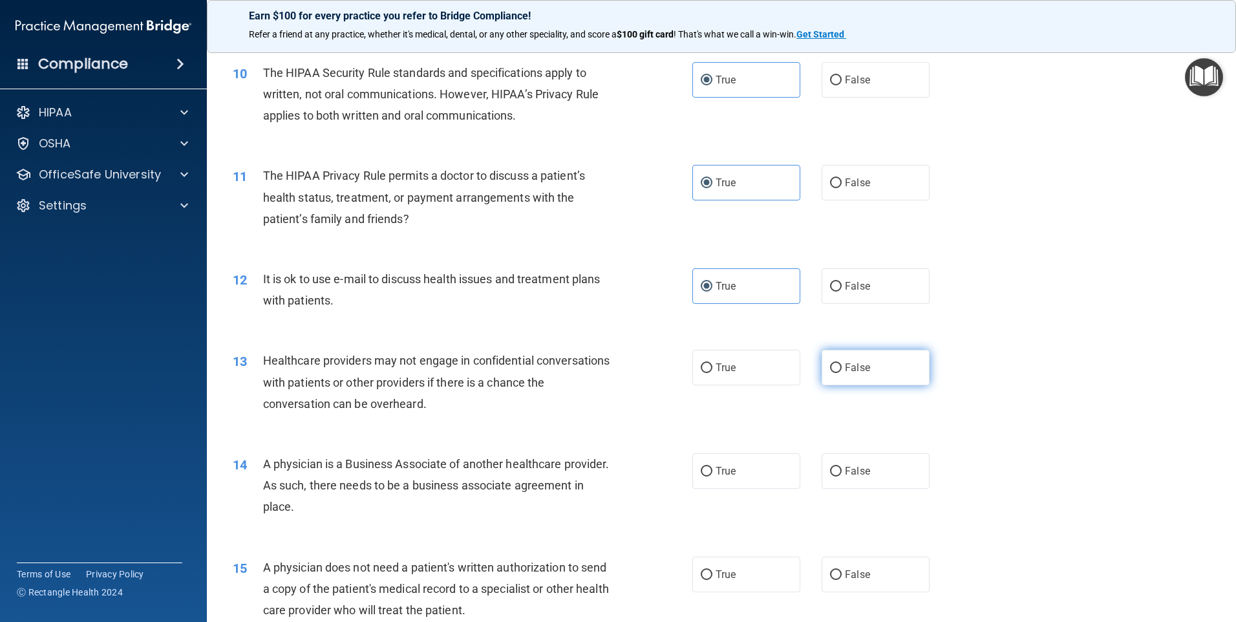
radio input "true"
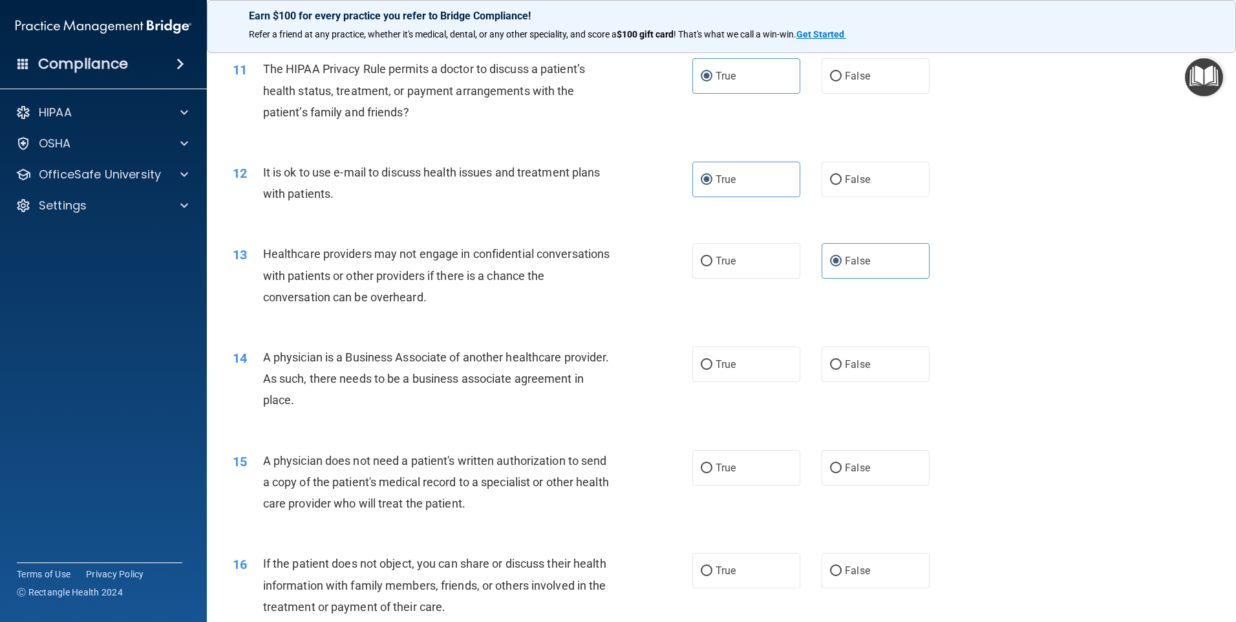
scroll to position [1034, 0]
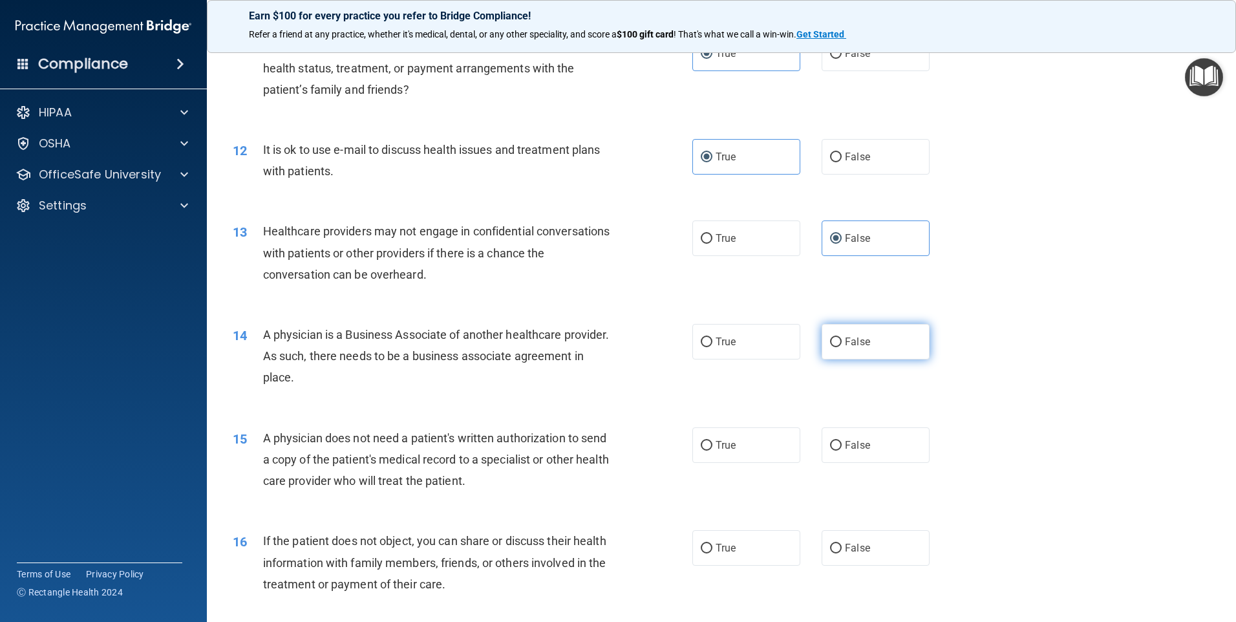
click at [893, 350] on label "False" at bounding box center [876, 342] width 108 height 36
click at [842, 347] on input "False" at bounding box center [836, 342] width 12 height 10
radio input "true"
click at [750, 446] on label "True" at bounding box center [746, 445] width 108 height 36
click at [712, 446] on input "True" at bounding box center [707, 446] width 12 height 10
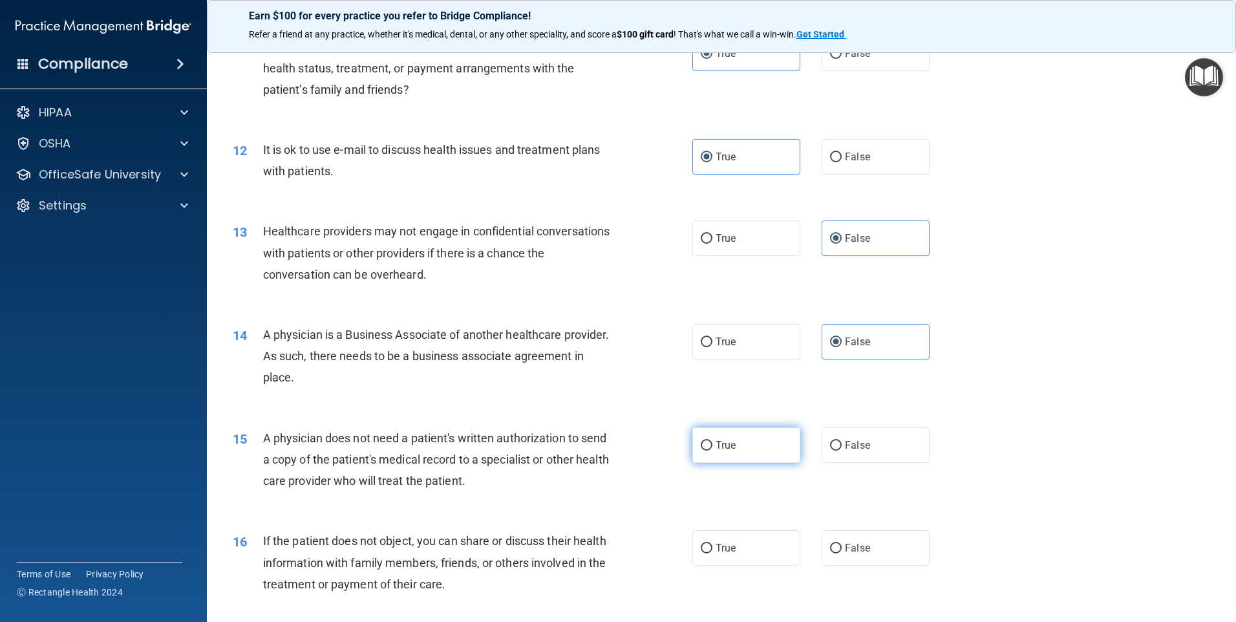
radio input "true"
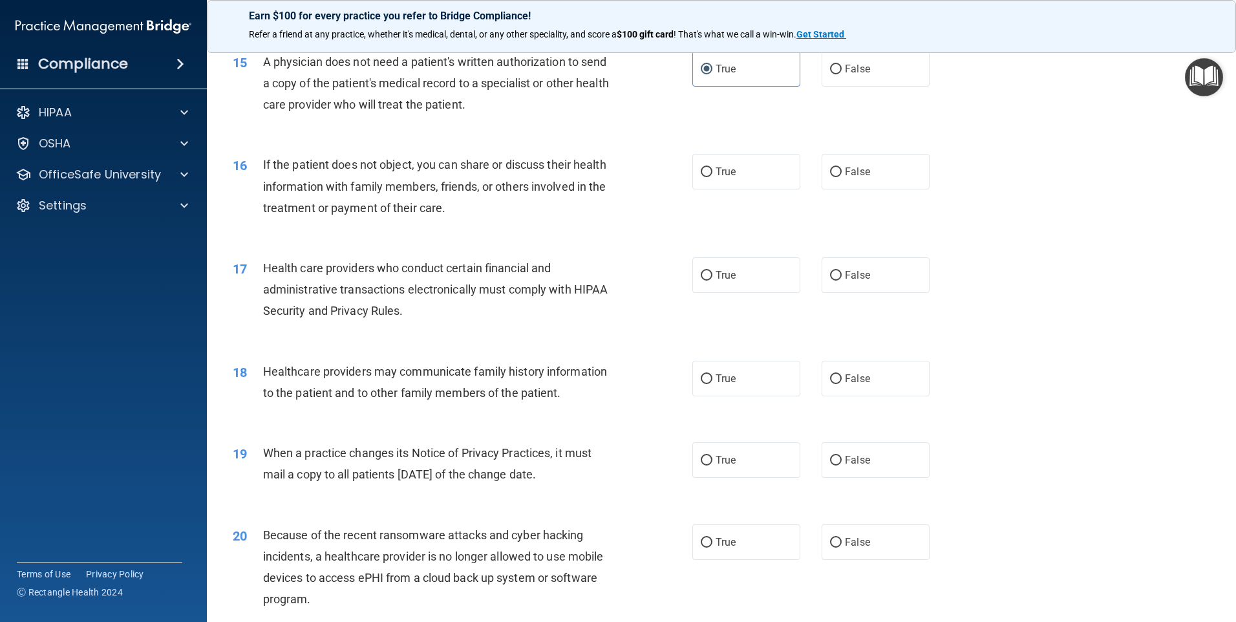
scroll to position [1422, 0]
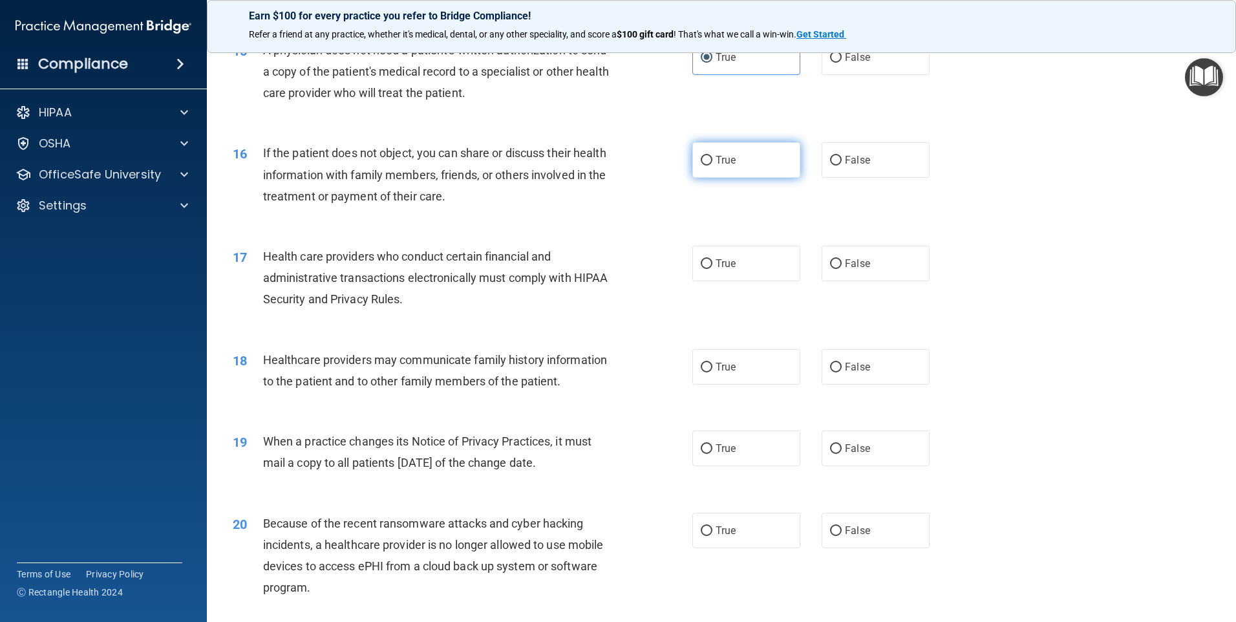
click at [759, 160] on label "True" at bounding box center [746, 160] width 108 height 36
click at [712, 160] on input "True" at bounding box center [707, 161] width 12 height 10
radio input "true"
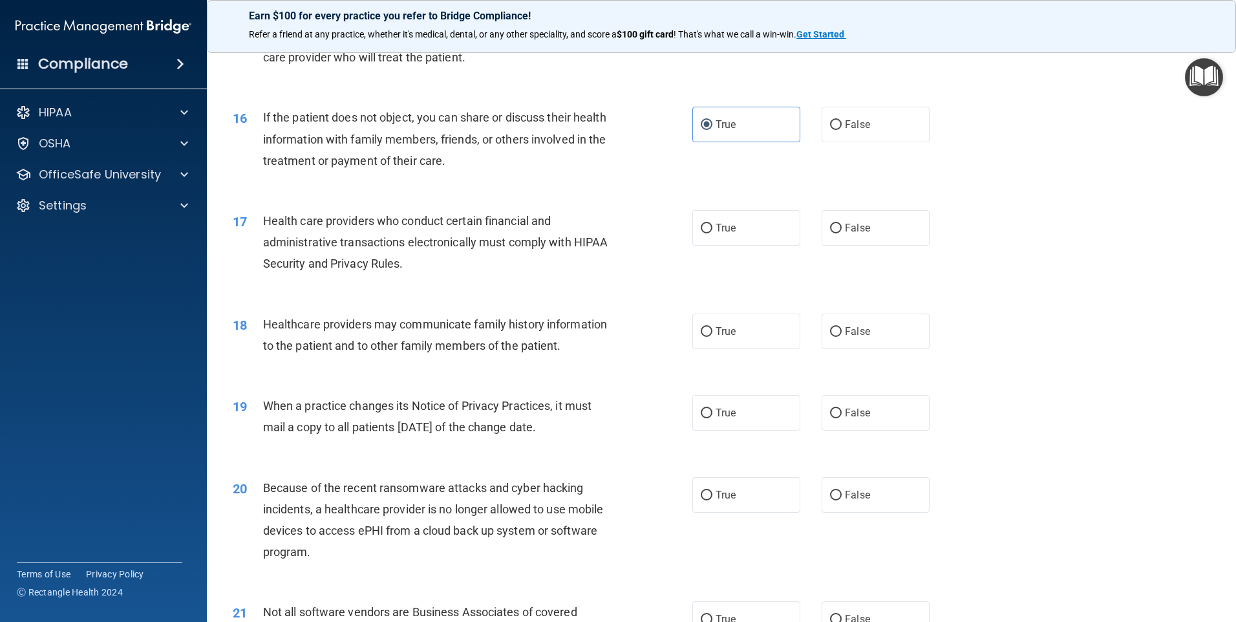
scroll to position [1487, 0]
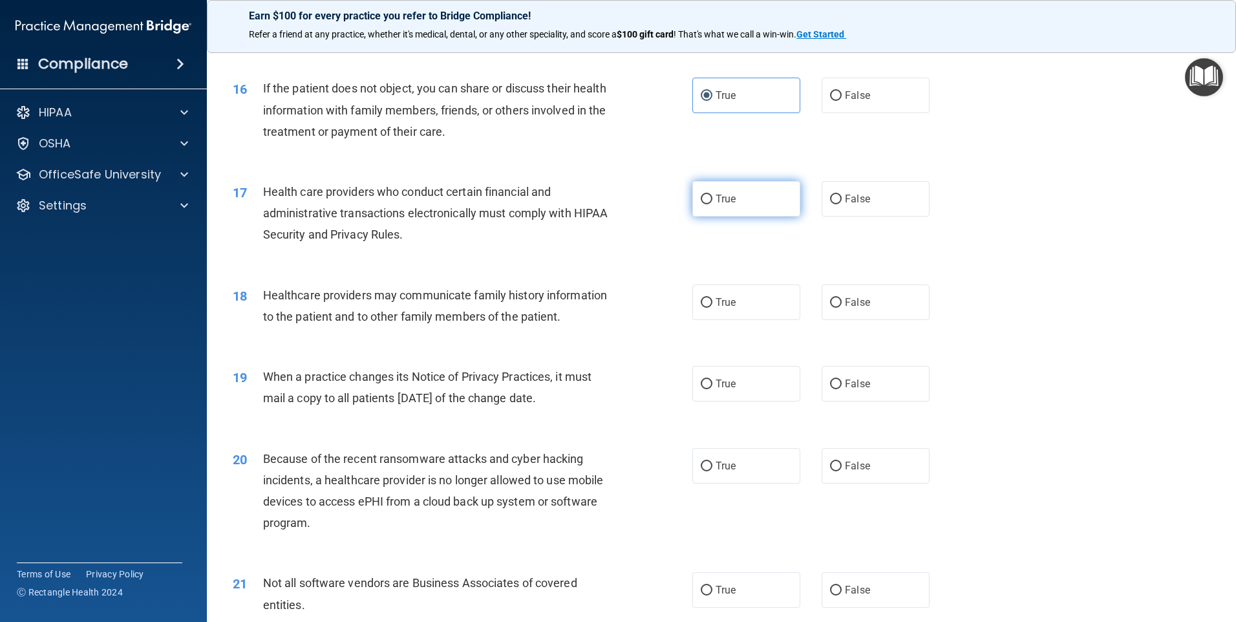
click at [762, 186] on label "True" at bounding box center [746, 199] width 108 height 36
click at [712, 195] on input "True" at bounding box center [707, 200] width 12 height 10
radio input "true"
drag, startPoint x: 853, startPoint y: 306, endPoint x: 822, endPoint y: 293, distance: 33.0
click at [852, 304] on span "False" at bounding box center [857, 302] width 25 height 12
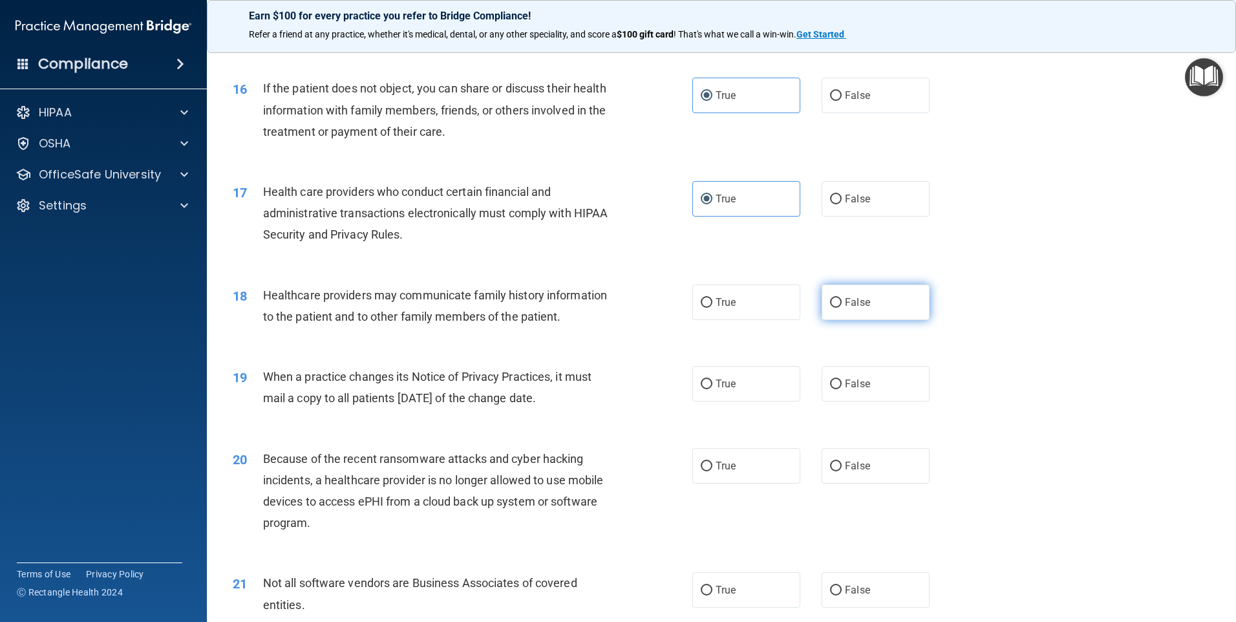
click at [842, 304] on input "False" at bounding box center [836, 303] width 12 height 10
radio input "true"
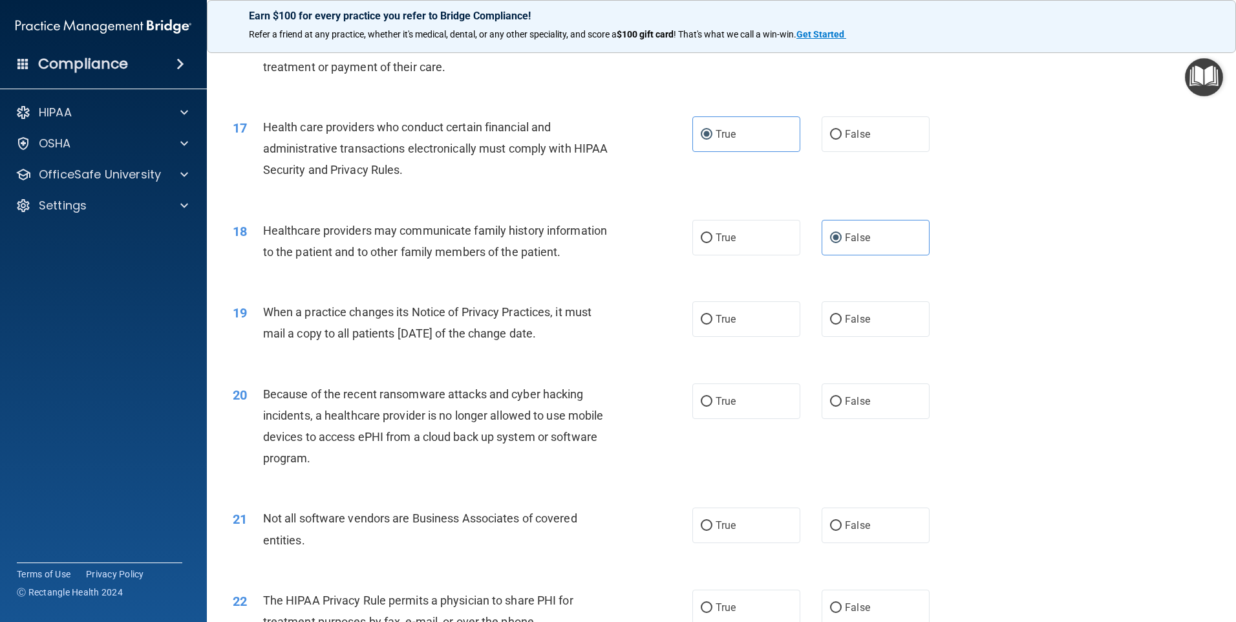
scroll to position [1616, 0]
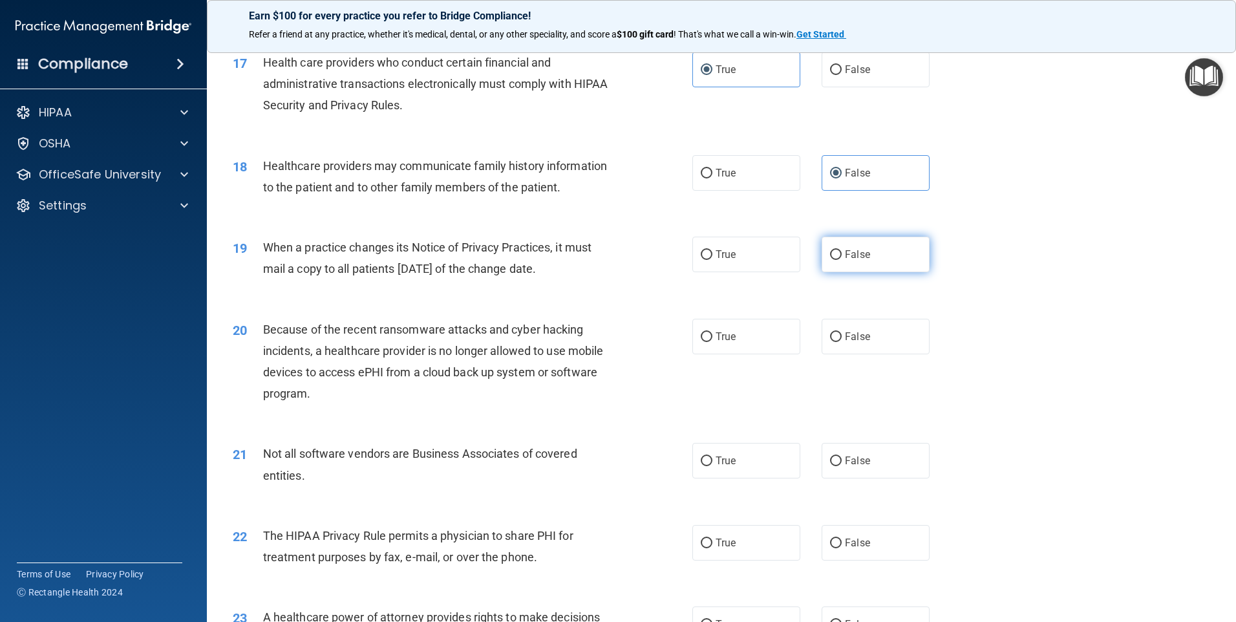
click at [885, 265] on label "False" at bounding box center [876, 255] width 108 height 36
click at [842, 260] on input "False" at bounding box center [836, 255] width 12 height 10
radio input "true"
click at [869, 349] on label "False" at bounding box center [876, 337] width 108 height 36
click at [842, 342] on input "False" at bounding box center [836, 337] width 12 height 10
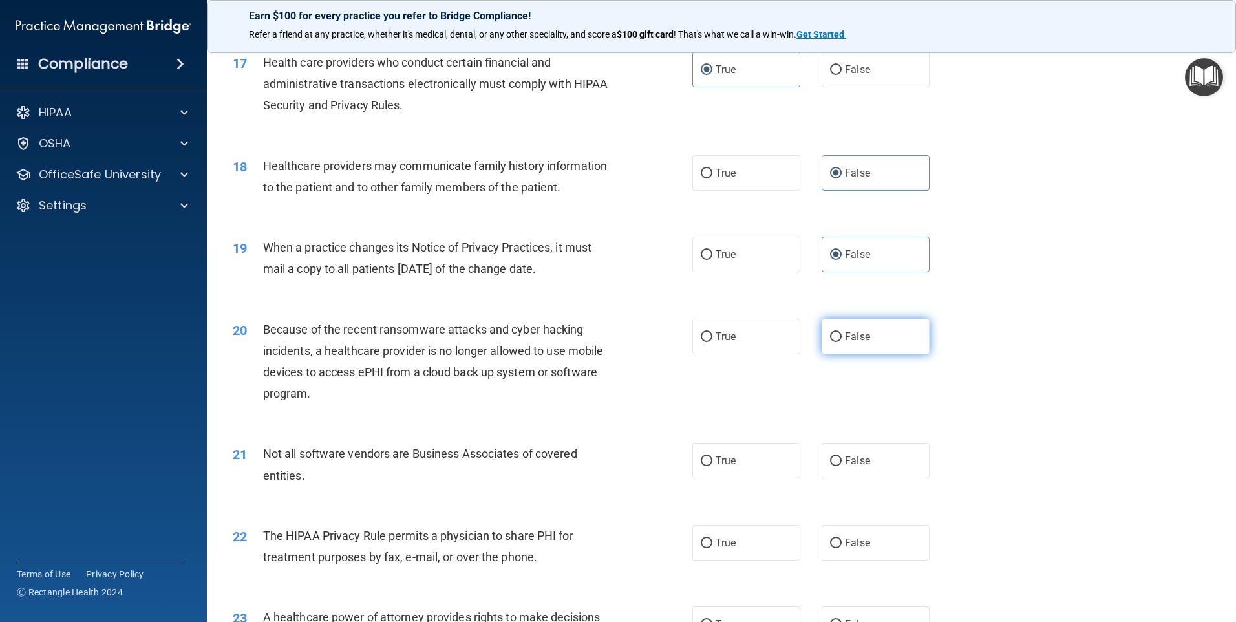
radio input "true"
click at [732, 463] on label "True" at bounding box center [746, 461] width 108 height 36
click at [712, 463] on input "True" at bounding box center [707, 461] width 12 height 10
radio input "true"
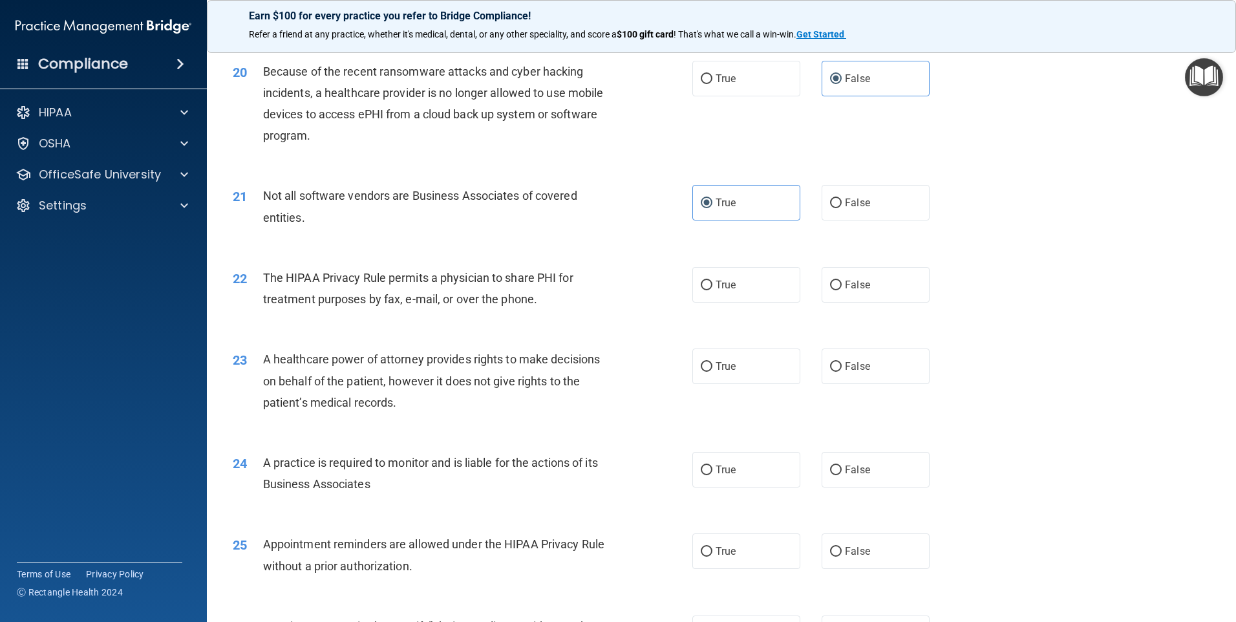
scroll to position [1874, 0]
click at [860, 372] on label "False" at bounding box center [876, 366] width 108 height 36
click at [842, 371] on input "False" at bounding box center [836, 366] width 12 height 10
radio input "true"
click at [701, 281] on input "True" at bounding box center [707, 285] width 12 height 10
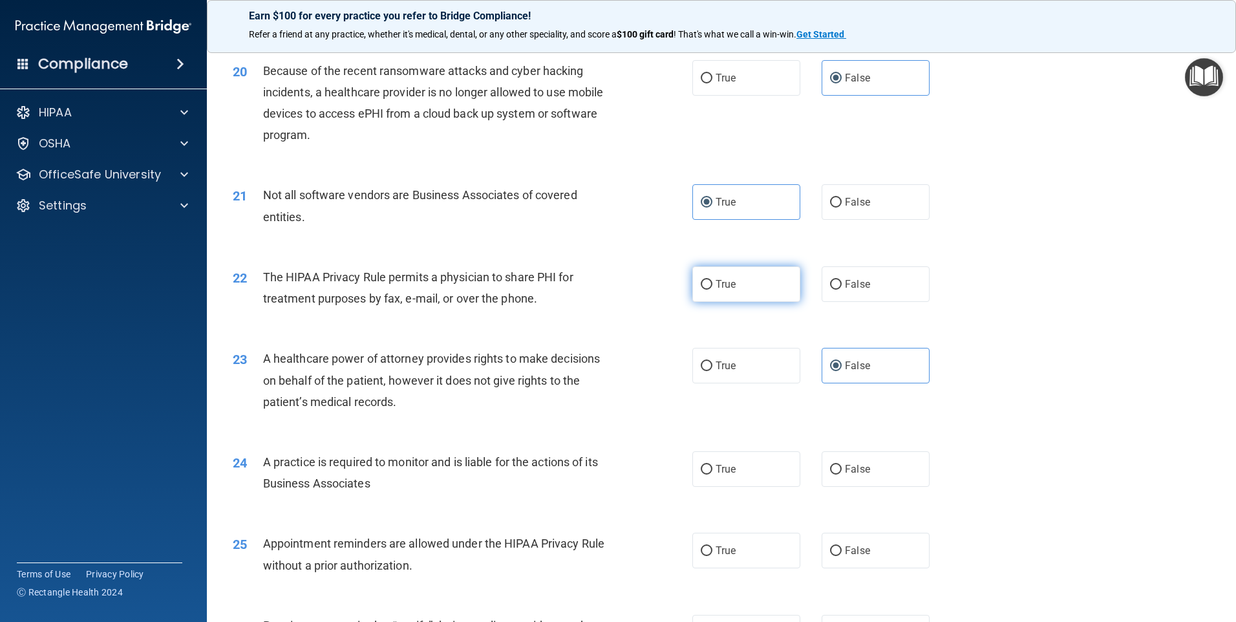
radio input "true"
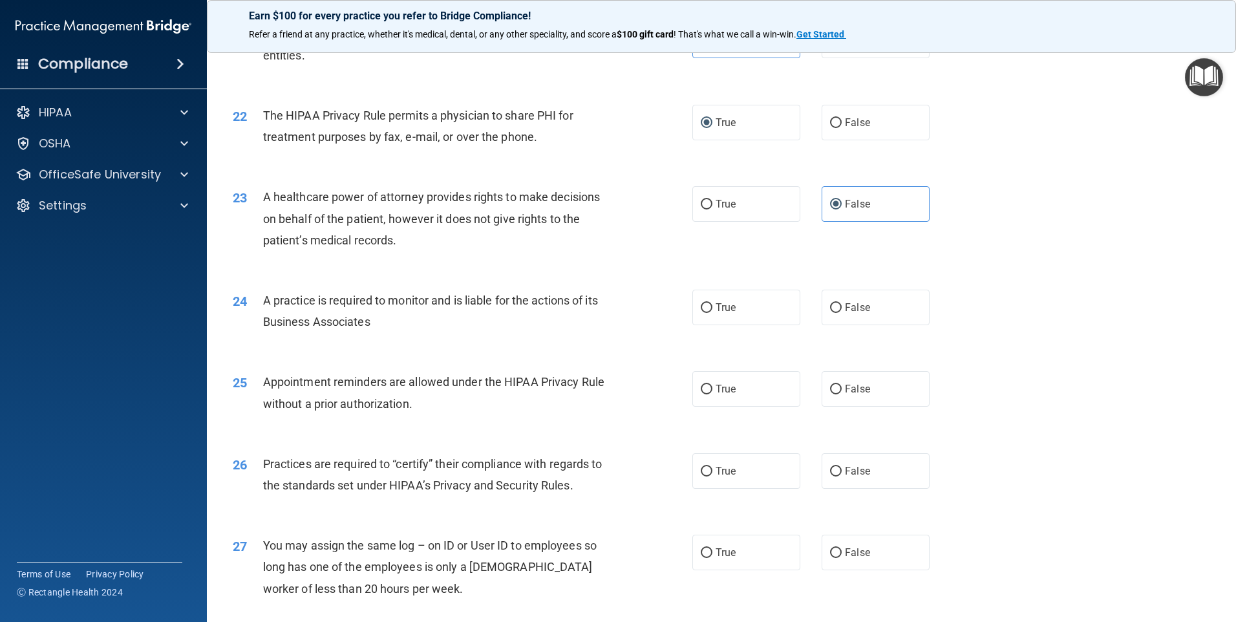
scroll to position [2068, 0]
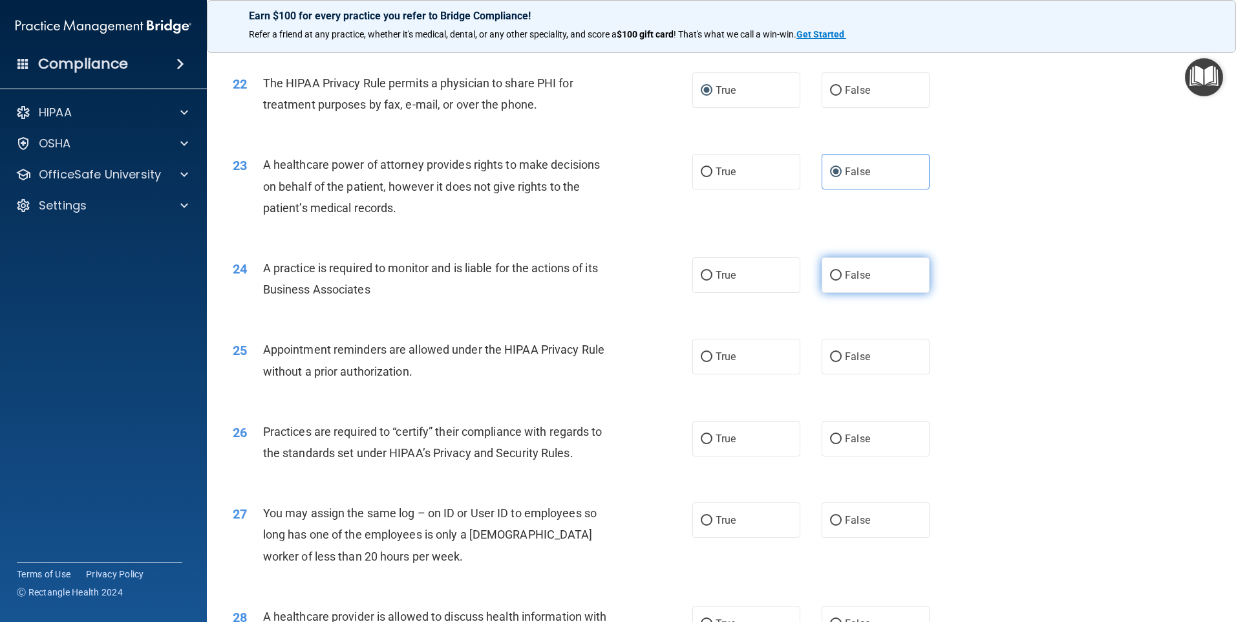
click at [851, 279] on span "False" at bounding box center [857, 275] width 25 height 12
click at [842, 279] on input "False" at bounding box center [836, 276] width 12 height 10
radio input "true"
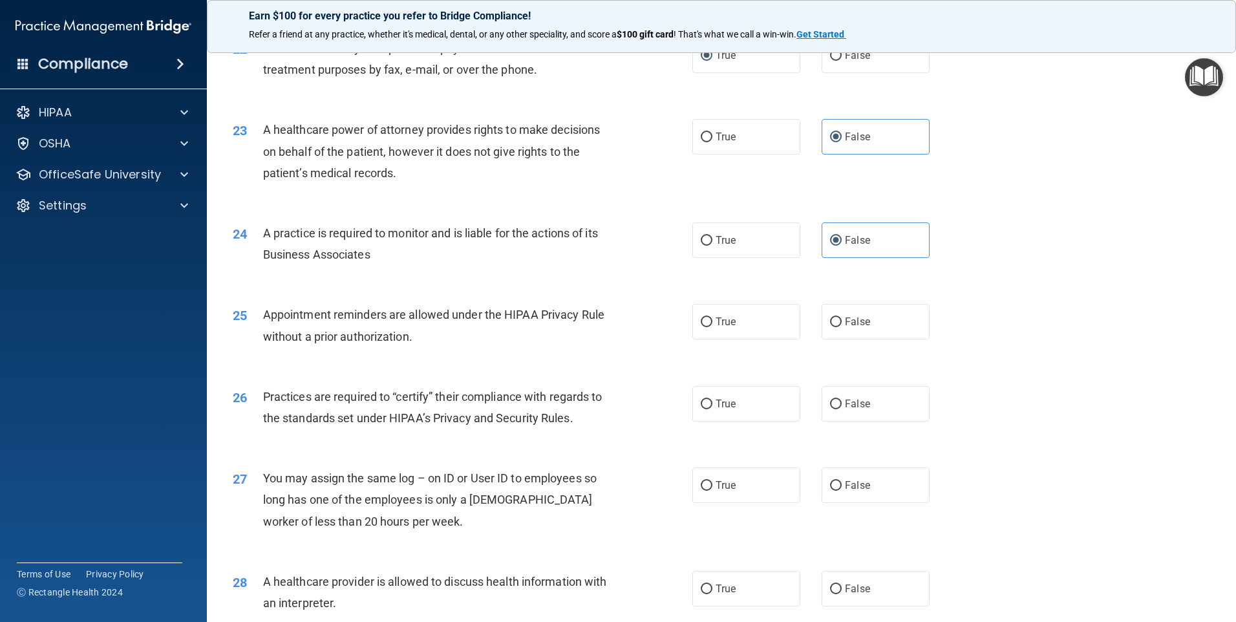
scroll to position [2133, 0]
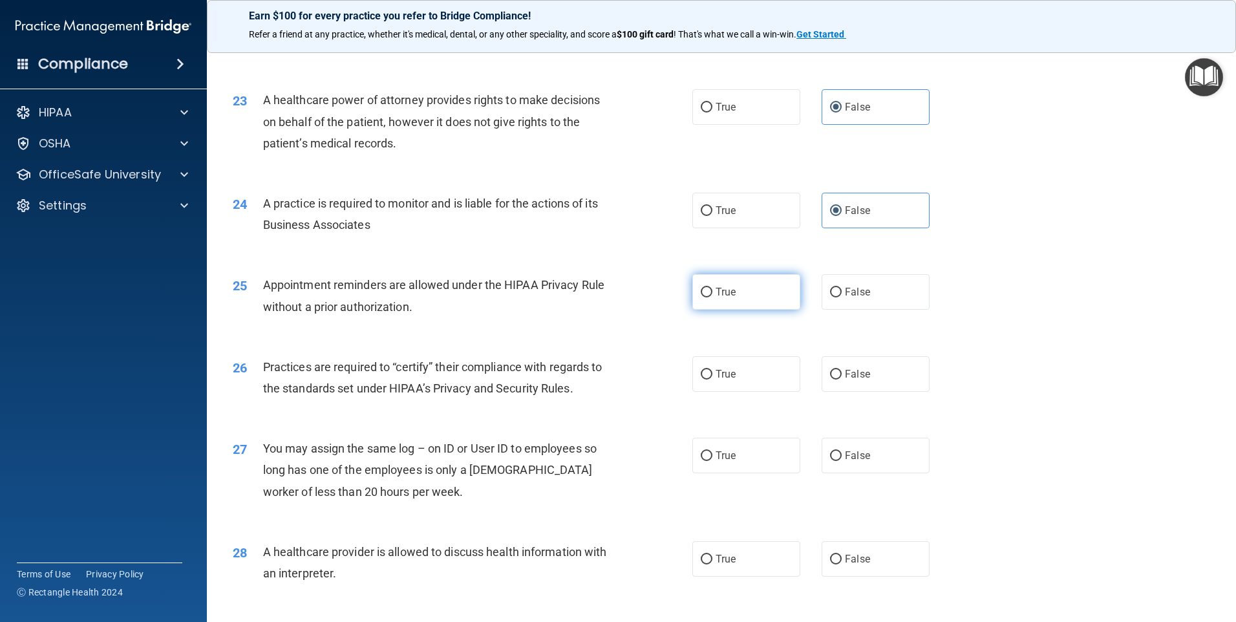
click at [705, 290] on input "True" at bounding box center [707, 293] width 12 height 10
radio input "true"
click at [858, 385] on label "False" at bounding box center [876, 374] width 108 height 36
click at [842, 379] on input "False" at bounding box center [836, 375] width 12 height 10
radio input "true"
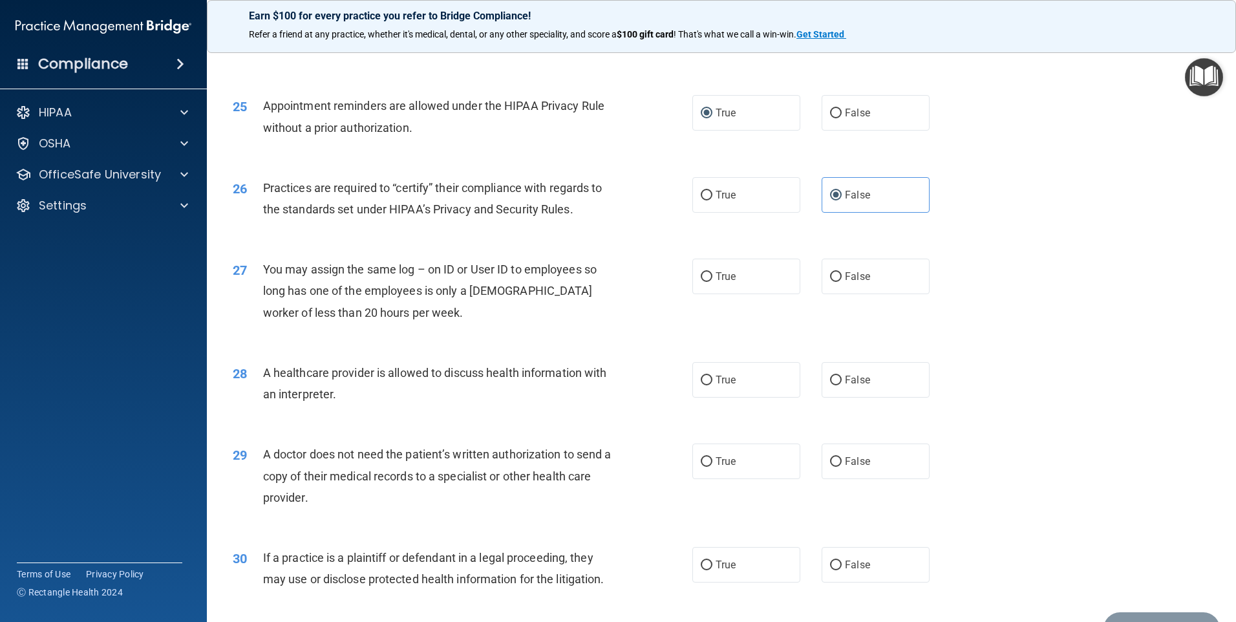
scroll to position [2327, 0]
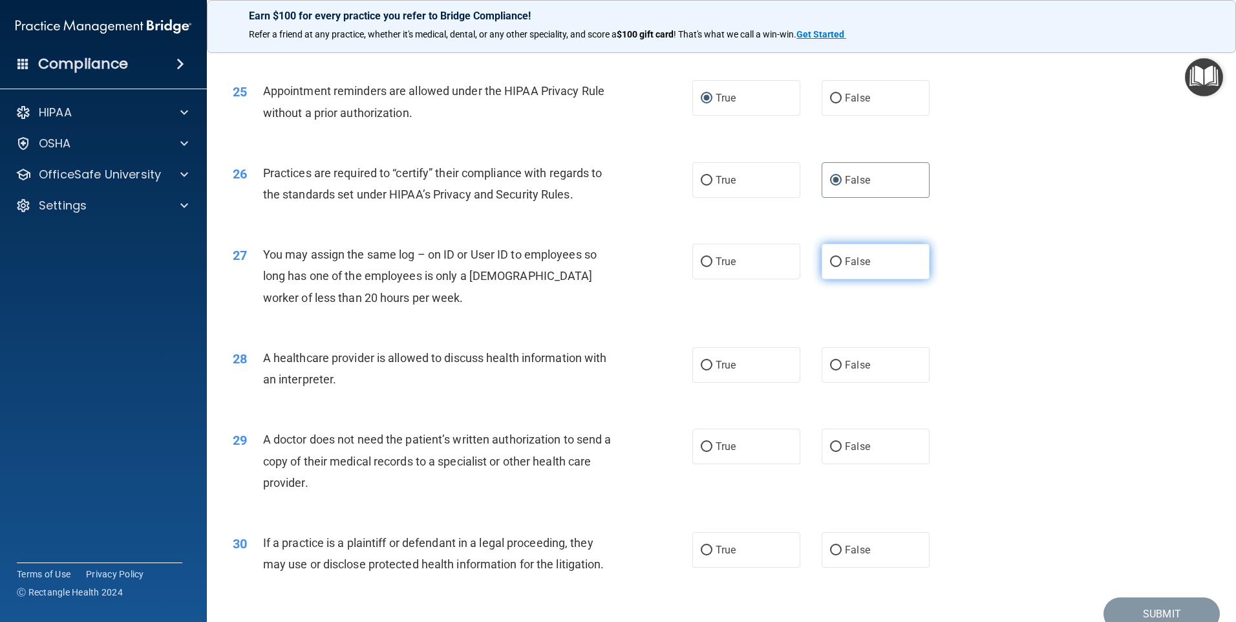
click at [891, 258] on label "False" at bounding box center [876, 262] width 108 height 36
click at [842, 258] on input "False" at bounding box center [836, 262] width 12 height 10
radio input "true"
click at [731, 367] on span "True" at bounding box center [726, 365] width 20 height 12
click at [712, 367] on input "True" at bounding box center [707, 366] width 12 height 10
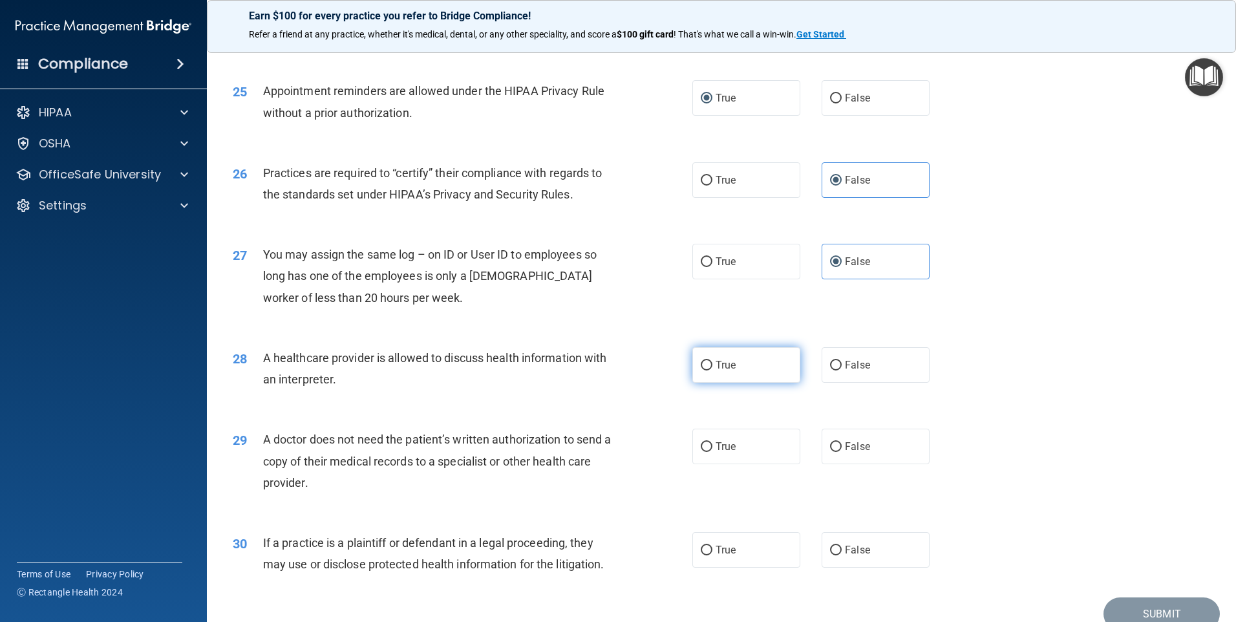
radio input "true"
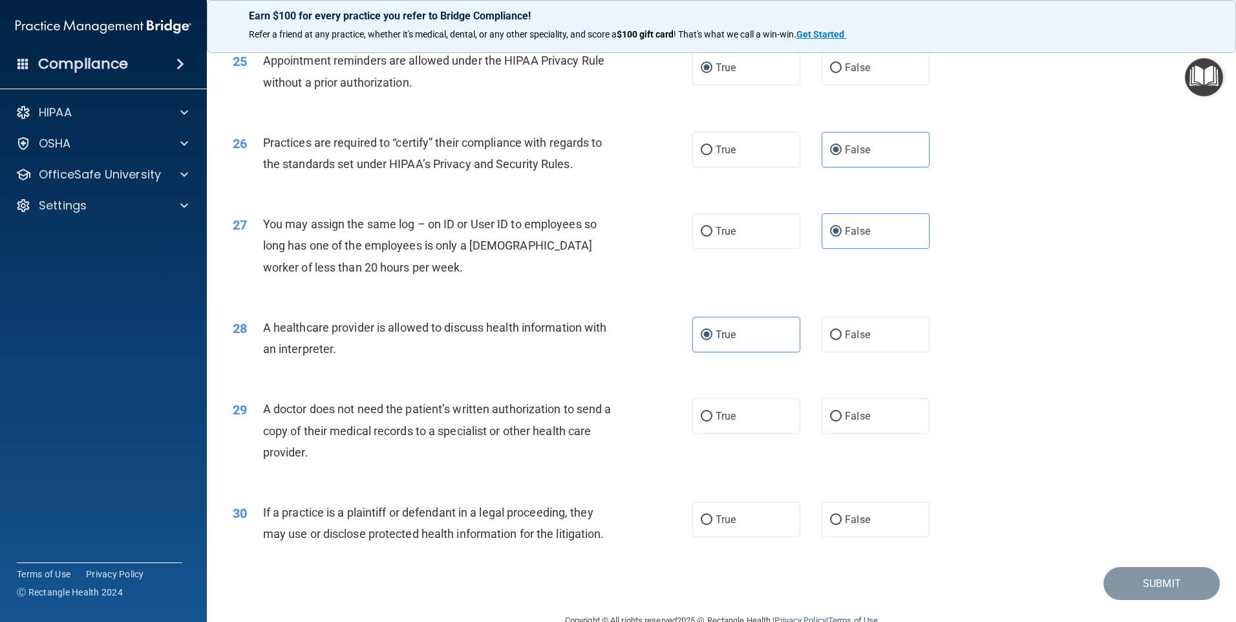
scroll to position [2387, 0]
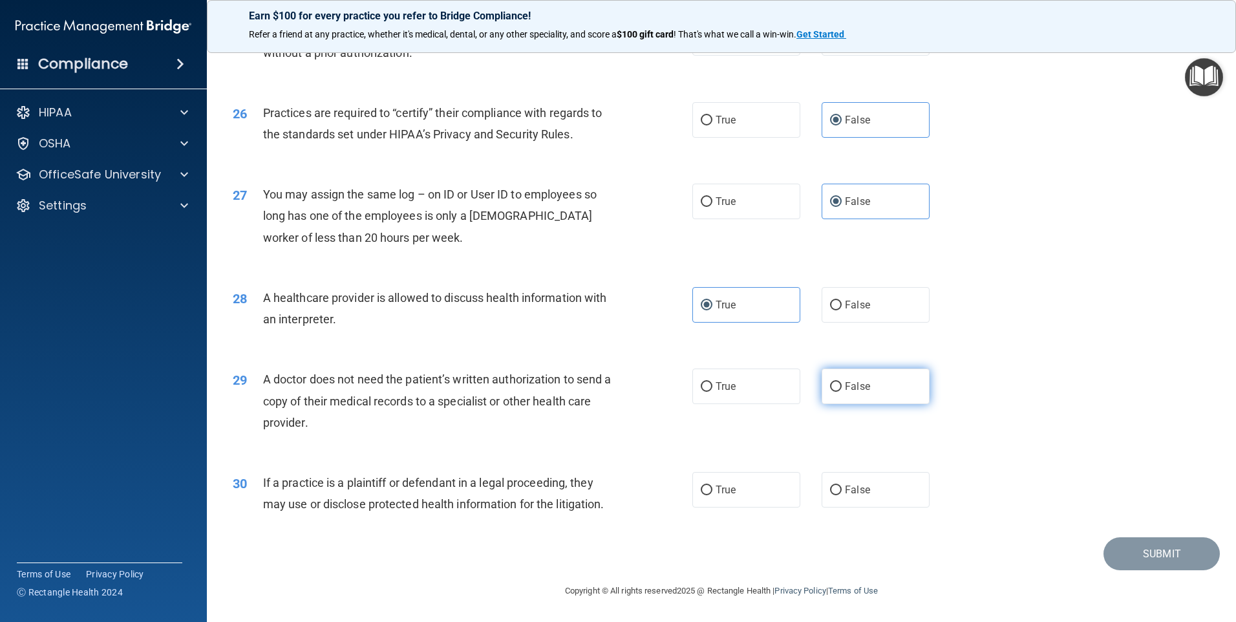
click at [874, 399] on label "False" at bounding box center [876, 386] width 108 height 36
click at [842, 392] on input "False" at bounding box center [836, 387] width 12 height 10
radio input "true"
click at [737, 386] on label "True" at bounding box center [746, 386] width 108 height 36
click at [712, 386] on input "True" at bounding box center [707, 387] width 12 height 10
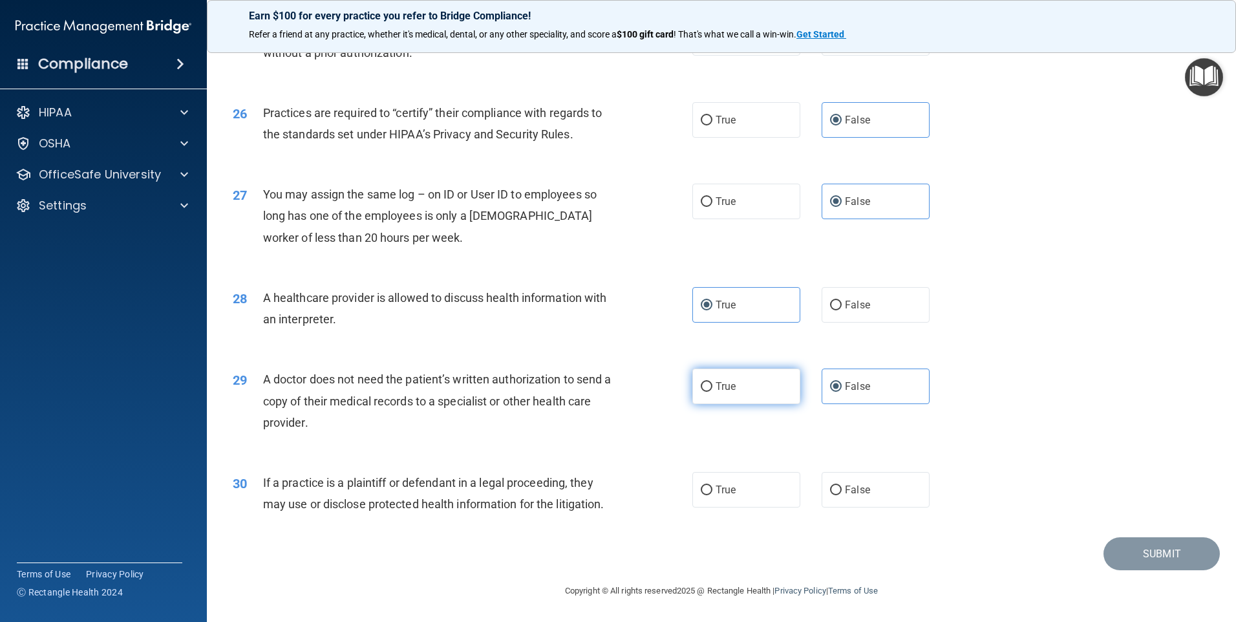
radio input "true"
radio input "false"
click at [748, 498] on label "True" at bounding box center [746, 490] width 108 height 36
click at [712, 495] on input "True" at bounding box center [707, 490] width 12 height 10
radio input "true"
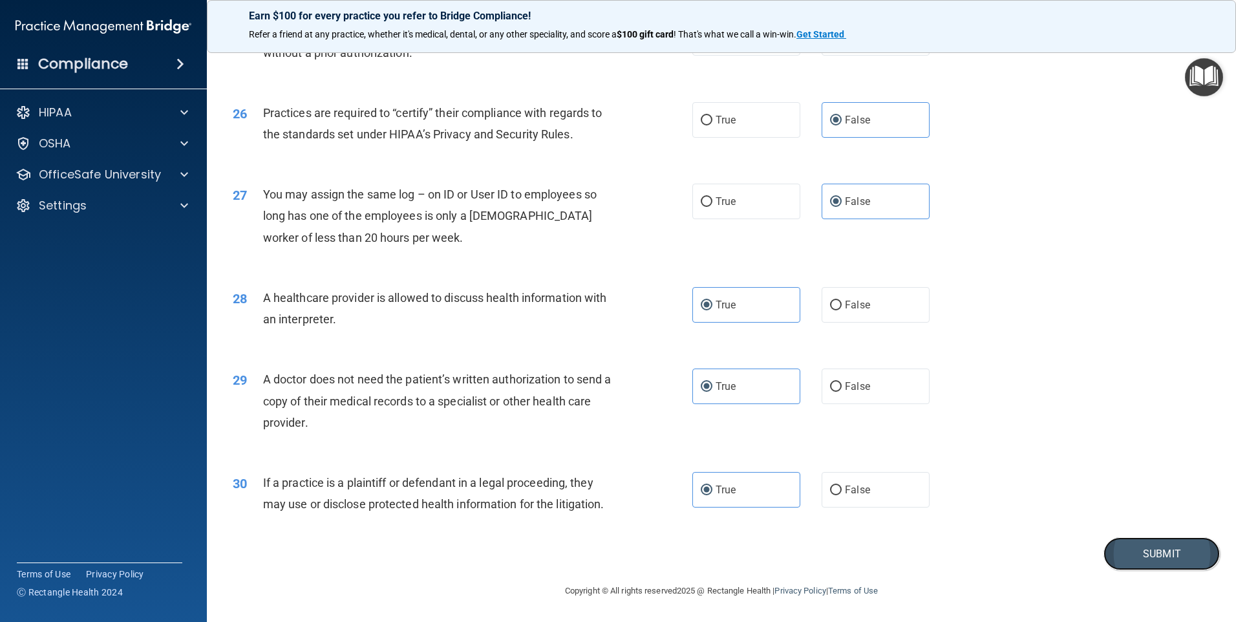
click at [1163, 551] on button "Submit" at bounding box center [1161, 553] width 116 height 33
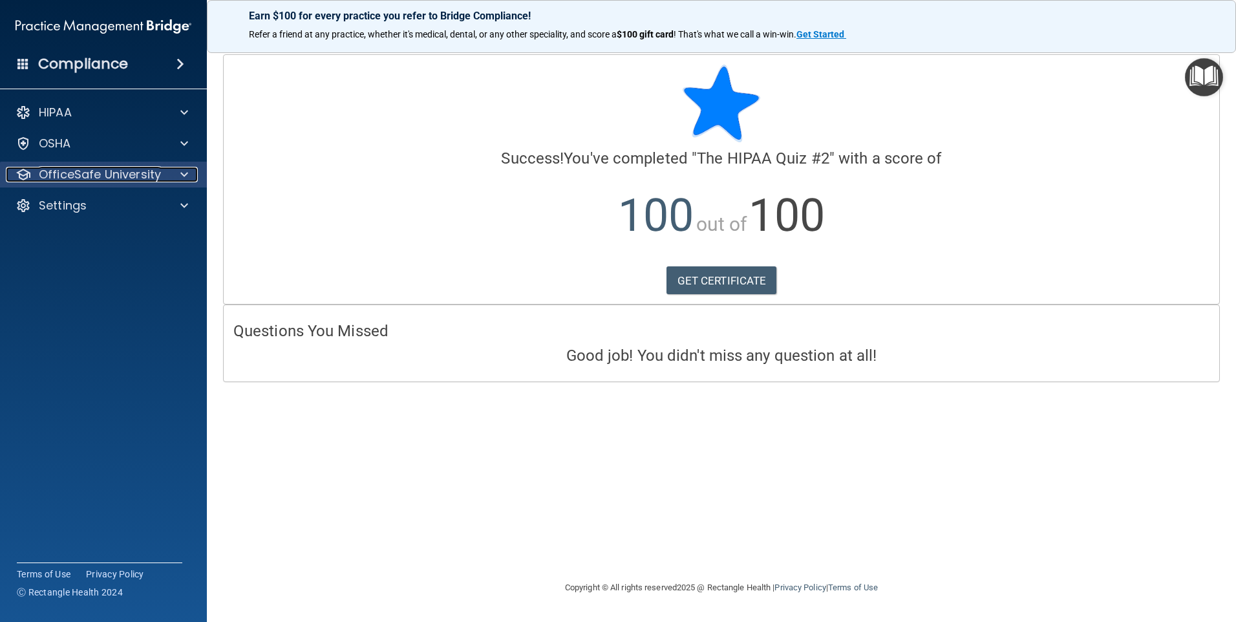
click at [79, 176] on p "OfficeSafe University" at bounding box center [100, 175] width 122 height 16
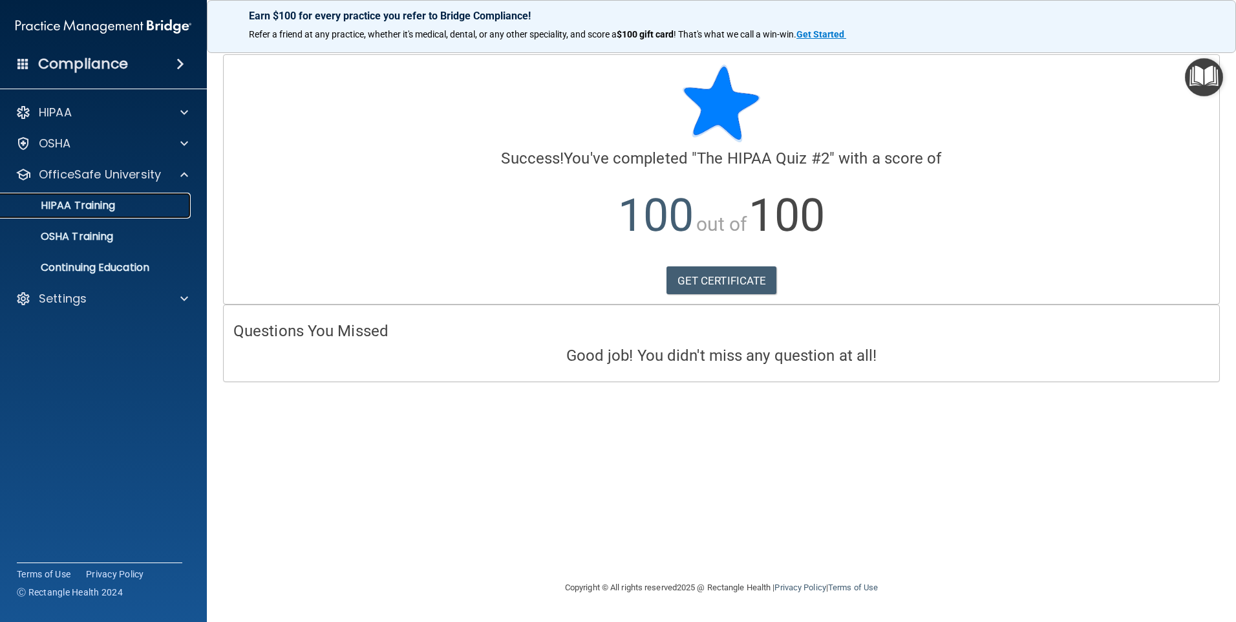
click at [109, 202] on p "HIPAA Training" at bounding box center [61, 205] width 107 height 13
